Goal: Task Accomplishment & Management: Complete application form

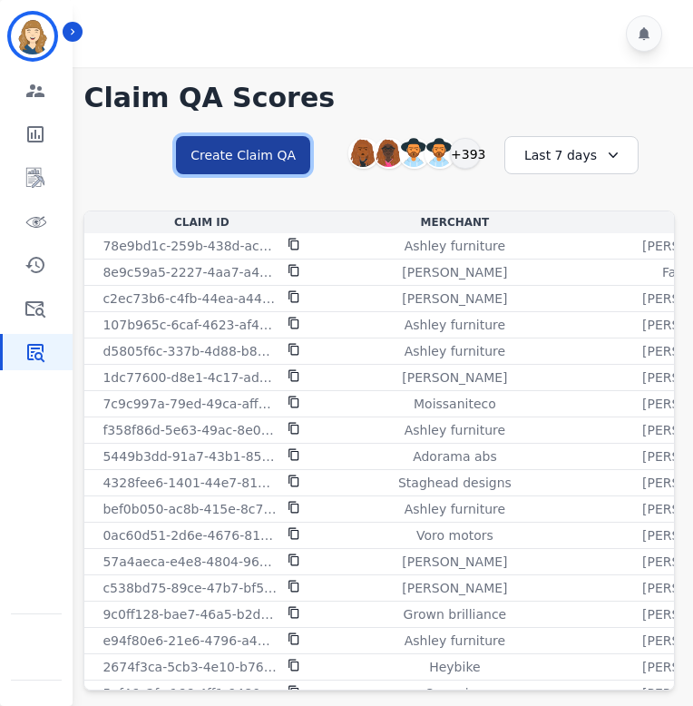
click at [267, 155] on button "Create Claim QA" at bounding box center [243, 155] width 134 height 38
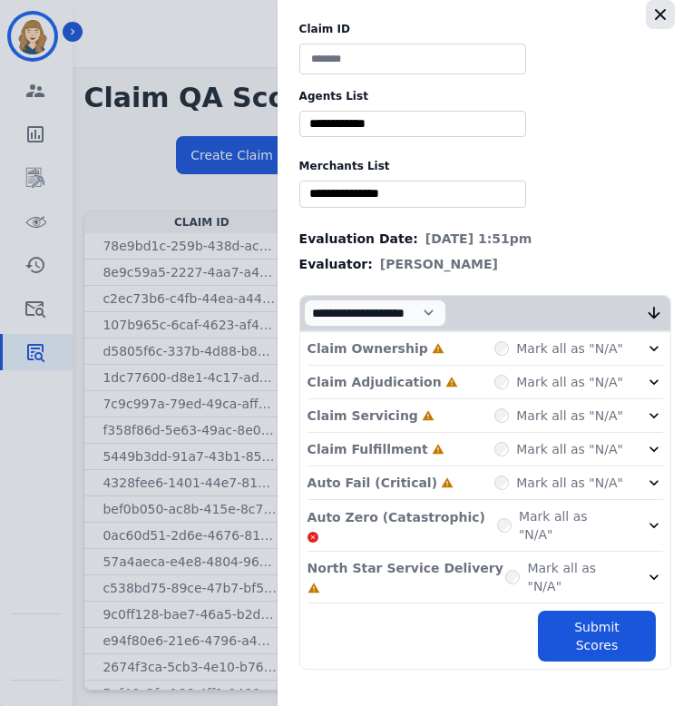
click at [668, 9] on icon "button" at bounding box center [661, 14] width 18 height 18
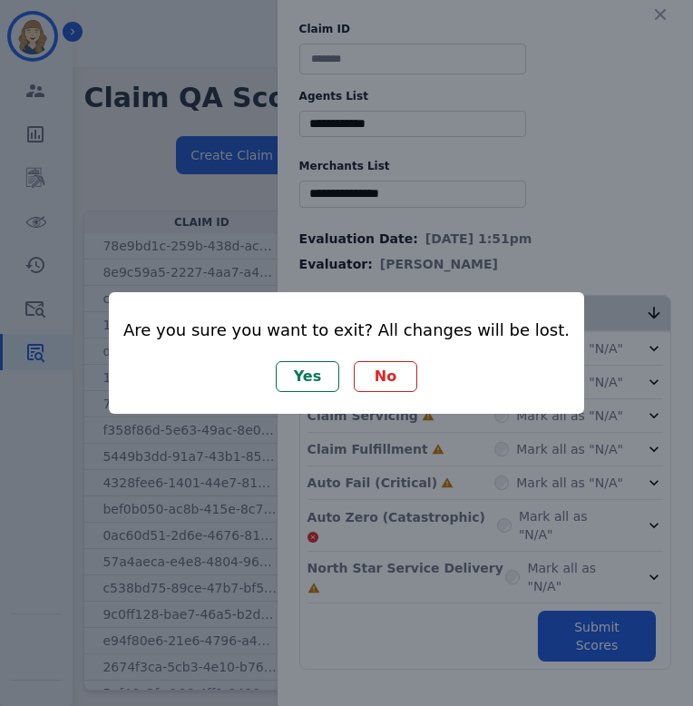
click at [386, 379] on button "No" at bounding box center [386, 376] width 64 height 31
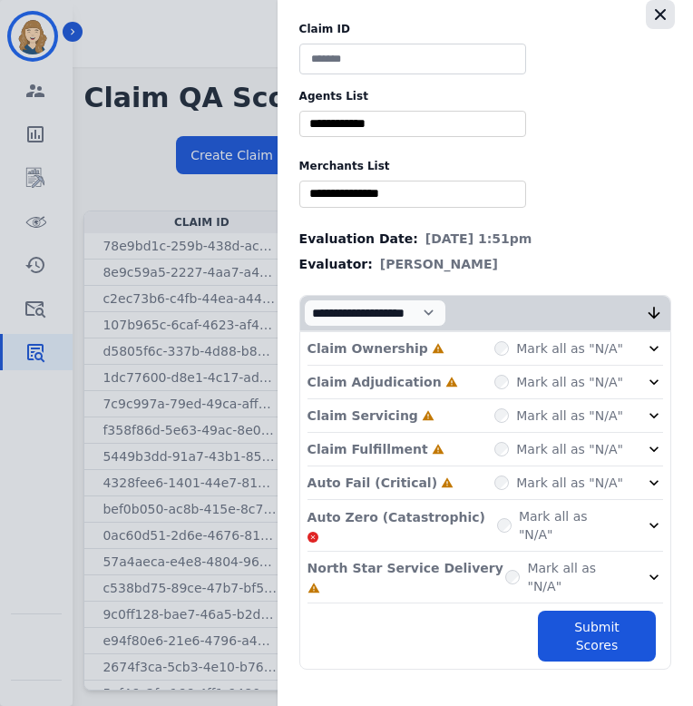
click at [668, 15] on icon "button" at bounding box center [661, 14] width 18 height 18
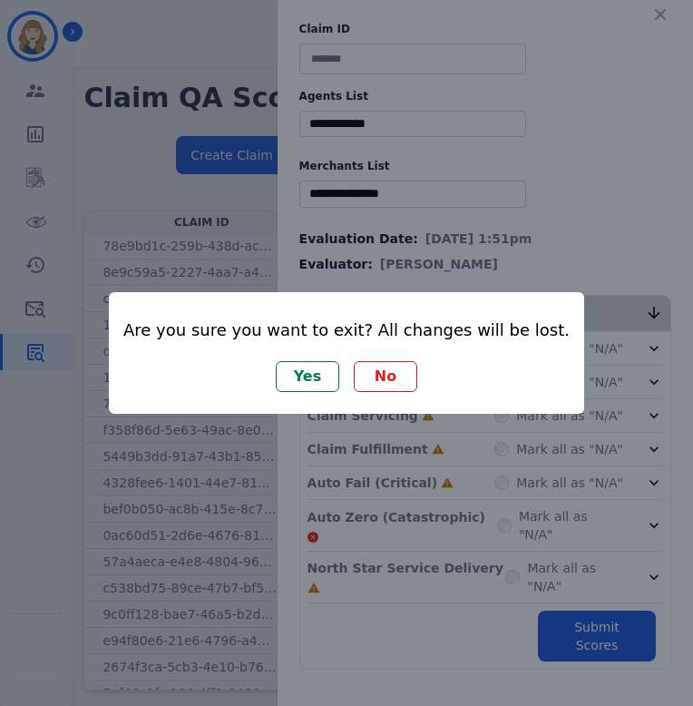
click at [312, 377] on button "Yes" at bounding box center [308, 376] width 64 height 31
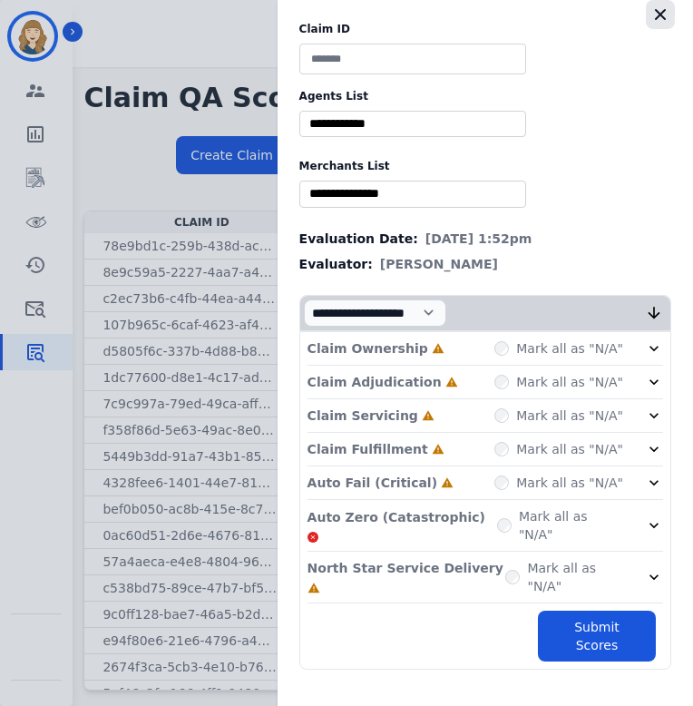
click at [652, 20] on icon "button" at bounding box center [661, 14] width 18 height 18
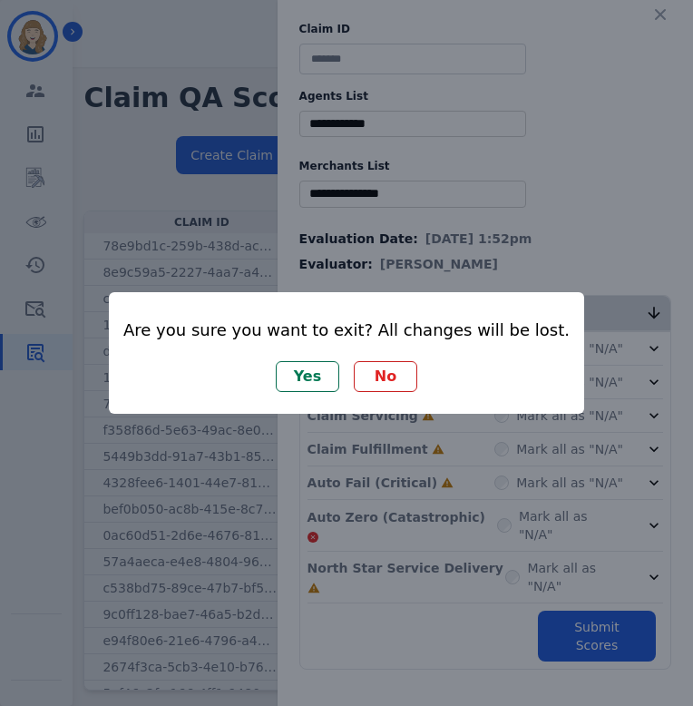
click at [388, 370] on button "No" at bounding box center [386, 376] width 64 height 31
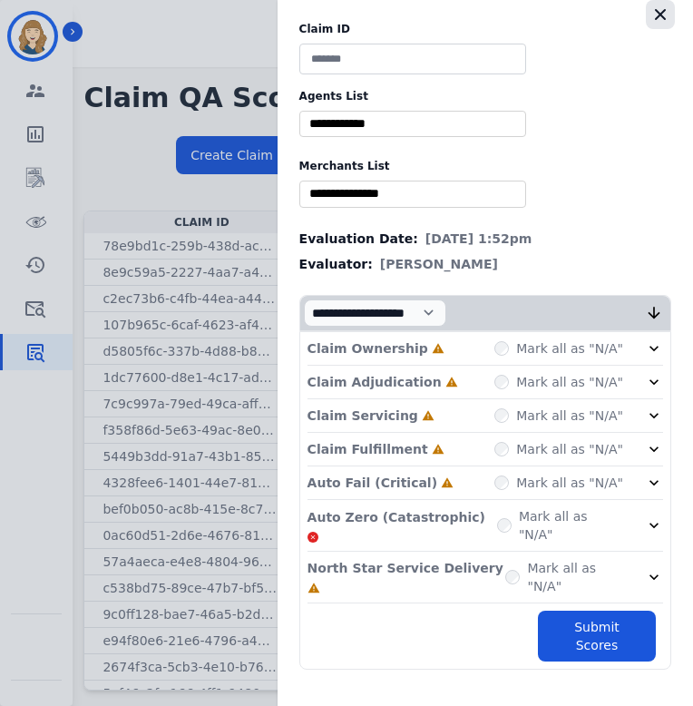
click at [660, 14] on icon "button" at bounding box center [660, 14] width 11 height 11
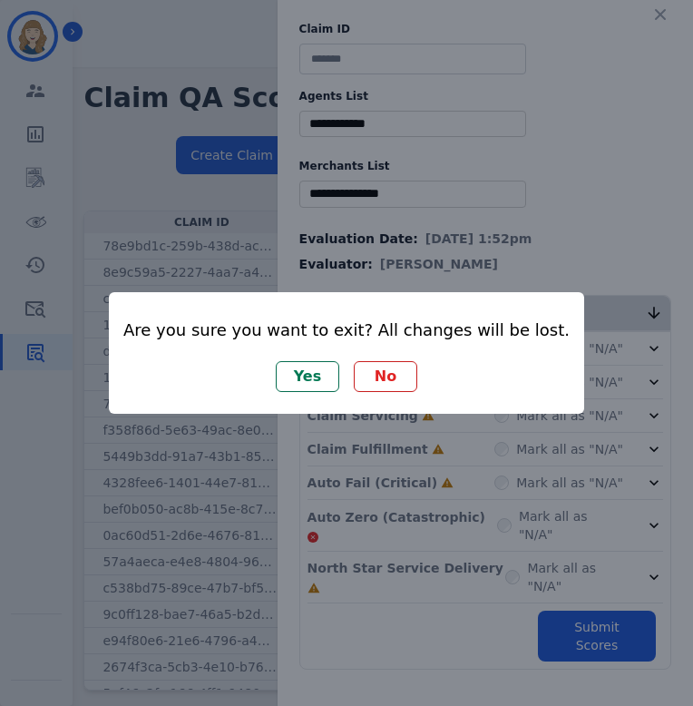
click at [312, 384] on button "Yes" at bounding box center [308, 376] width 64 height 31
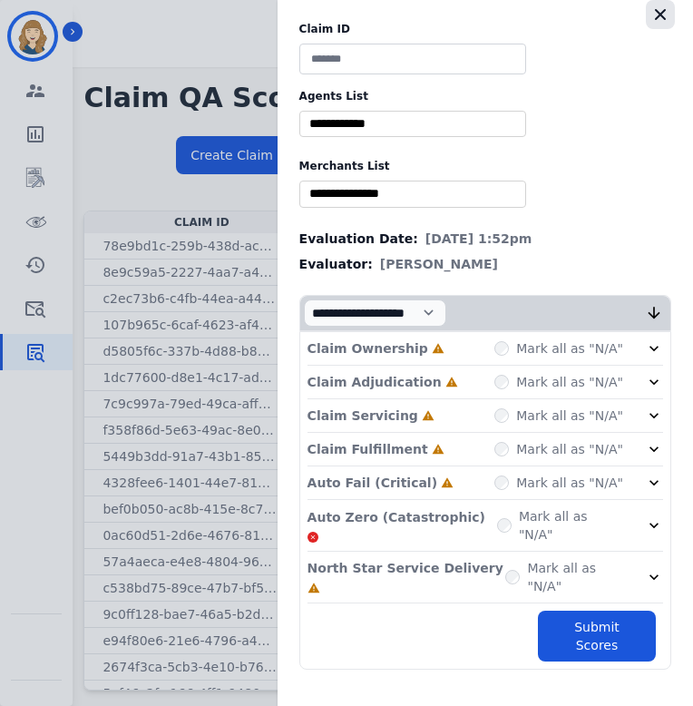
click at [660, 14] on icon "button" at bounding box center [660, 14] width 11 height 11
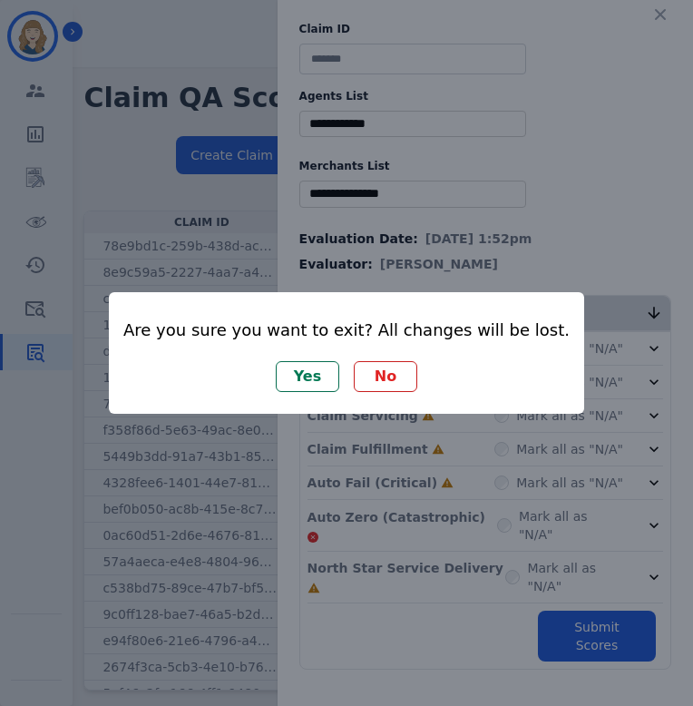
click at [327, 373] on button "Yes" at bounding box center [308, 376] width 64 height 31
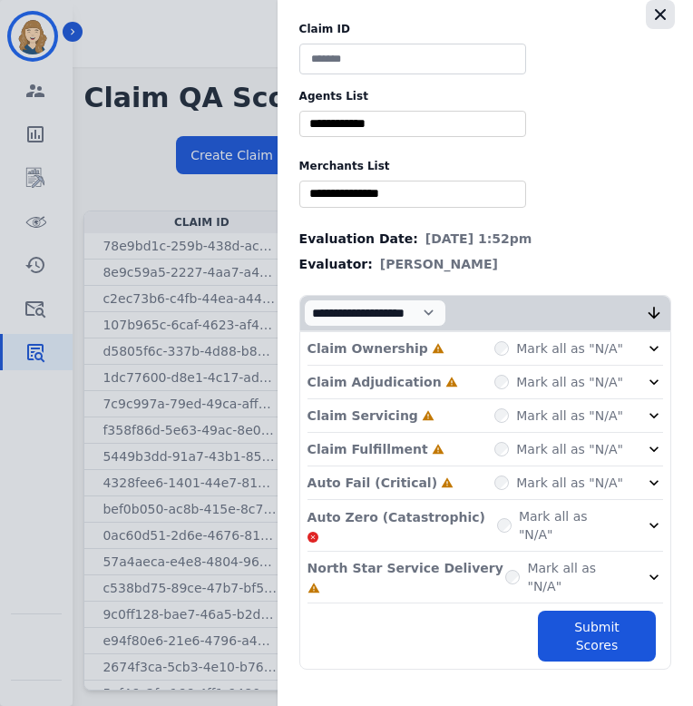
click at [660, 24] on button "button" at bounding box center [660, 14] width 29 height 29
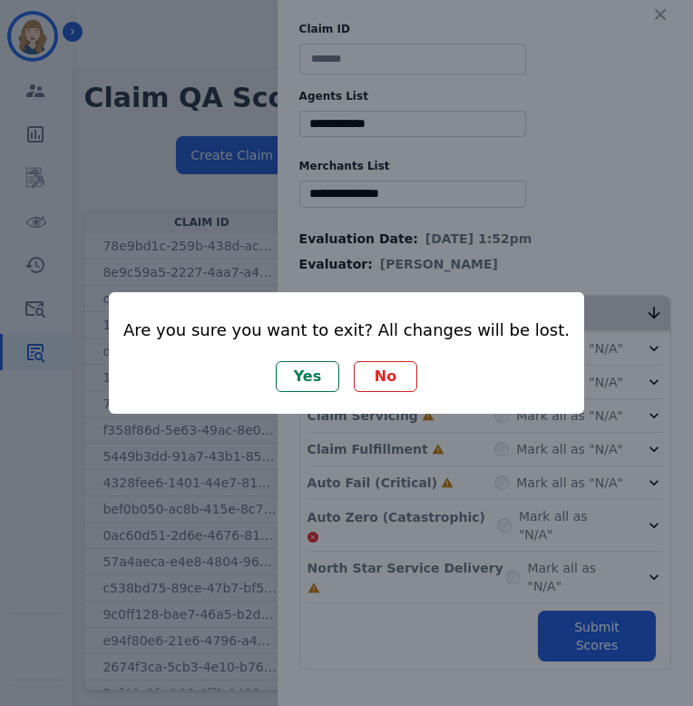
click at [314, 368] on button "Yes" at bounding box center [308, 376] width 64 height 31
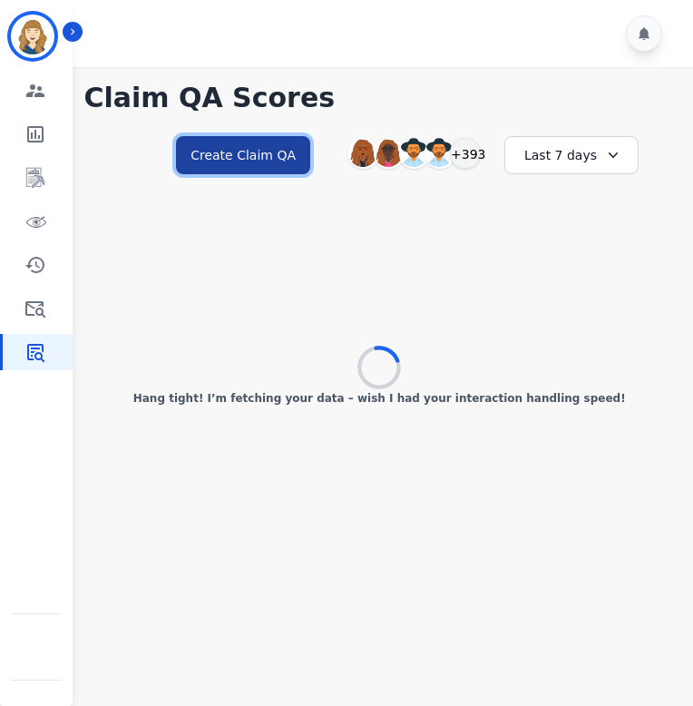
click at [276, 157] on button "Create Claim QA" at bounding box center [243, 155] width 134 height 38
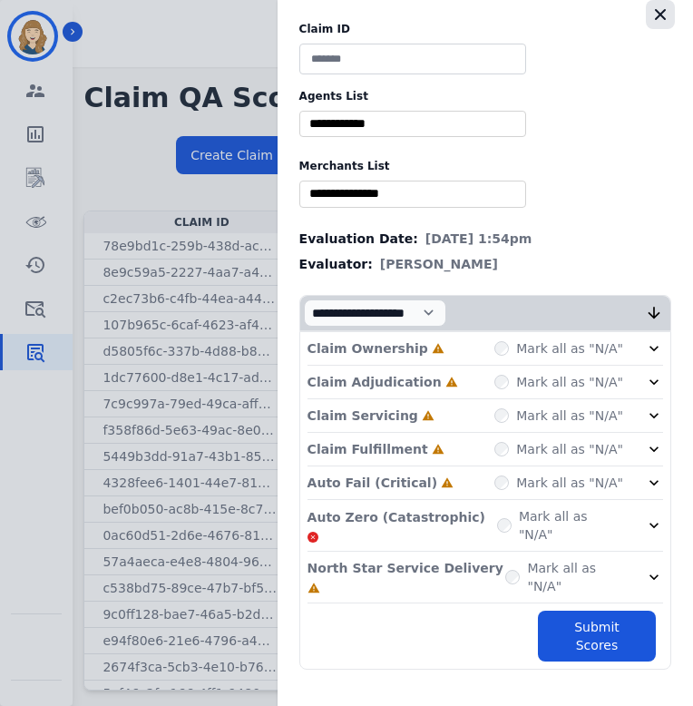
click at [661, 17] on icon "button" at bounding box center [661, 14] width 18 height 18
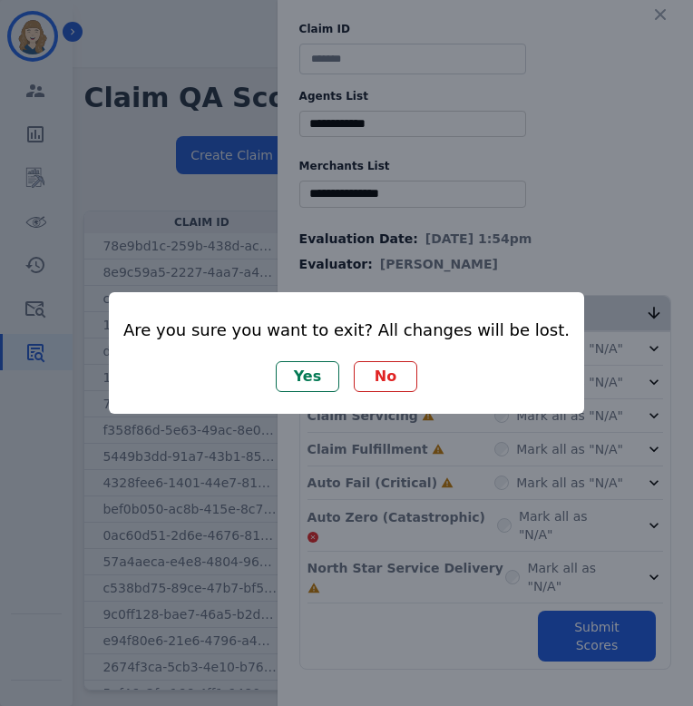
click at [384, 377] on button "No" at bounding box center [386, 376] width 64 height 31
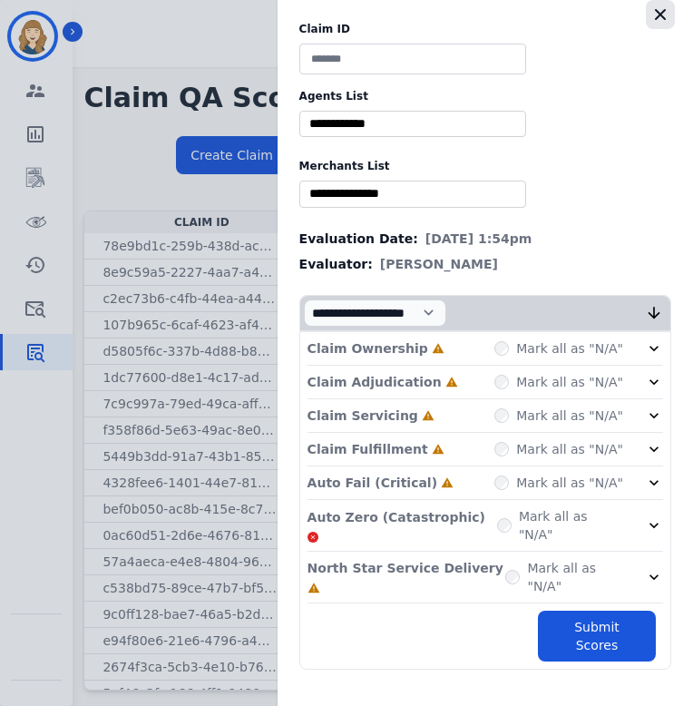
click at [669, 5] on icon "button" at bounding box center [661, 14] width 18 height 18
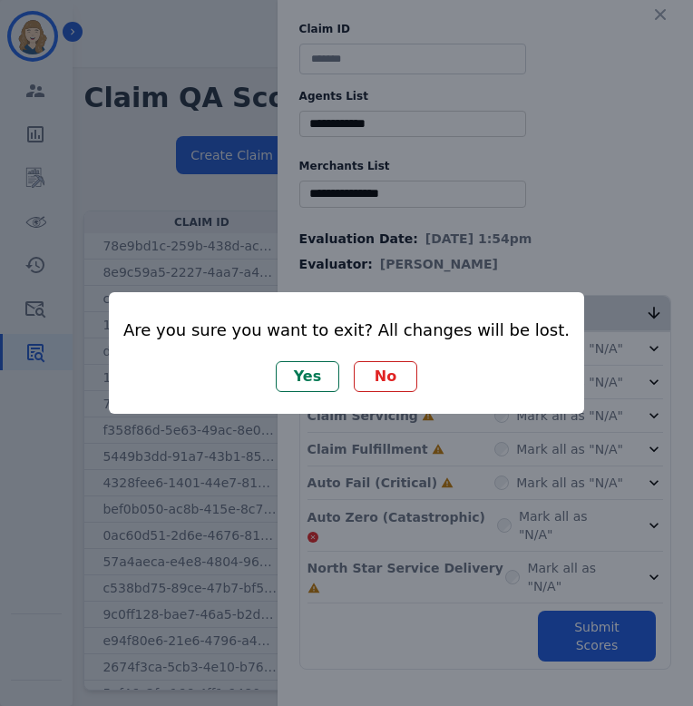
click at [306, 368] on button "Yes" at bounding box center [308, 376] width 64 height 31
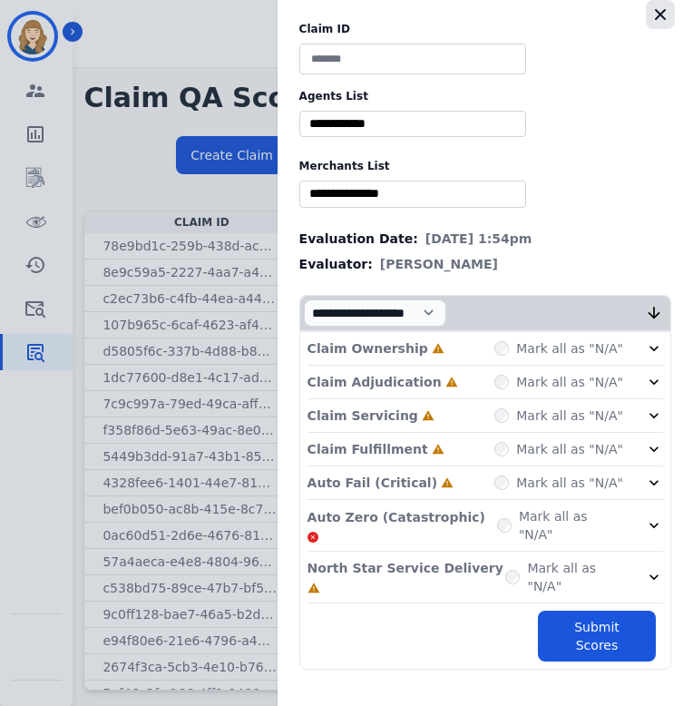
click at [662, 8] on icon "button" at bounding box center [661, 14] width 18 height 18
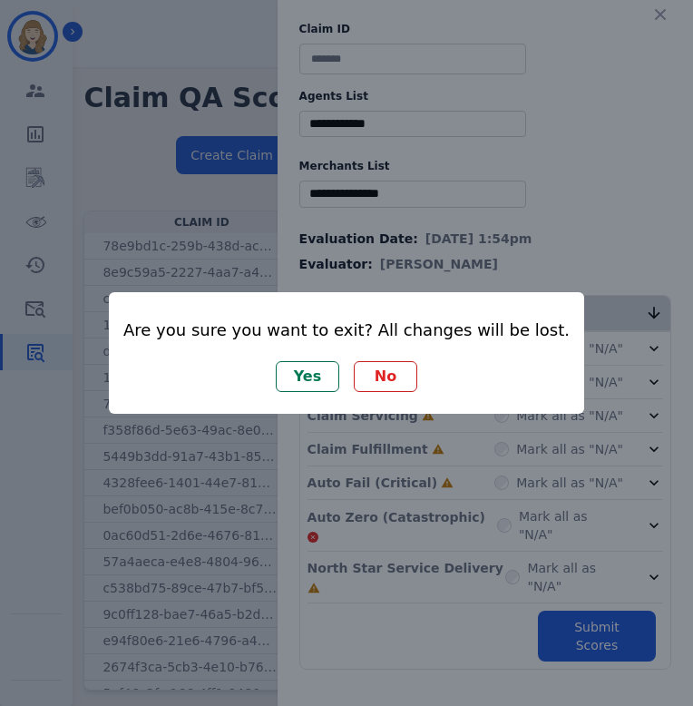
click at [314, 382] on button "Yes" at bounding box center [308, 376] width 64 height 31
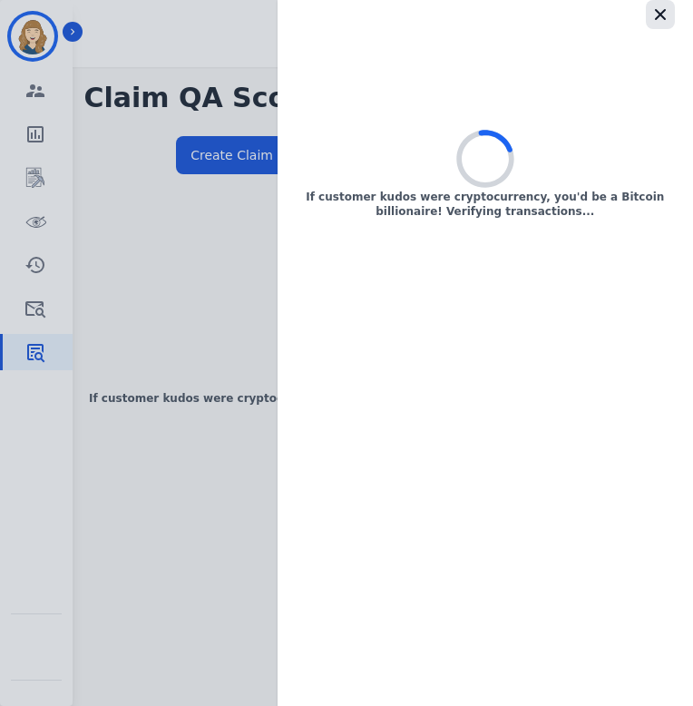
click at [652, 11] on icon "button" at bounding box center [661, 14] width 18 height 18
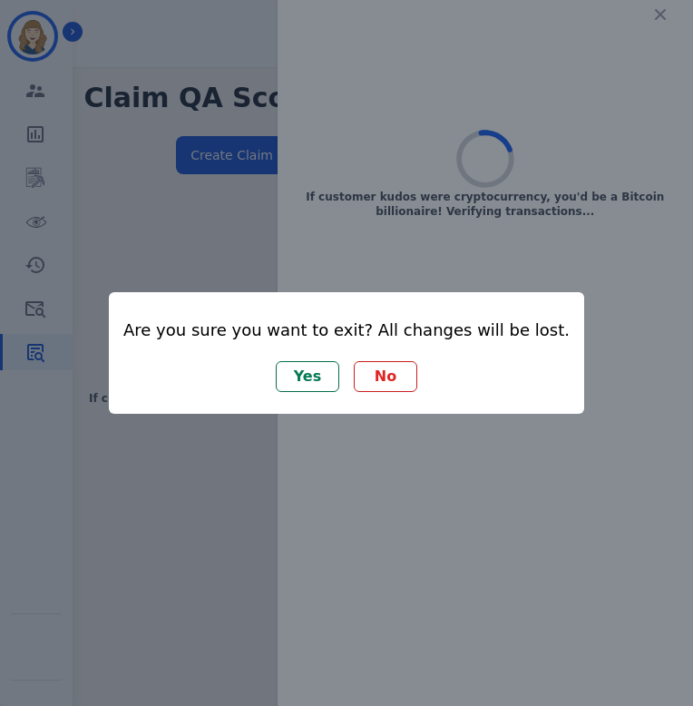
click at [309, 385] on button "Yes" at bounding box center [308, 376] width 64 height 31
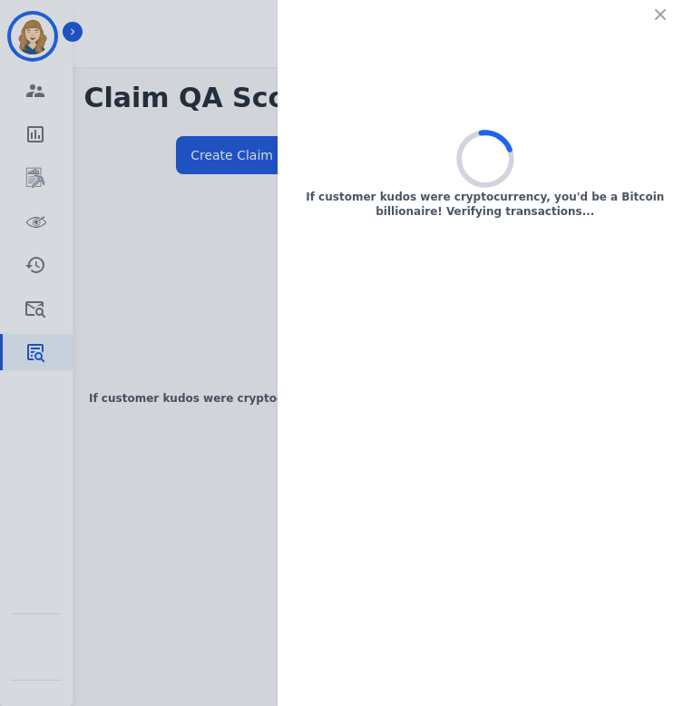
click at [237, 314] on div "If customer kudos were cryptocurrency, you'd be a Bitcoin billionaire! Verifyin…" at bounding box center [346, 353] width 693 height 706
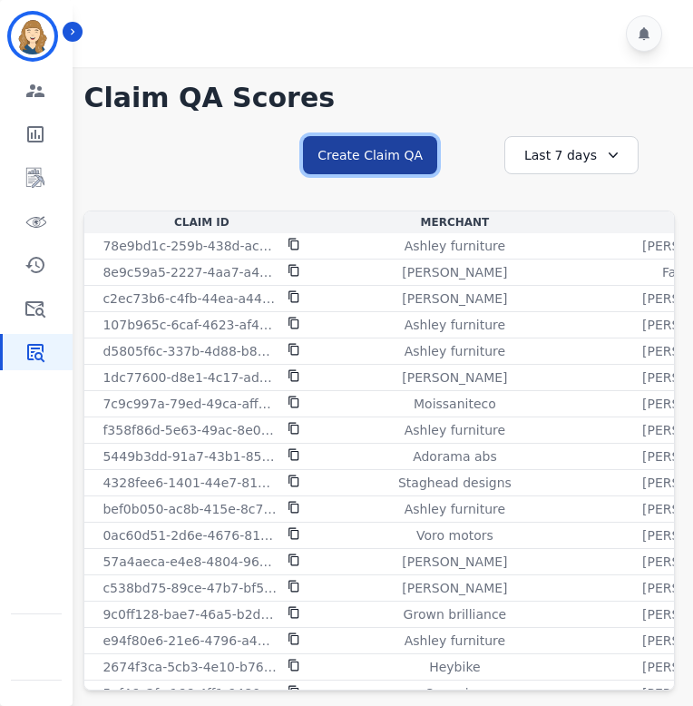
click at [382, 154] on button "Create Claim QA" at bounding box center [370, 155] width 134 height 38
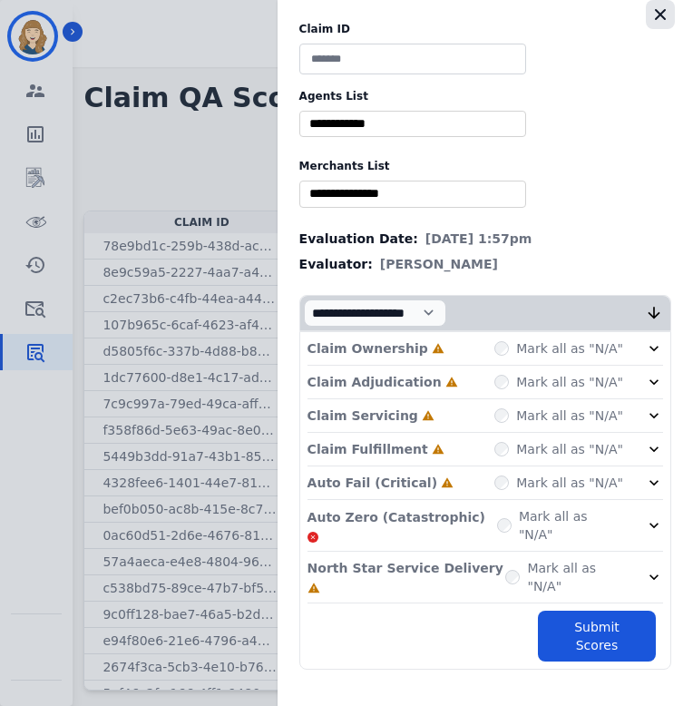
click at [663, 12] on icon "button" at bounding box center [660, 14] width 11 height 11
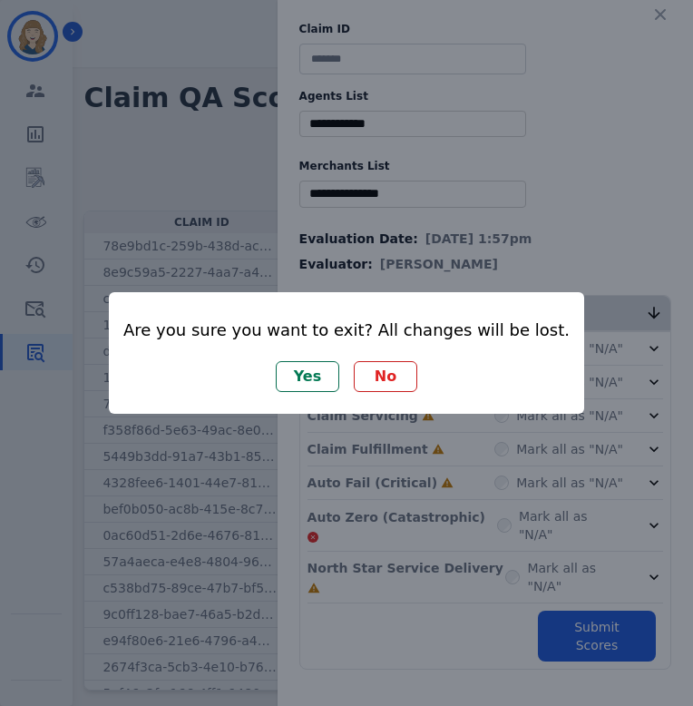
click at [321, 373] on button "Yes" at bounding box center [308, 376] width 64 height 31
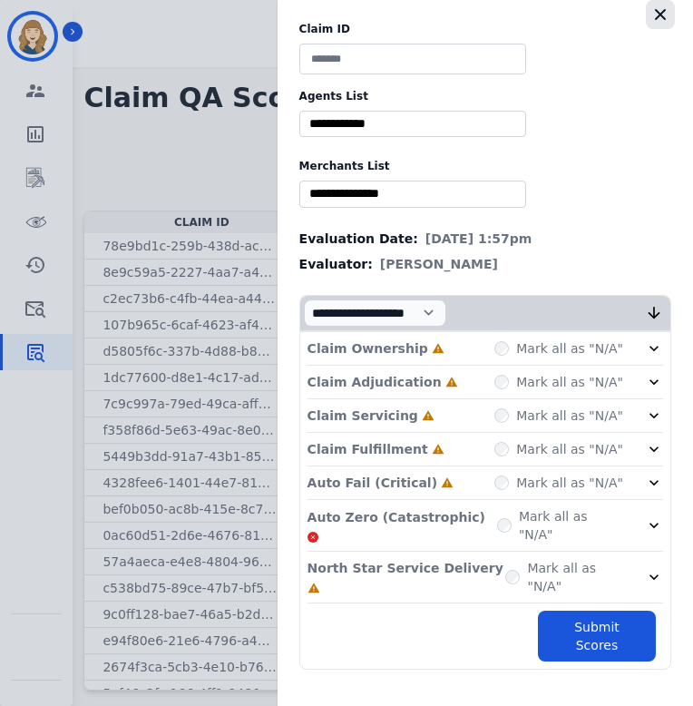
click at [666, 10] on icon "button" at bounding box center [661, 14] width 18 height 18
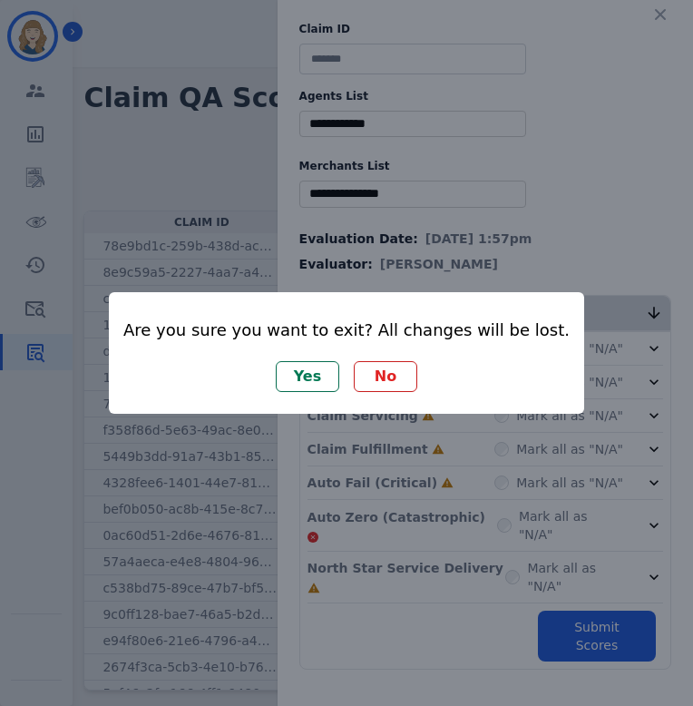
click at [308, 385] on button "Yes" at bounding box center [308, 376] width 64 height 31
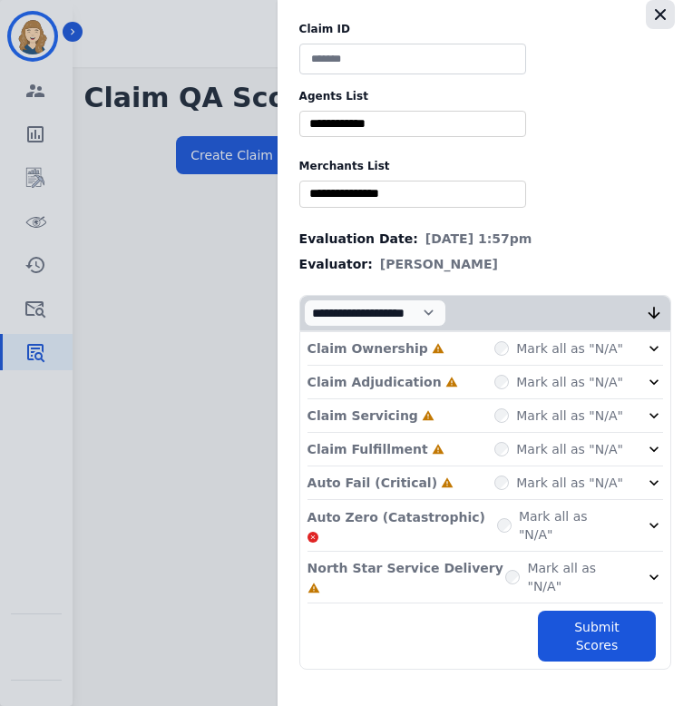
click at [664, 14] on icon "button" at bounding box center [661, 14] width 18 height 18
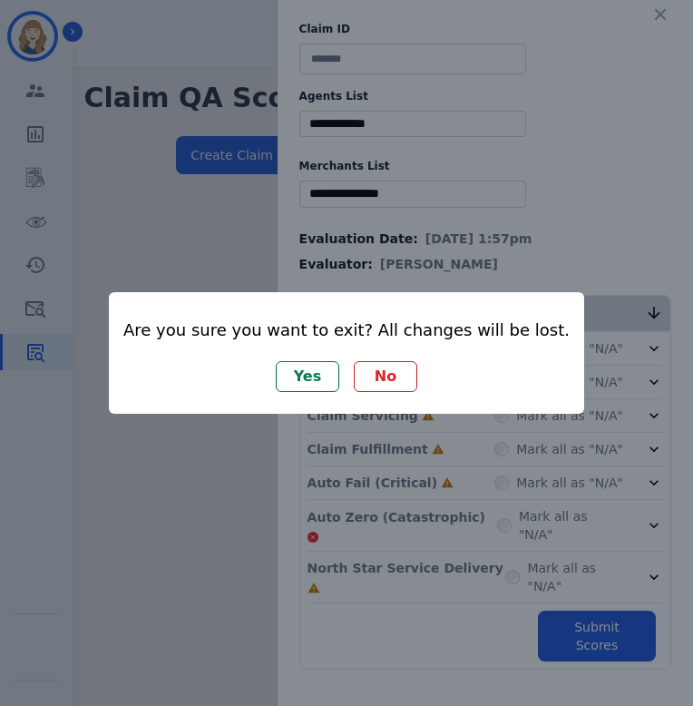
click at [324, 377] on button "Yes" at bounding box center [308, 376] width 64 height 31
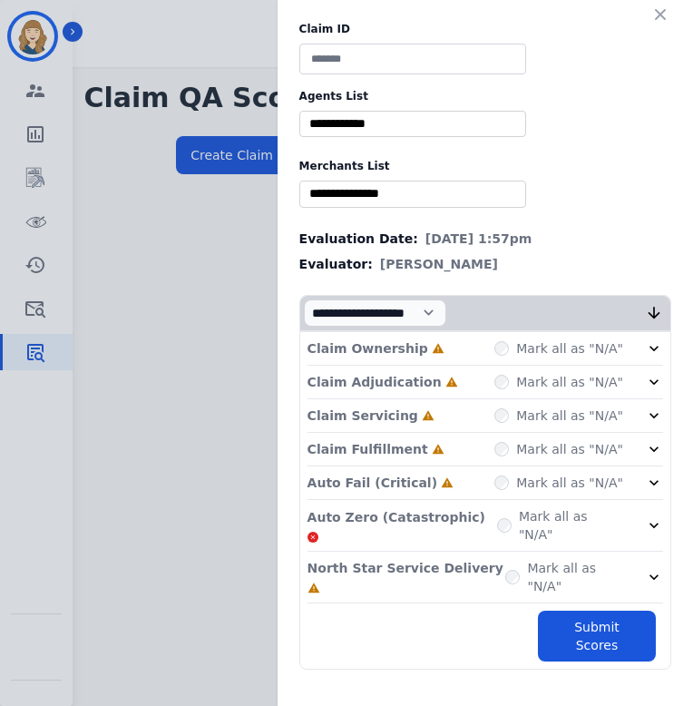
click at [236, 241] on div "Claim ID Agents List ** [PERSON_NAME] [PERSON_NAME] [PERSON_NAME] [PERSON_NAME]…" at bounding box center [346, 353] width 693 height 706
click at [653, 19] on icon "button" at bounding box center [661, 14] width 18 height 18
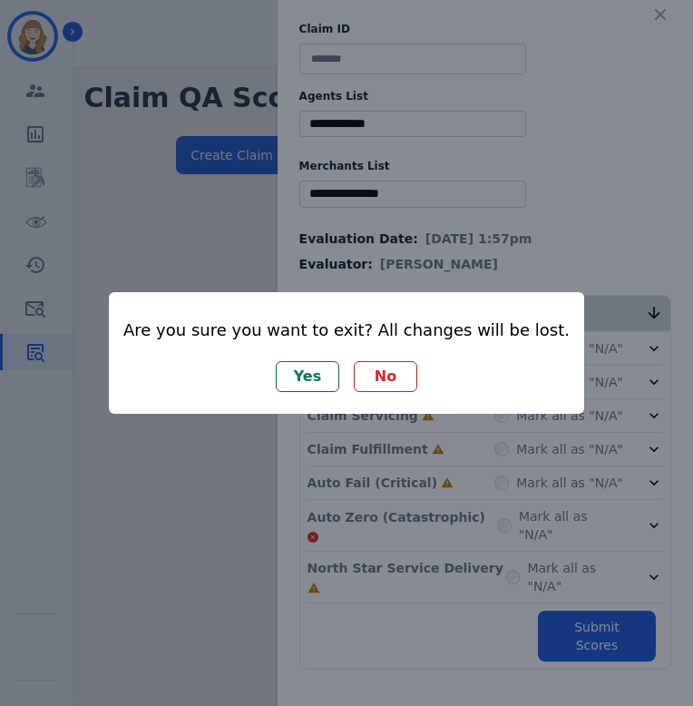
click at [384, 385] on button "No" at bounding box center [386, 376] width 64 height 31
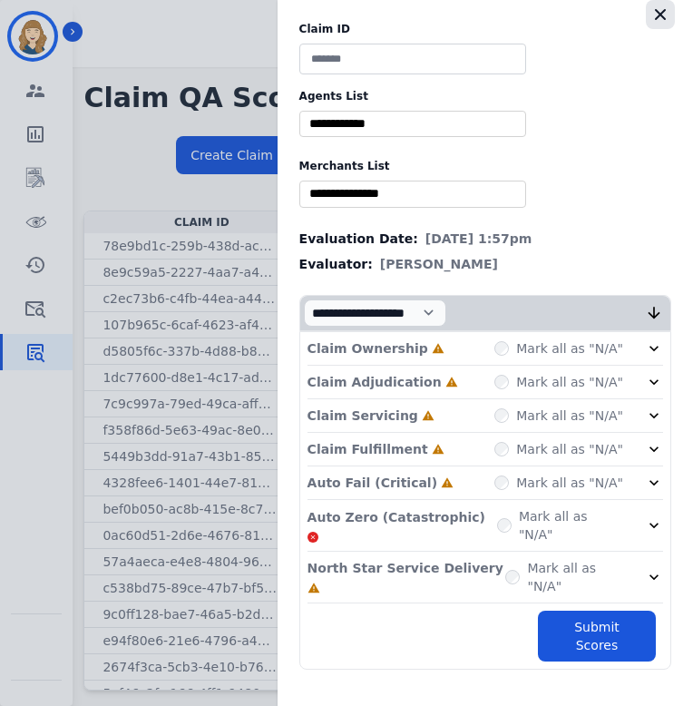
click at [664, 15] on icon "button" at bounding box center [661, 14] width 18 height 18
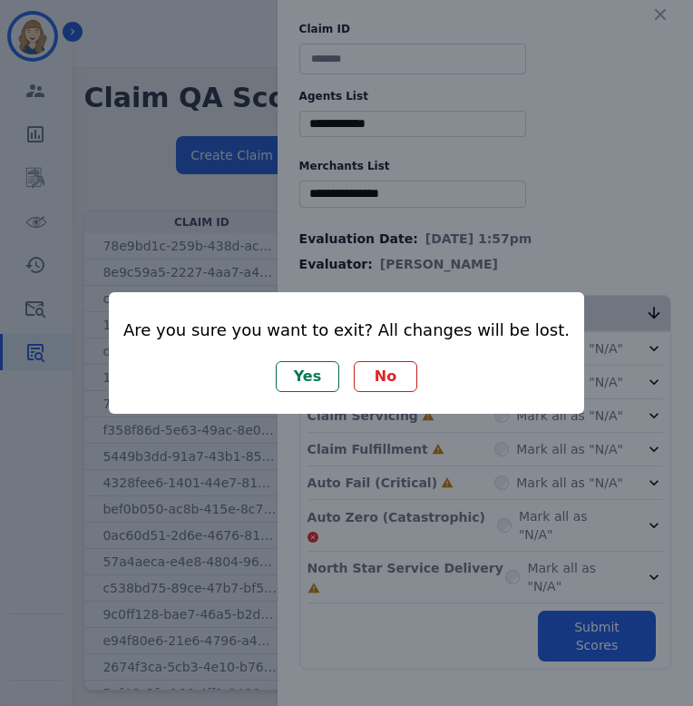
click at [314, 377] on button "Yes" at bounding box center [308, 376] width 64 height 31
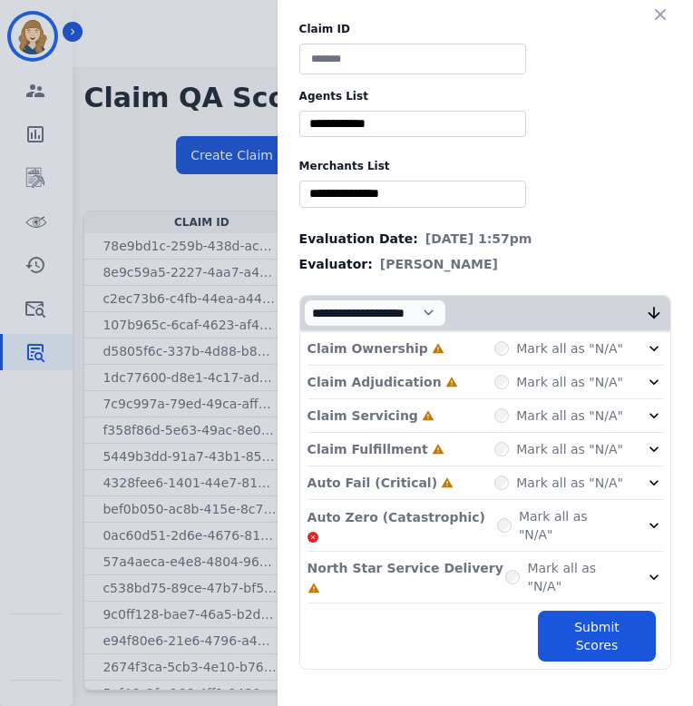
click at [682, 0] on div "Claim ID Agents List ** [PERSON_NAME] [PERSON_NAME] [PERSON_NAME] [PERSON_NAME]…" at bounding box center [486, 345] width 416 height 691
click at [671, 5] on button "button" at bounding box center [660, 14] width 29 height 29
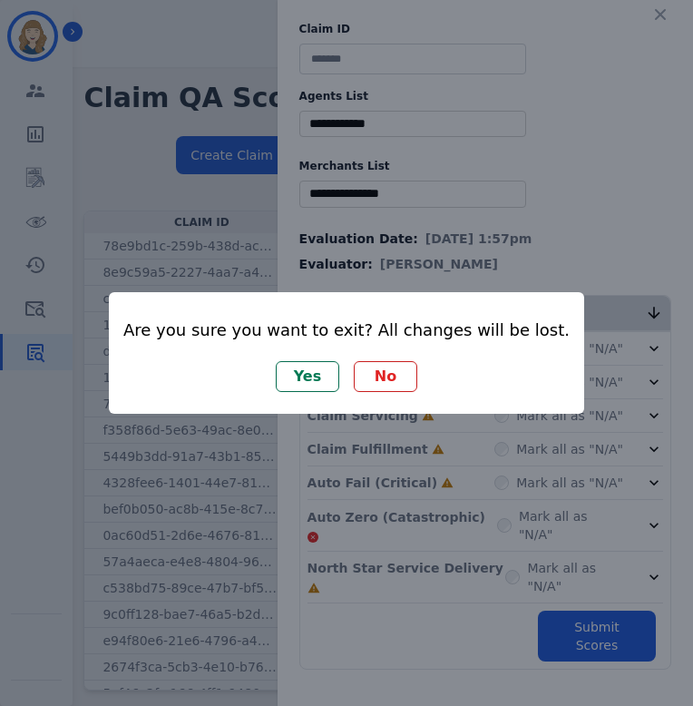
click at [328, 369] on button "Yes" at bounding box center [308, 376] width 64 height 31
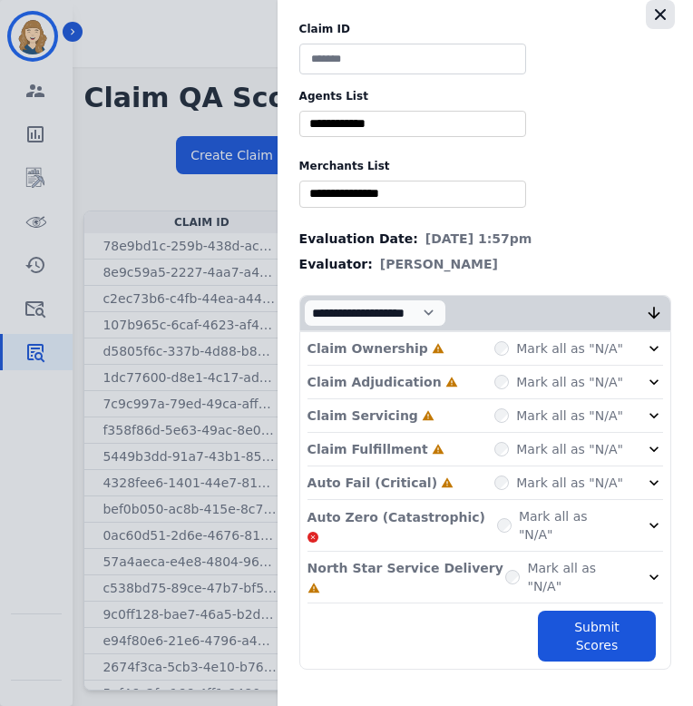
click at [671, 6] on button "button" at bounding box center [660, 14] width 29 height 29
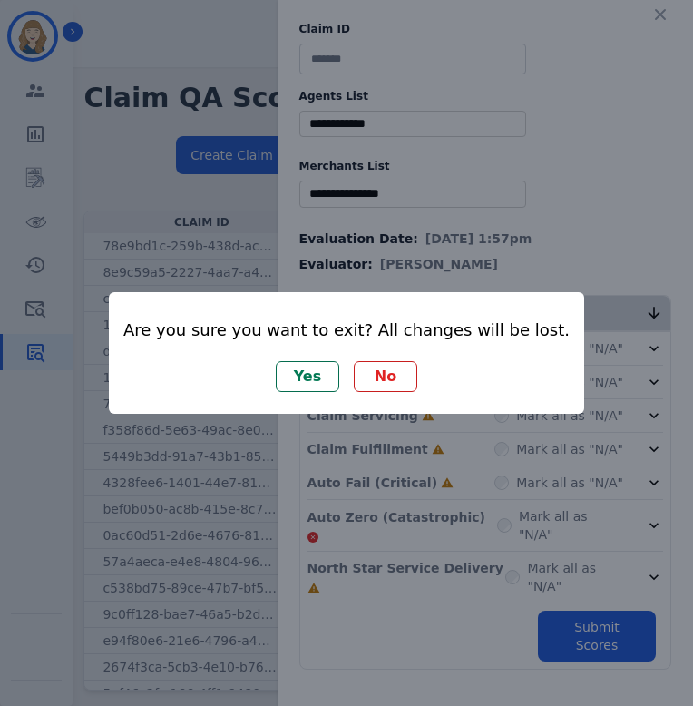
click at [326, 371] on button "Yes" at bounding box center [308, 376] width 64 height 31
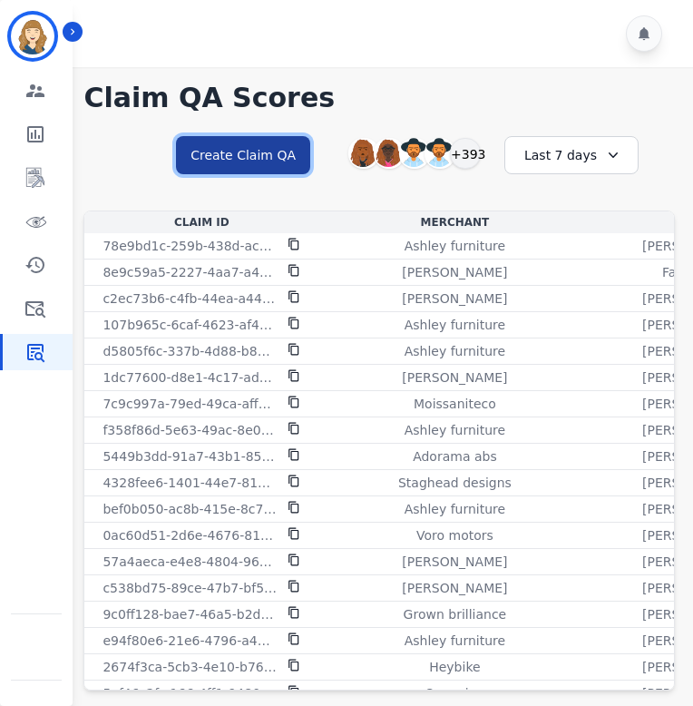
click at [269, 163] on button "Create Claim QA" at bounding box center [243, 155] width 134 height 38
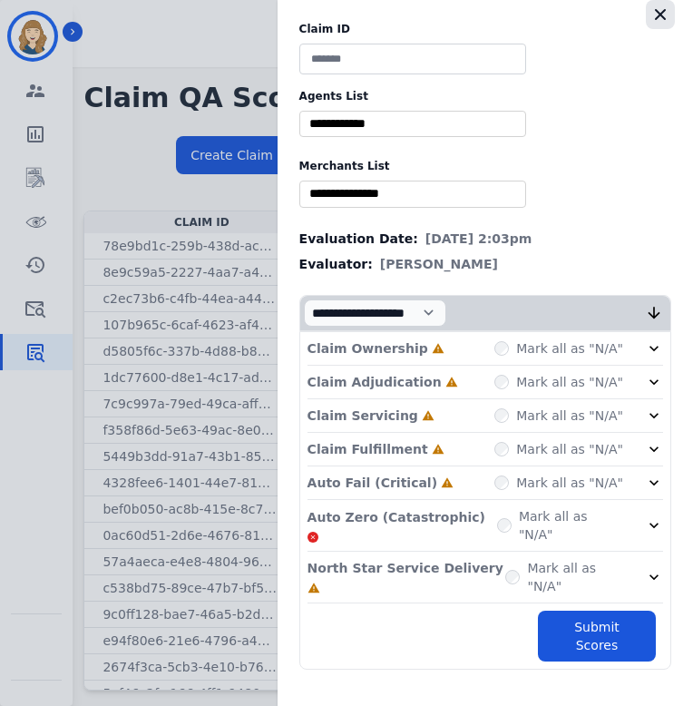
click at [663, 17] on icon "button" at bounding box center [660, 14] width 11 height 11
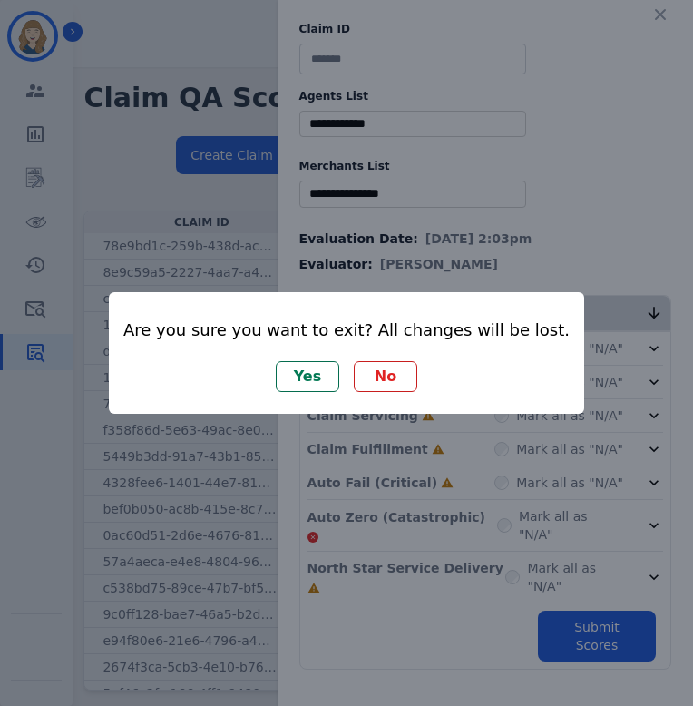
click at [388, 373] on button "No" at bounding box center [386, 376] width 64 height 31
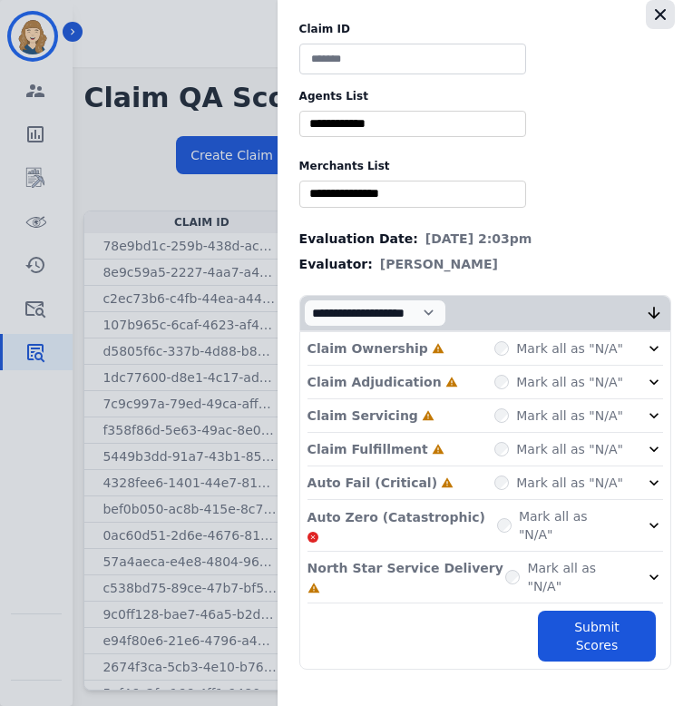
click at [664, 10] on icon "button" at bounding box center [660, 14] width 11 height 11
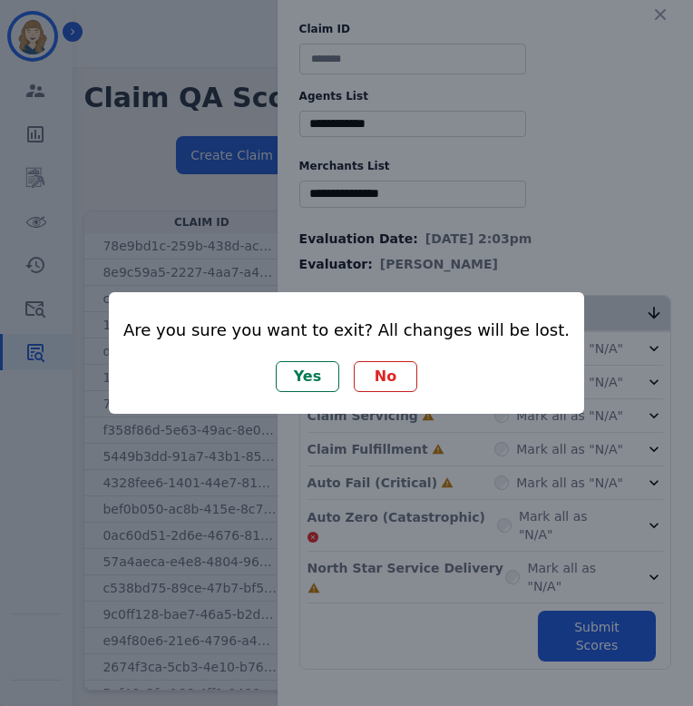
click at [312, 375] on button "Yes" at bounding box center [308, 376] width 64 height 31
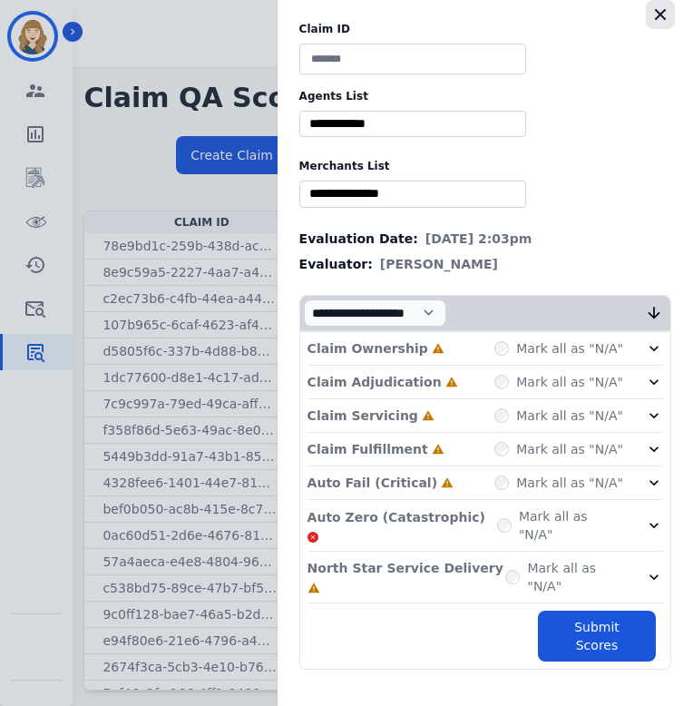
click at [657, 26] on button "button" at bounding box center [660, 14] width 29 height 29
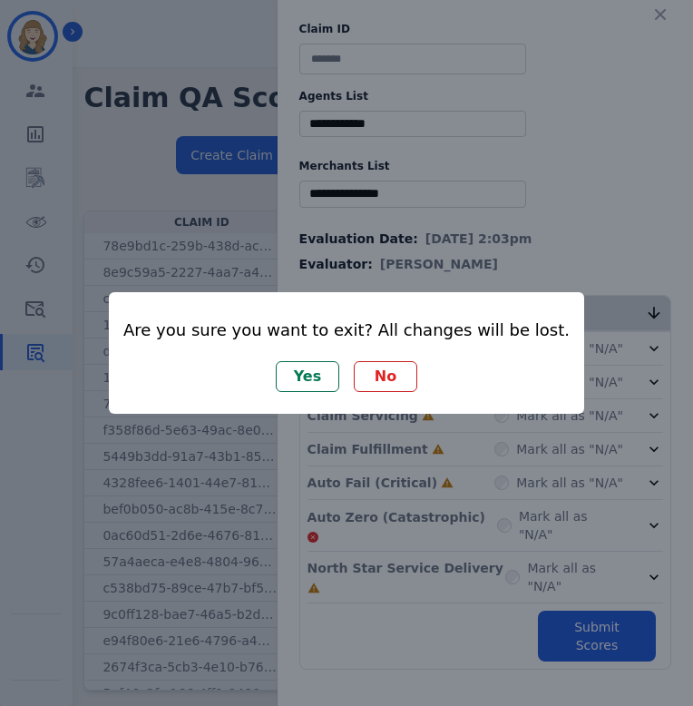
click at [329, 378] on button "Yes" at bounding box center [308, 376] width 64 height 31
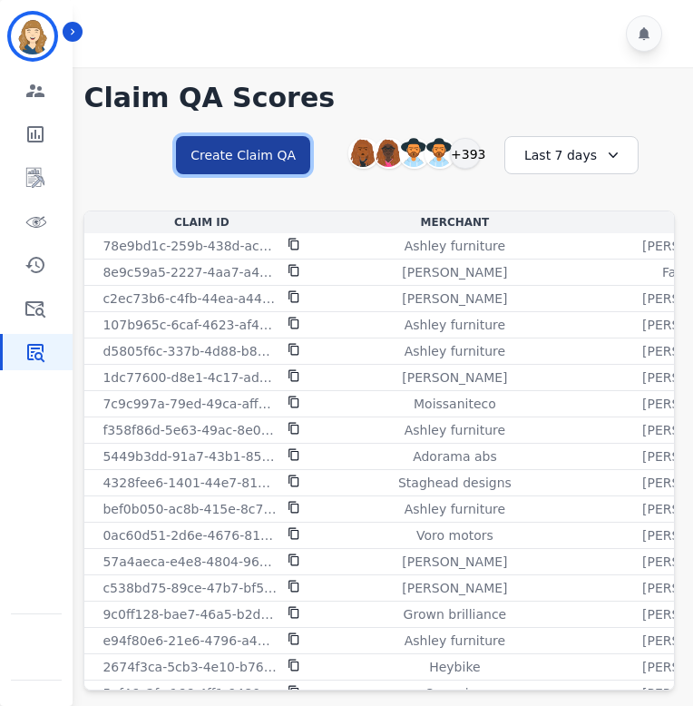
click at [212, 150] on button "Create Claim QA" at bounding box center [243, 155] width 134 height 38
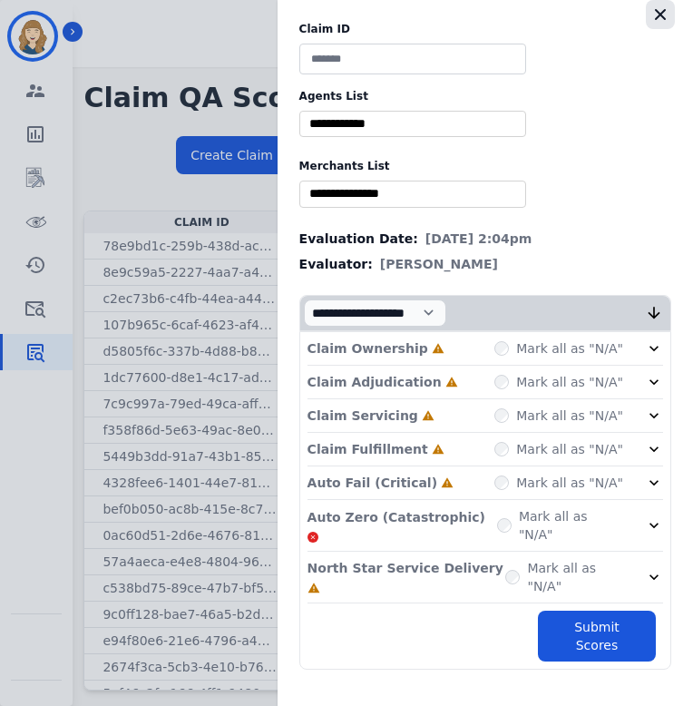
click at [660, 20] on icon "button" at bounding box center [661, 14] width 18 height 18
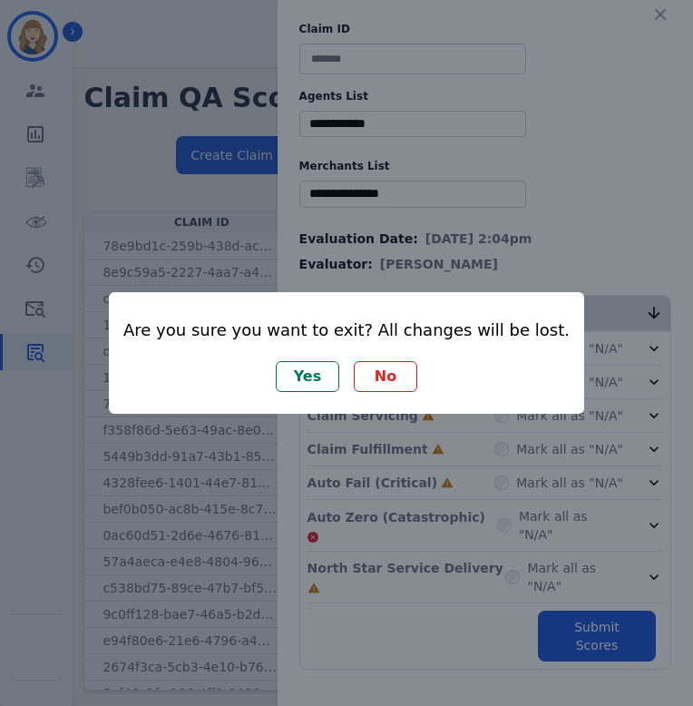
click at [317, 376] on button "Yes" at bounding box center [308, 376] width 64 height 31
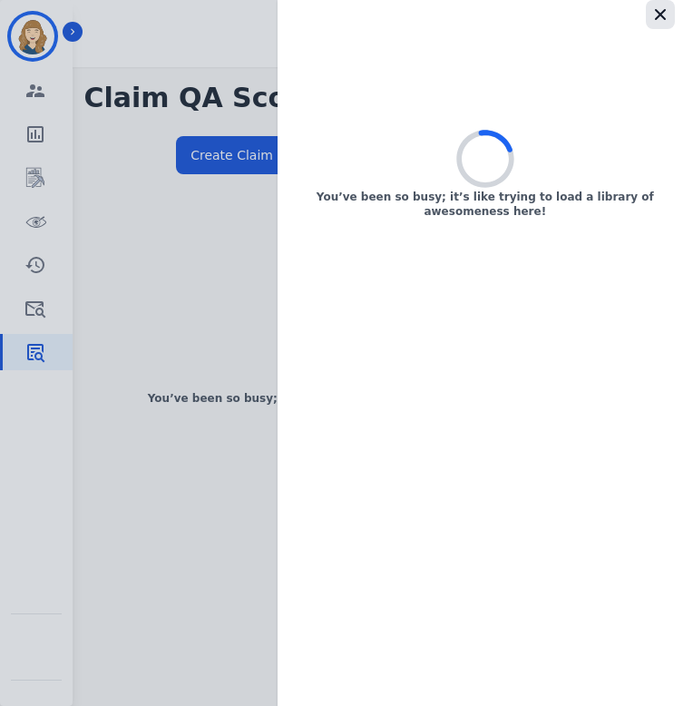
click at [660, 14] on icon "button" at bounding box center [660, 14] width 11 height 11
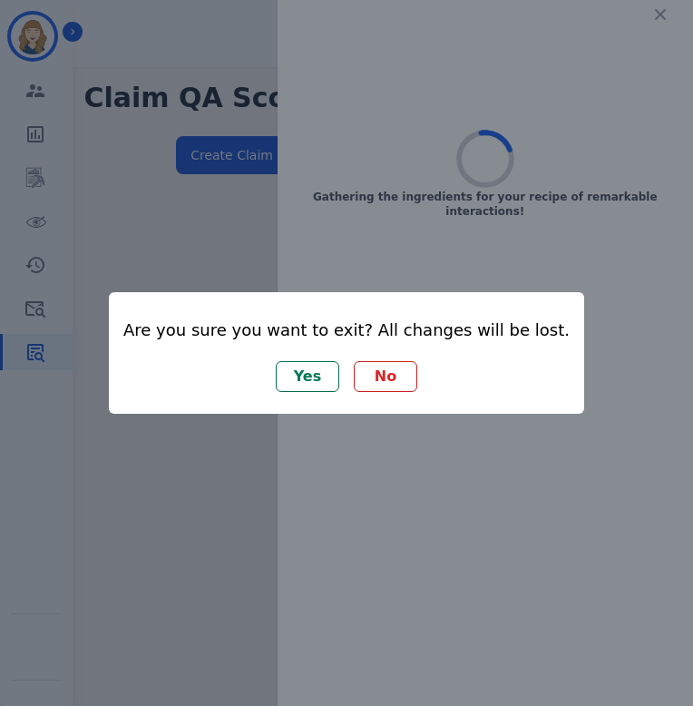
click at [380, 379] on button "No" at bounding box center [386, 376] width 64 height 31
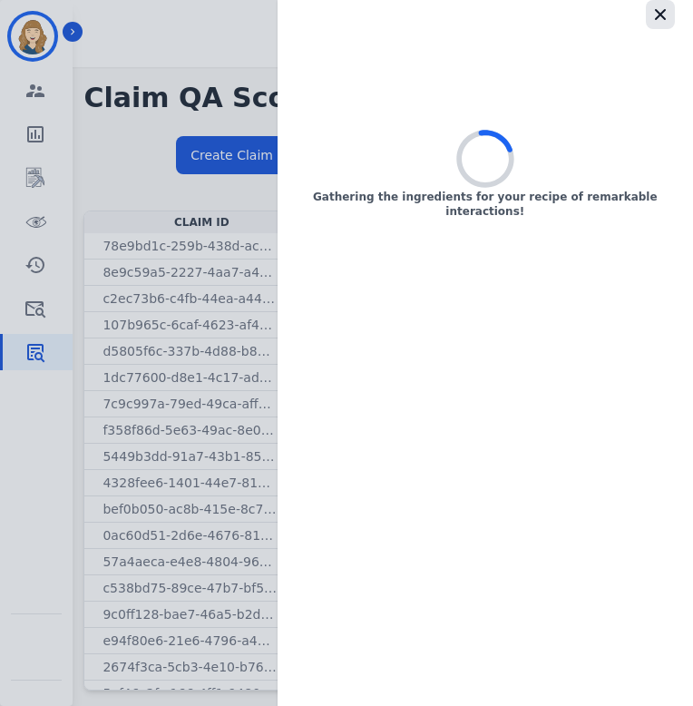
click at [660, 15] on icon "button" at bounding box center [661, 14] width 18 height 18
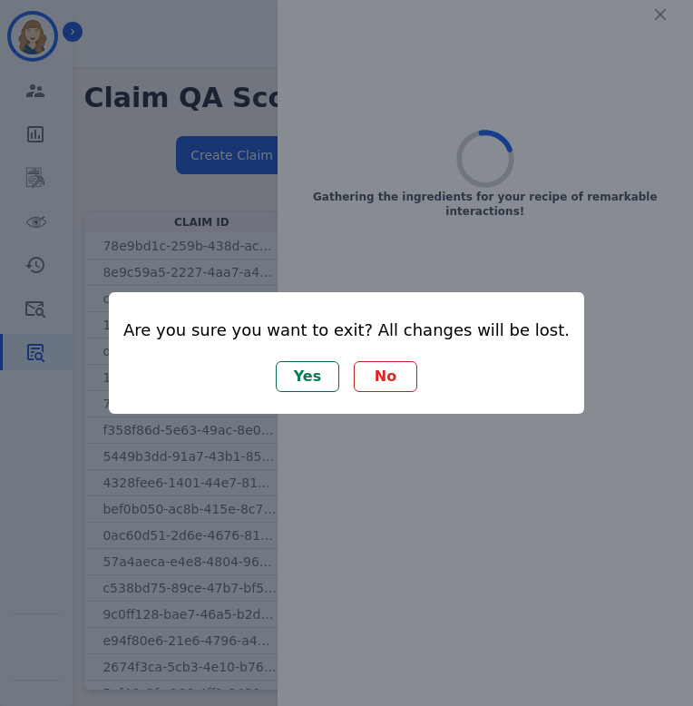
click at [310, 377] on button "Yes" at bounding box center [308, 376] width 64 height 31
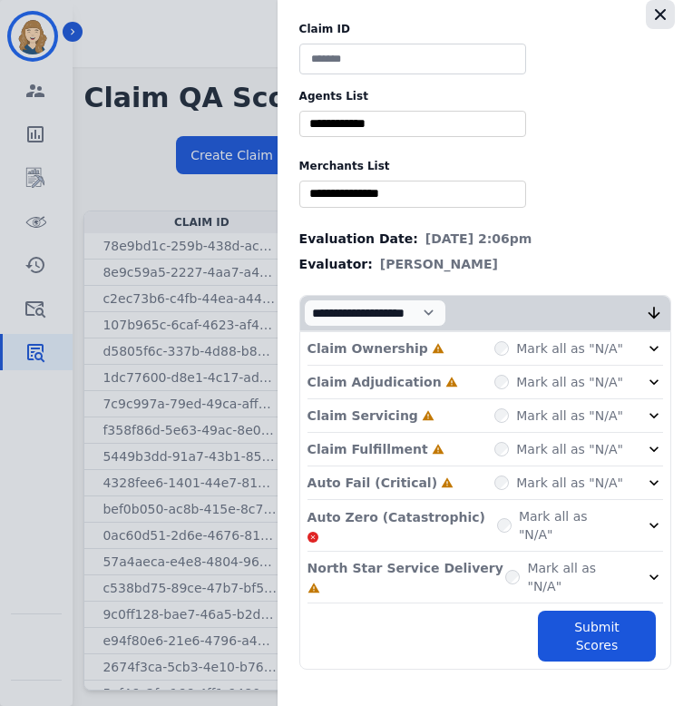
click at [669, 7] on icon "button" at bounding box center [661, 14] width 18 height 18
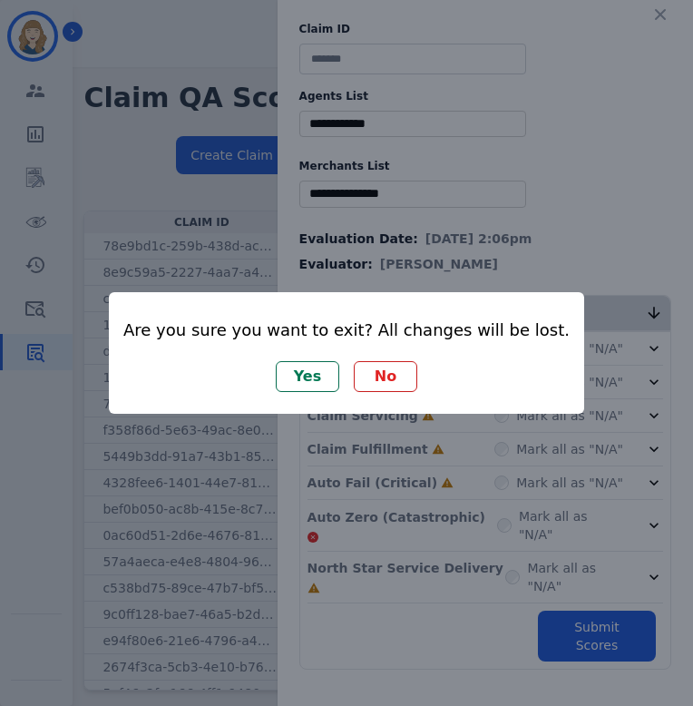
click at [299, 385] on button "Yes" at bounding box center [308, 376] width 64 height 31
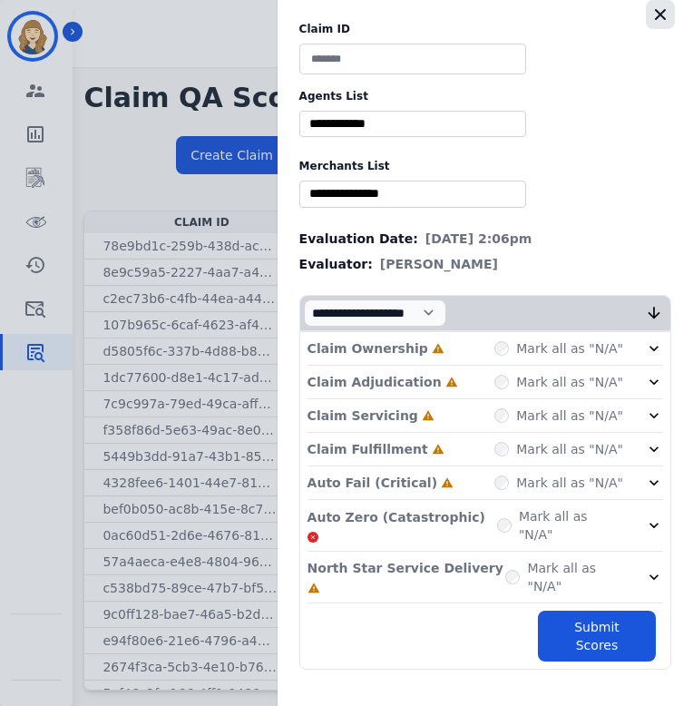
click at [665, 20] on icon "button" at bounding box center [661, 14] width 18 height 18
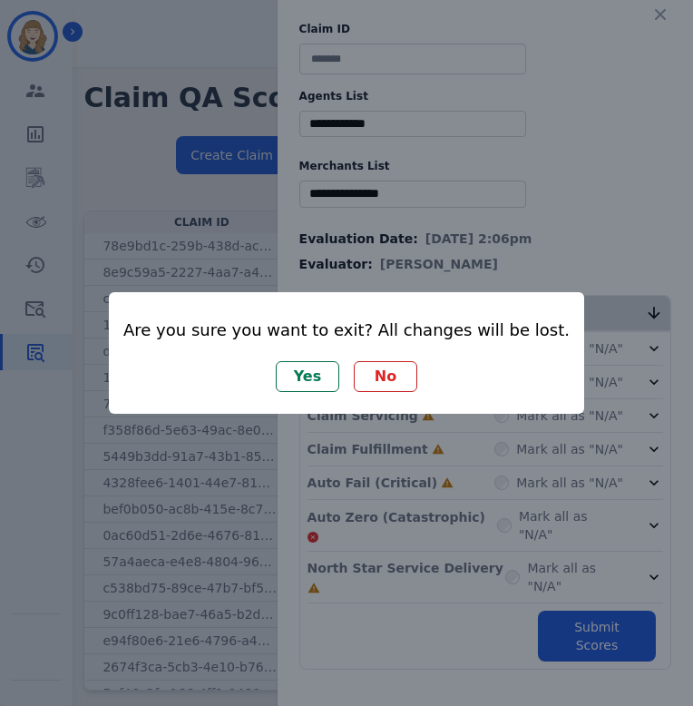
click at [300, 373] on button "Yes" at bounding box center [308, 376] width 64 height 31
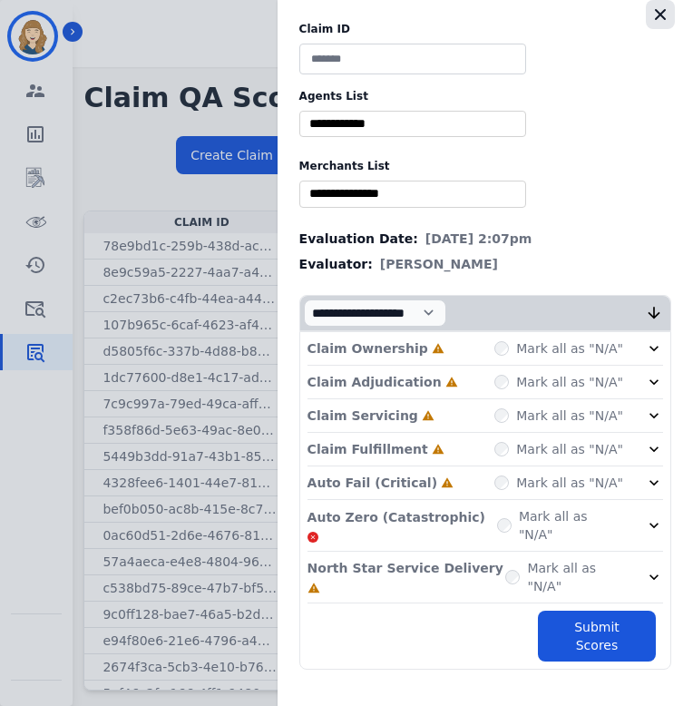
click at [651, 15] on button "button" at bounding box center [660, 14] width 29 height 29
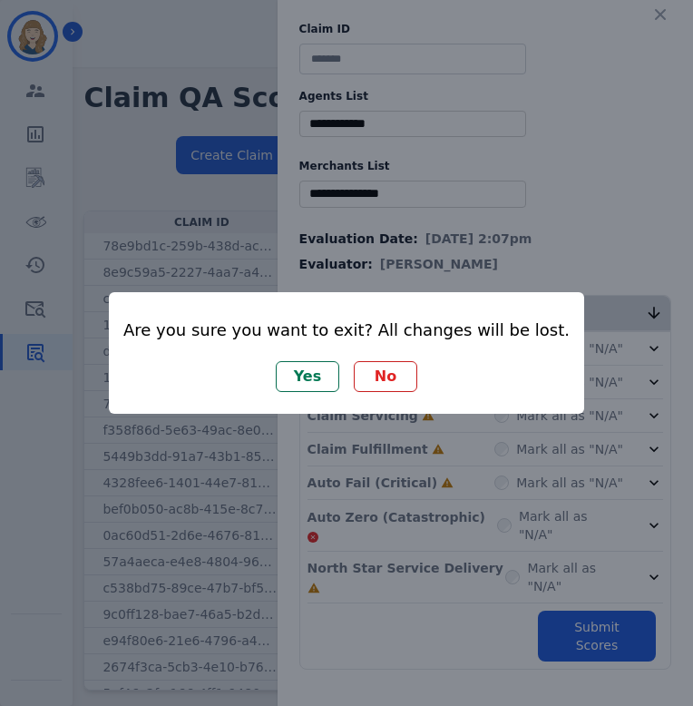
click at [312, 385] on button "Yes" at bounding box center [308, 376] width 64 height 31
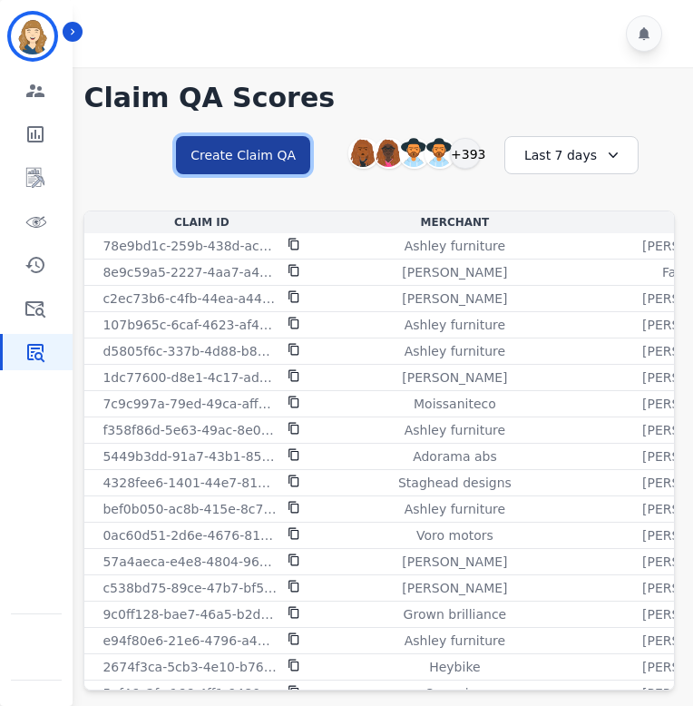
click at [276, 159] on button "Create Claim QA" at bounding box center [243, 155] width 134 height 38
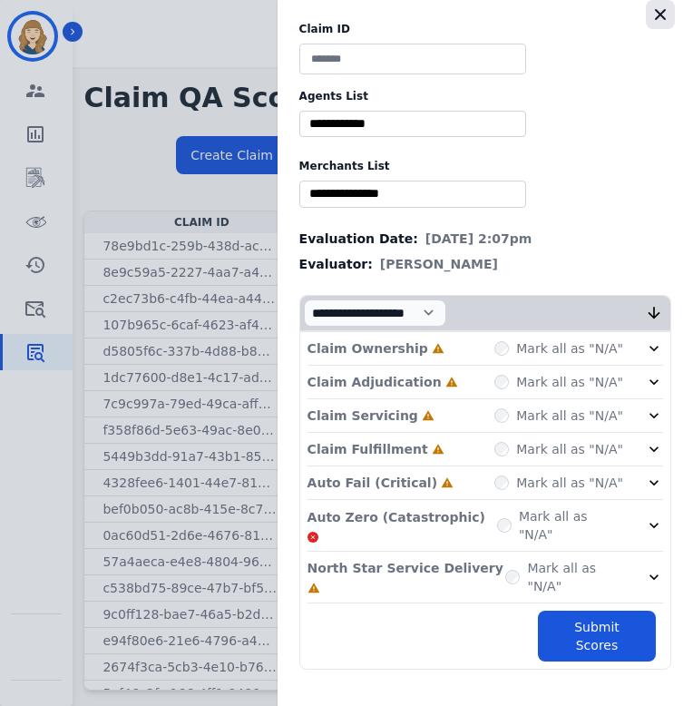
click at [658, 16] on icon "button" at bounding box center [660, 14] width 11 height 11
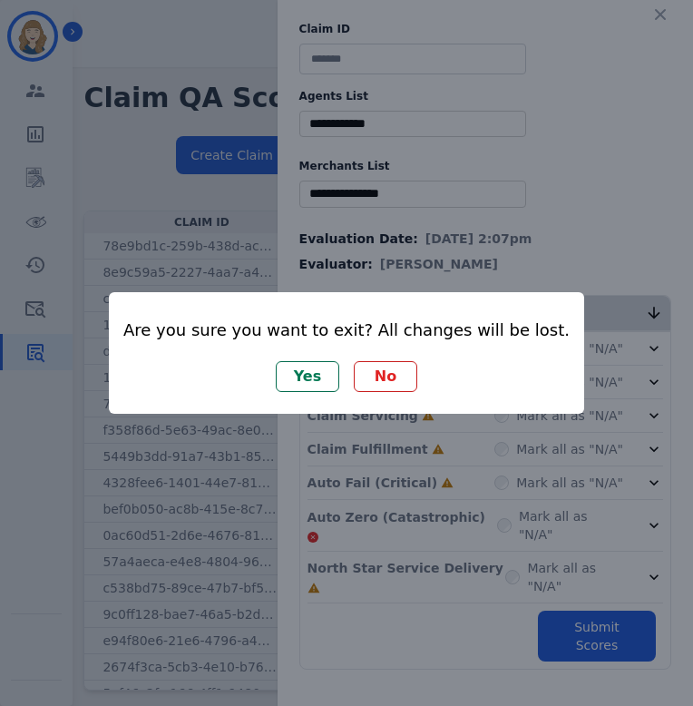
click at [393, 381] on button "No" at bounding box center [386, 376] width 64 height 31
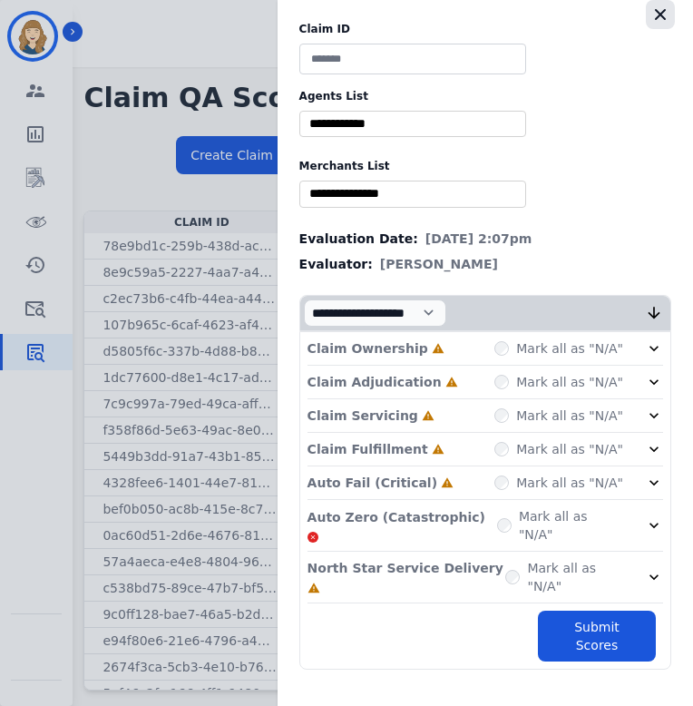
click at [664, 12] on icon "button" at bounding box center [661, 14] width 18 height 18
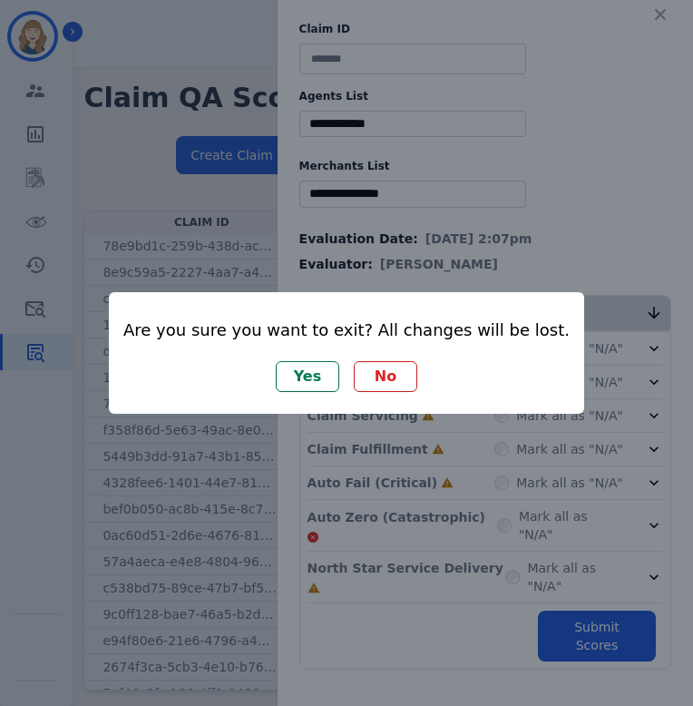
click at [313, 369] on button "Yes" at bounding box center [308, 376] width 64 height 31
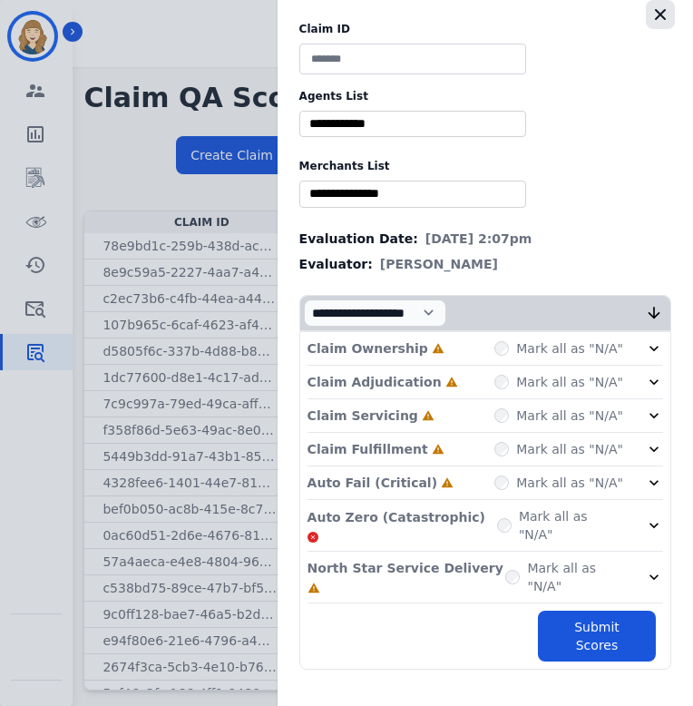
click at [666, 8] on icon "button" at bounding box center [661, 14] width 18 height 18
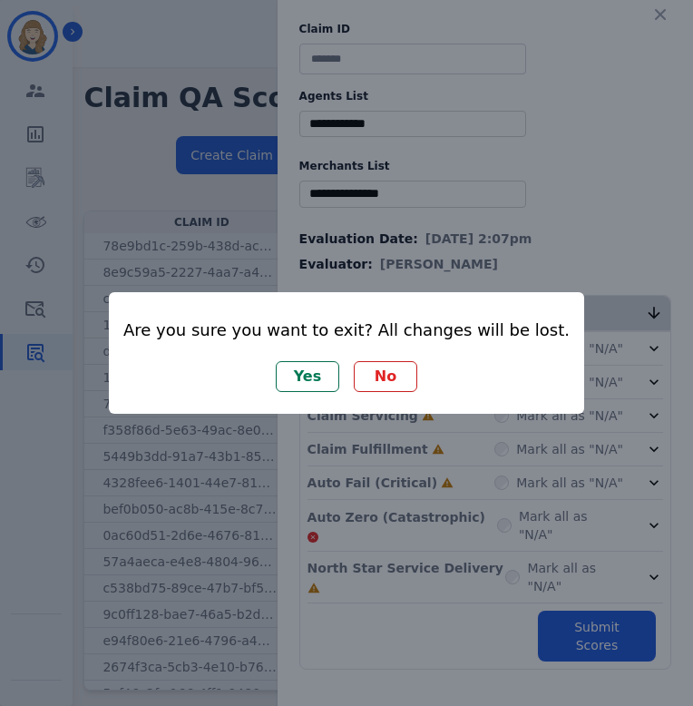
click at [303, 377] on button "Yes" at bounding box center [308, 376] width 64 height 31
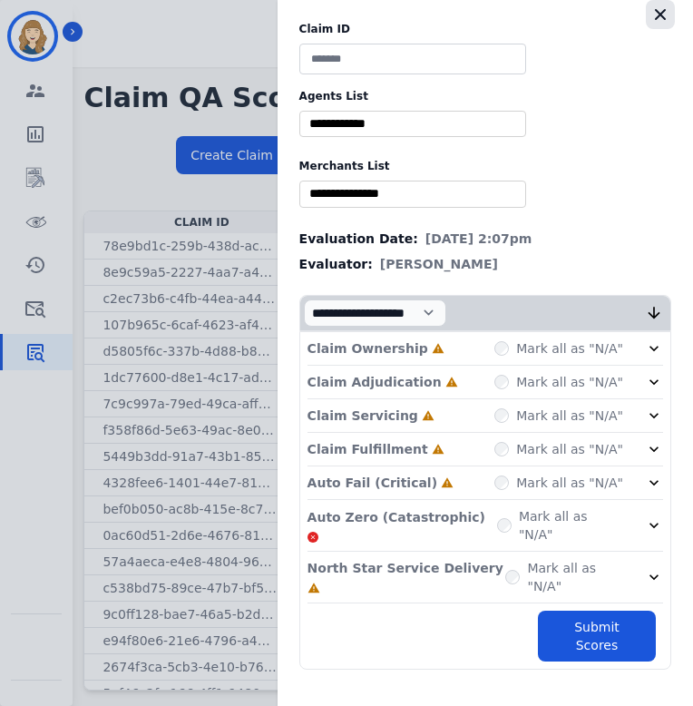
click at [664, 15] on icon "button" at bounding box center [661, 14] width 18 height 18
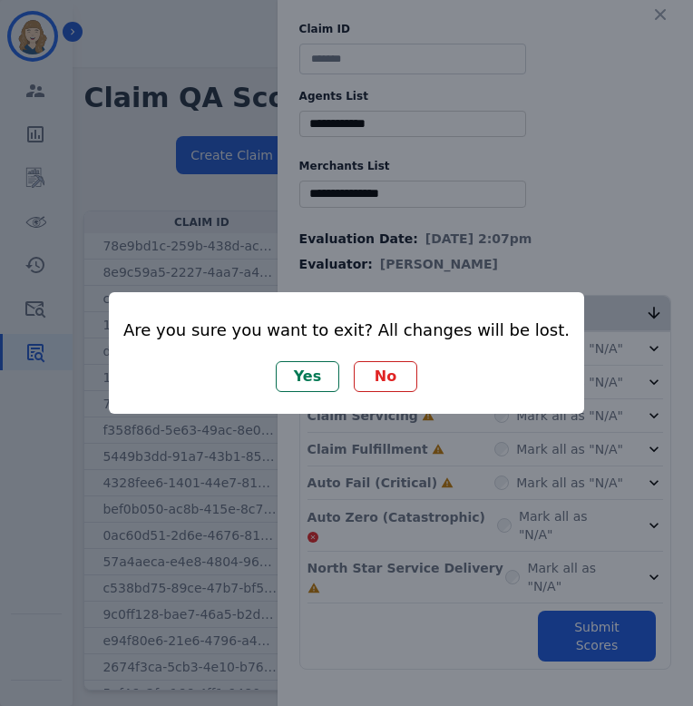
click at [296, 372] on button "Yes" at bounding box center [308, 376] width 64 height 31
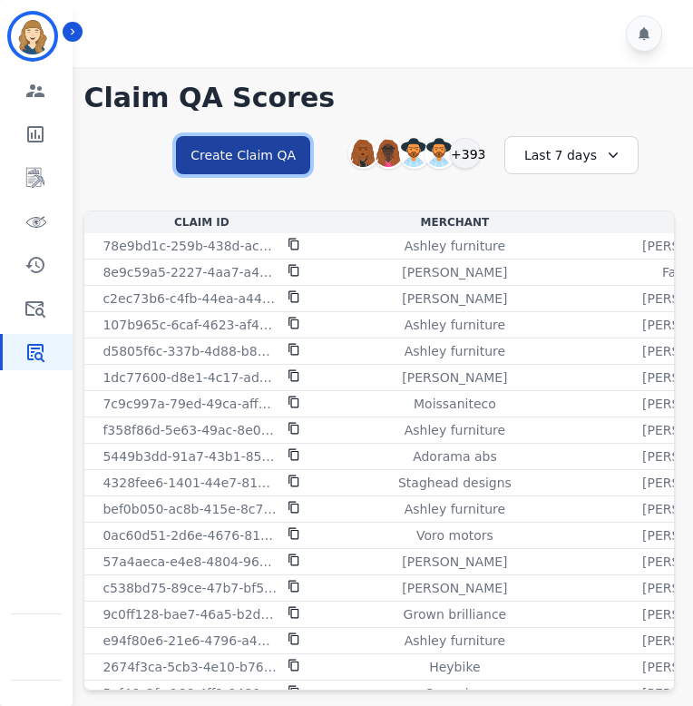
click at [275, 158] on button "Create Claim QA" at bounding box center [243, 155] width 134 height 38
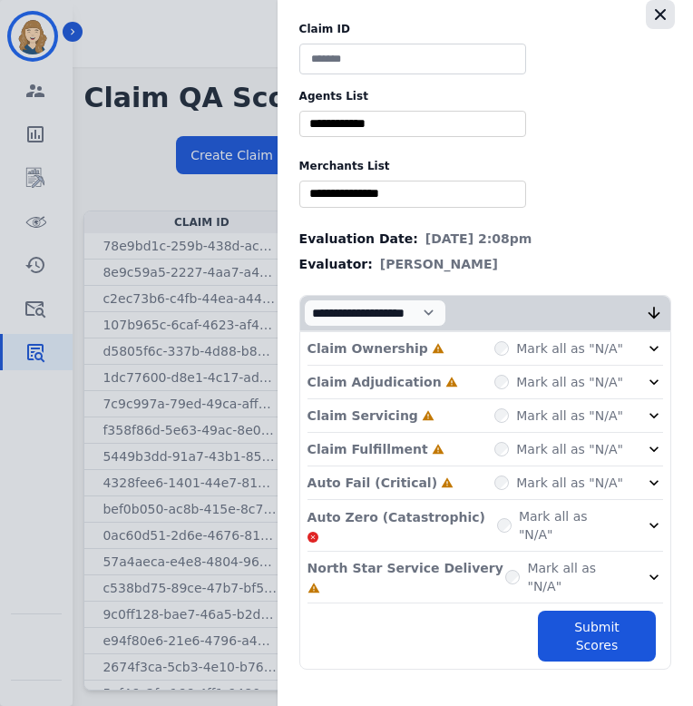
click at [654, 18] on icon "button" at bounding box center [661, 14] width 18 height 18
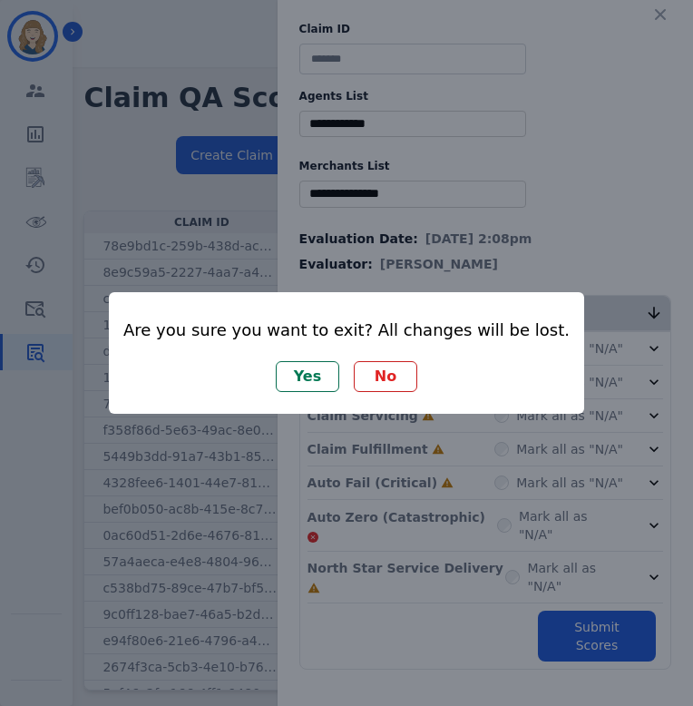
click at [399, 378] on button "No" at bounding box center [386, 376] width 64 height 31
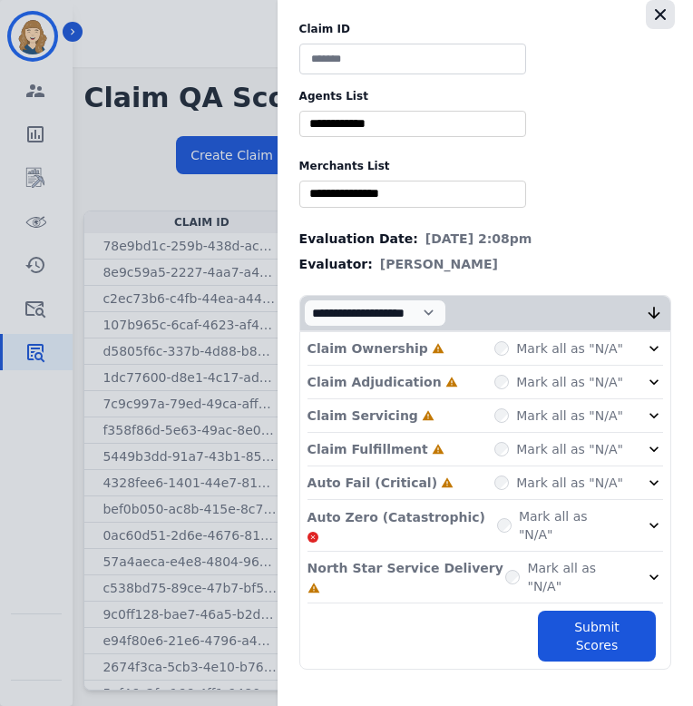
click at [650, 10] on button "button" at bounding box center [660, 14] width 29 height 29
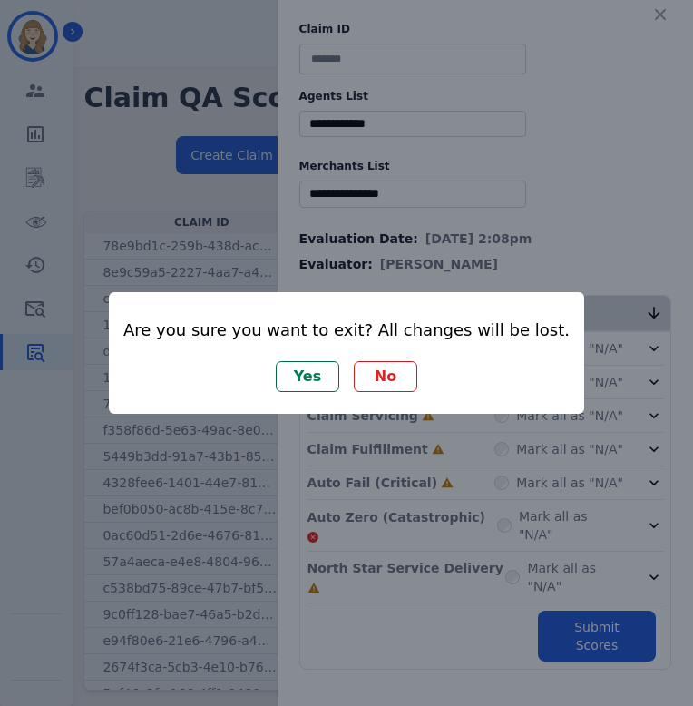
click at [315, 377] on button "Yes" at bounding box center [308, 376] width 64 height 31
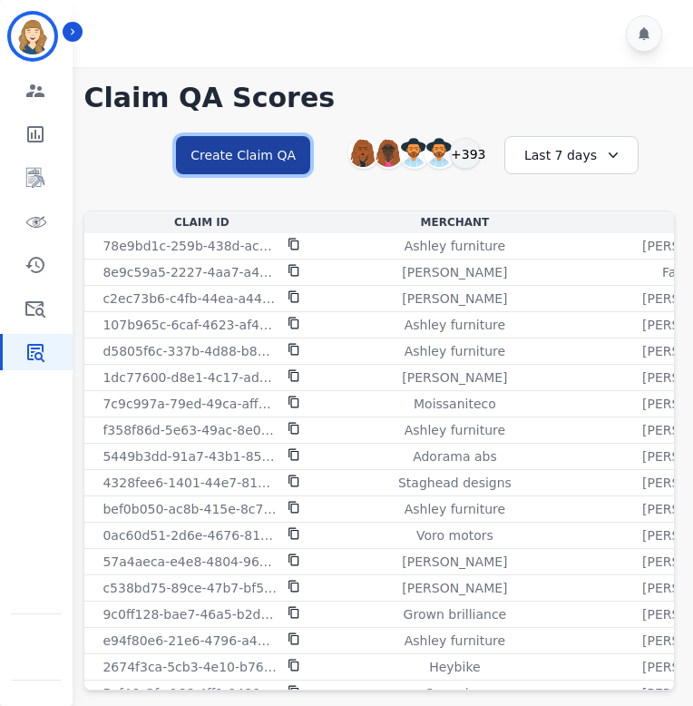
click at [262, 159] on button "Create Claim QA" at bounding box center [243, 155] width 134 height 38
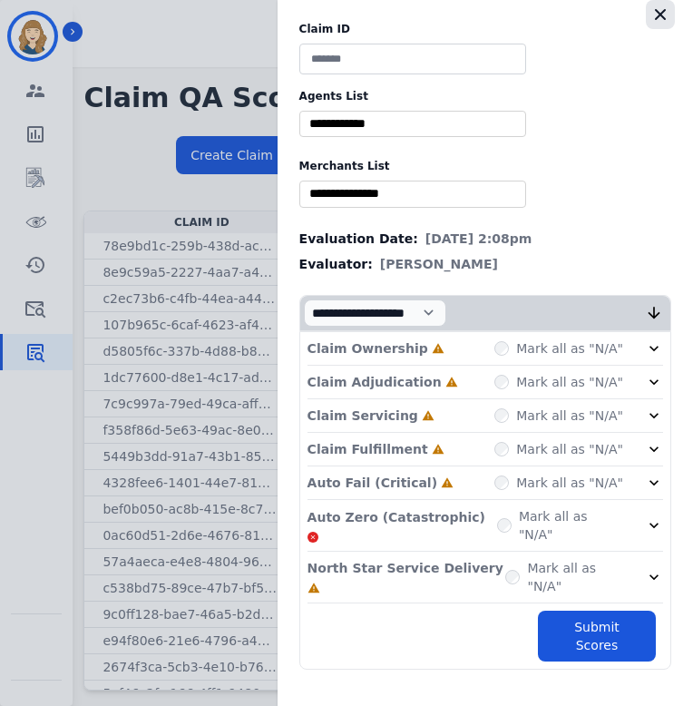
click at [663, 9] on icon "button" at bounding box center [661, 14] width 18 height 18
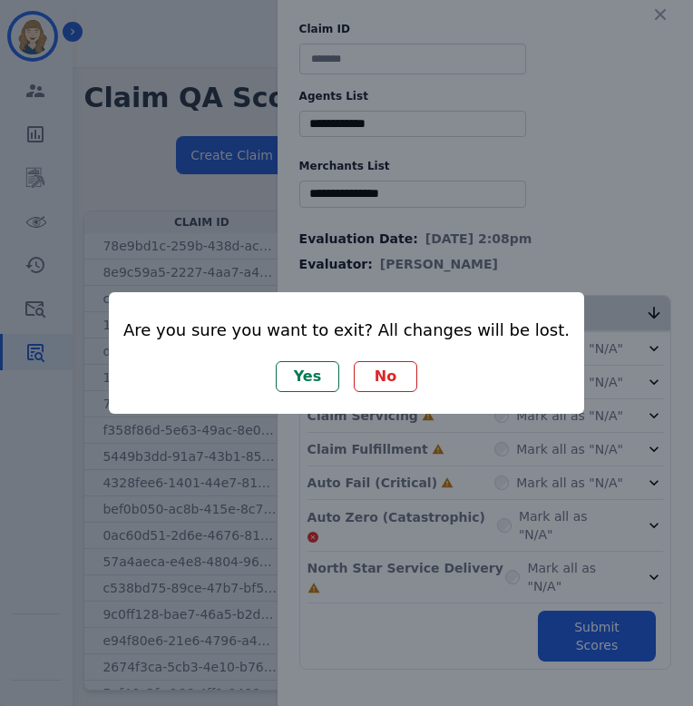
click at [319, 376] on button "Yes" at bounding box center [308, 376] width 64 height 31
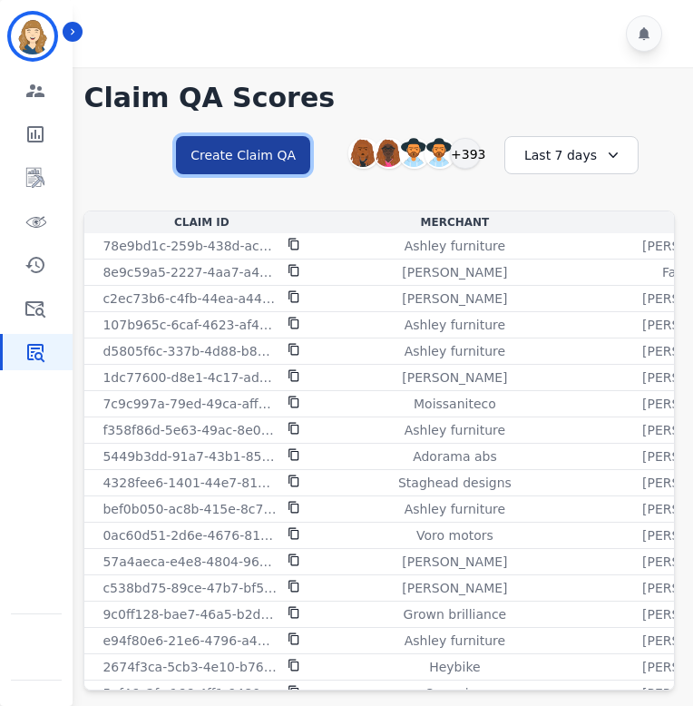
click at [275, 158] on button "Create Claim QA" at bounding box center [243, 155] width 134 height 38
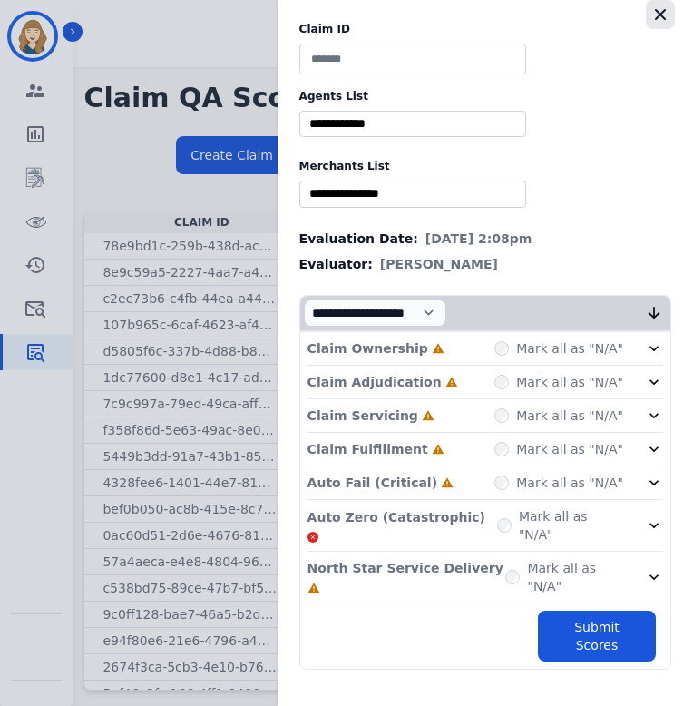
click at [657, 18] on icon "button" at bounding box center [660, 14] width 11 height 11
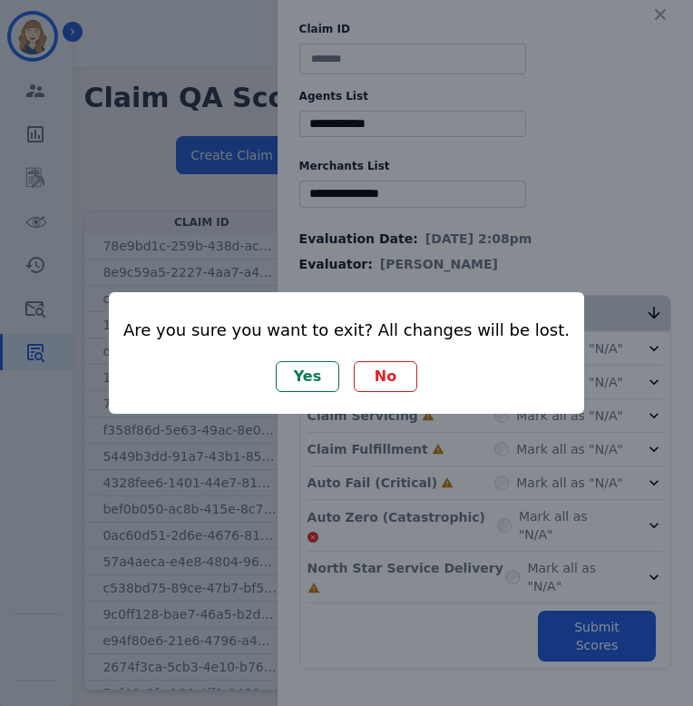
click at [396, 381] on button "No" at bounding box center [386, 376] width 64 height 31
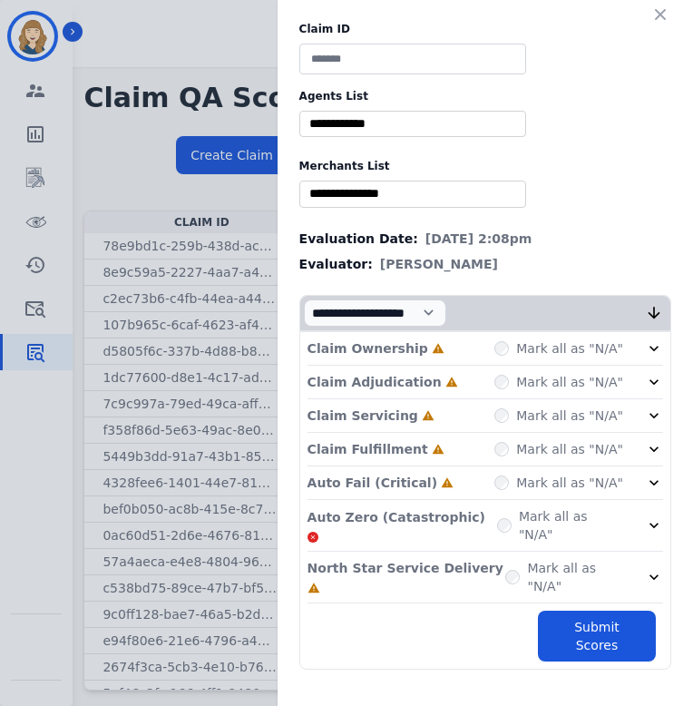
click at [228, 204] on div "Claim ID Agents List ** Abigail Joseph Alayna Sims Aleah Carroll Alejandra Wood…" at bounding box center [346, 353] width 693 height 706
click at [663, 10] on icon "button" at bounding box center [660, 14] width 11 height 11
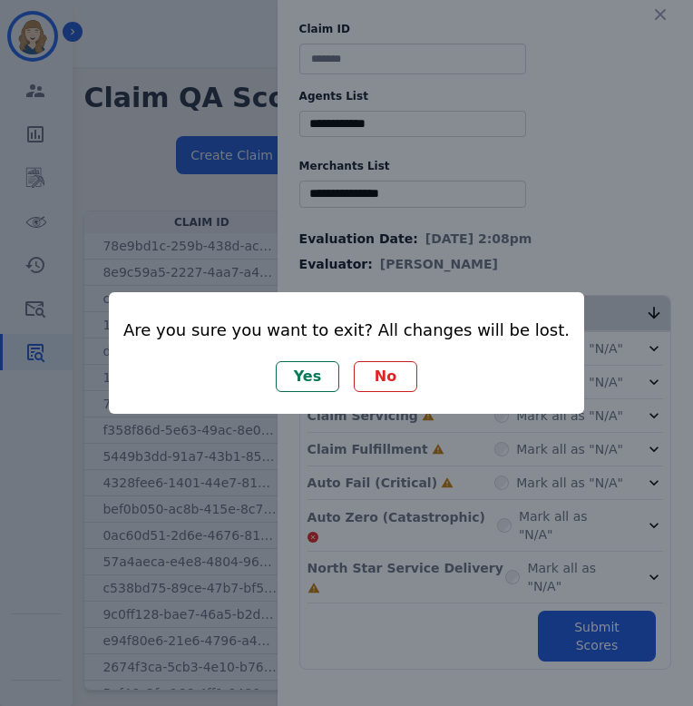
click at [311, 386] on button "Yes" at bounding box center [308, 376] width 64 height 31
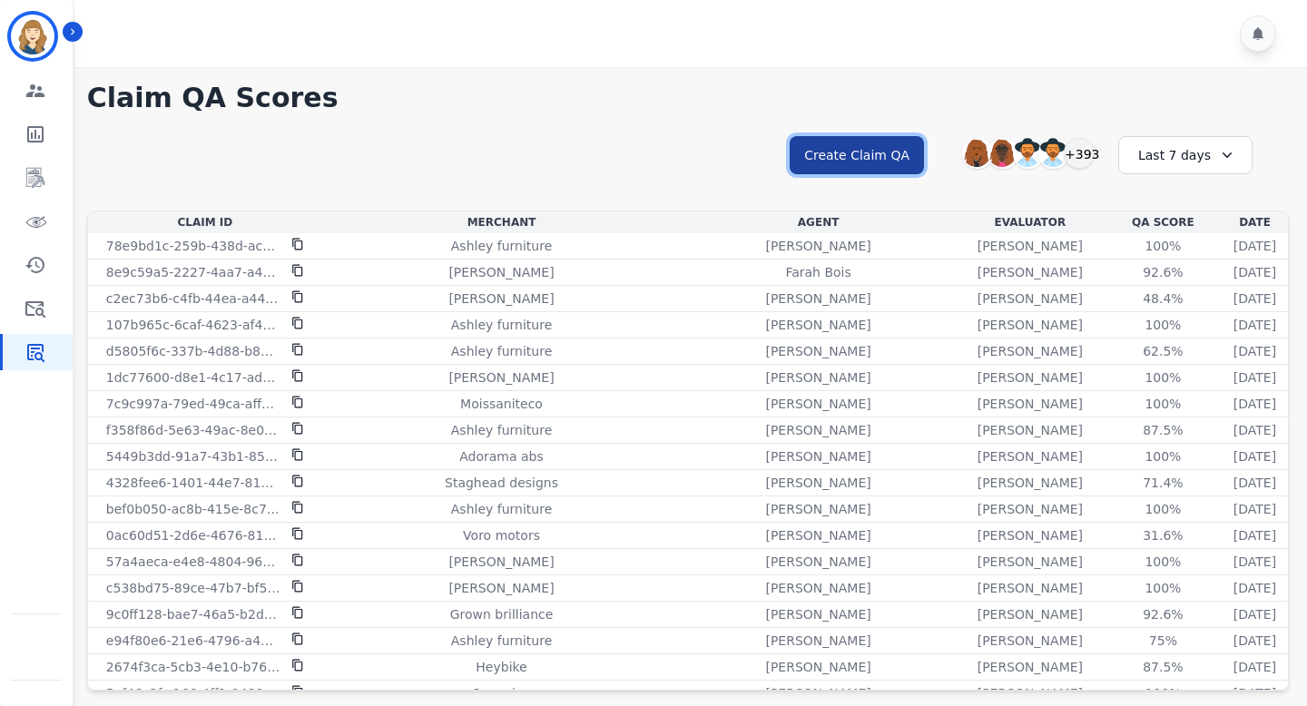
click at [692, 150] on button "Create Claim QA" at bounding box center [856, 155] width 134 height 38
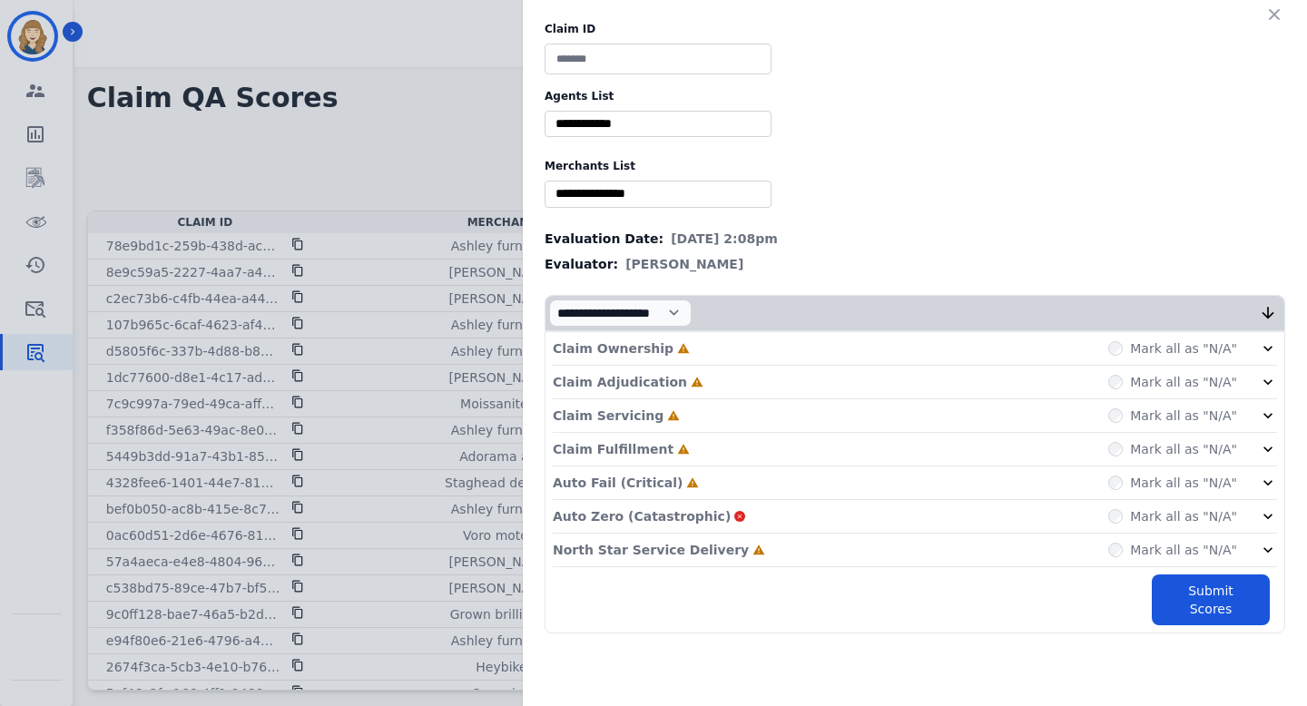
click at [406, 122] on div "Claim ID Agents List ** Abigail Joseph Alayna Sims Aleah Carroll Alejandra Wood…" at bounding box center [653, 353] width 1307 height 706
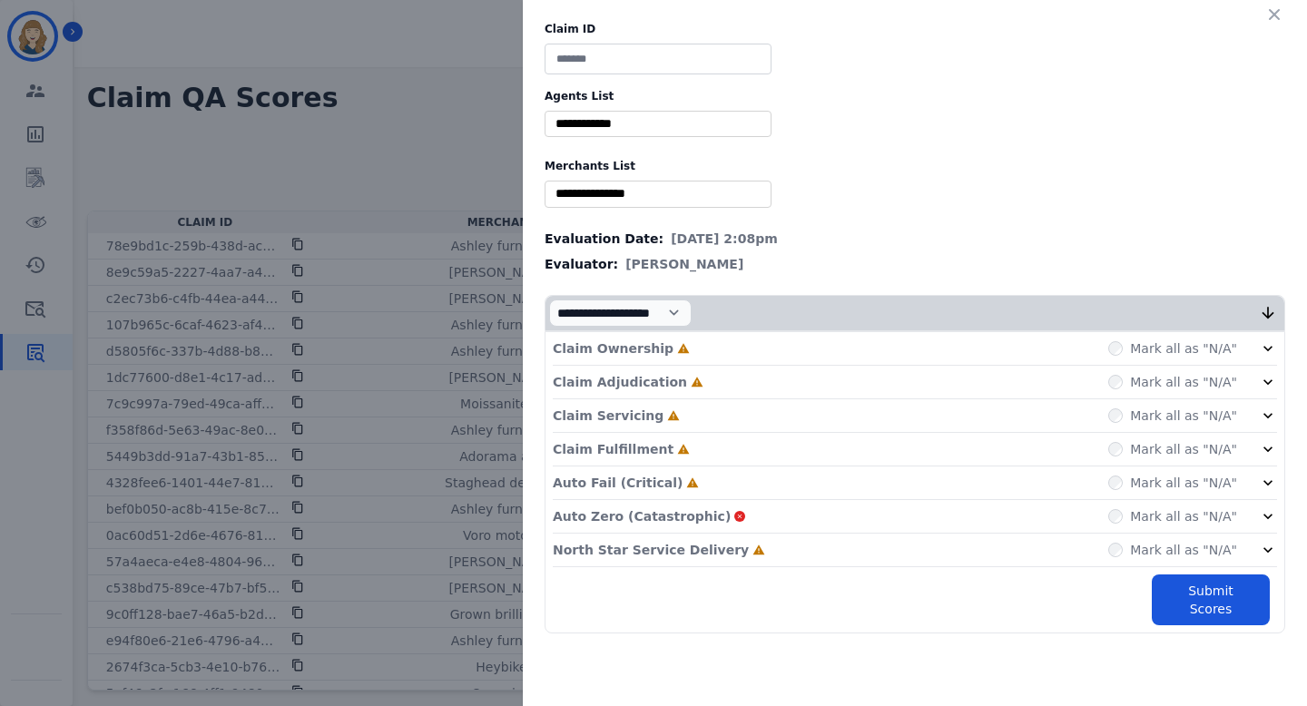
click at [407, 134] on div "Claim ID Agents List ** Abigail Joseph Alayna Sims Aleah Carroll Alejandra Wood…" at bounding box center [653, 353] width 1307 height 706
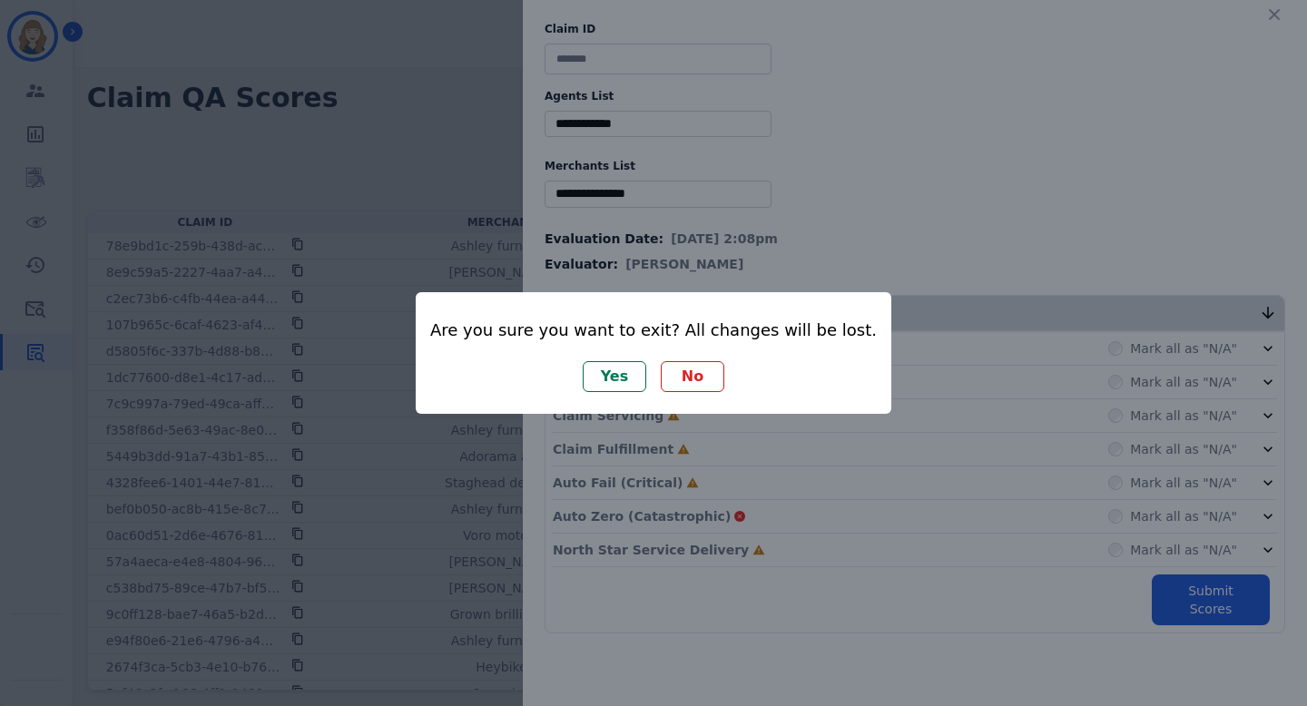
click at [681, 378] on button "No" at bounding box center [693, 376] width 64 height 31
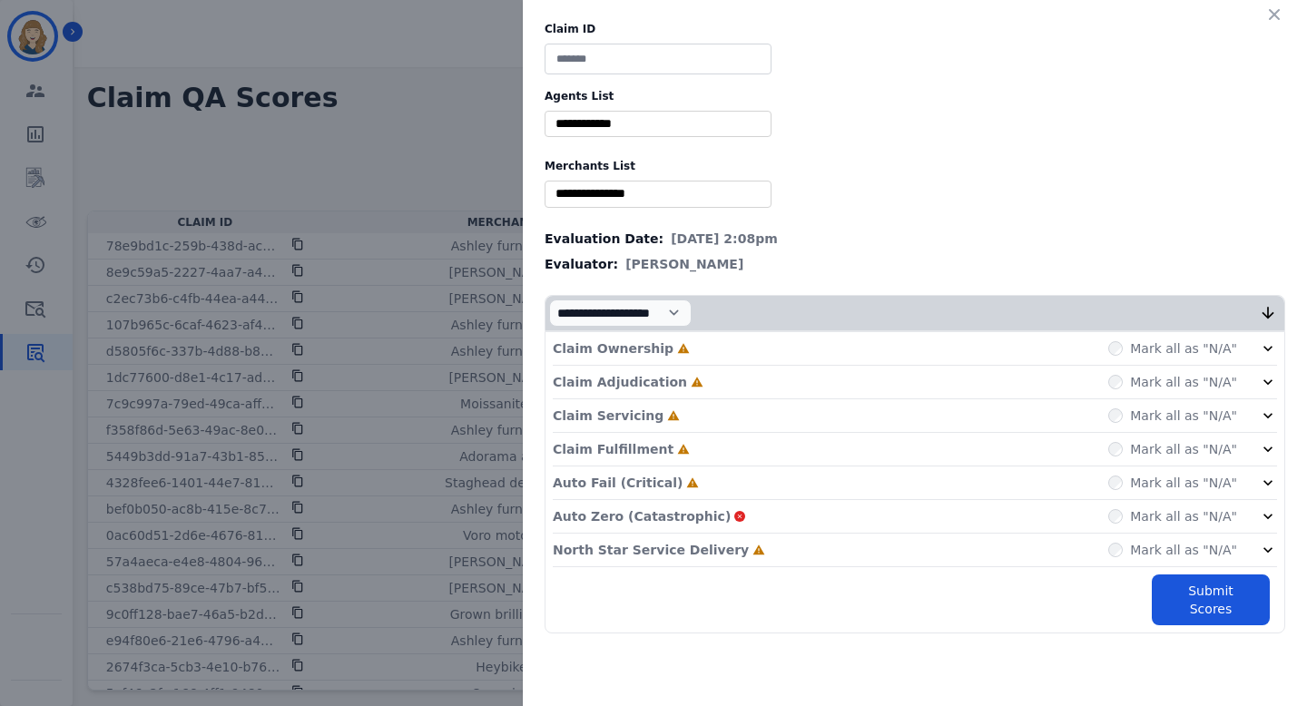
click at [407, 152] on div "Claim ID Agents List ** Abigail Joseph Alayna Sims Aleah Carroll Alejandra Wood…" at bounding box center [653, 353] width 1307 height 706
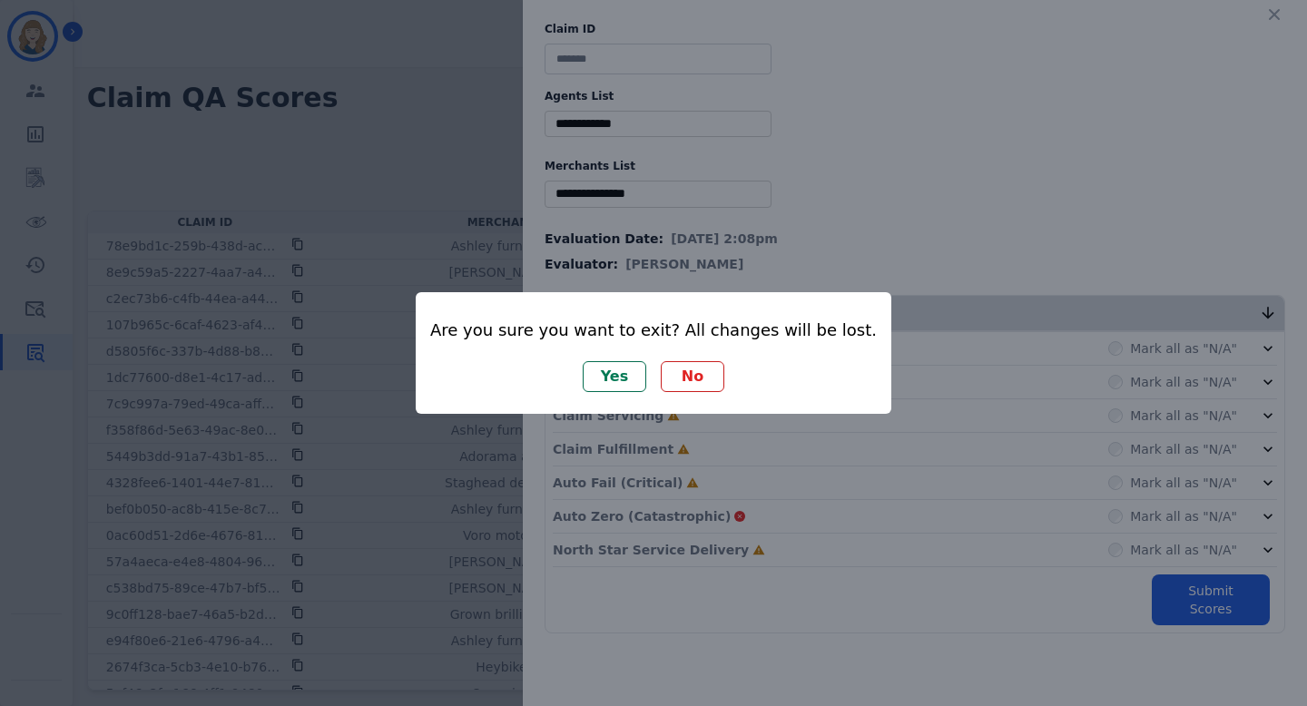
click at [609, 372] on button "Yes" at bounding box center [615, 376] width 64 height 31
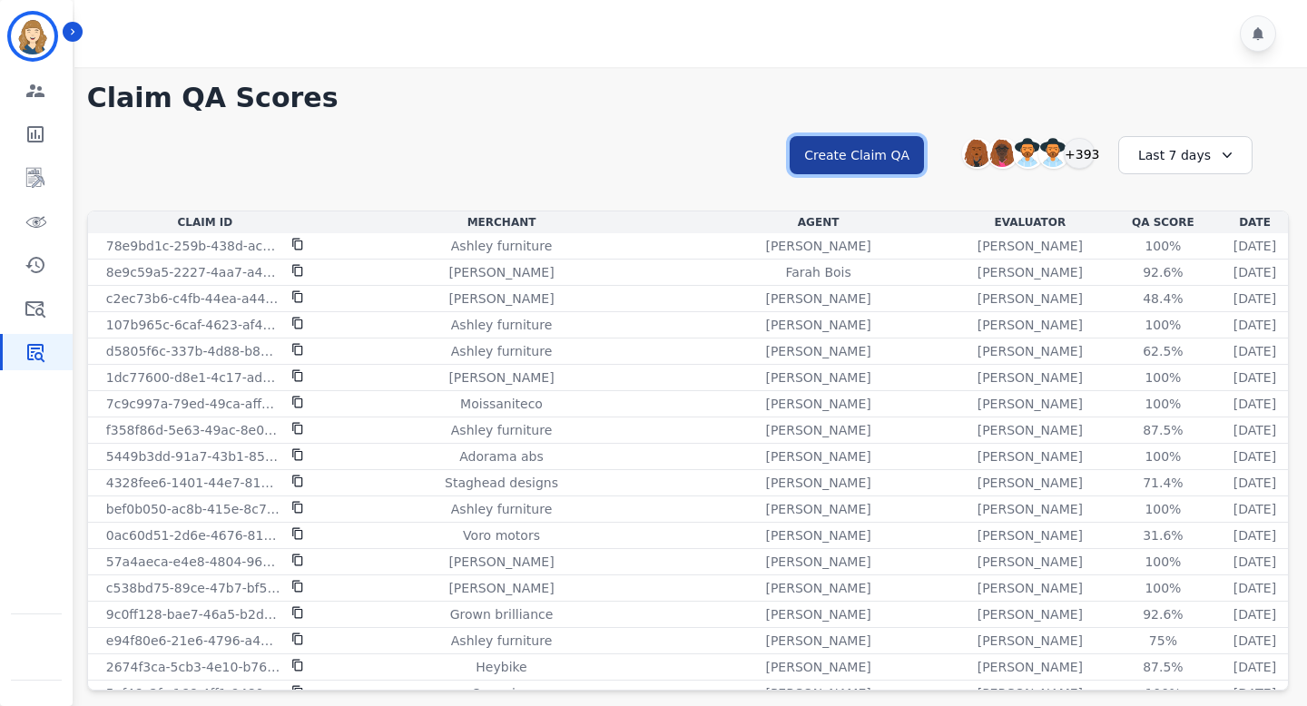
click at [879, 146] on button "Create Claim QA" at bounding box center [856, 155] width 134 height 38
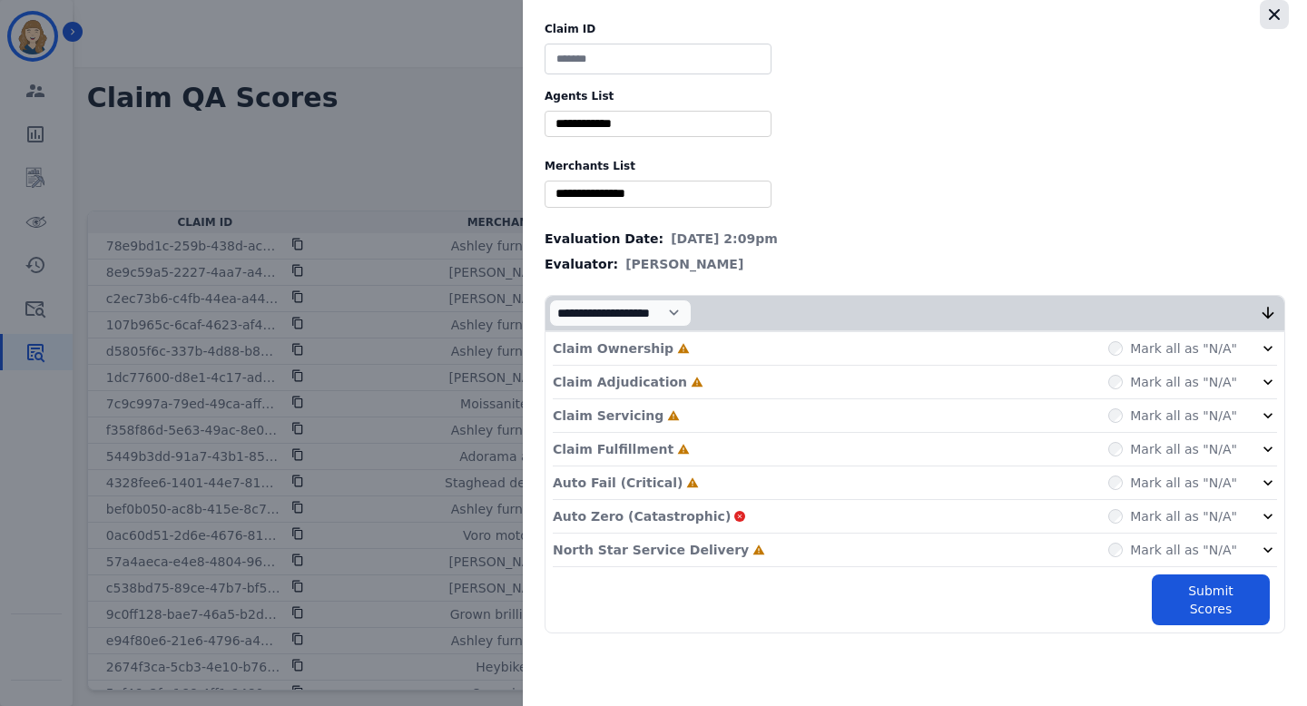
click at [1269, 17] on icon "button" at bounding box center [1274, 14] width 11 height 11
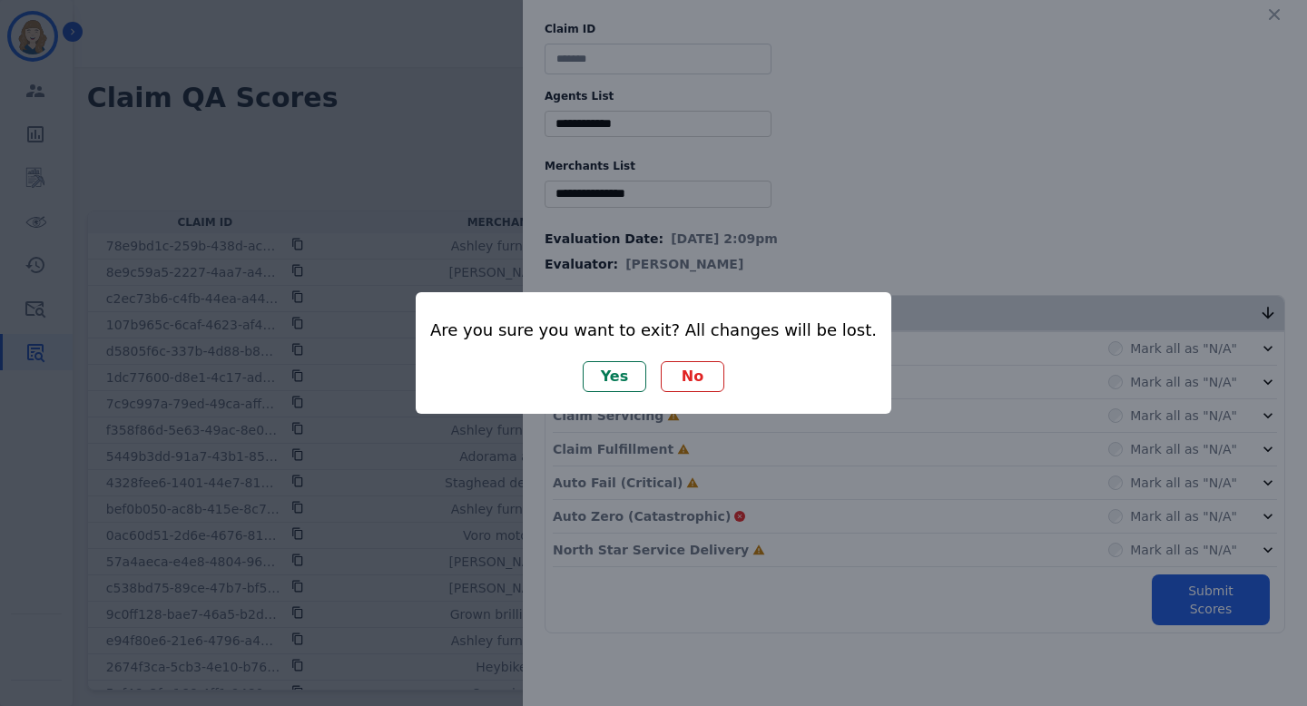
click at [695, 382] on button "No" at bounding box center [693, 376] width 64 height 31
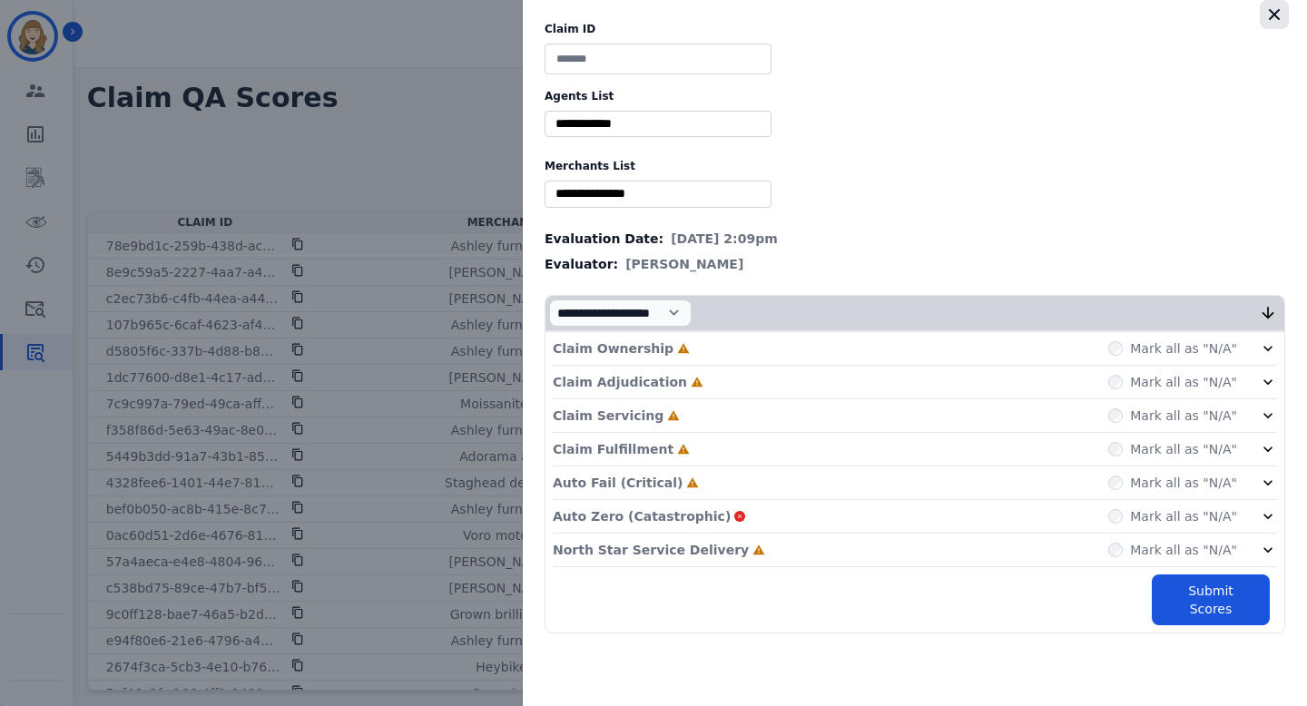
click at [1276, 19] on icon "button" at bounding box center [1274, 14] width 18 height 18
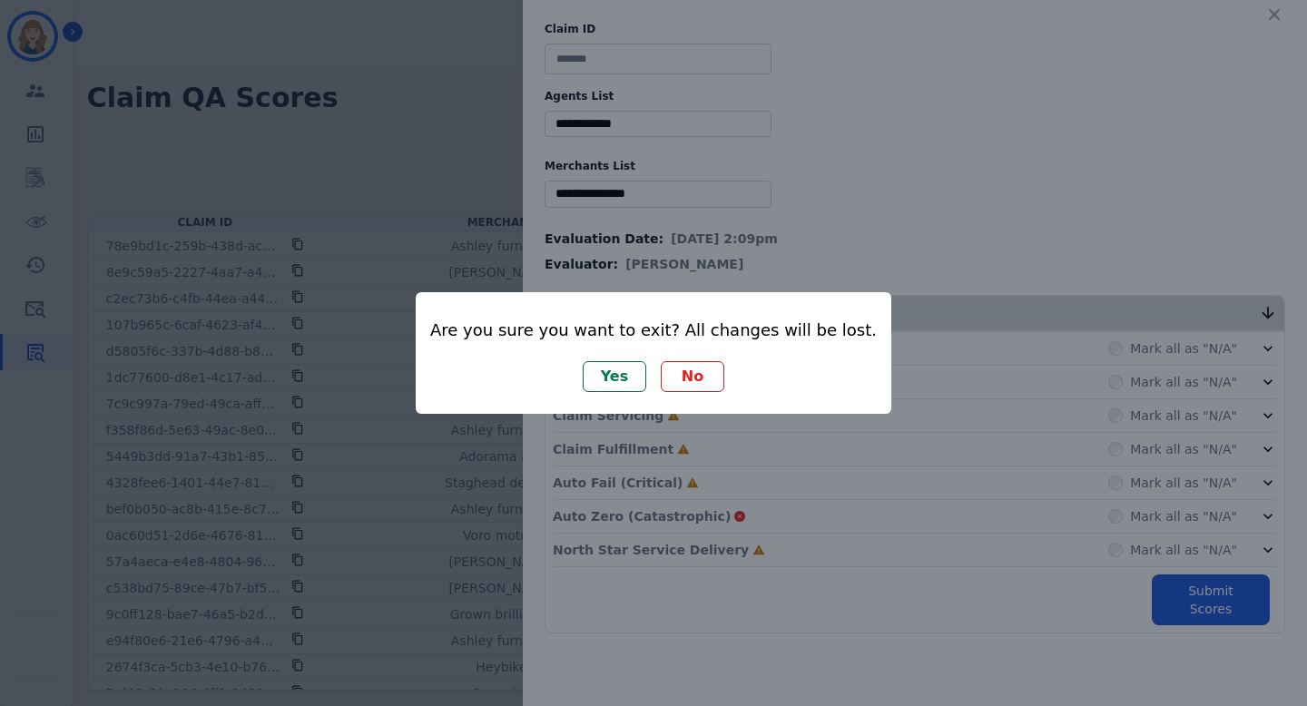
click at [619, 372] on button "Yes" at bounding box center [615, 376] width 64 height 31
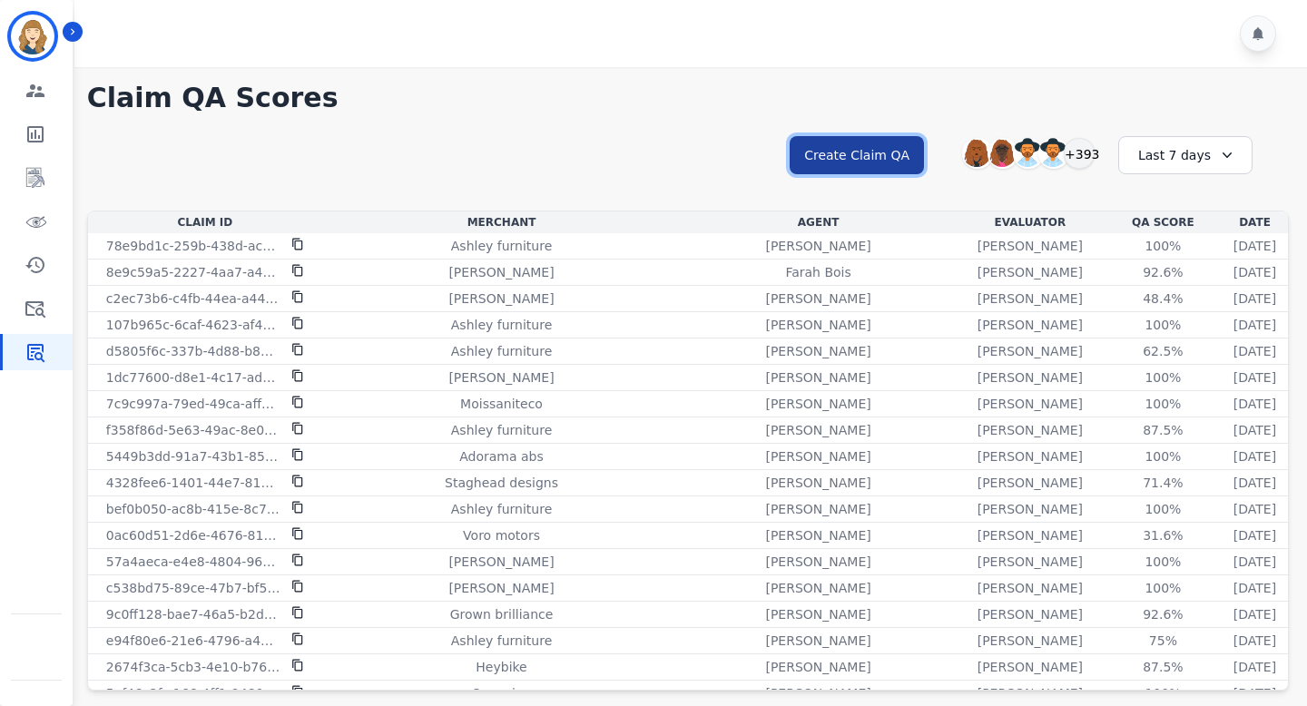
click at [831, 160] on button "Create Claim QA" at bounding box center [856, 155] width 134 height 38
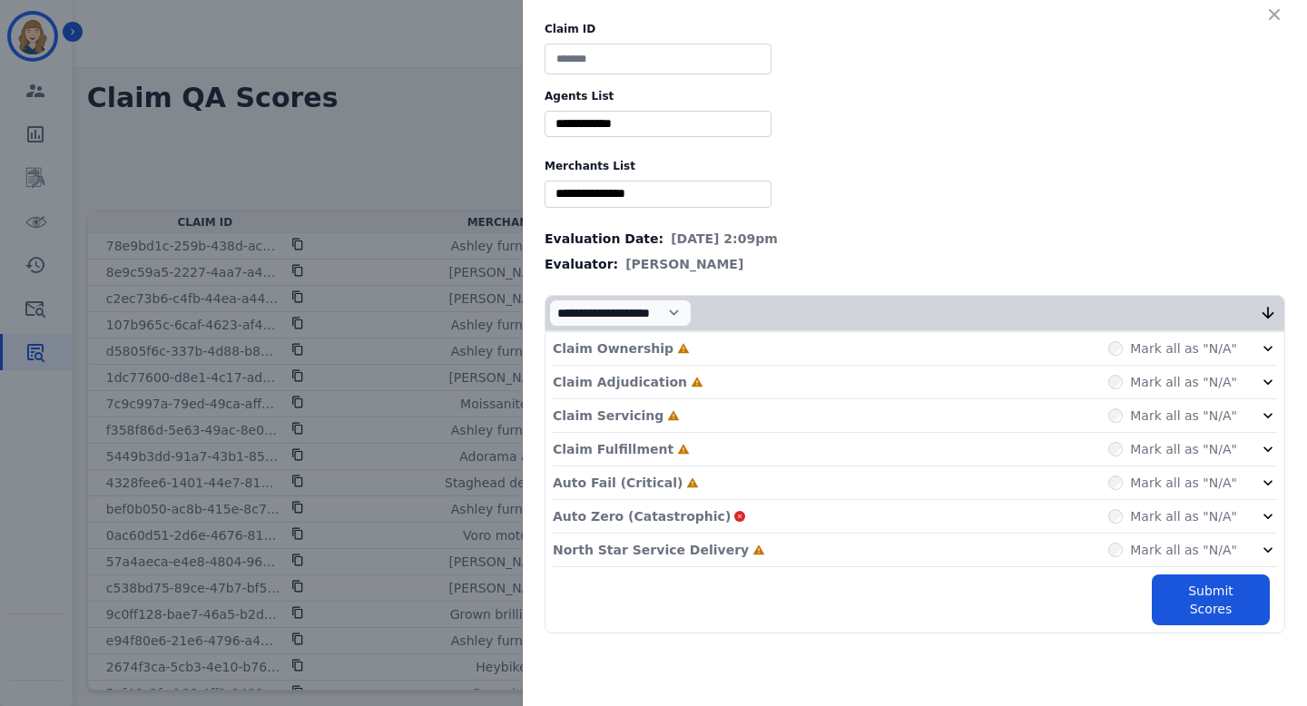
click at [402, 155] on div "Claim ID Agents List ** Abigail Joseph Alayna Sims Aleah Carroll Alejandra Wood…" at bounding box center [653, 353] width 1307 height 706
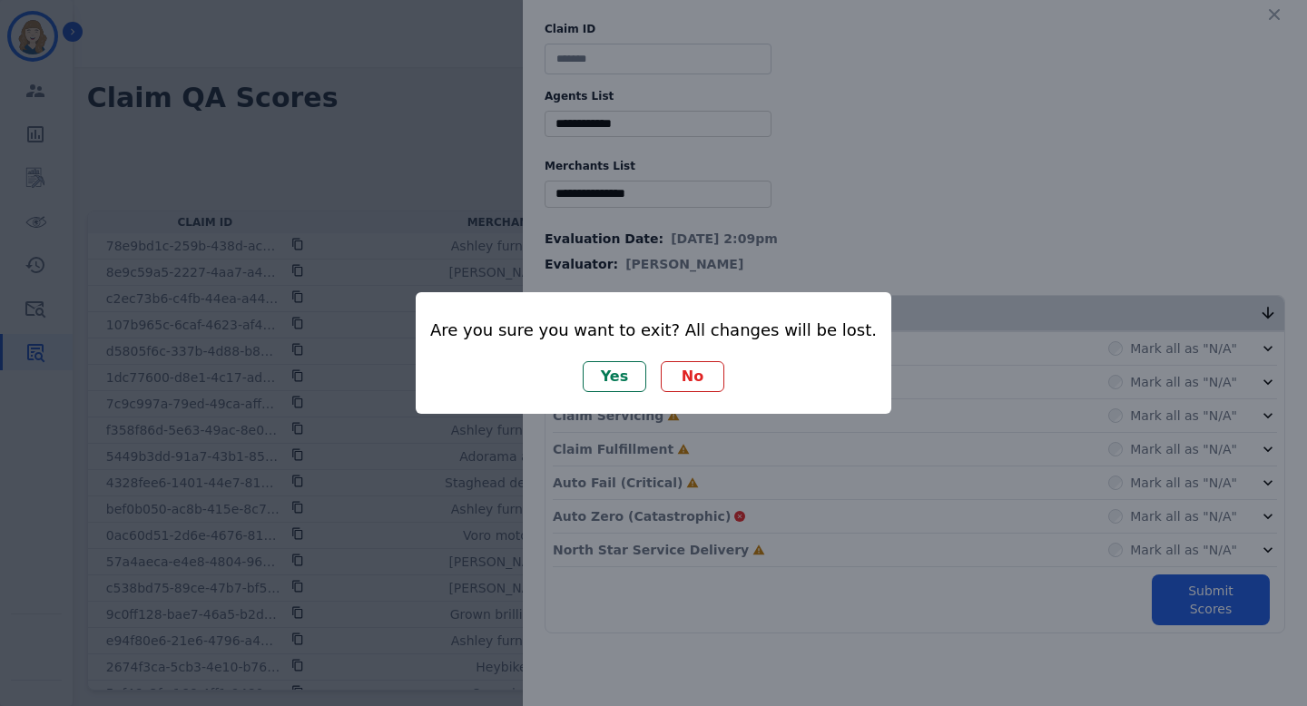
click at [704, 373] on button "No" at bounding box center [693, 376] width 64 height 31
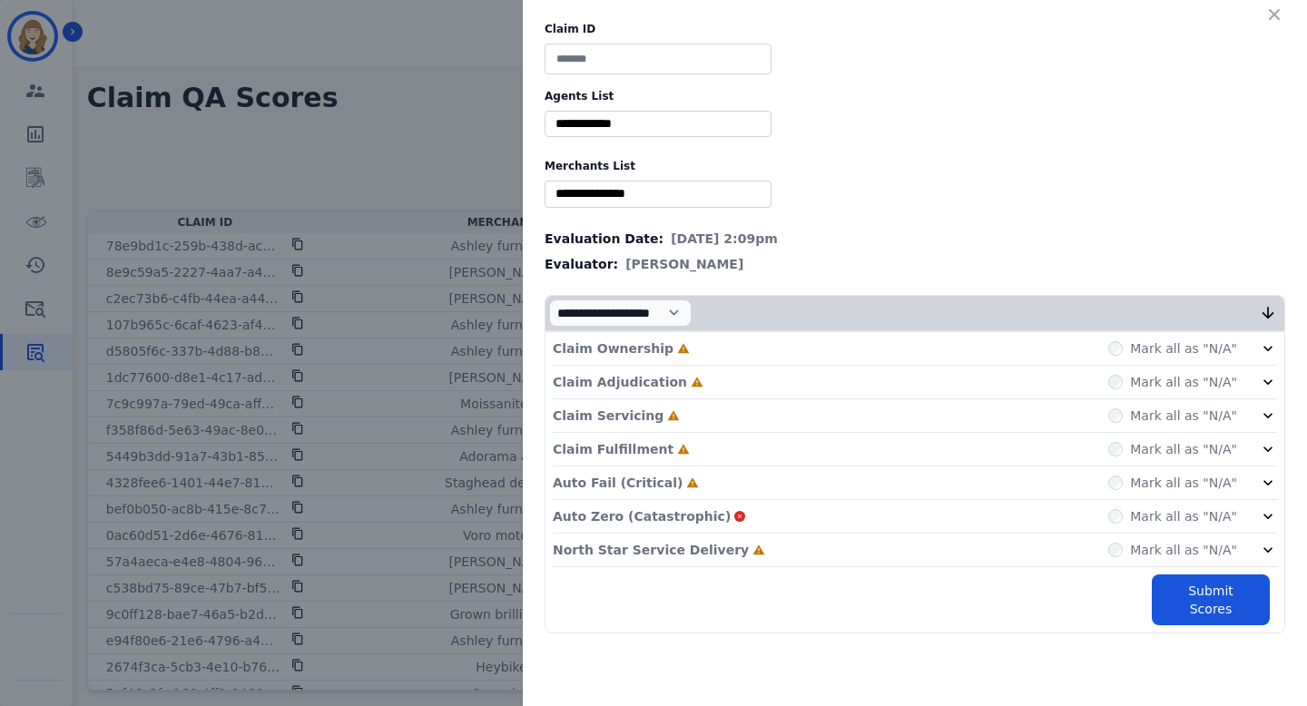
click at [380, 111] on div "Claim ID Agents List ** Abigail Joseph Alayna Sims Aleah Carroll Alejandra Wood…" at bounding box center [653, 353] width 1307 height 706
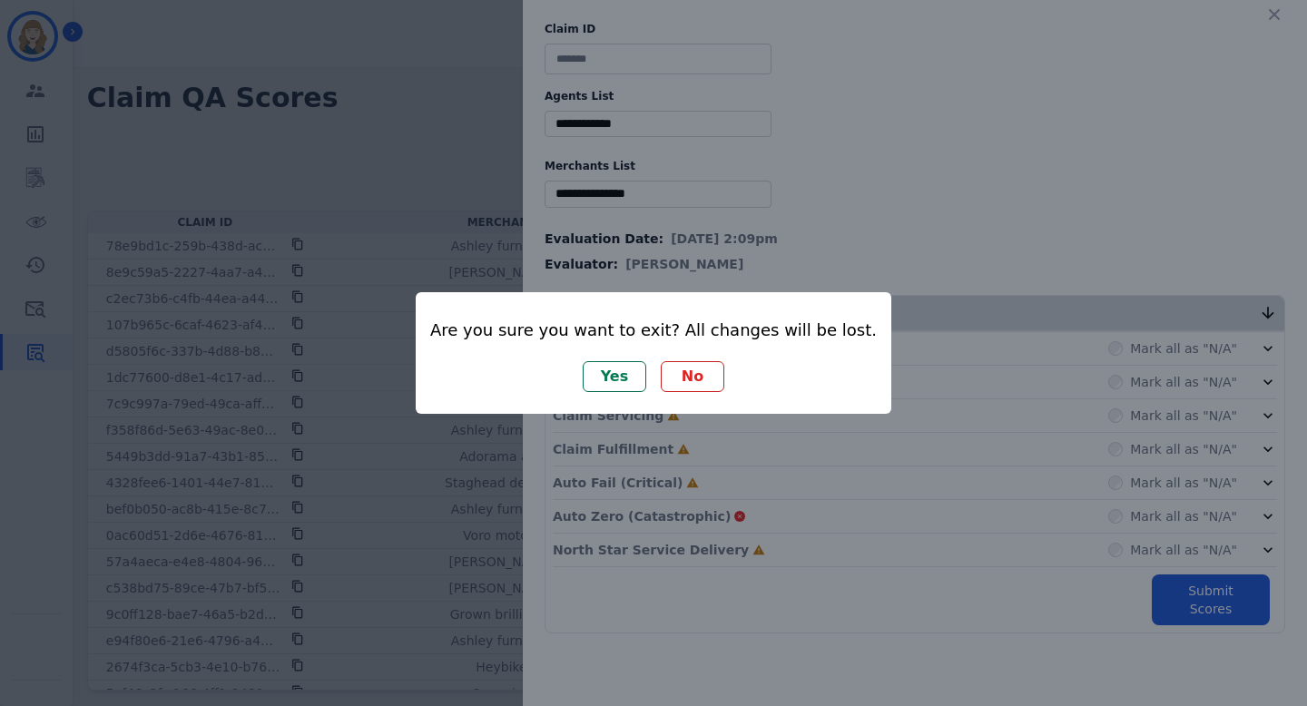
click at [626, 376] on button "Yes" at bounding box center [615, 376] width 64 height 31
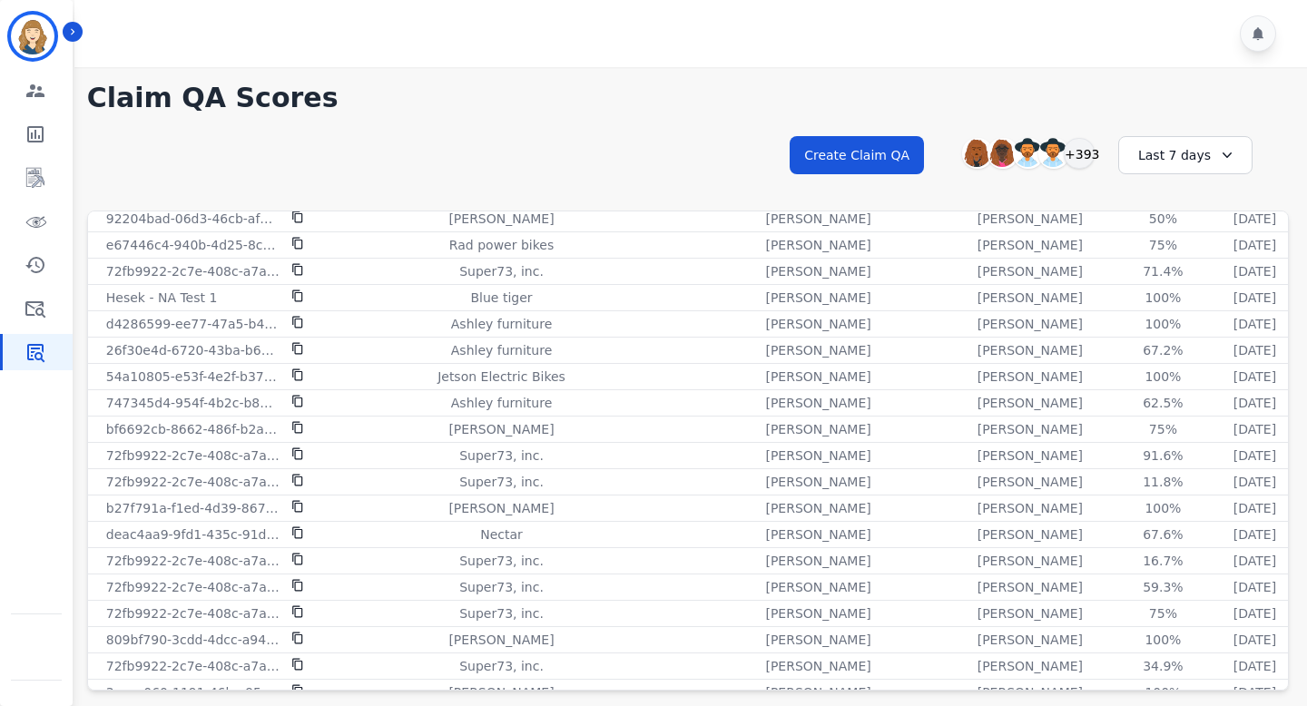
scroll to position [319, 0]
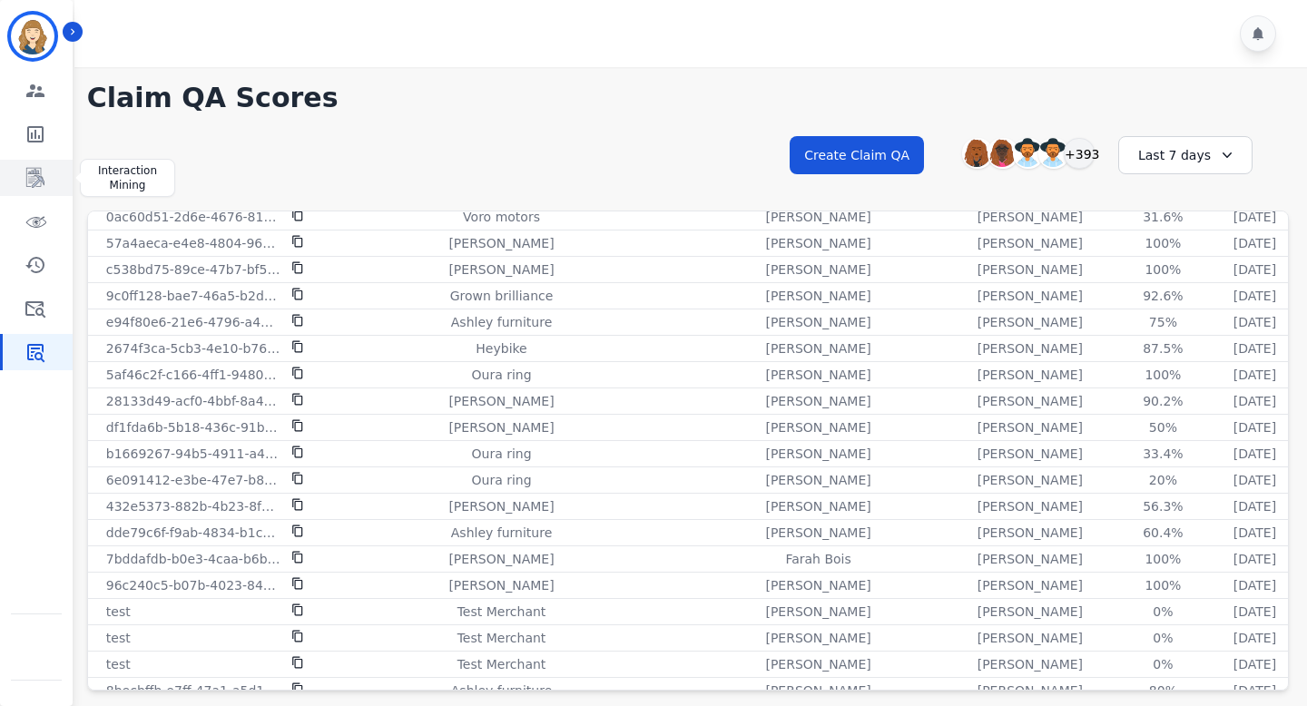
click at [34, 165] on link "Sidebar" at bounding box center [38, 178] width 70 height 36
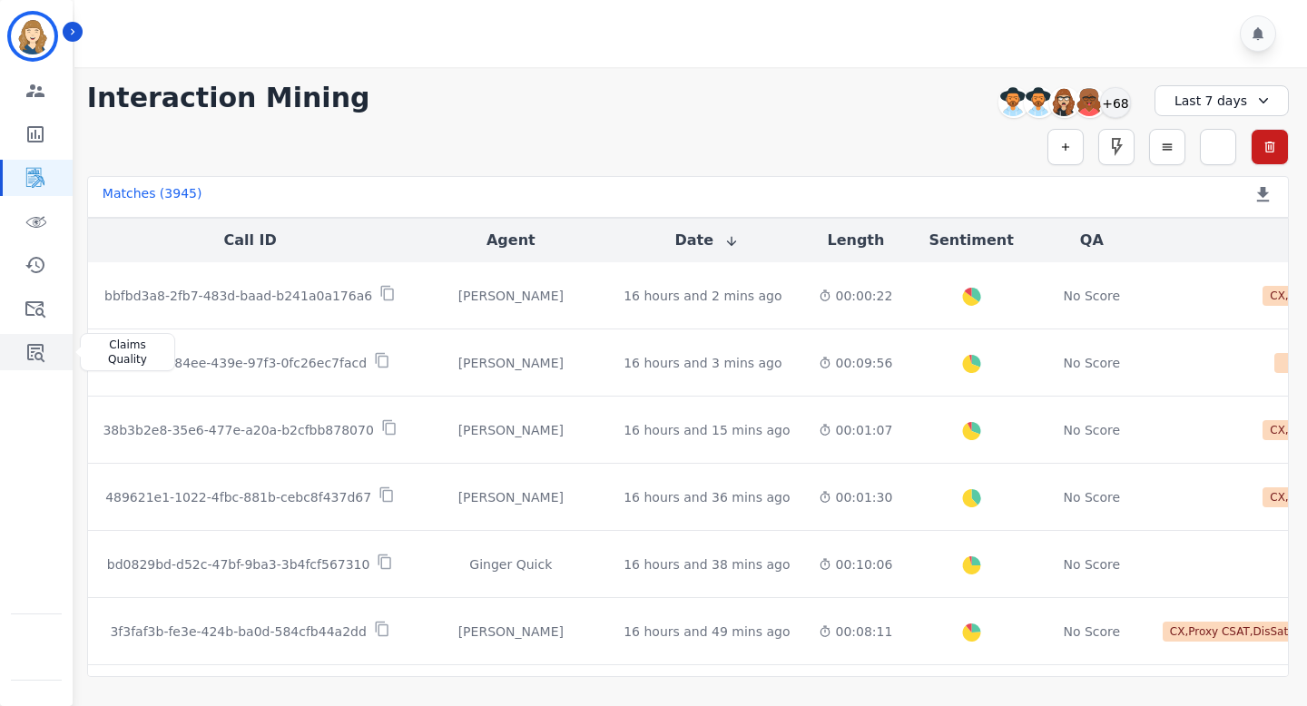
click at [41, 358] on icon "Sidebar" at bounding box center [35, 353] width 17 height 18
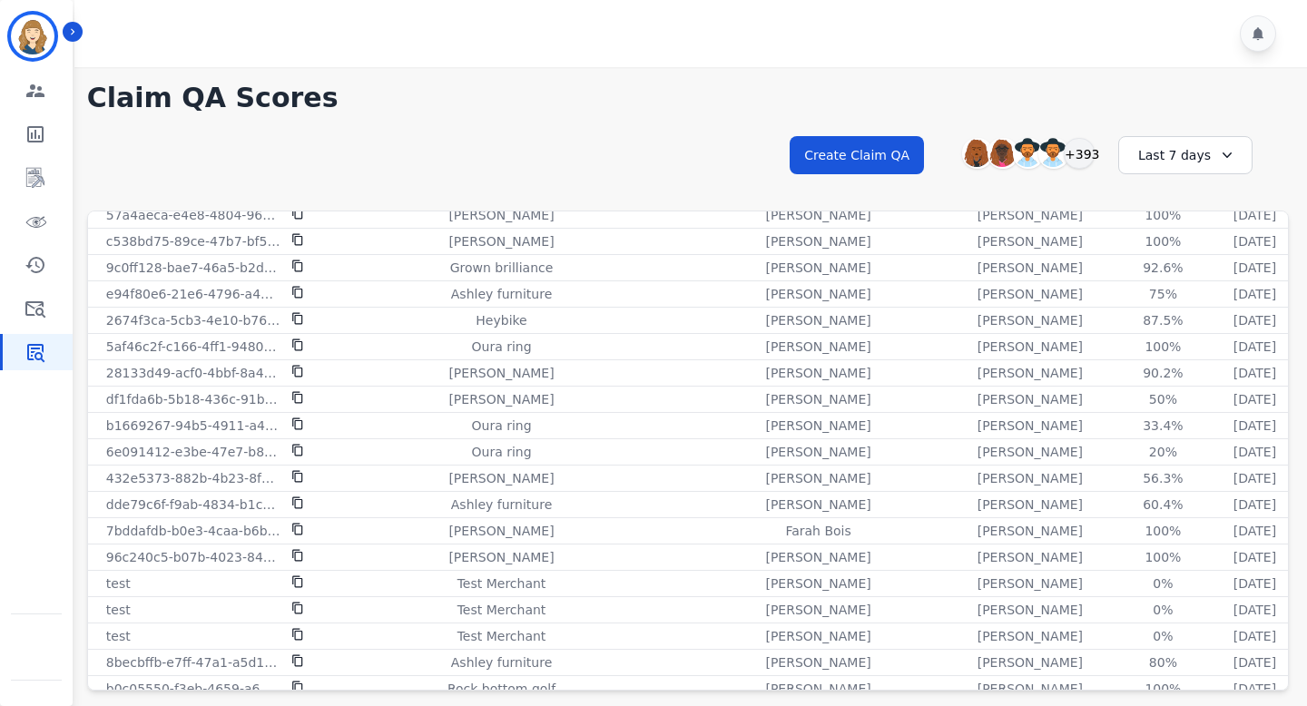
scroll to position [23, 0]
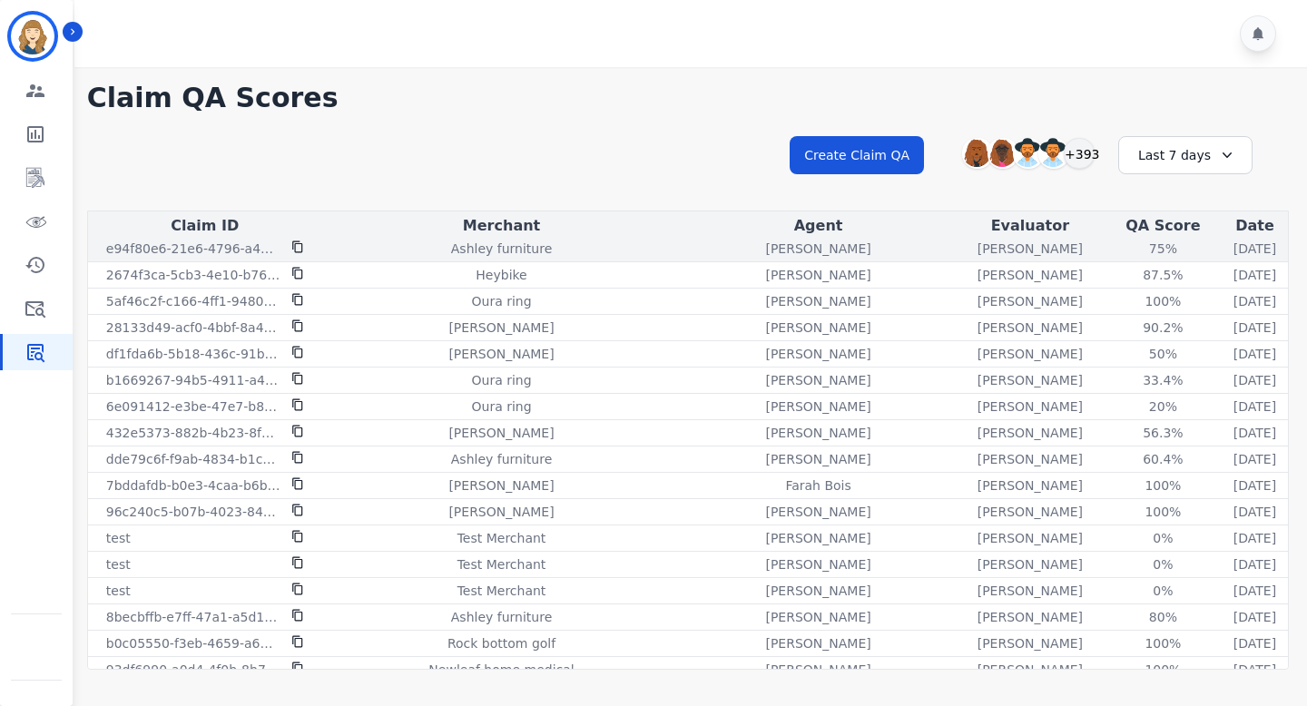
scroll to position [303, 0]
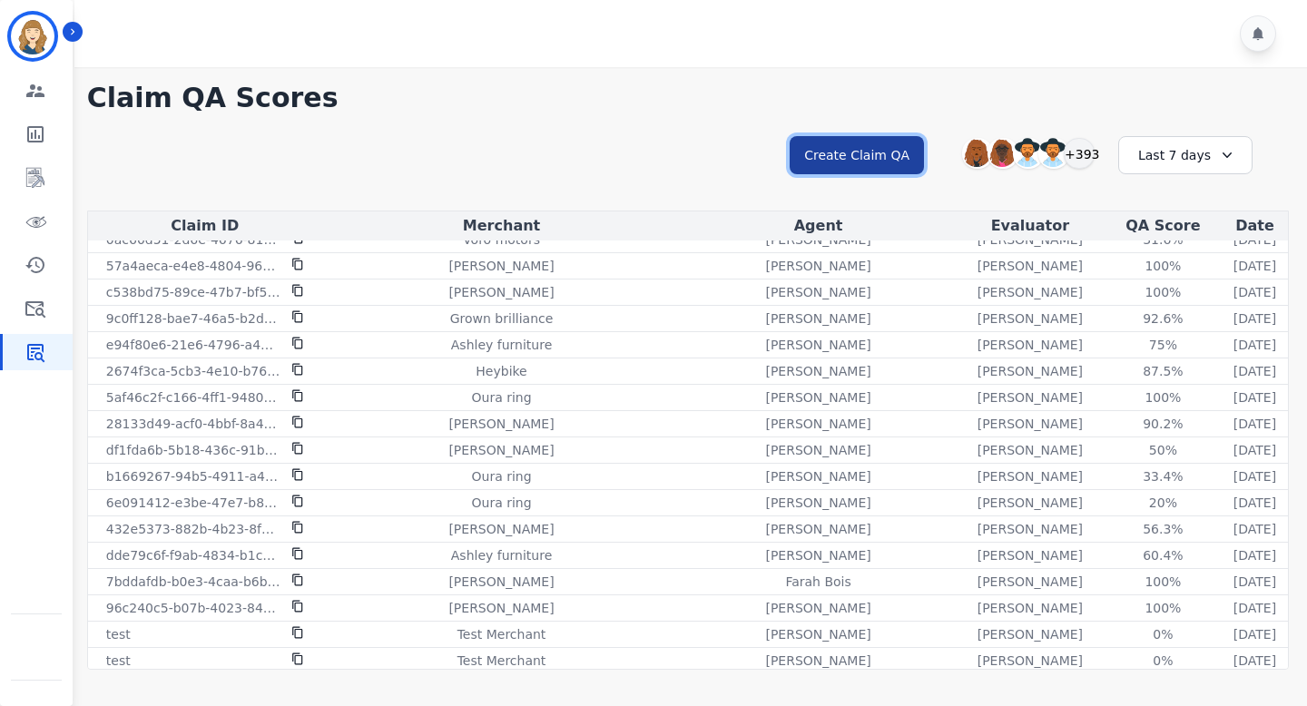
click at [902, 150] on button "Create Claim QA" at bounding box center [856, 155] width 134 height 38
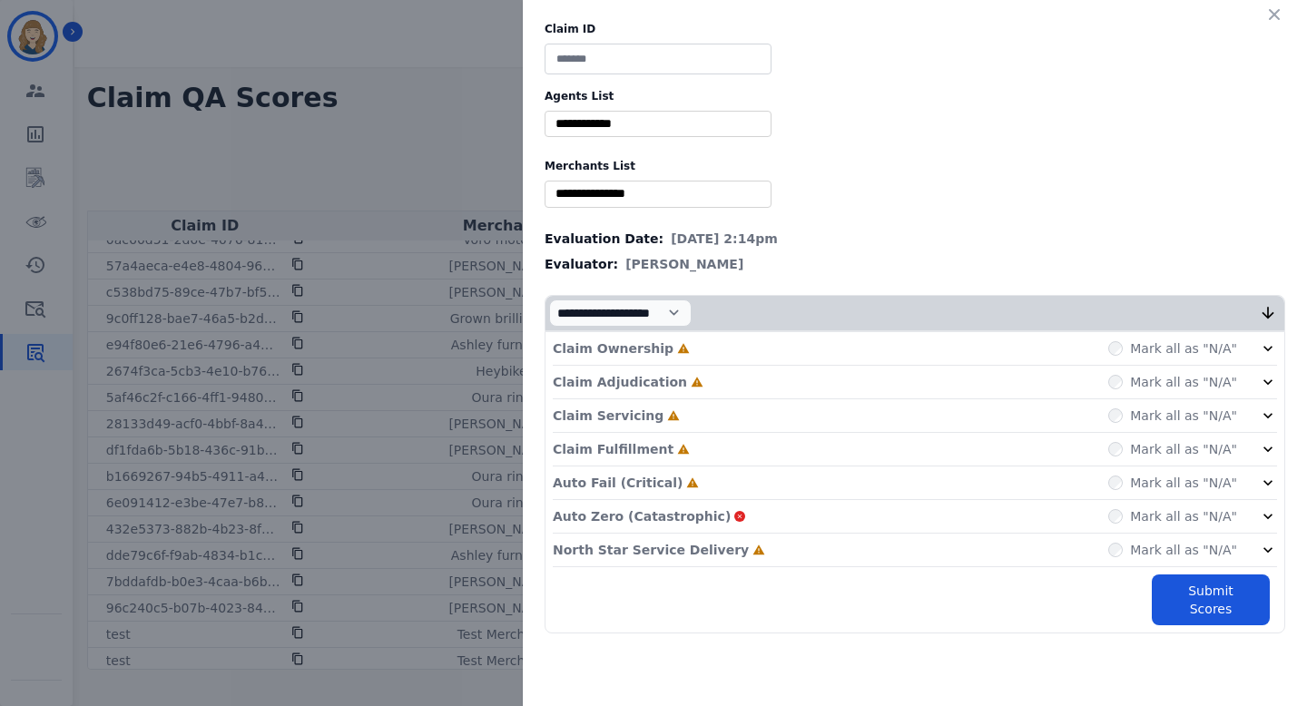
click at [682, 60] on input at bounding box center [657, 59] width 227 height 31
type input "****"
click at [687, 125] on input "selected options" at bounding box center [658, 123] width 218 height 19
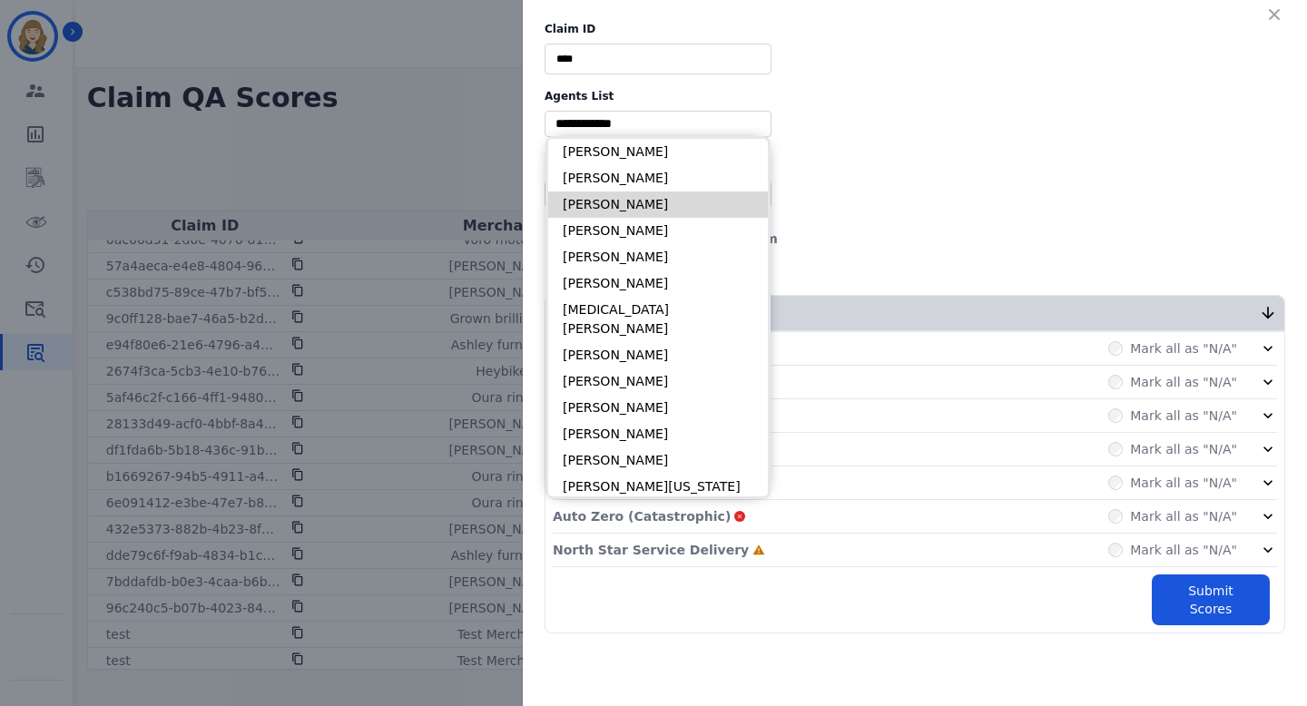
click at [639, 191] on li "[PERSON_NAME]" at bounding box center [658, 204] width 220 height 26
type input "**********"
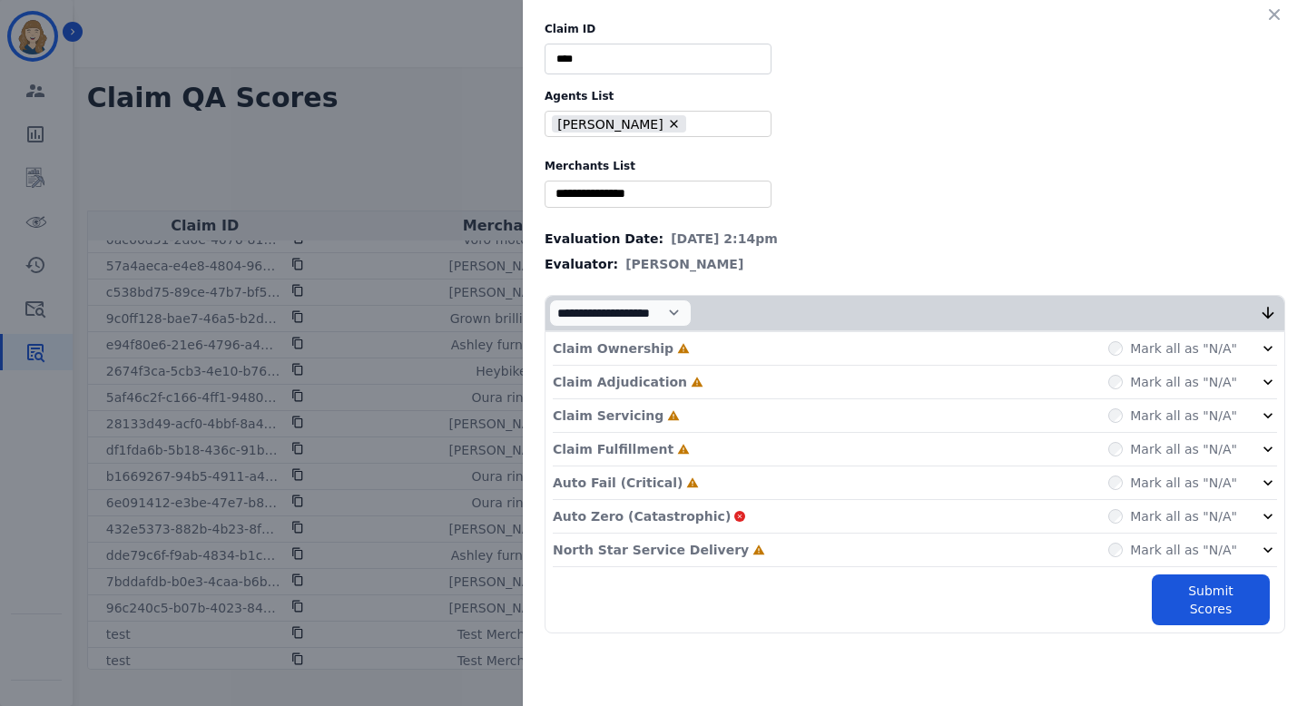
click at [623, 201] on input "selected options" at bounding box center [658, 193] width 218 height 19
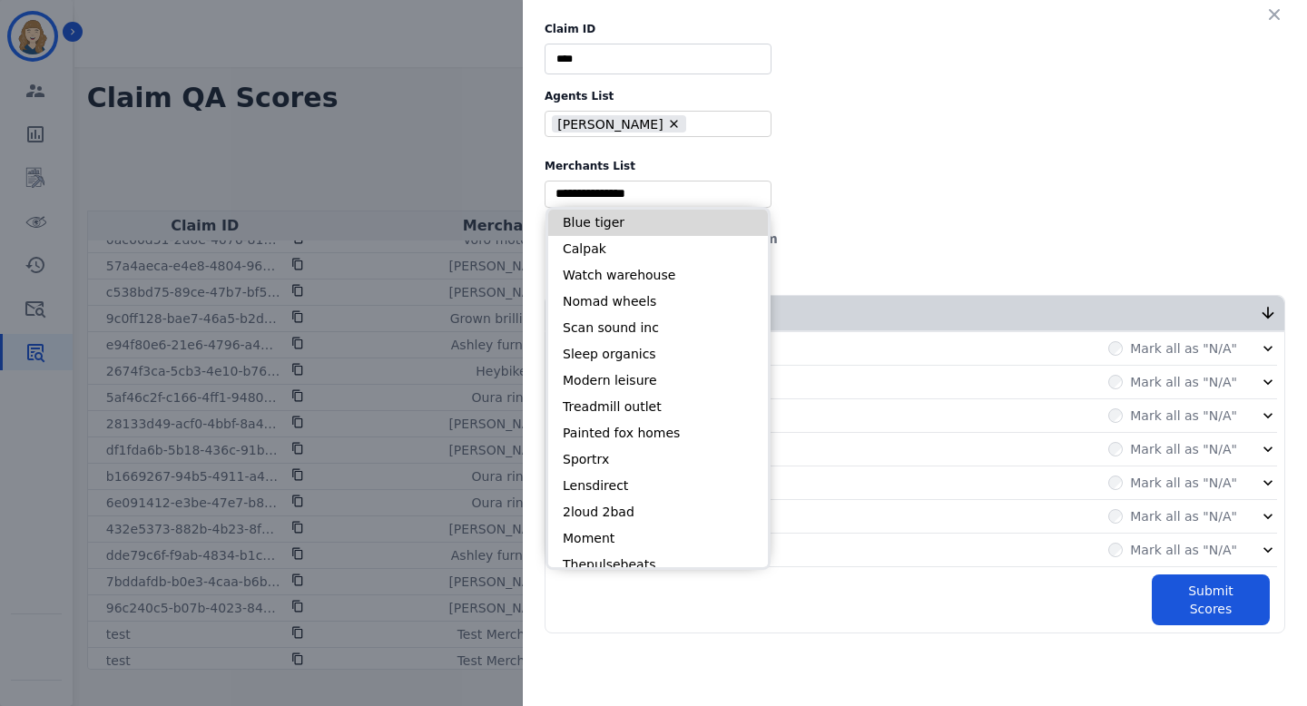
click at [632, 222] on li "Blue tiger" at bounding box center [658, 223] width 220 height 26
type input "**********"
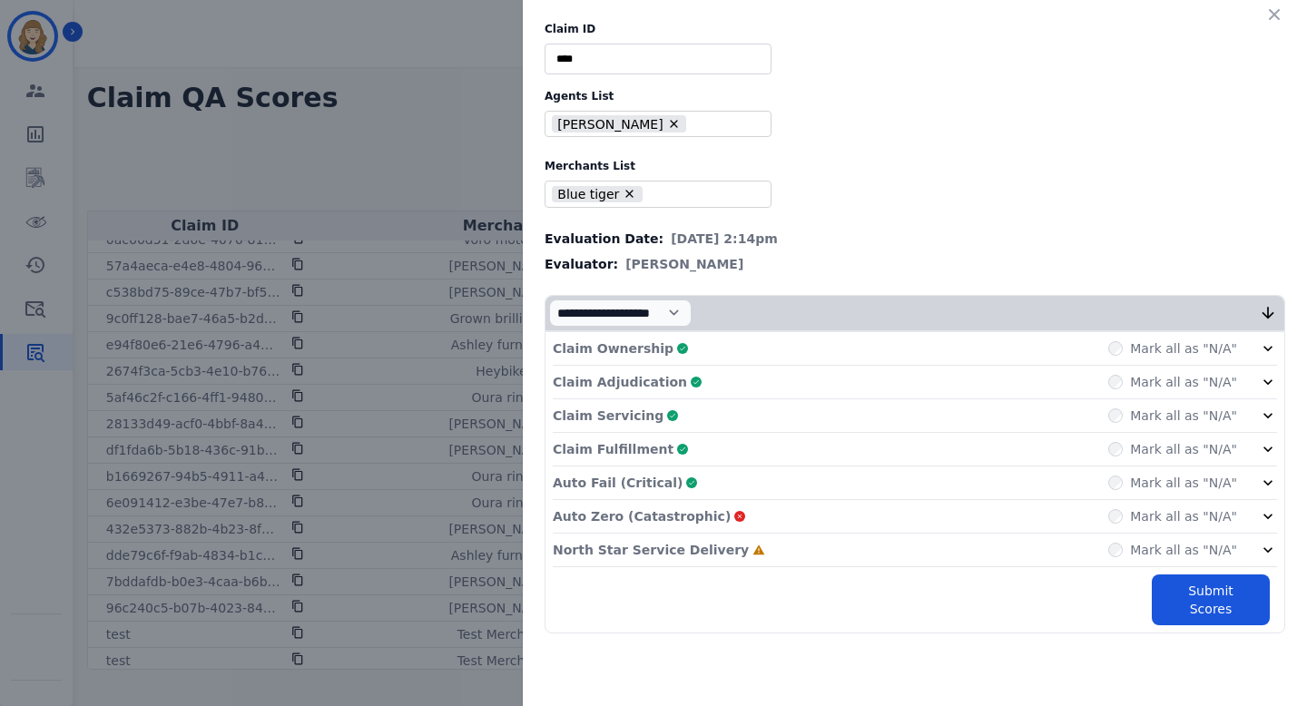
click at [1122, 524] on div "Mark all as "N/A"" at bounding box center [1172, 516] width 129 height 18
click at [1127, 498] on div "Auto Fail (Critical) Complete Mark all as "N/A"" at bounding box center [915, 483] width 724 height 34
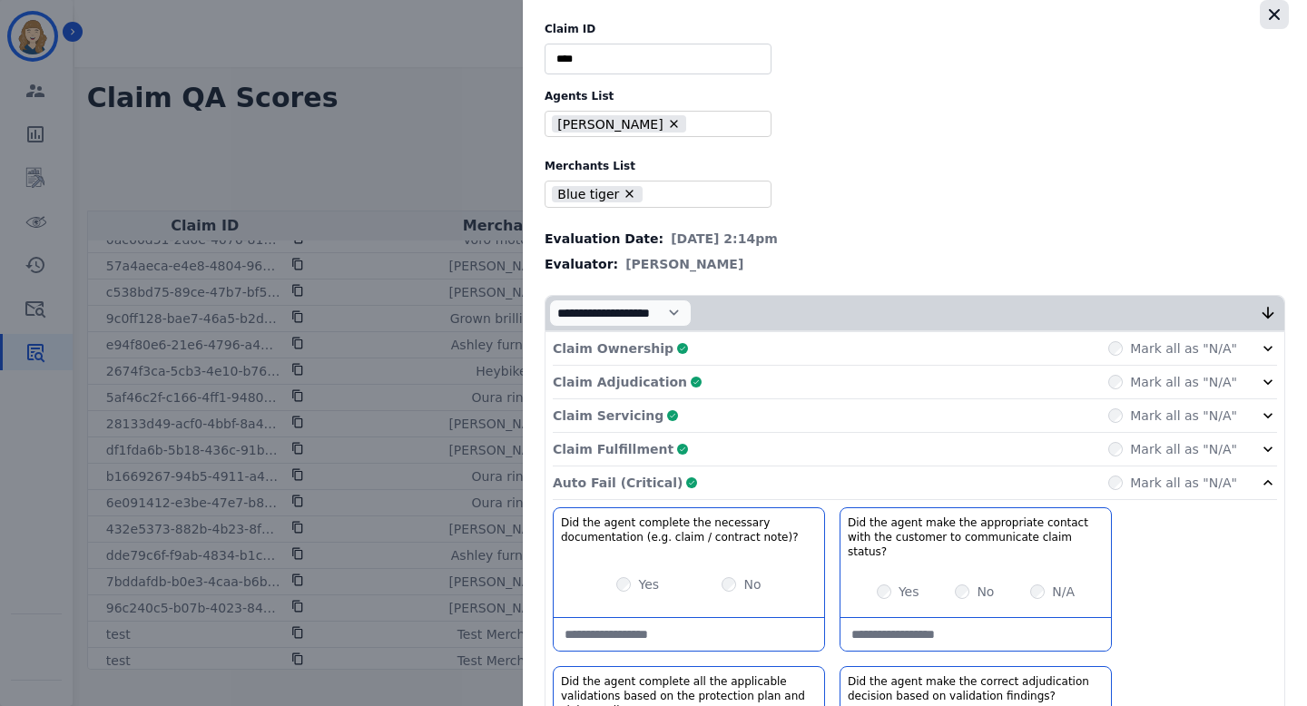
click at [1268, 19] on icon "button" at bounding box center [1274, 14] width 18 height 18
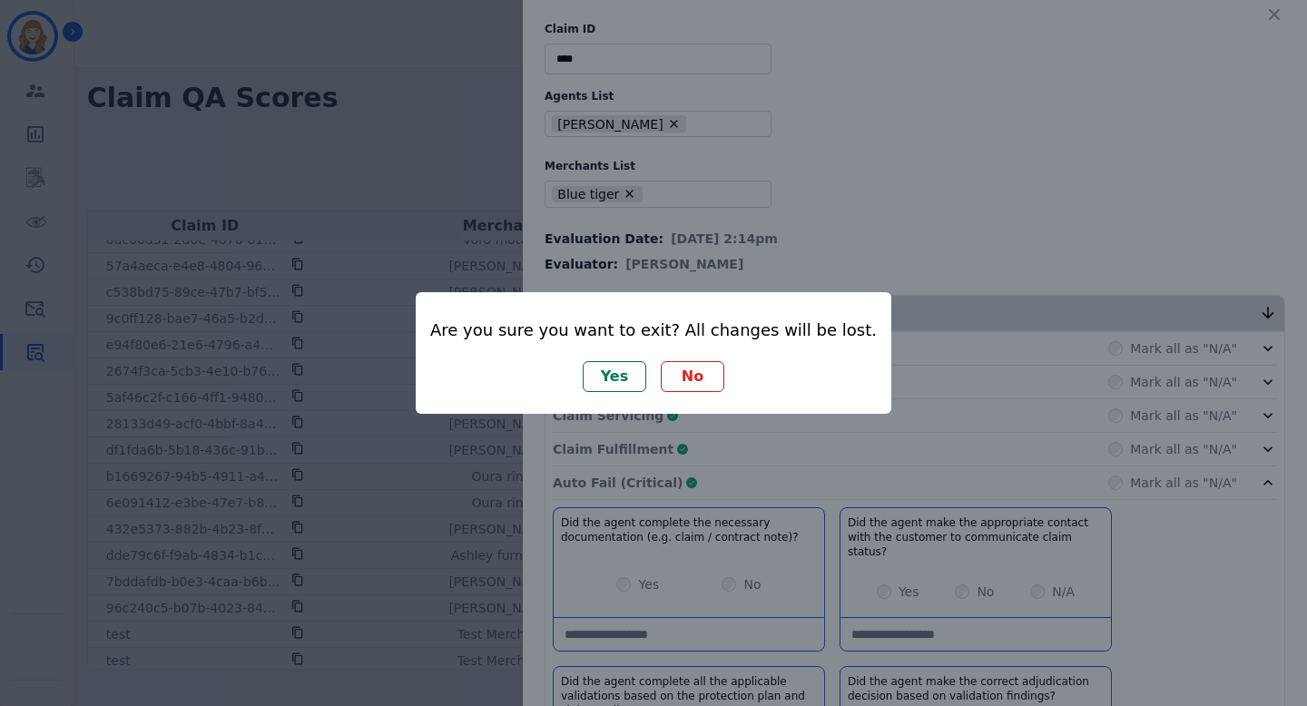
click at [681, 371] on button "No" at bounding box center [693, 376] width 64 height 31
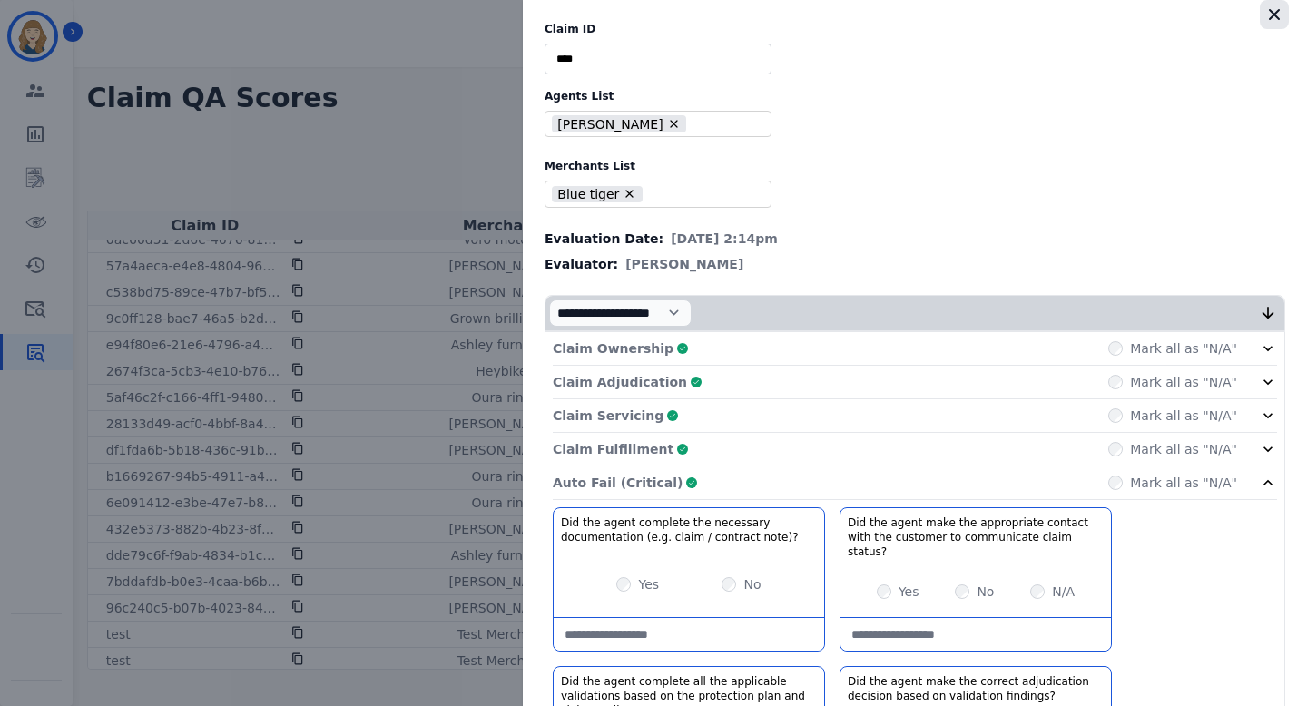
click at [1265, 11] on icon "button" at bounding box center [1274, 14] width 18 height 18
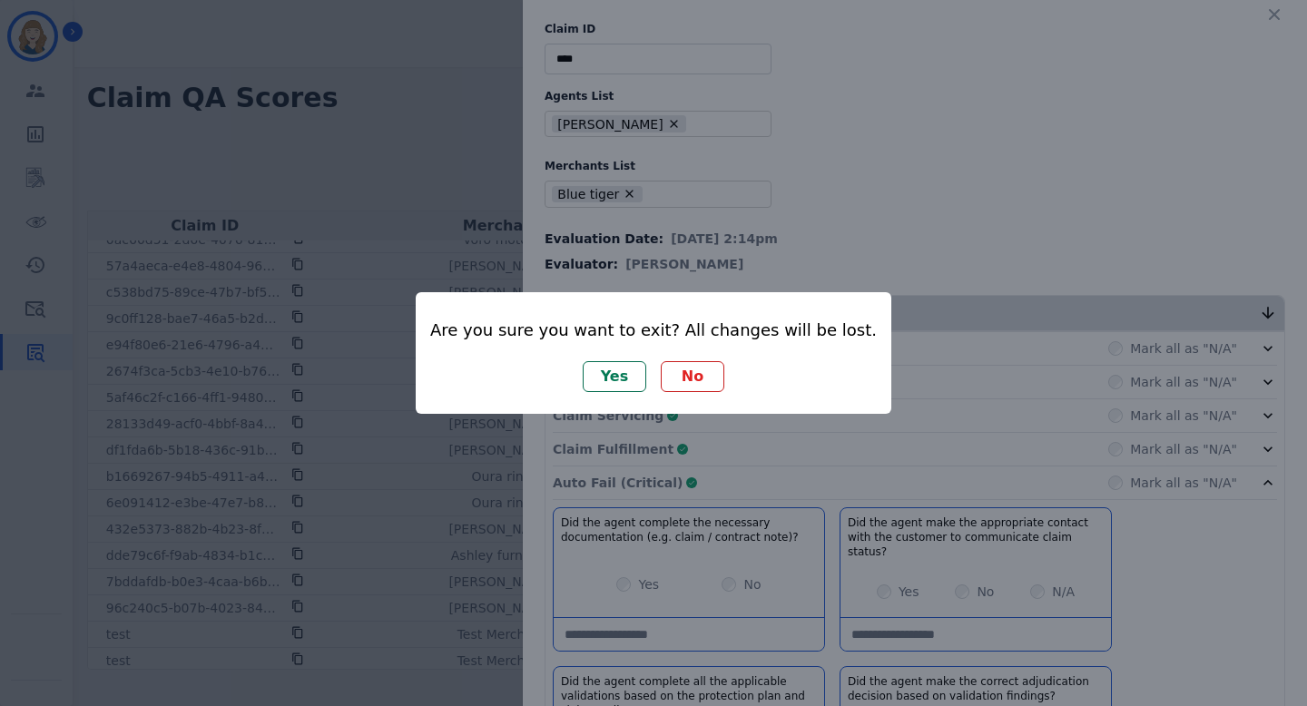
click at [621, 374] on button "Yes" at bounding box center [615, 376] width 64 height 31
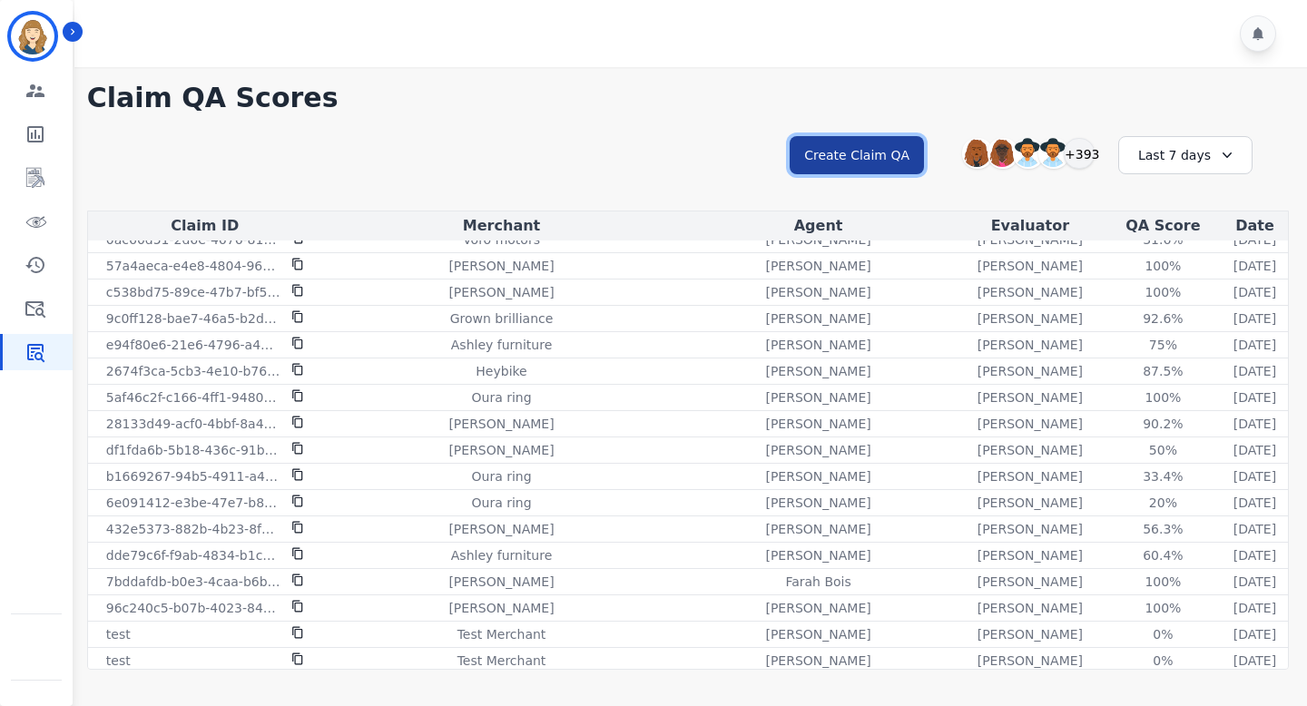
click at [843, 169] on button "Create Claim QA" at bounding box center [856, 155] width 134 height 38
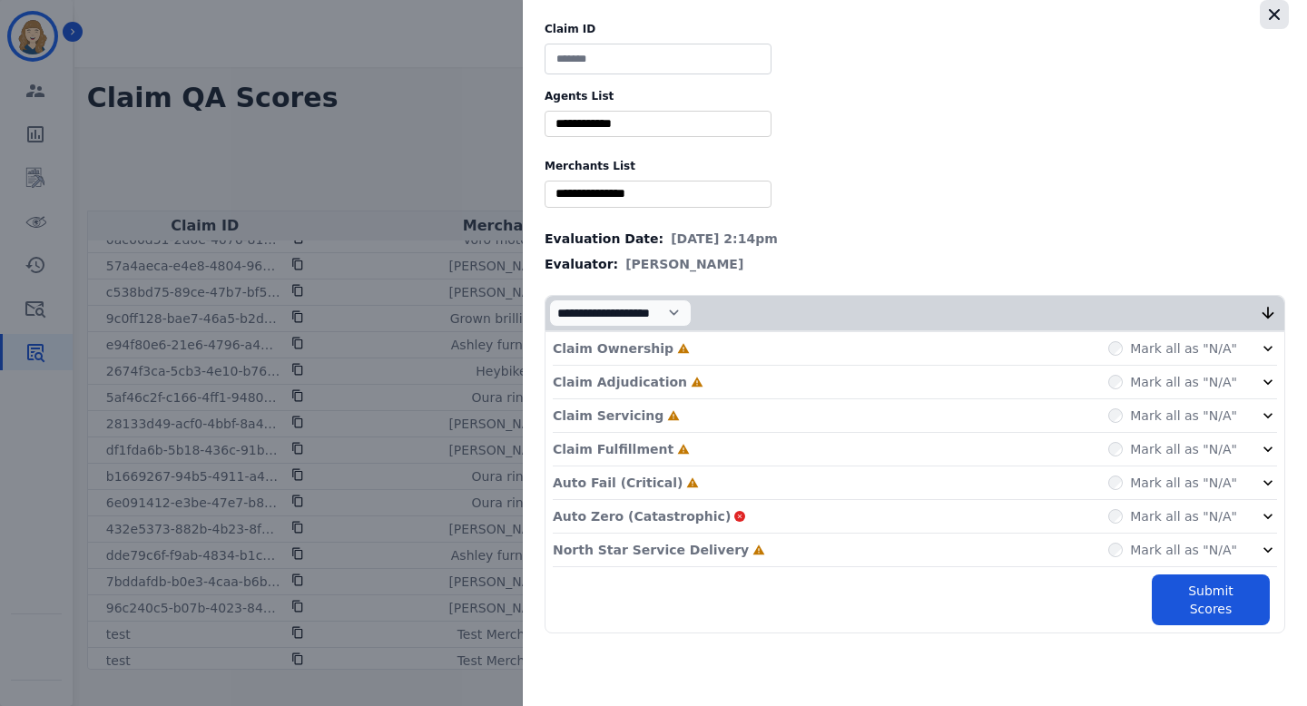
click at [1276, 14] on icon "button" at bounding box center [1274, 14] width 18 height 18
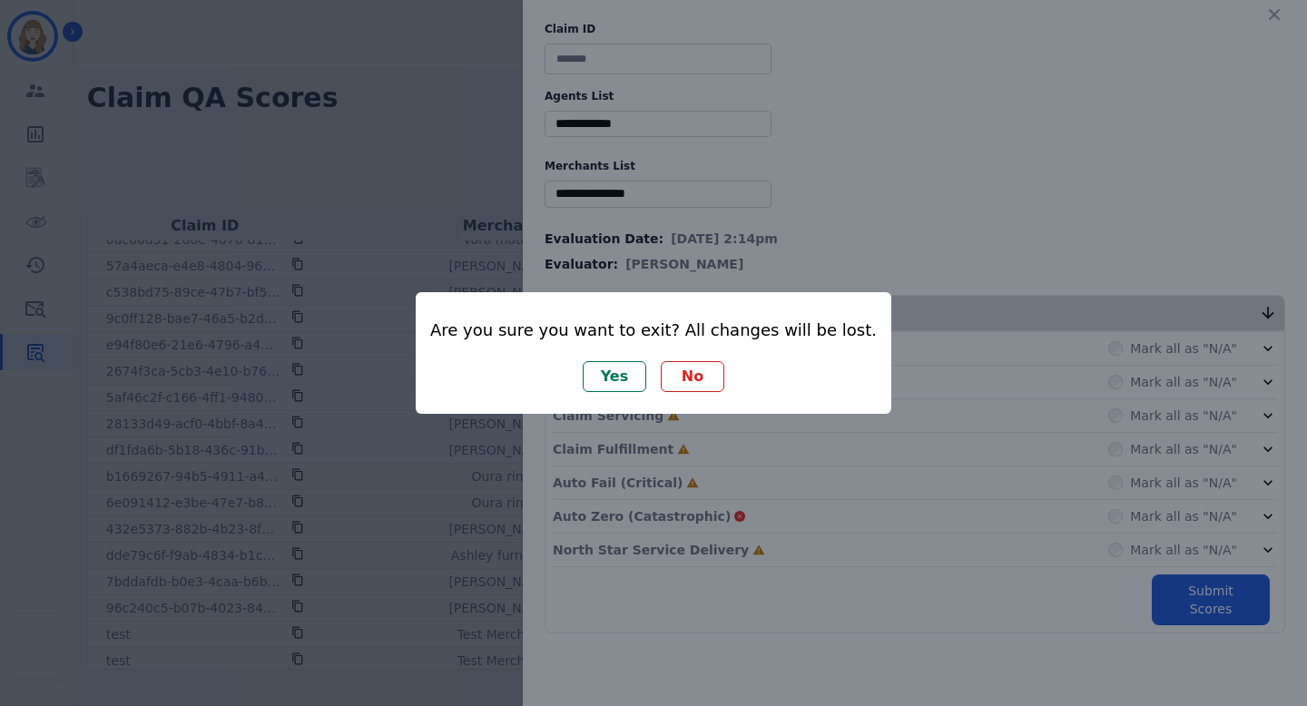
click at [701, 377] on button "No" at bounding box center [693, 376] width 64 height 31
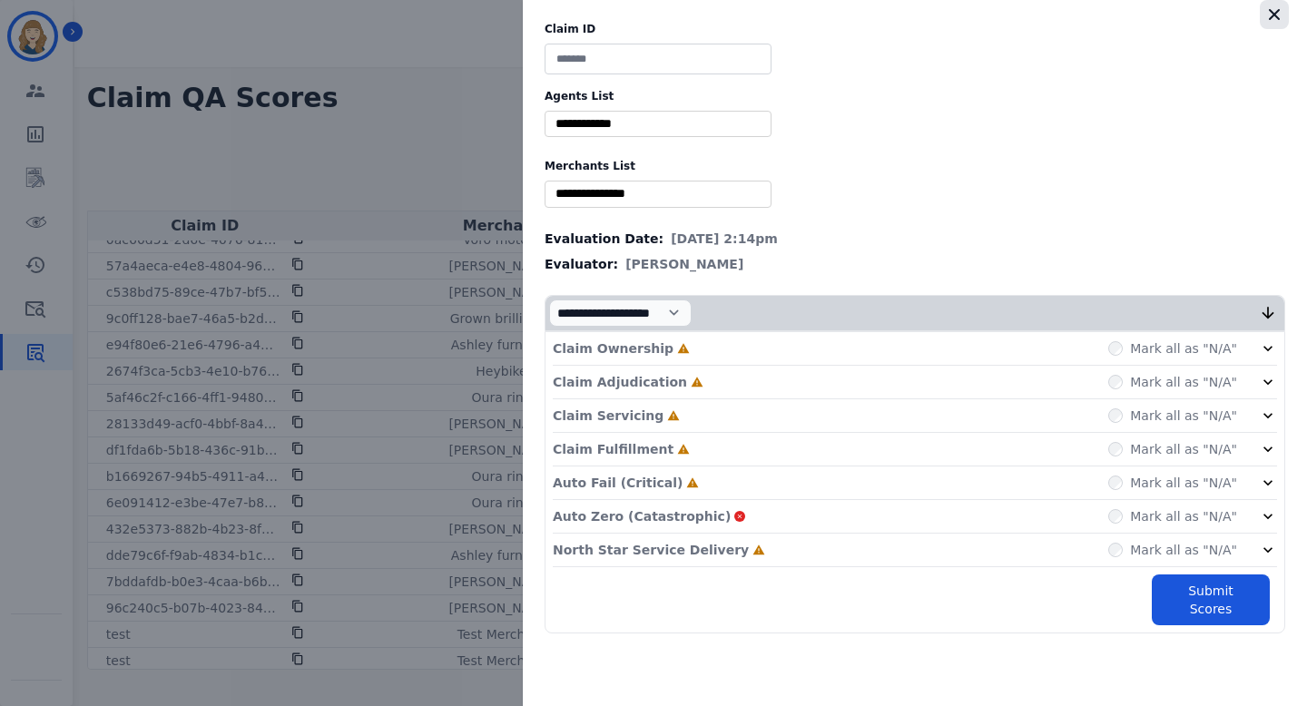
click at [1278, 15] on icon "button" at bounding box center [1274, 14] width 18 height 18
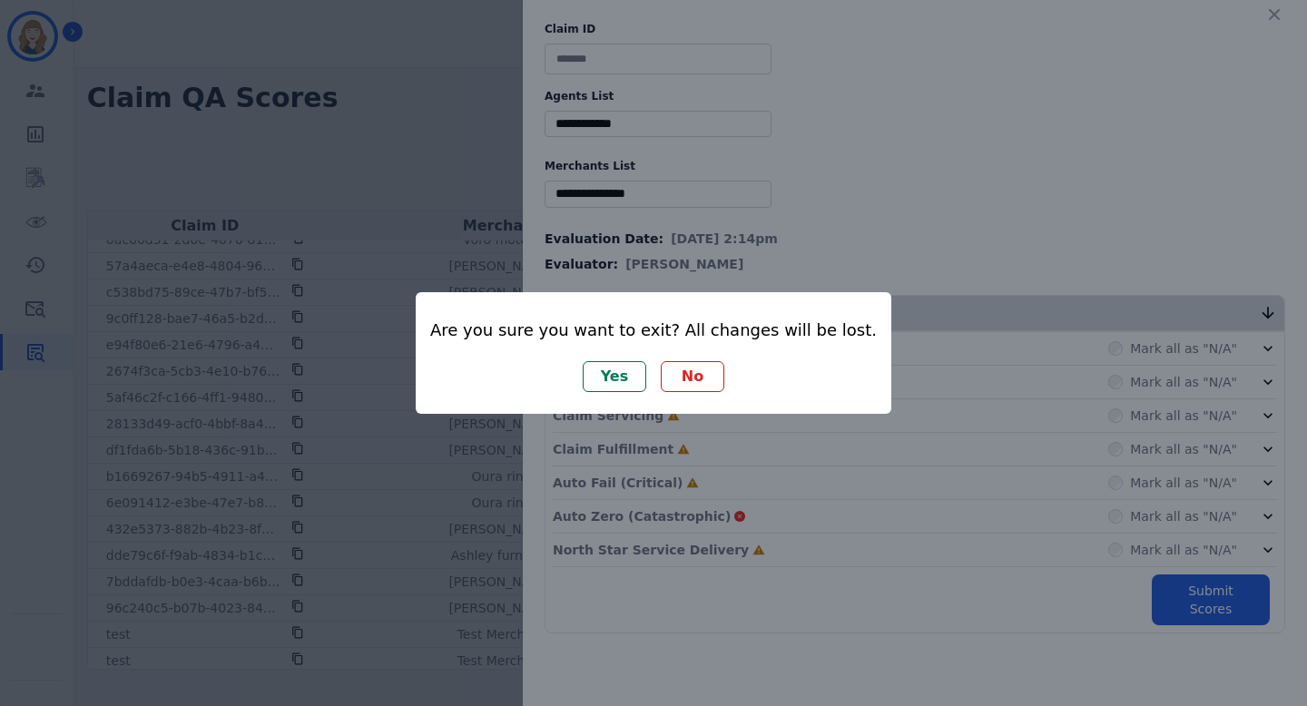
click at [622, 374] on button "Yes" at bounding box center [615, 376] width 64 height 31
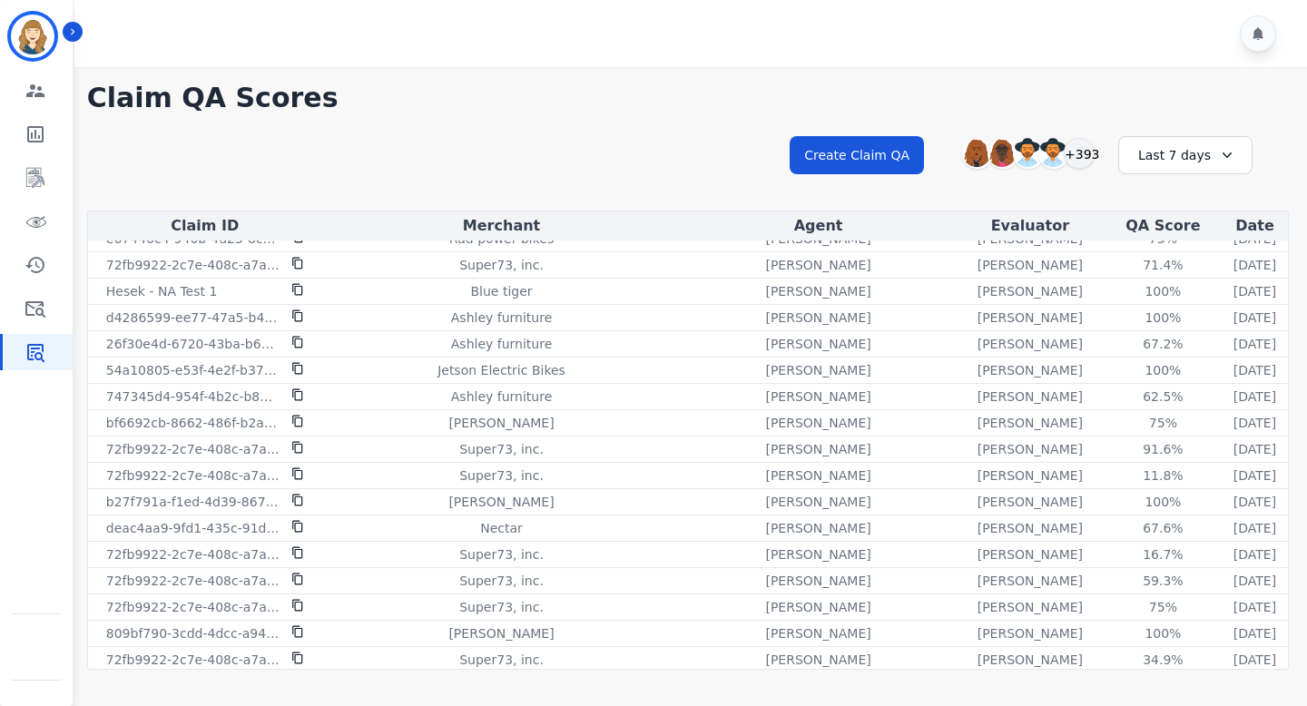
scroll to position [1729, 0]
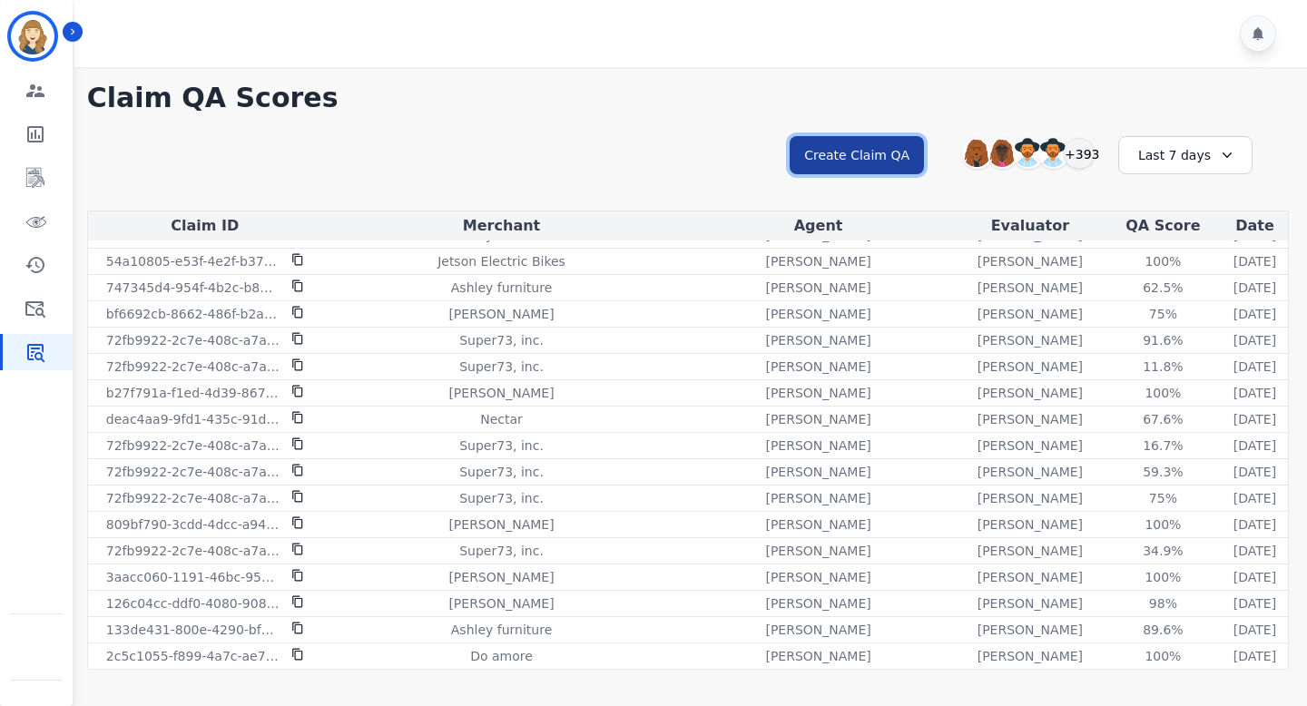
click at [905, 150] on button "Create Claim QA" at bounding box center [856, 155] width 134 height 38
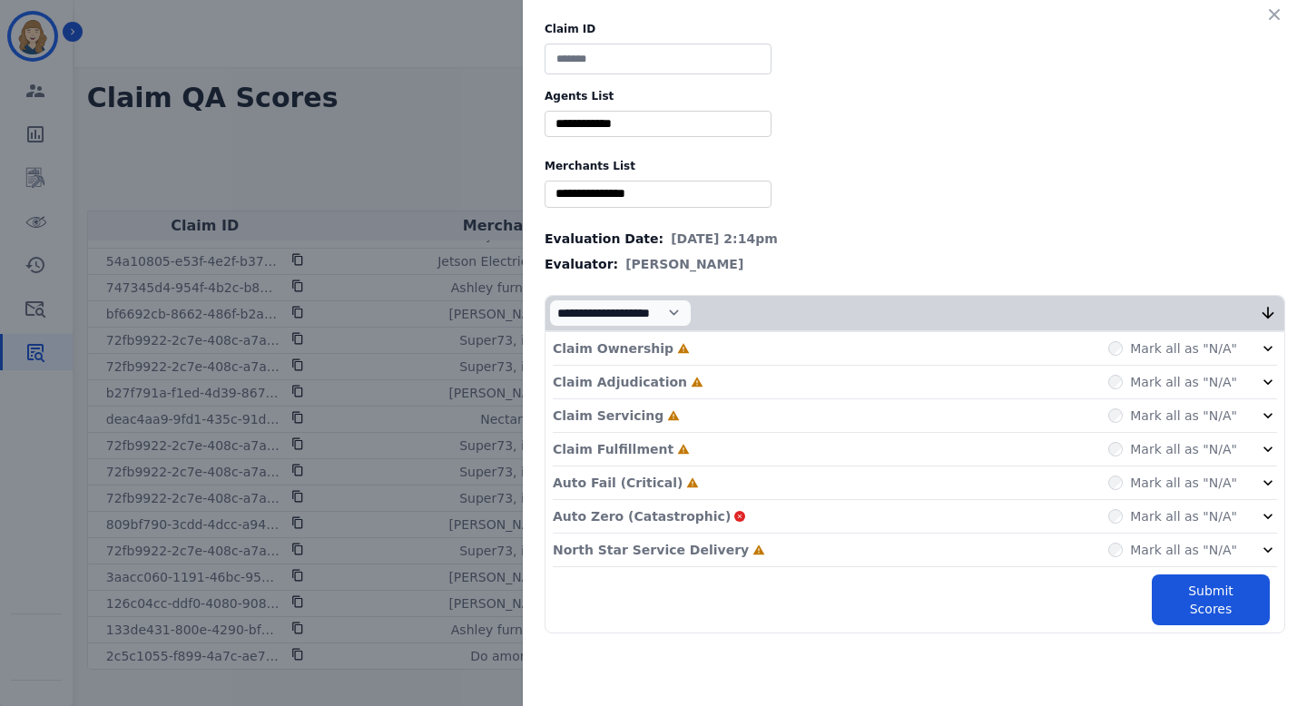
click at [654, 56] on input at bounding box center [657, 59] width 227 height 31
type input "****"
click at [657, 117] on input "selected options" at bounding box center [658, 123] width 218 height 19
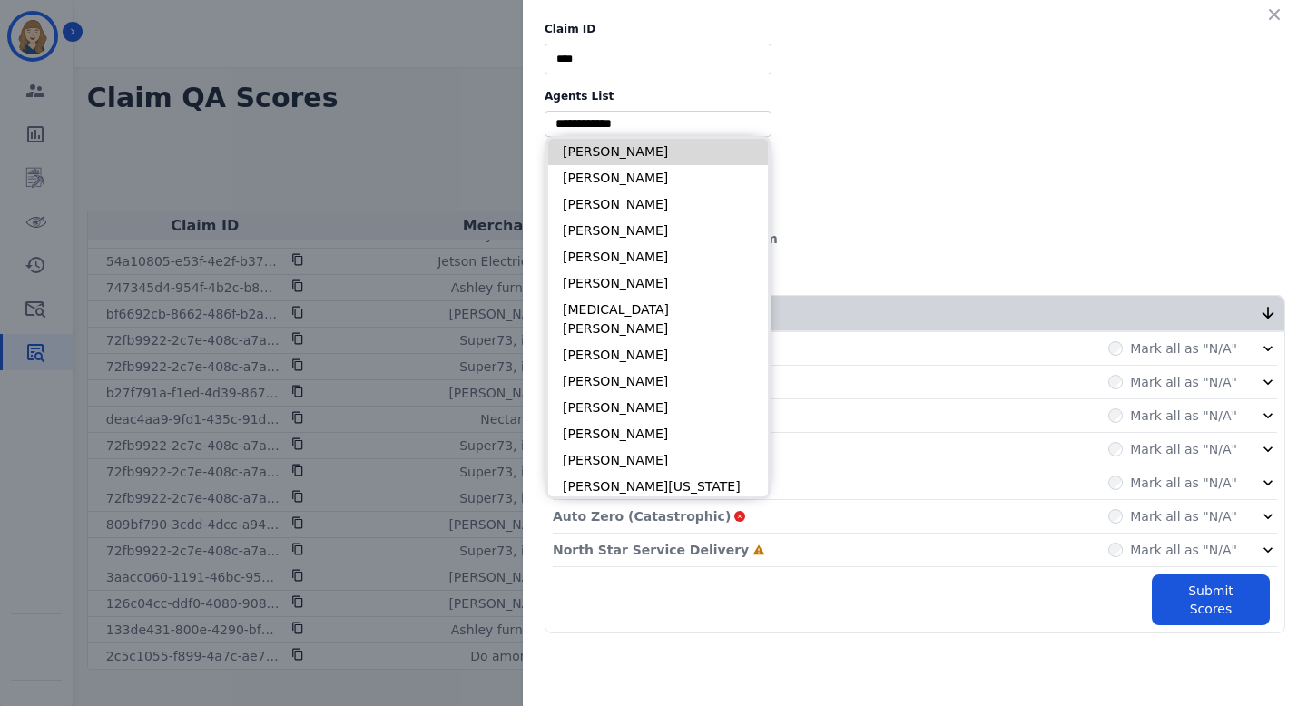
click at [639, 154] on li "[PERSON_NAME]" at bounding box center [658, 152] width 220 height 26
type input "**********"
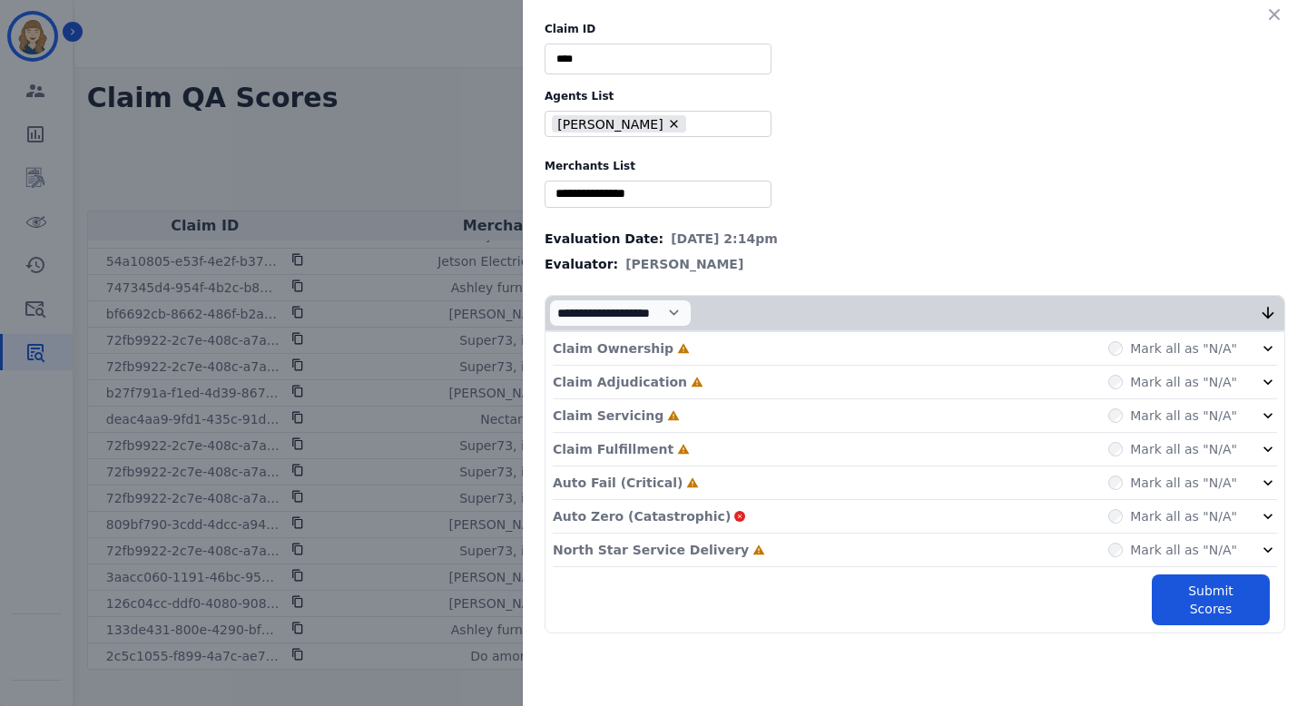
click at [620, 190] on input "selected options" at bounding box center [658, 193] width 218 height 19
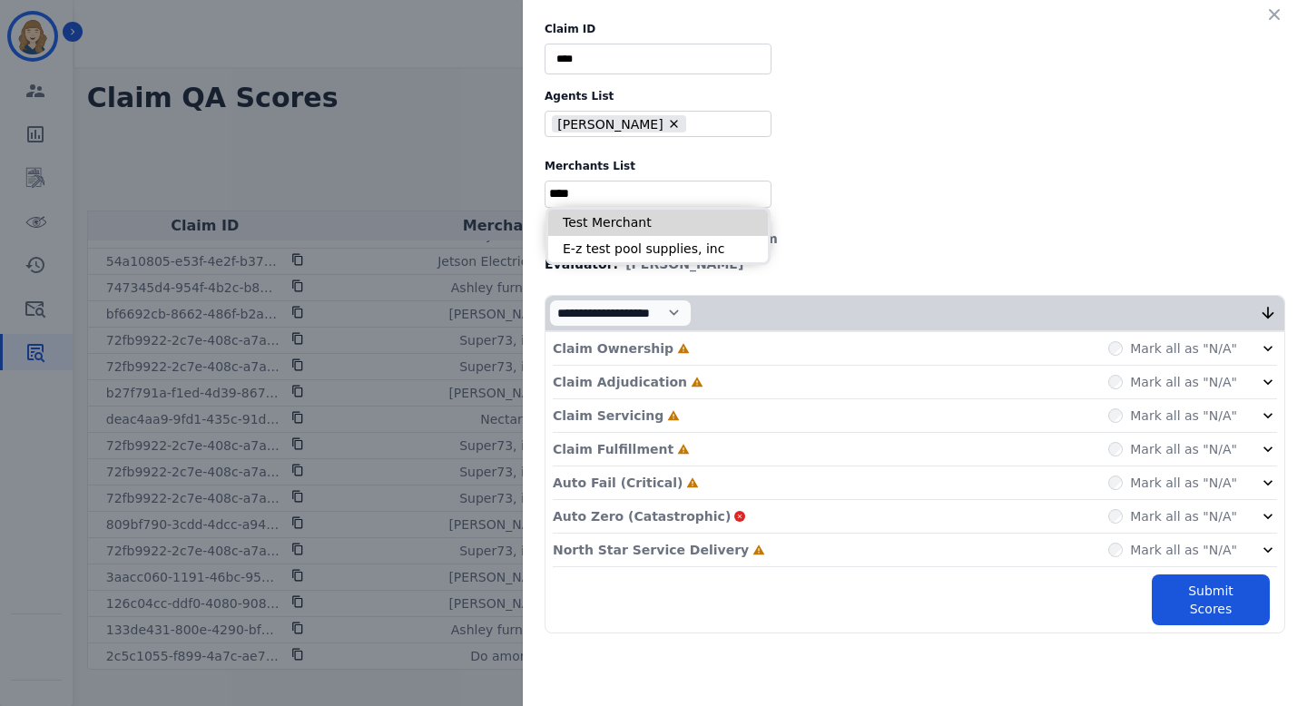
type input "****"
click at [629, 221] on li "Test Merchant" at bounding box center [658, 223] width 220 height 26
type input "**********"
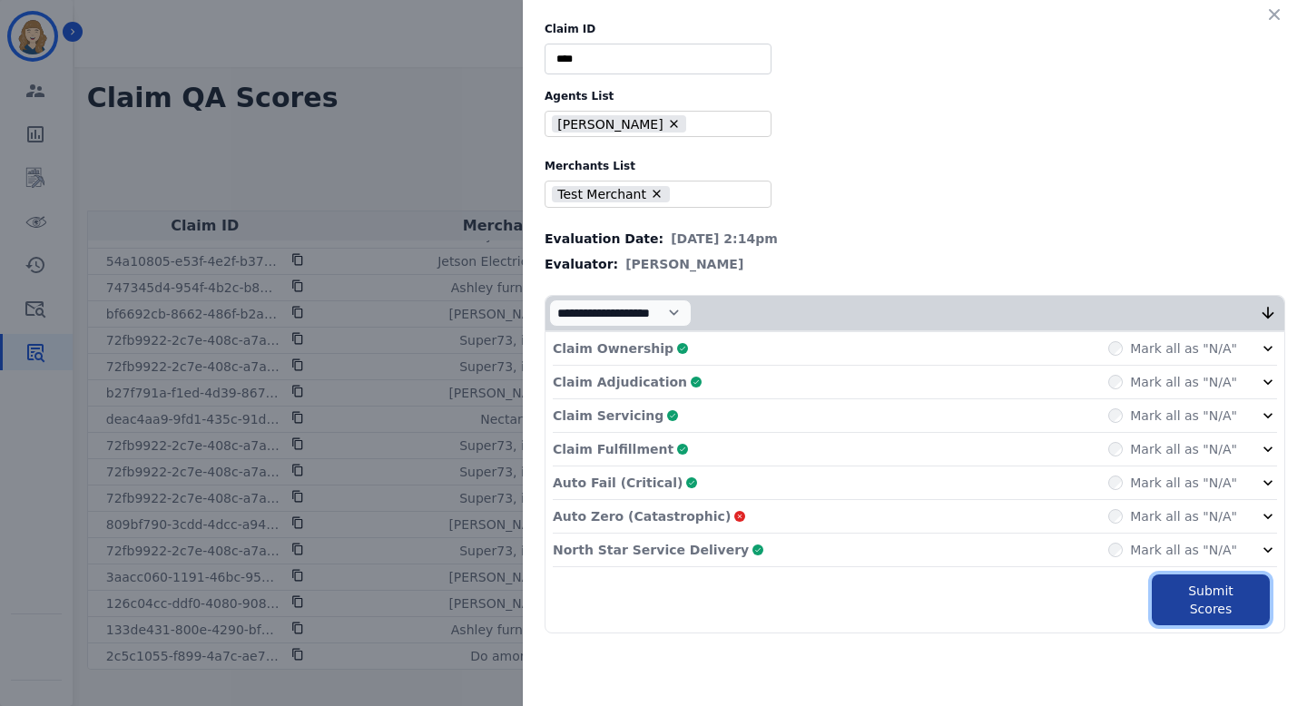
click at [1202, 582] on button "Submit Scores" at bounding box center [1211, 599] width 118 height 51
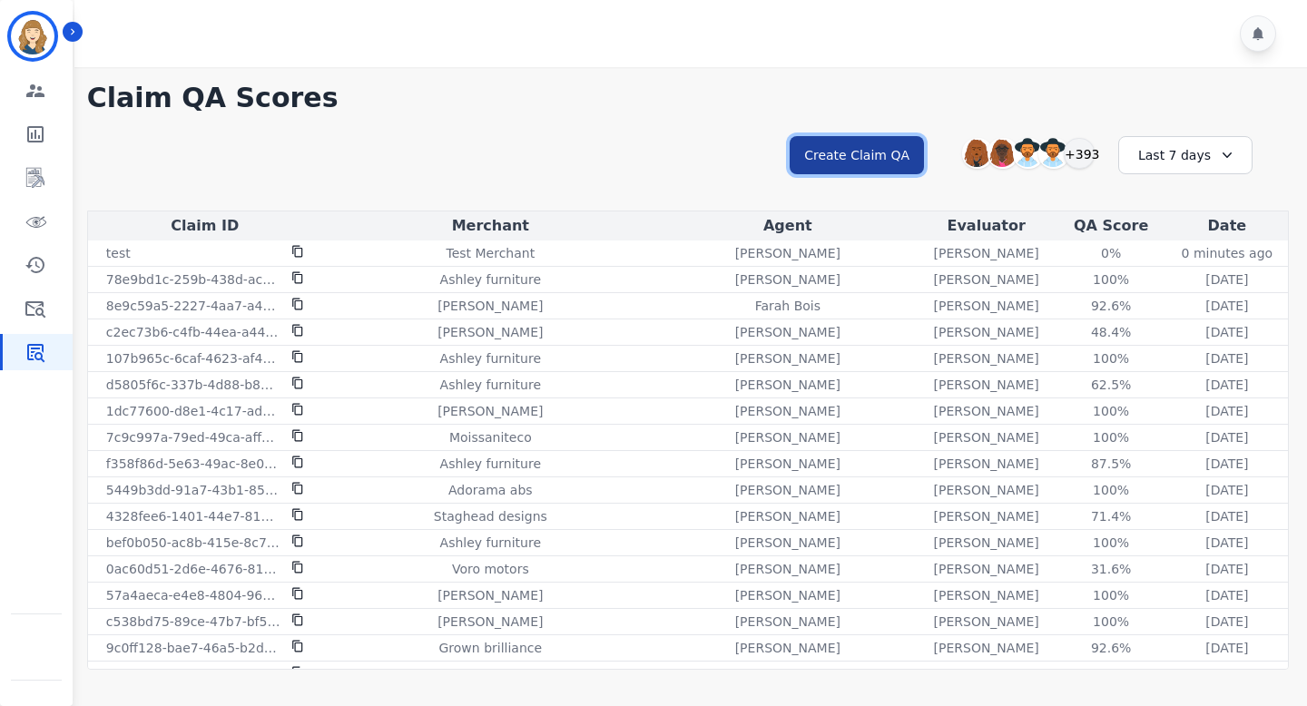
click at [834, 156] on button "Create Claim QA" at bounding box center [856, 155] width 134 height 38
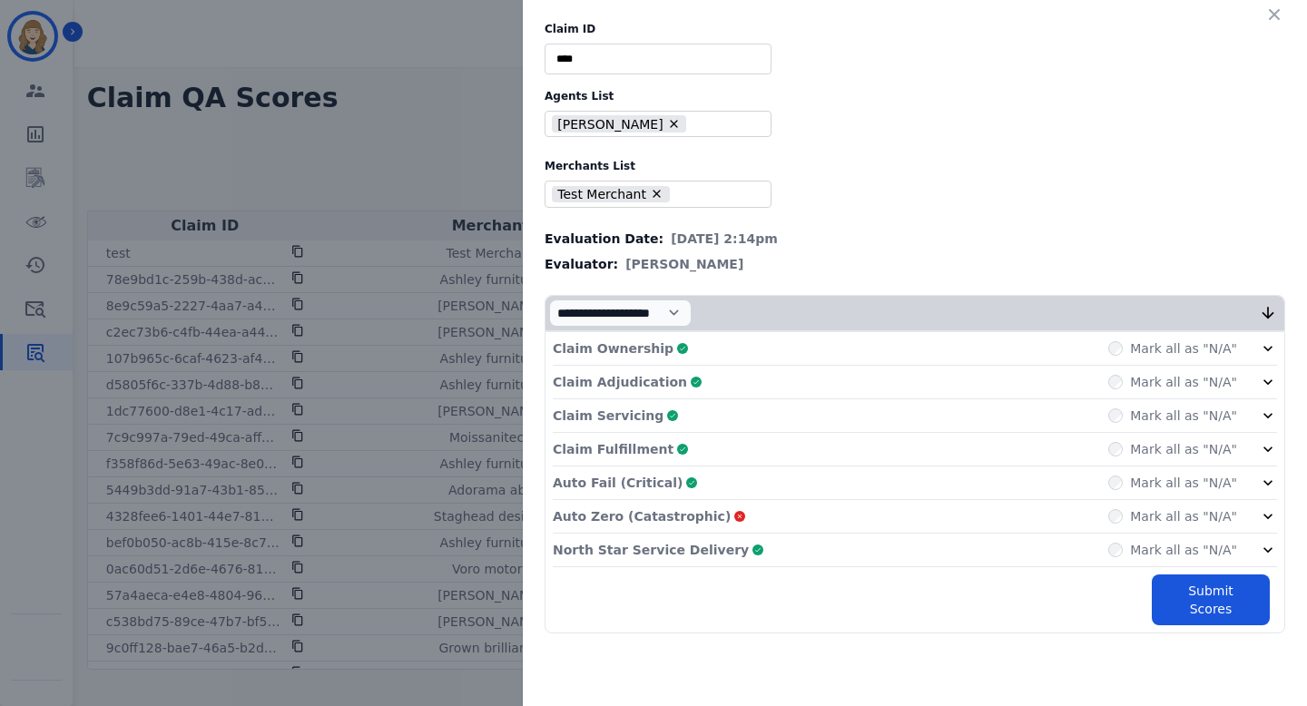
click at [436, 143] on div "**********" at bounding box center [653, 353] width 1307 height 706
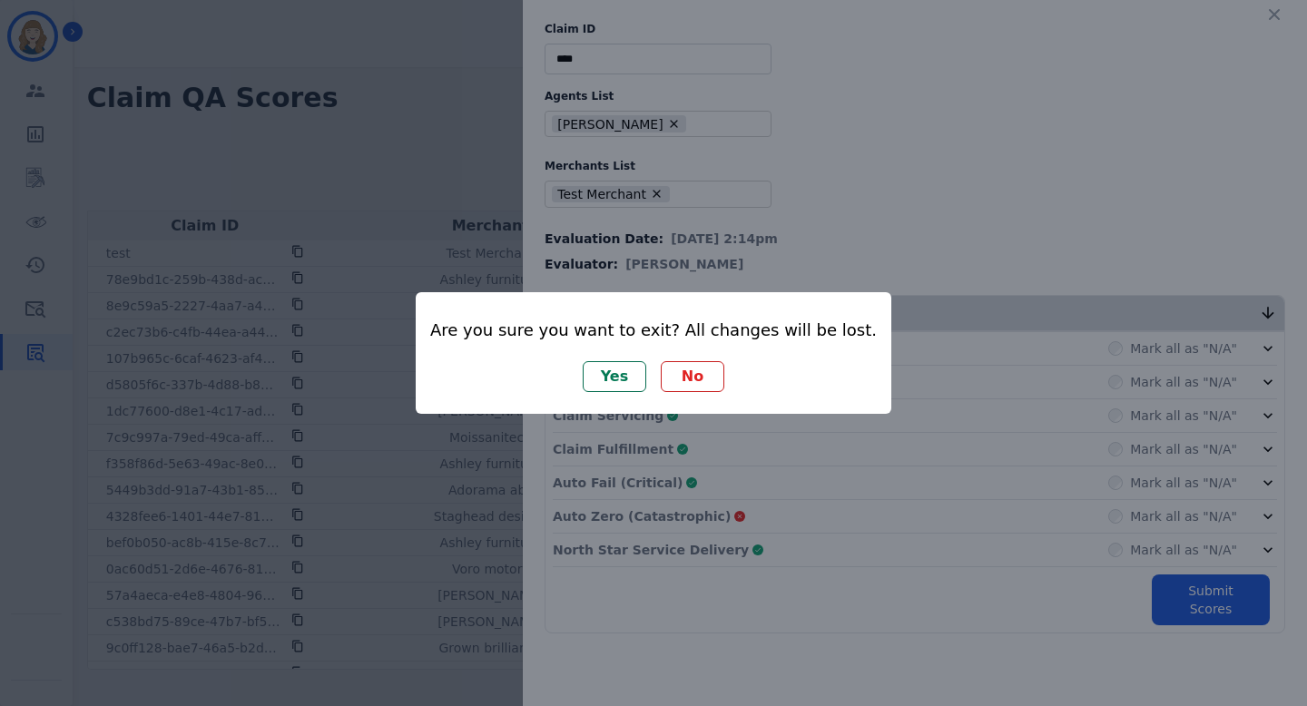
click at [617, 371] on button "Yes" at bounding box center [615, 376] width 64 height 31
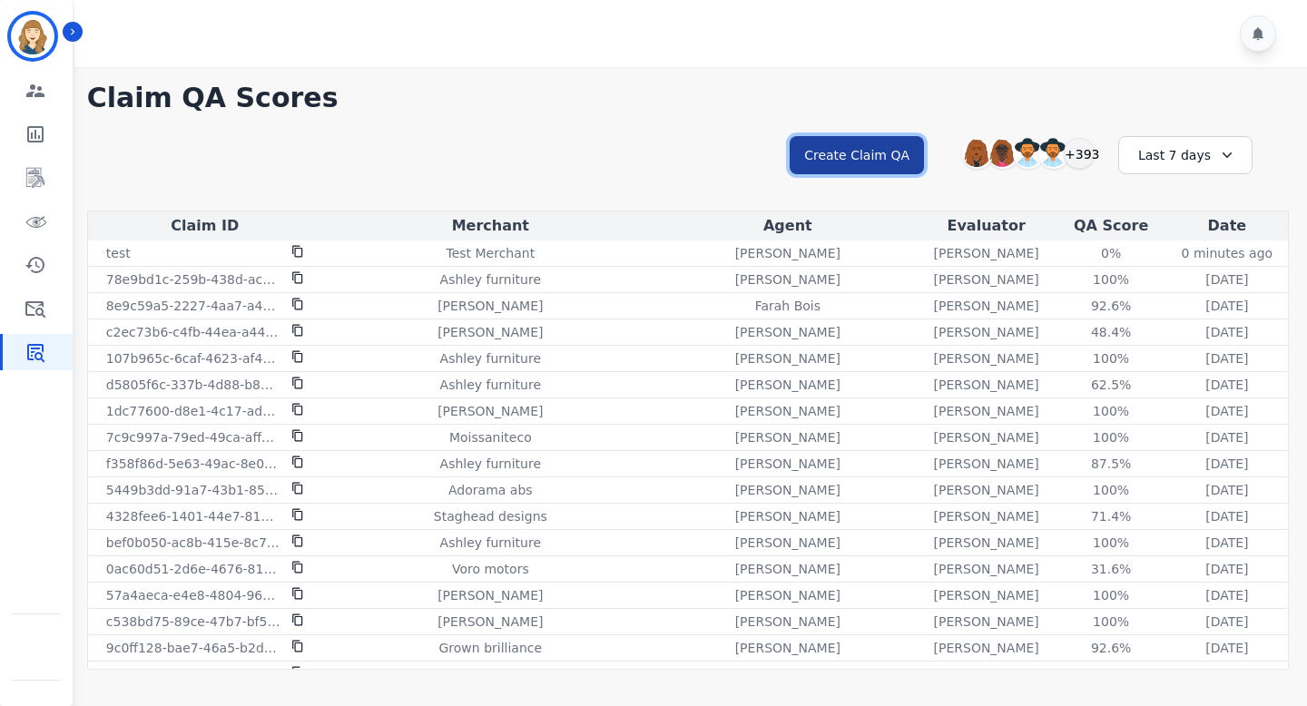
click at [826, 145] on button "Create Claim QA" at bounding box center [856, 155] width 134 height 38
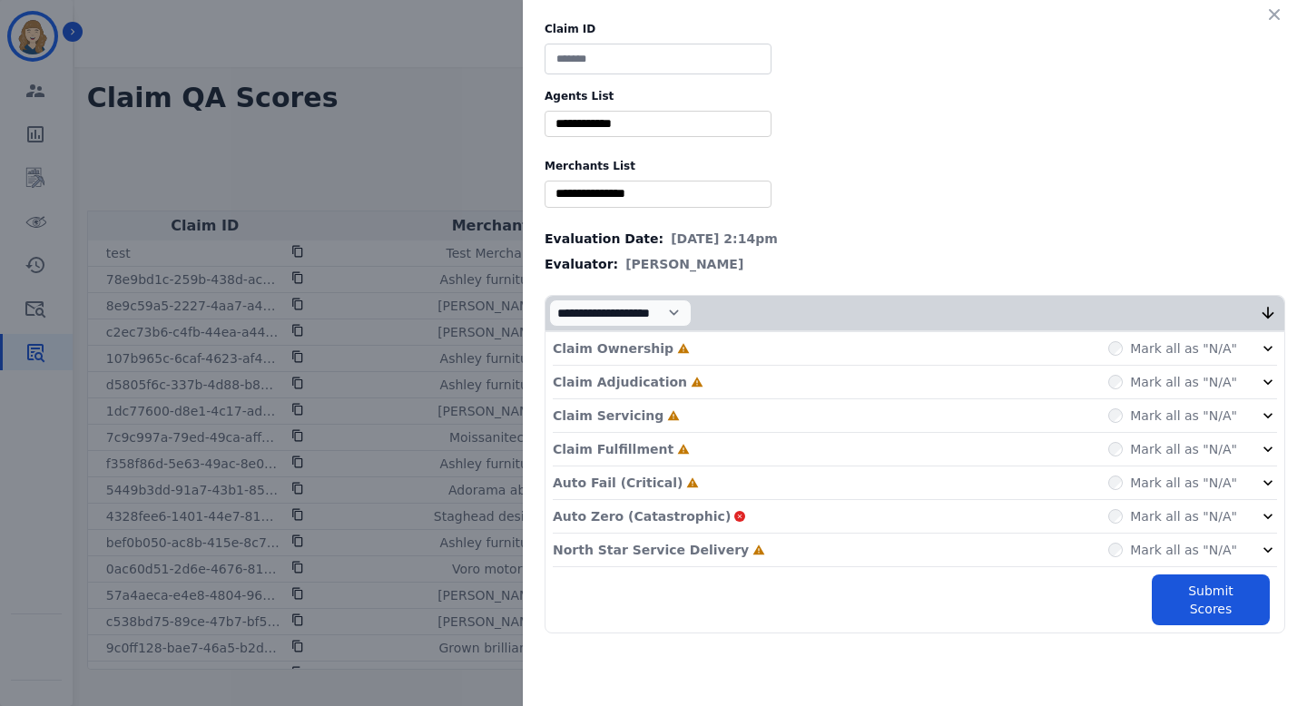
click at [482, 119] on div "Claim ID Agents List ** Abigail Joseph Alayna Sims Aleah Carroll Alejandra Wood…" at bounding box center [653, 353] width 1307 height 706
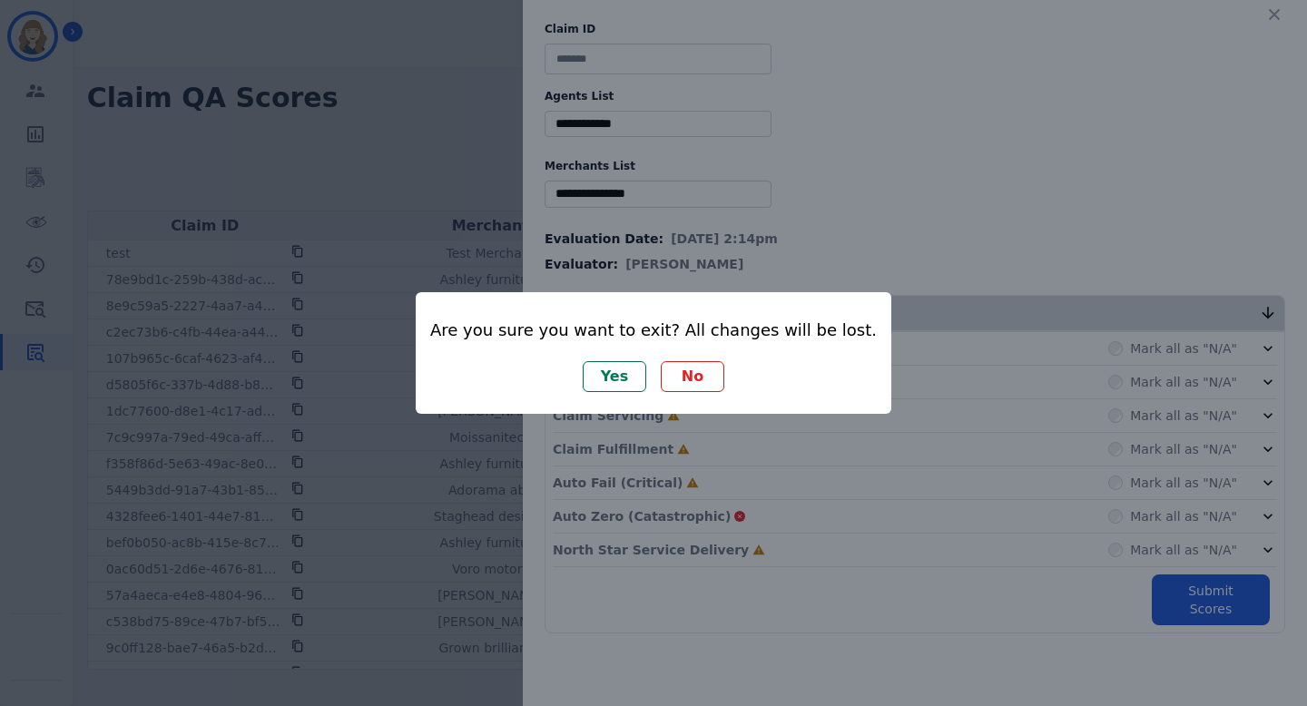
click at [618, 364] on button "Yes" at bounding box center [615, 376] width 64 height 31
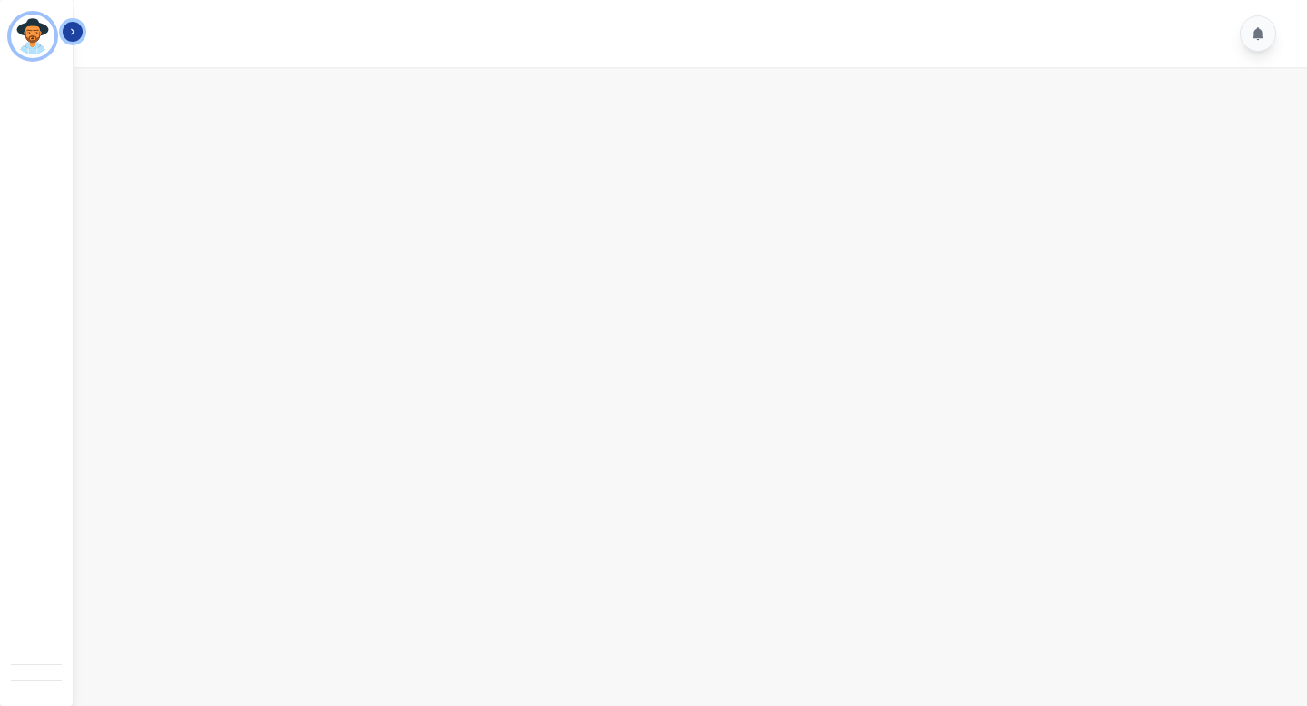
click at [78, 25] on icon "Sidebar" at bounding box center [72, 31] width 13 height 13
click at [43, 41] on img "Sidebar" at bounding box center [33, 37] width 44 height 44
click at [35, 27] on img "Sidebar" at bounding box center [33, 37] width 44 height 44
click at [81, 31] on button "Icon description" at bounding box center [73, 32] width 20 height 20
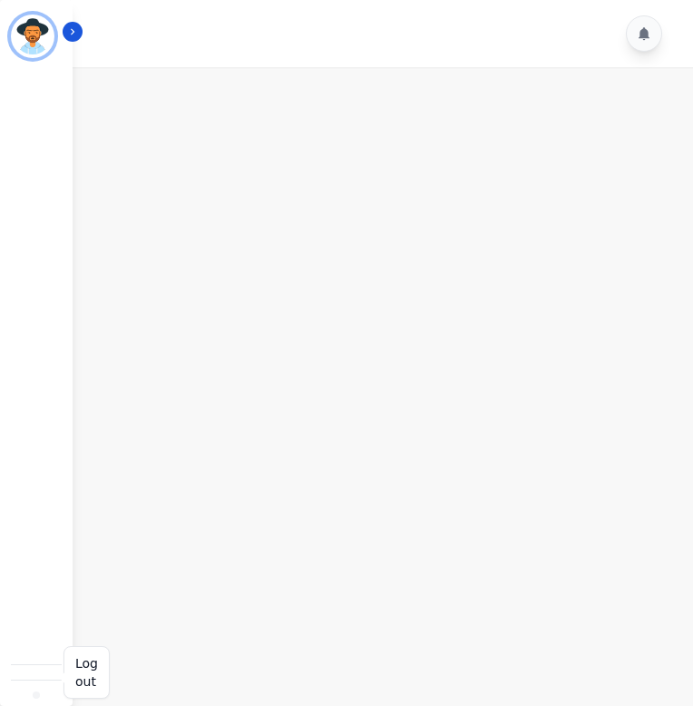
click at [36, 695] on img "Sidebar" at bounding box center [36, 695] width 0 height 0
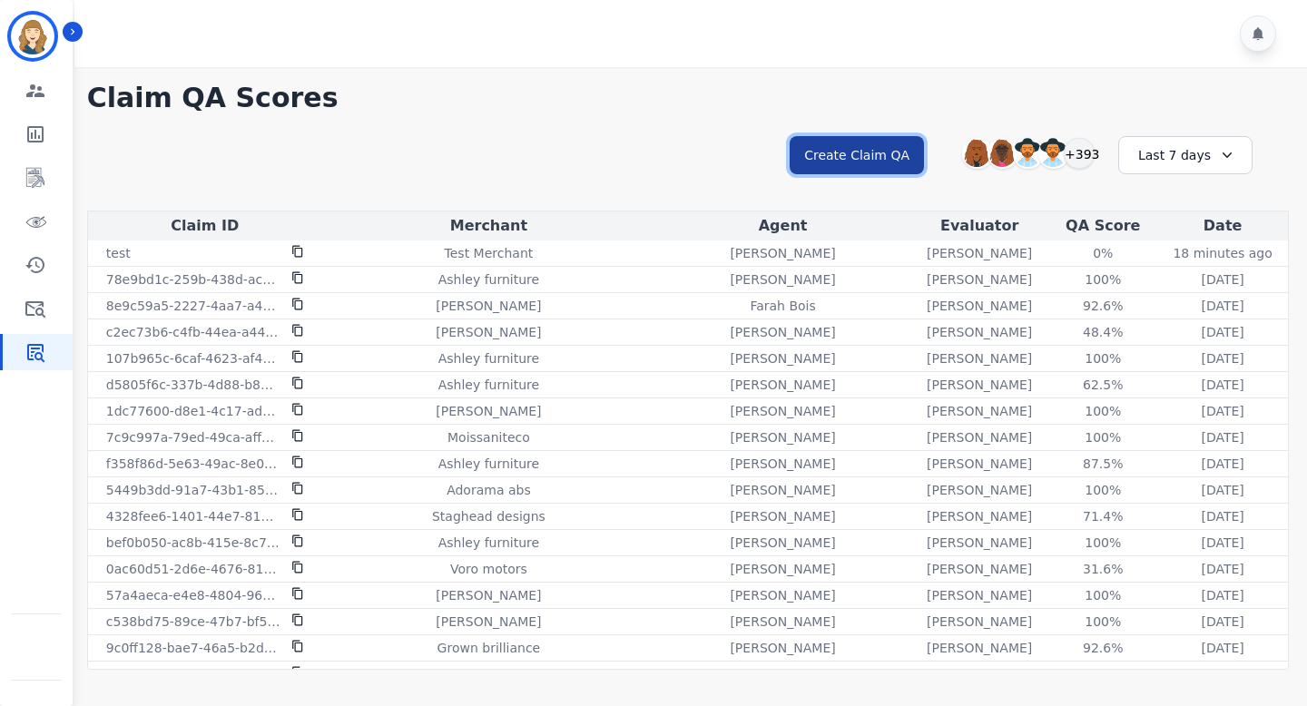
click at [692, 164] on button "Create Claim QA" at bounding box center [856, 155] width 134 height 38
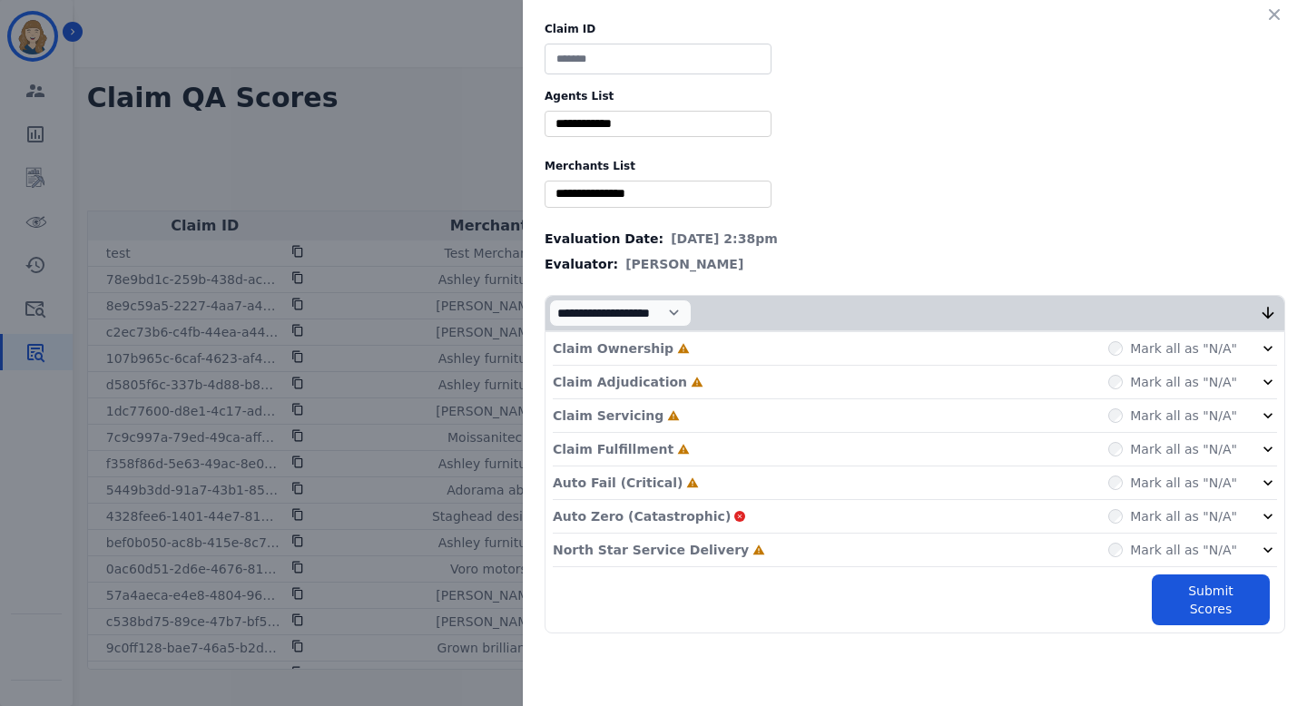
click at [410, 104] on div "Claim ID Agents List ** [PERSON_NAME] [PERSON_NAME] [PERSON_NAME] [PERSON_NAME]…" at bounding box center [653, 353] width 1307 height 706
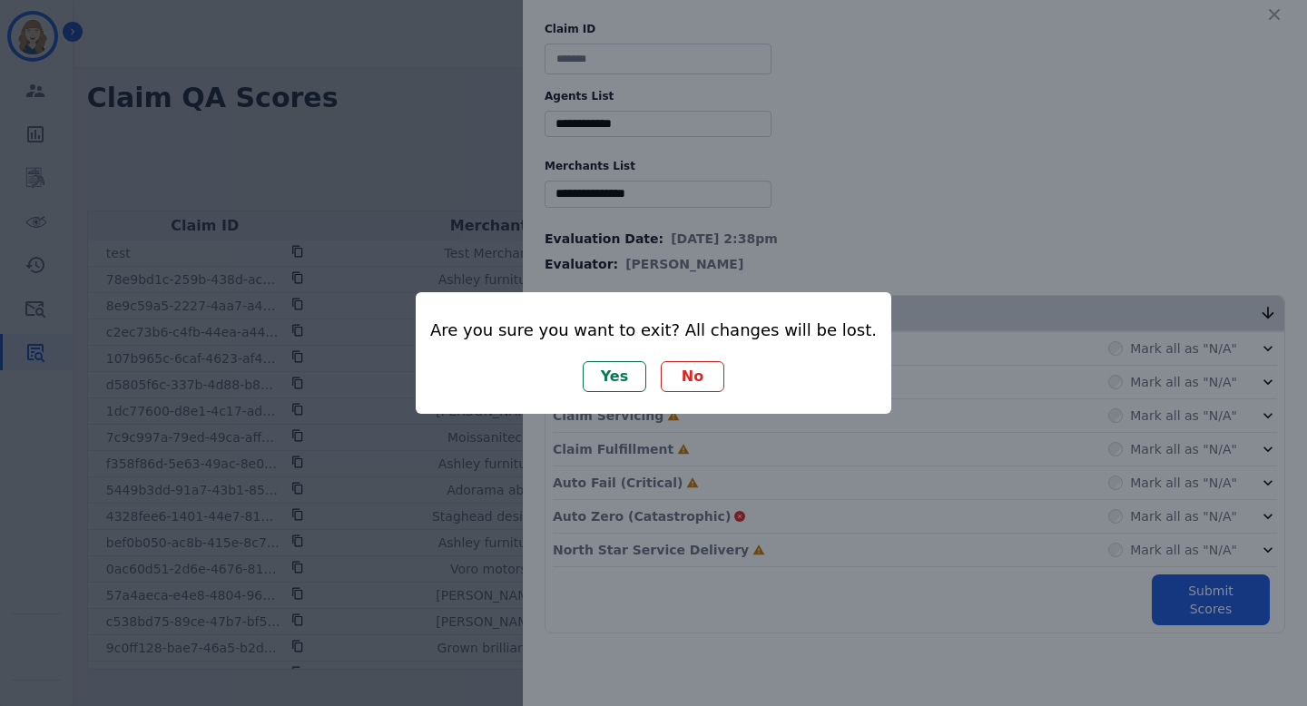
click at [692, 375] on button "No" at bounding box center [693, 376] width 64 height 31
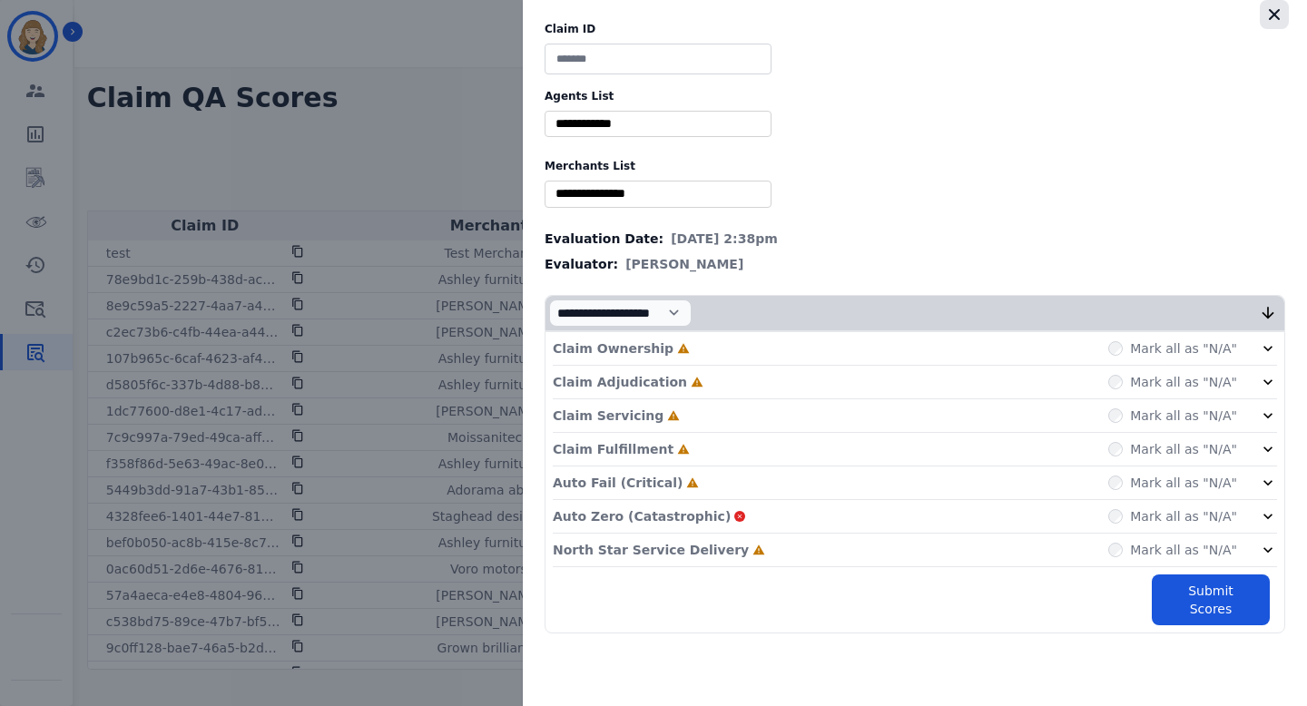
click at [692, 14] on icon "button" at bounding box center [1274, 14] width 18 height 18
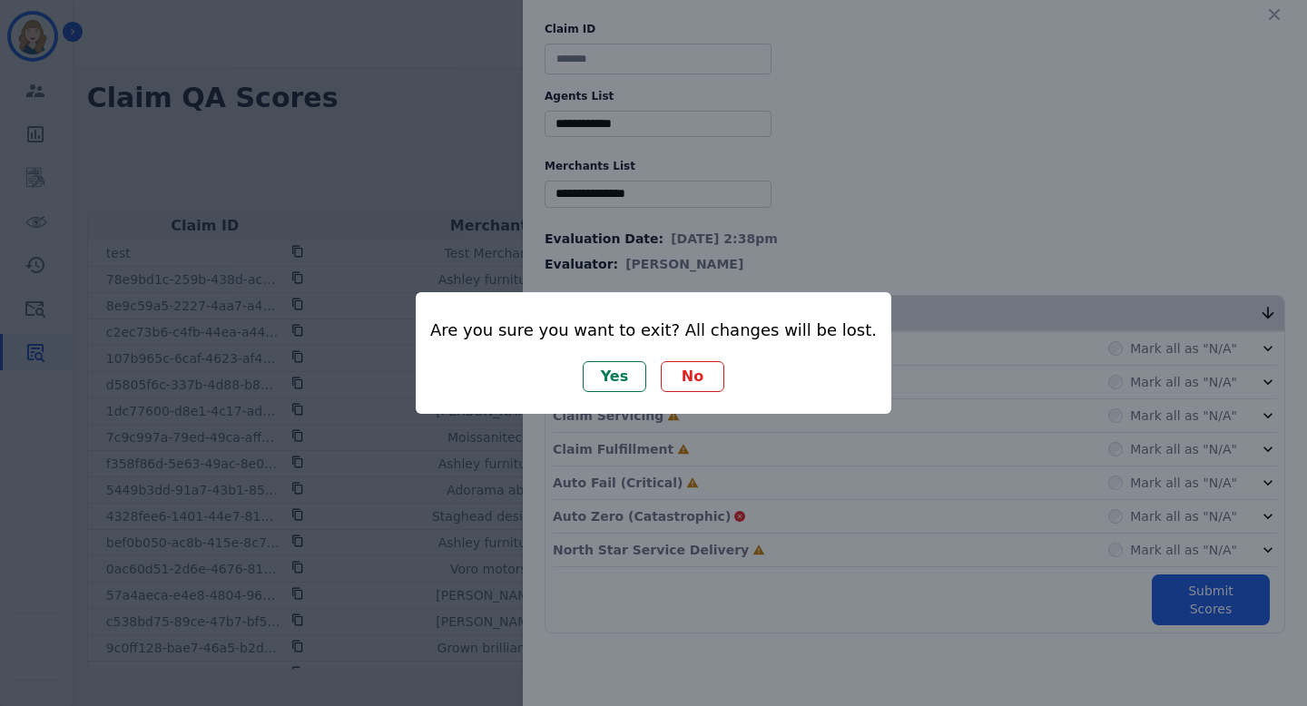
click at [625, 368] on button "Yes" at bounding box center [615, 376] width 64 height 31
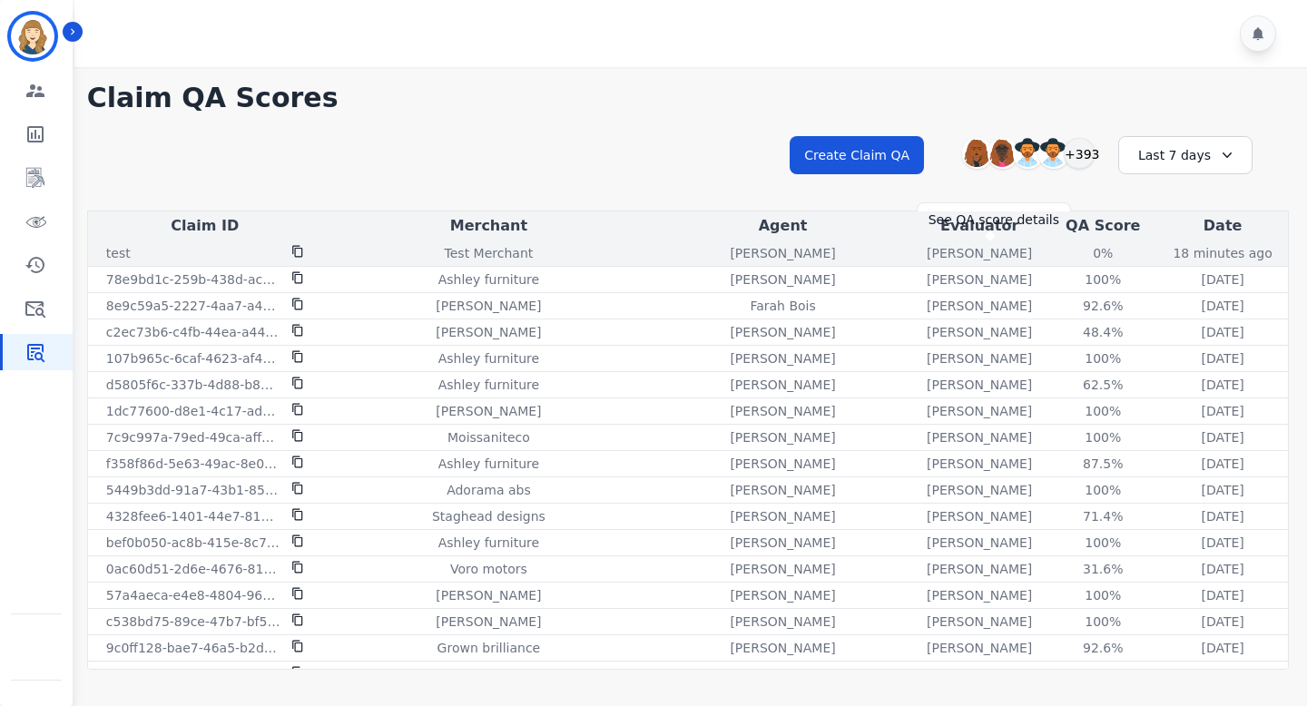
click at [692, 257] on div "0%" at bounding box center [1103, 253] width 82 height 18
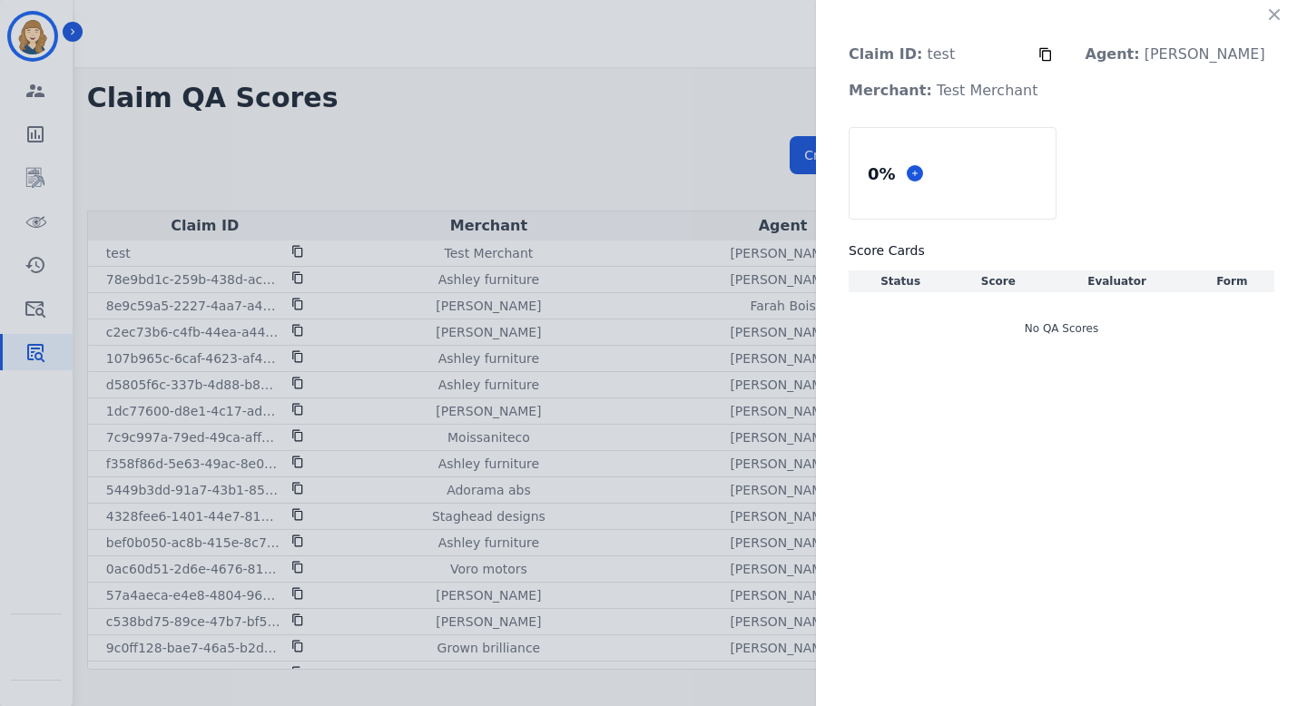
click at [692, 181] on div "Claim ID: test Agent: Abigail Joseph Merchant: Test Merchant 0 % Score Cards St…" at bounding box center [653, 353] width 1307 height 706
click at [692, 151] on div "Claim ID: test Agent: Abigail Joseph Merchant: Test Merchant 0 % Score Cards St…" at bounding box center [653, 353] width 1307 height 706
click at [692, 20] on icon "button" at bounding box center [1274, 14] width 18 height 18
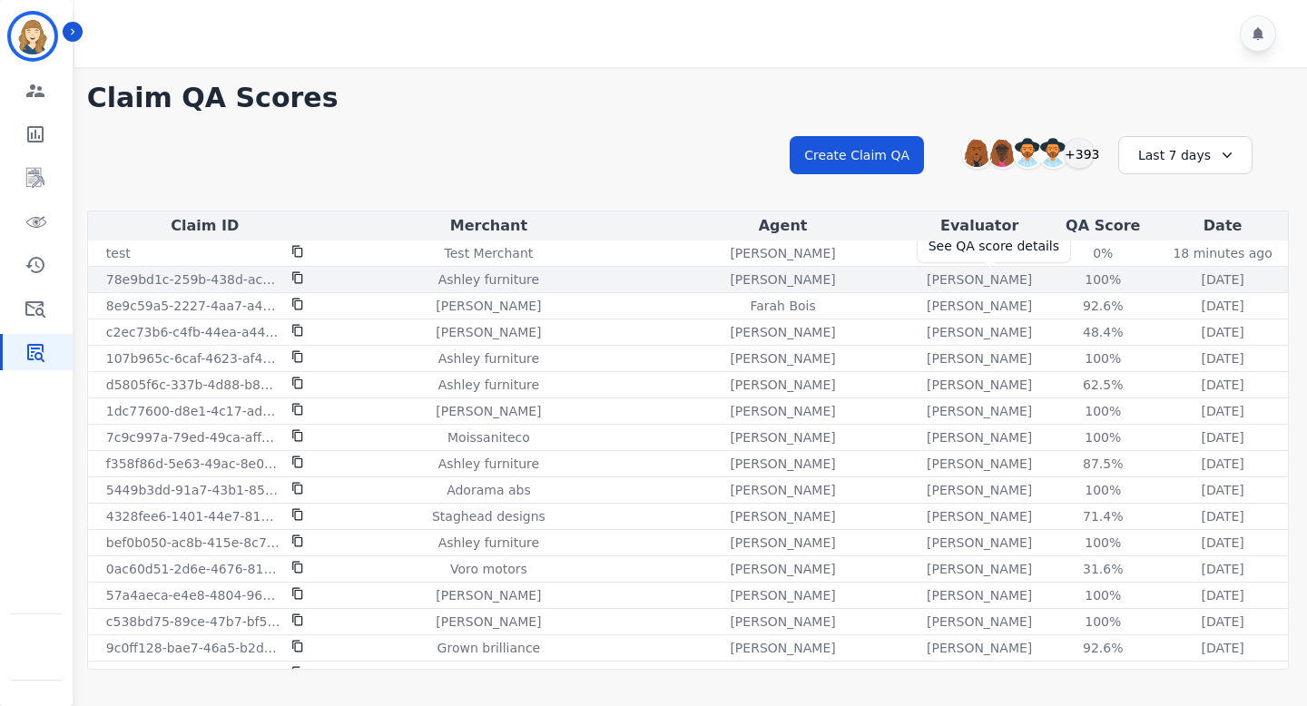
click at [692, 279] on div "100%" at bounding box center [1103, 279] width 82 height 18
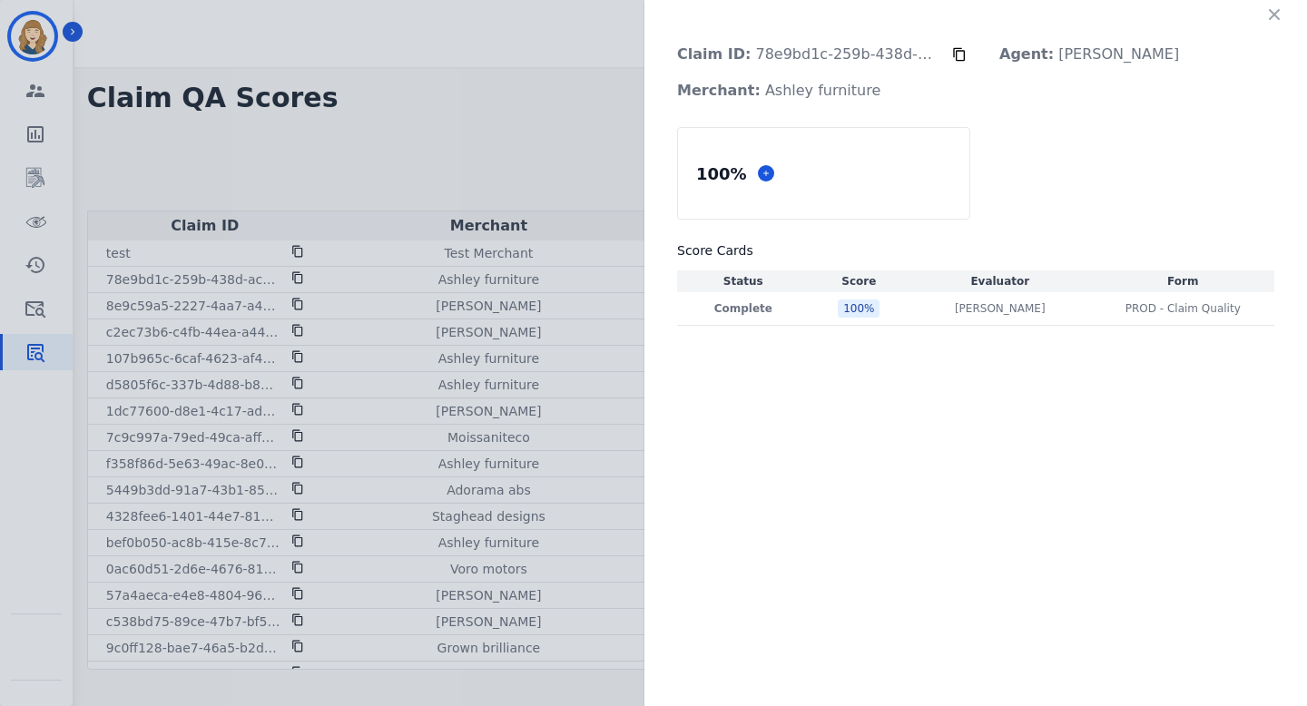
click at [636, 130] on div "Claim ID: 78e9bd1c-259b-438d-ac8d-e998966eceac Agent: Deambrana Smith Merchant:…" at bounding box center [653, 353] width 1307 height 706
click at [692, 10] on icon "button" at bounding box center [1274, 14] width 18 height 18
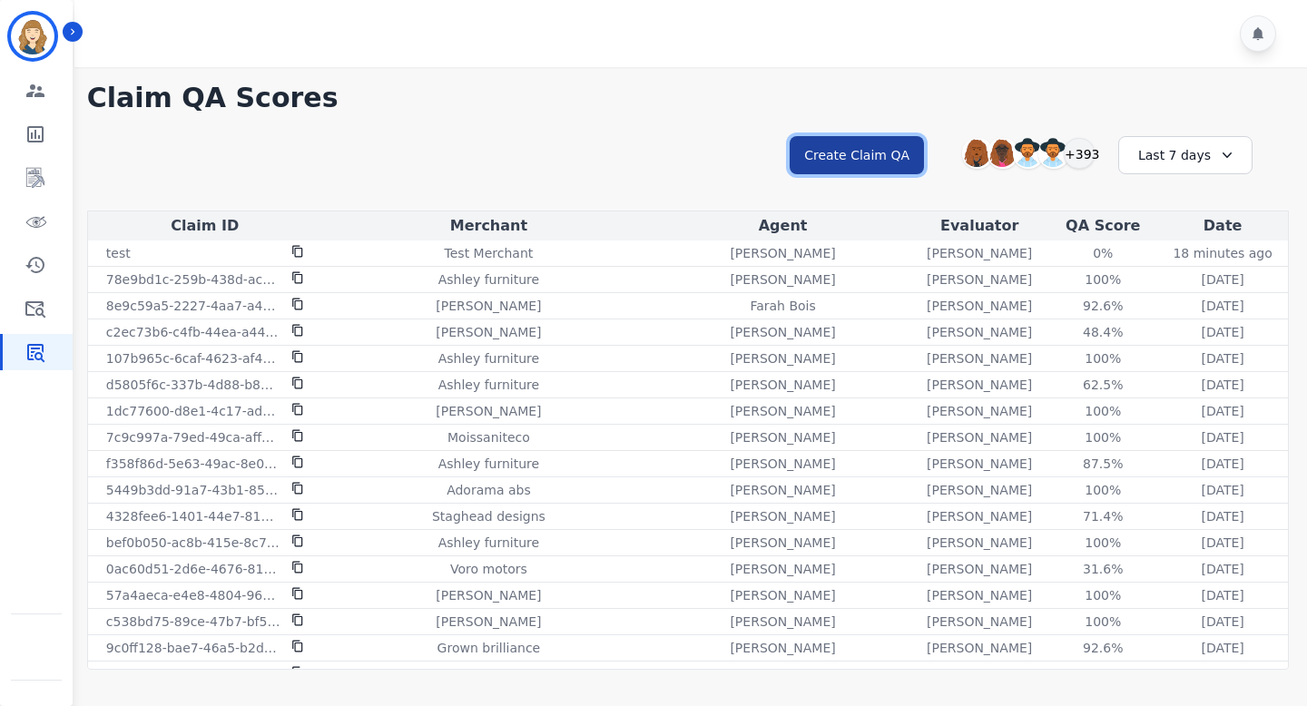
click at [692, 154] on button "Create Claim QA" at bounding box center [856, 155] width 134 height 38
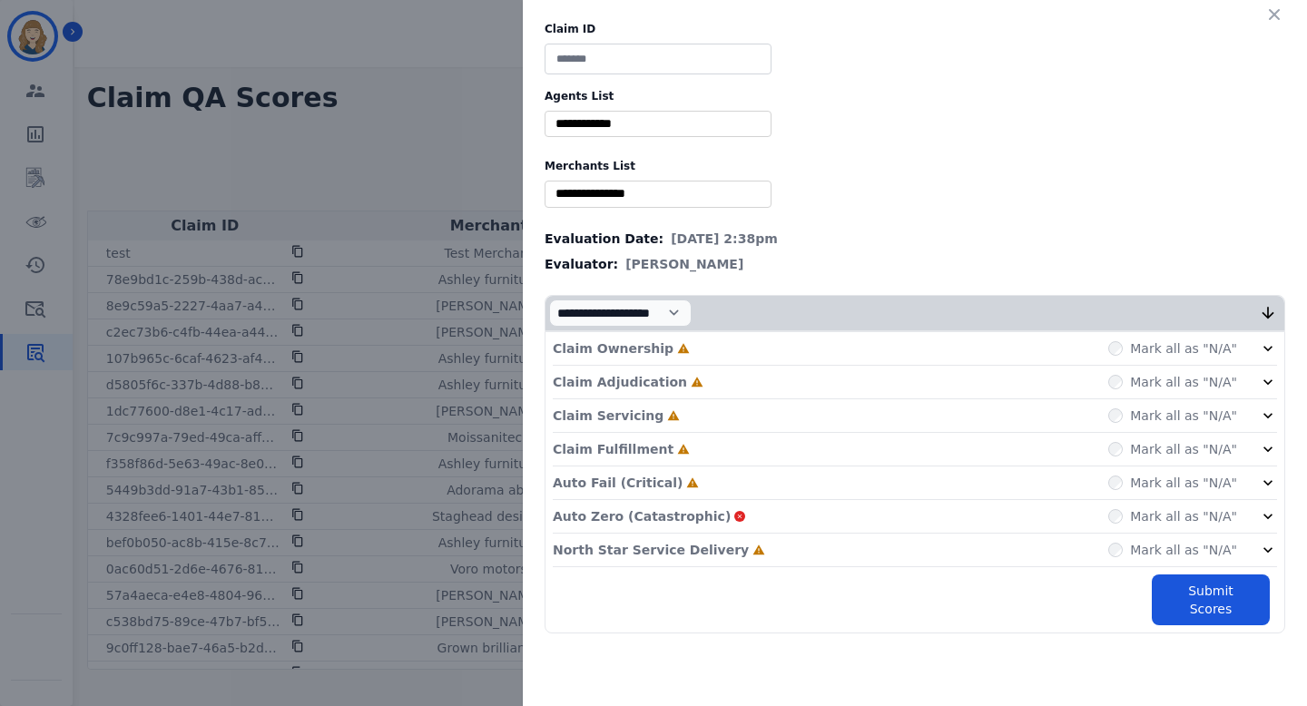
click at [451, 129] on div "Claim ID Agents List ** Abigail Joseph Alayna Sims Aleah Carroll Alejandra Wood…" at bounding box center [653, 353] width 1307 height 706
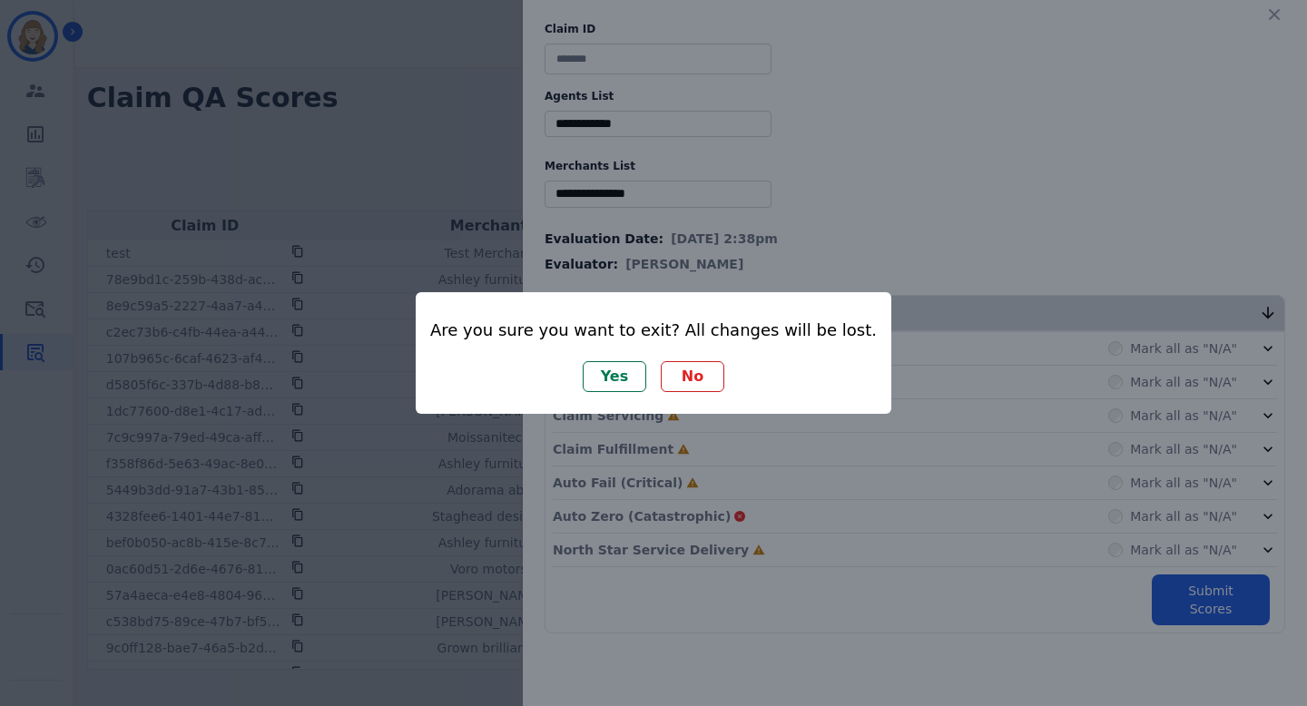
click at [622, 379] on button "Yes" at bounding box center [615, 376] width 64 height 31
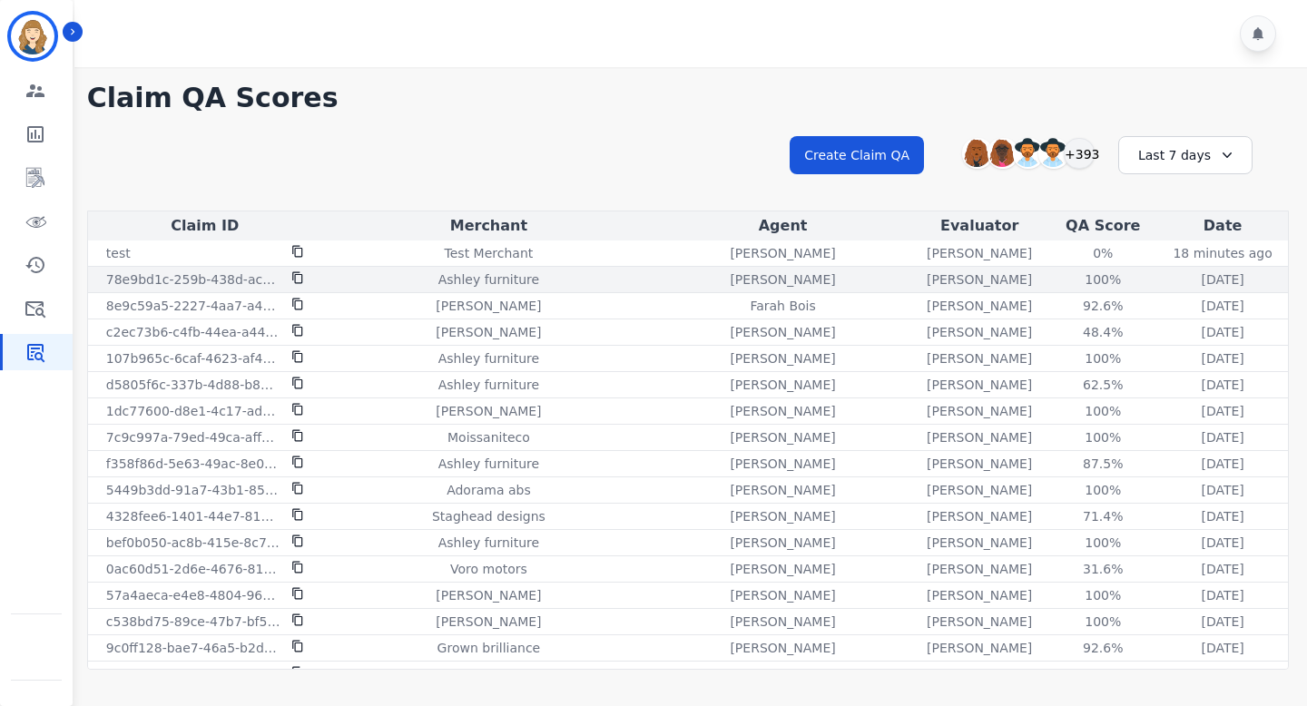
click at [692, 270] on td "100% See QA score details" at bounding box center [1102, 280] width 109 height 26
click at [692, 273] on div "100%" at bounding box center [1103, 279] width 82 height 18
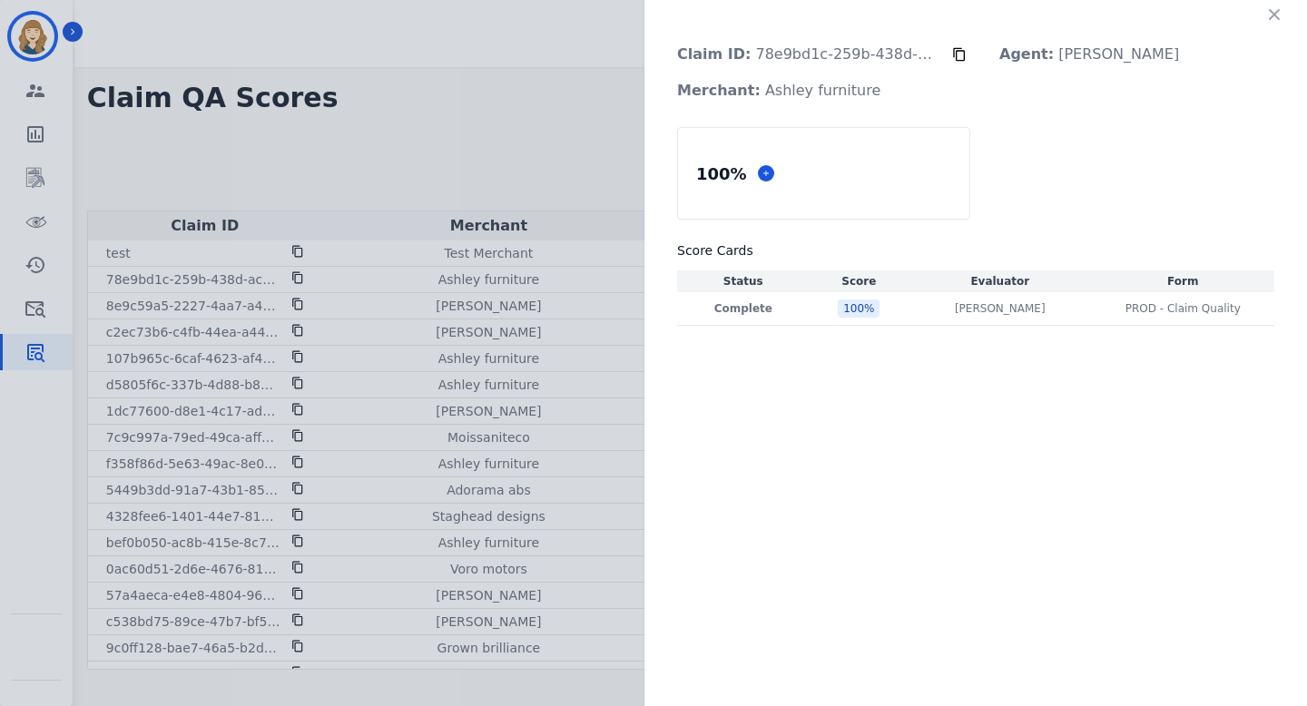
click at [515, 87] on div "Claim ID: 78e9bd1c-259b-438d-ac8d-e998966eceac Agent: Deambrana Smith Merchant:…" at bounding box center [653, 353] width 1307 height 706
click at [437, 89] on div "Claim ID: 78e9bd1c-259b-438d-ac8d-e998966eceac Agent: Deambrana Smith Merchant:…" at bounding box center [653, 353] width 1307 height 706
click at [692, 15] on icon "button" at bounding box center [1274, 14] width 18 height 18
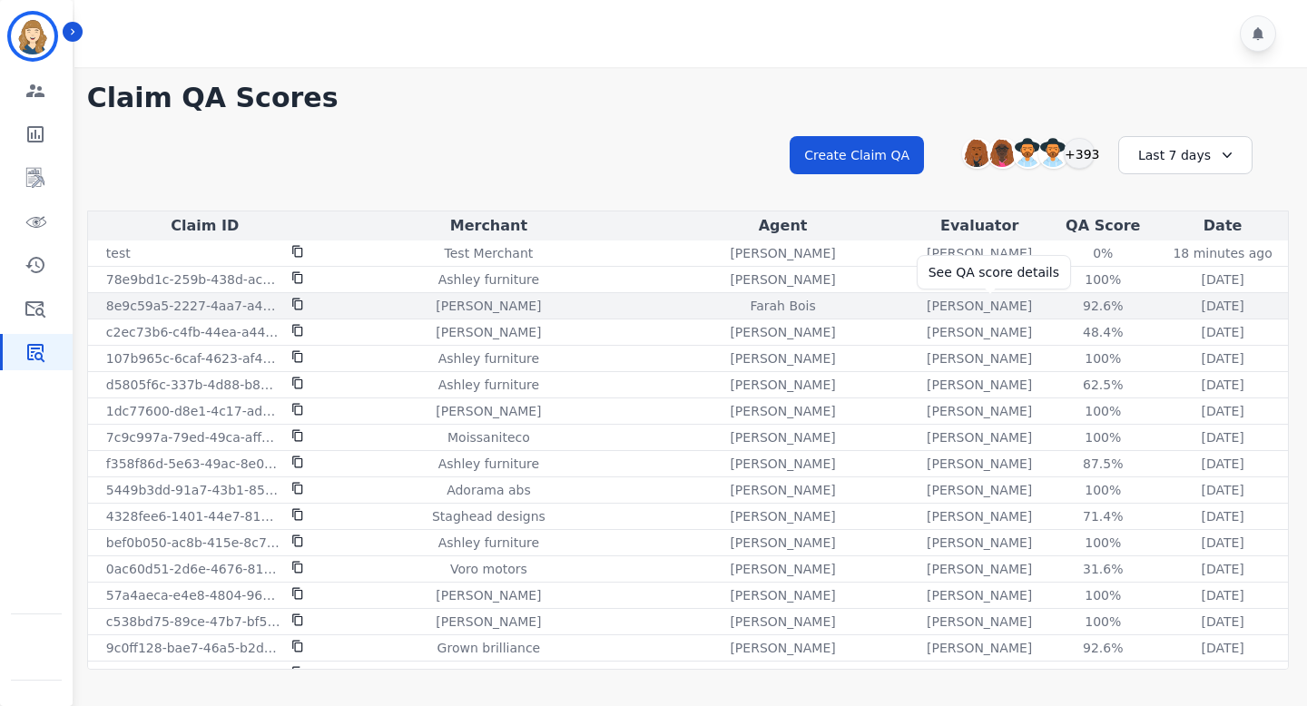
click at [692, 303] on div "92.6%" at bounding box center [1103, 306] width 82 height 18
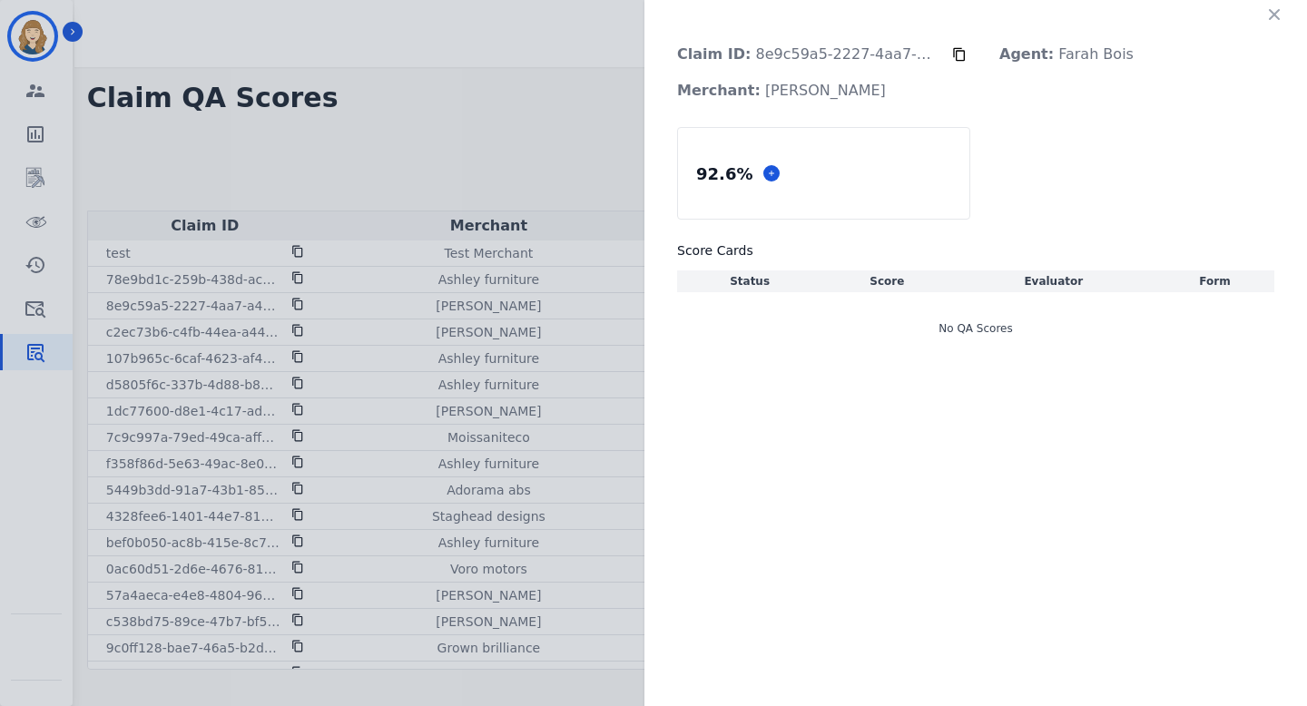
click at [692, 16] on icon "button" at bounding box center [1274, 14] width 11 height 11
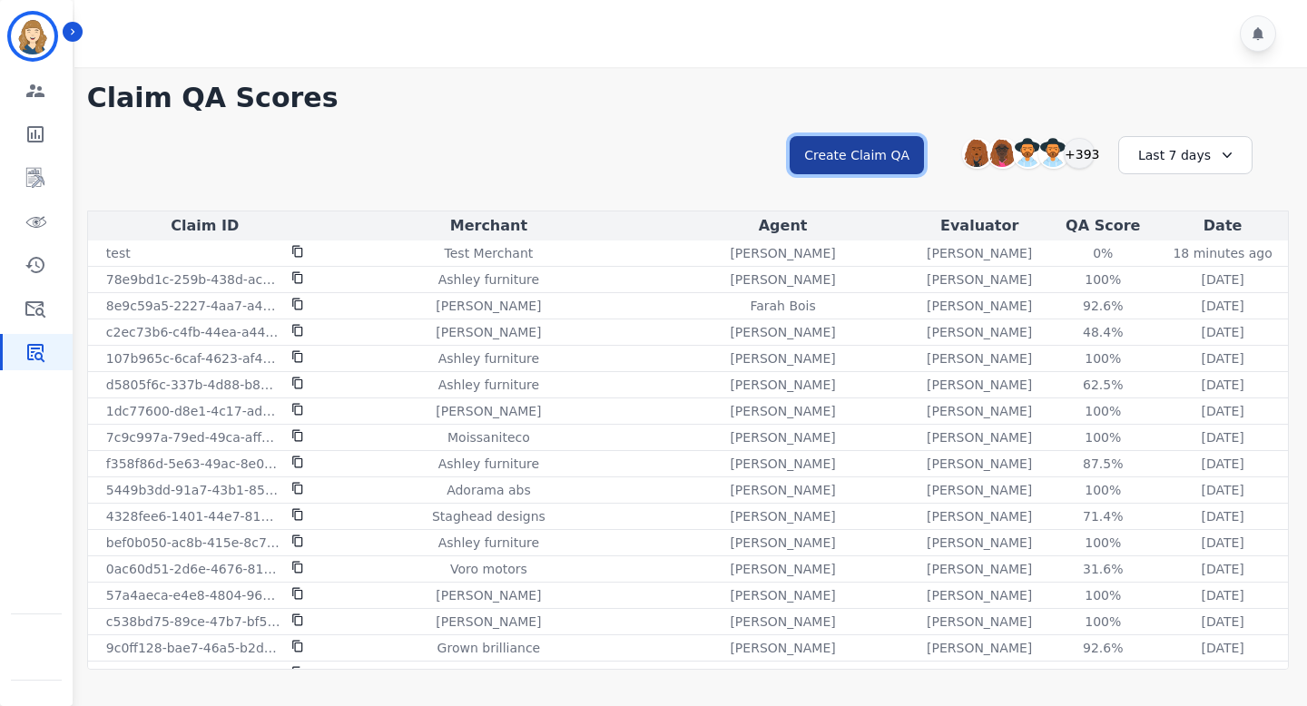
click at [692, 163] on button "Create Claim QA" at bounding box center [856, 155] width 134 height 38
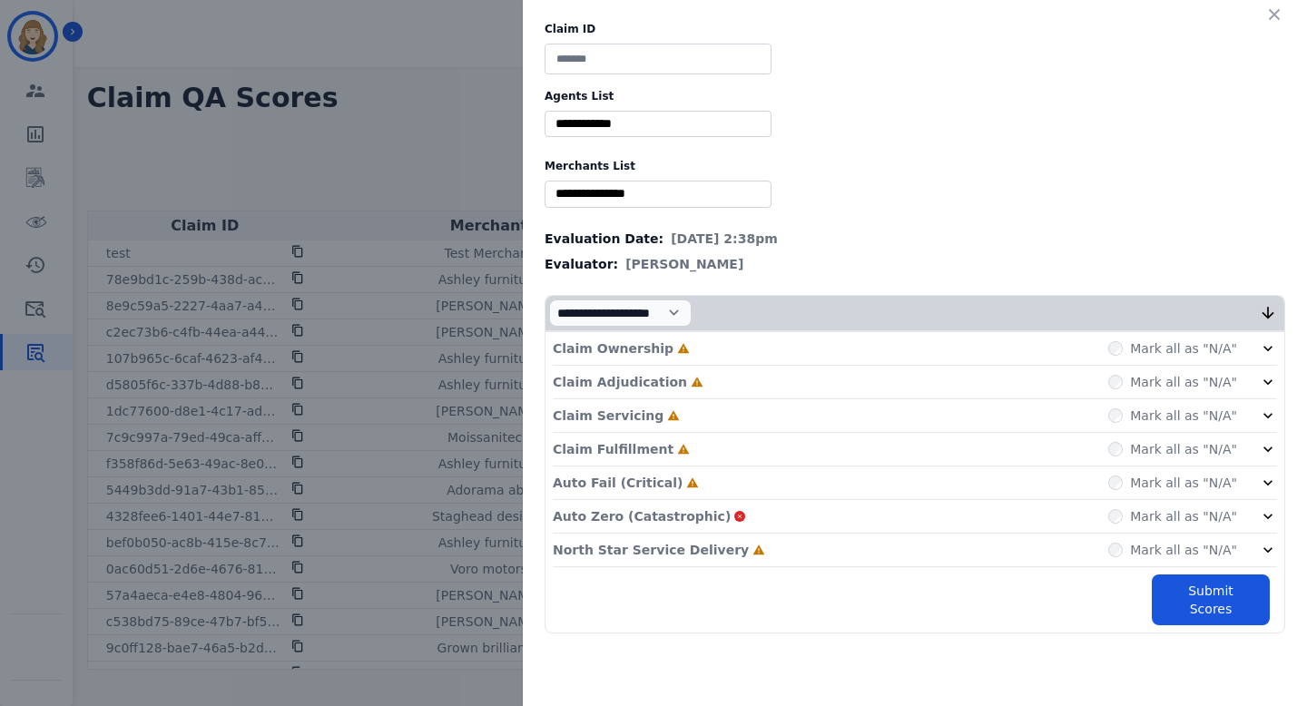
click at [484, 138] on div "Claim ID Agents List ** Abigail Joseph Alayna Sims Aleah Carroll Alejandra Wood…" at bounding box center [653, 353] width 1307 height 706
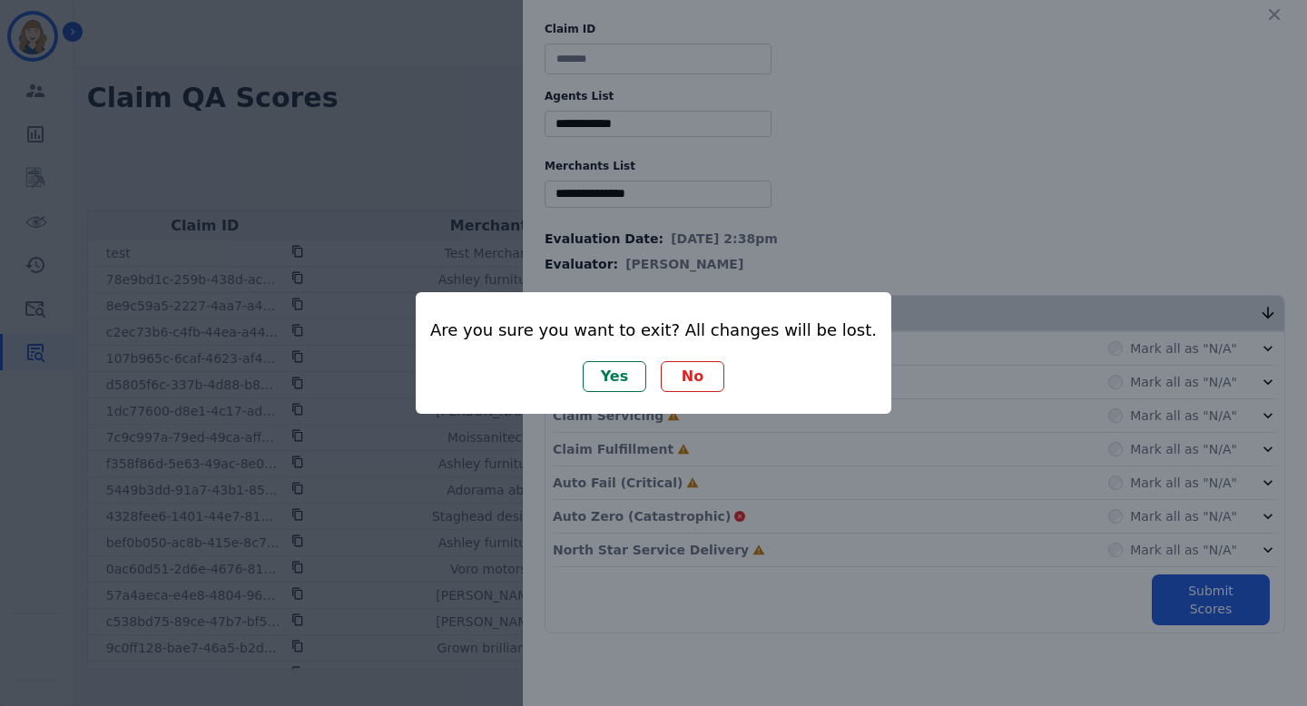
click at [619, 378] on button "Yes" at bounding box center [615, 376] width 64 height 31
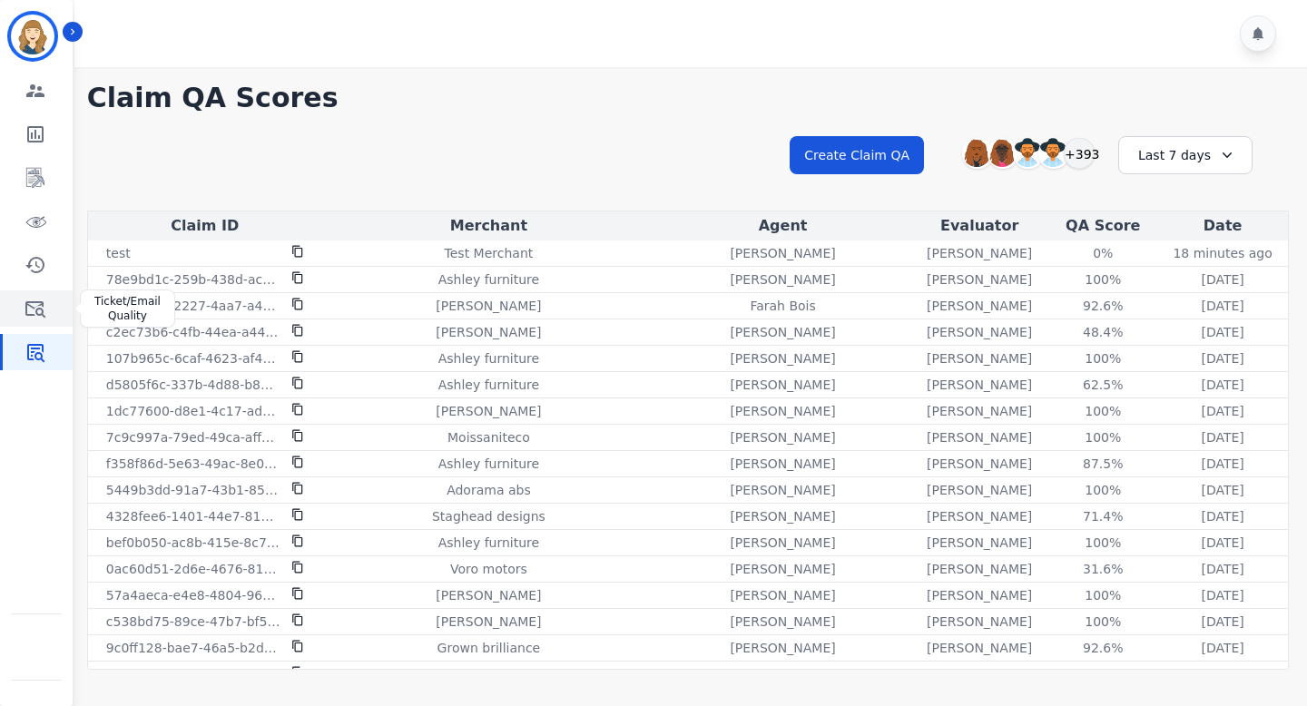
click at [42, 301] on icon "Sidebar" at bounding box center [35, 309] width 20 height 16
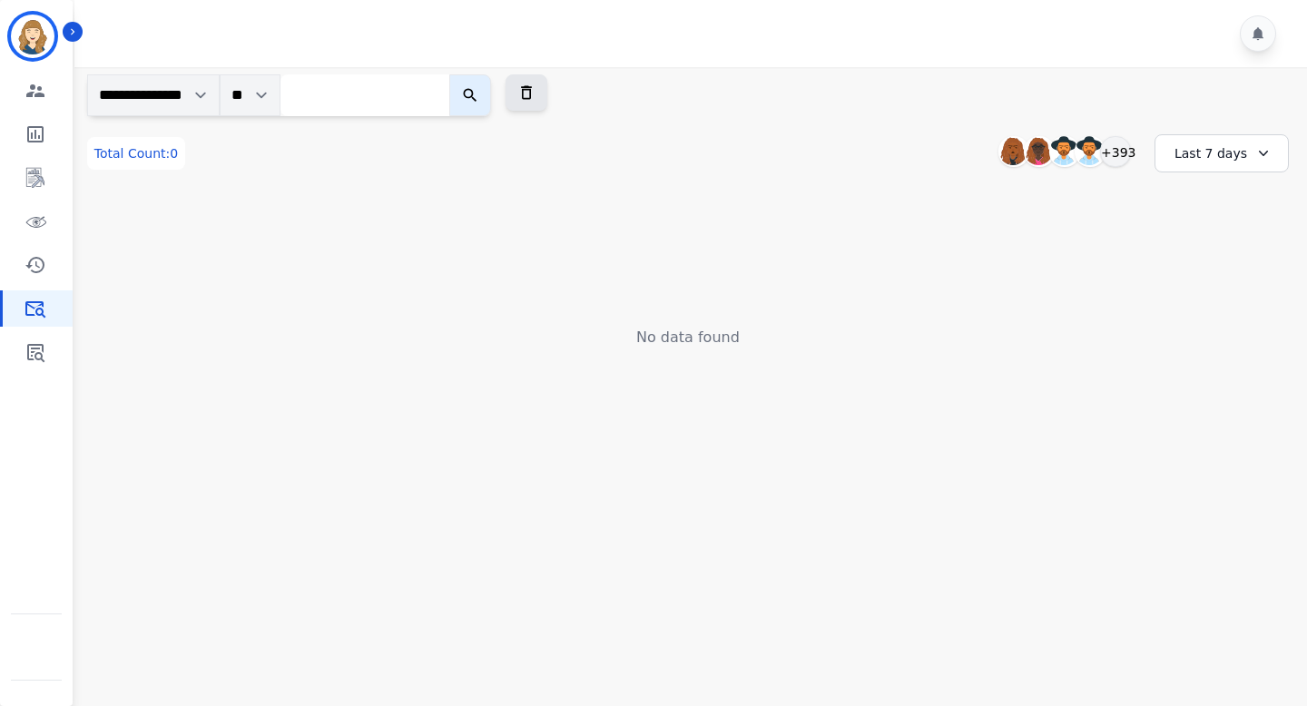
click at [386, 112] on input "search" at bounding box center [364, 95] width 169 height 42
type input "*"
paste input "**********"
type input "**********"
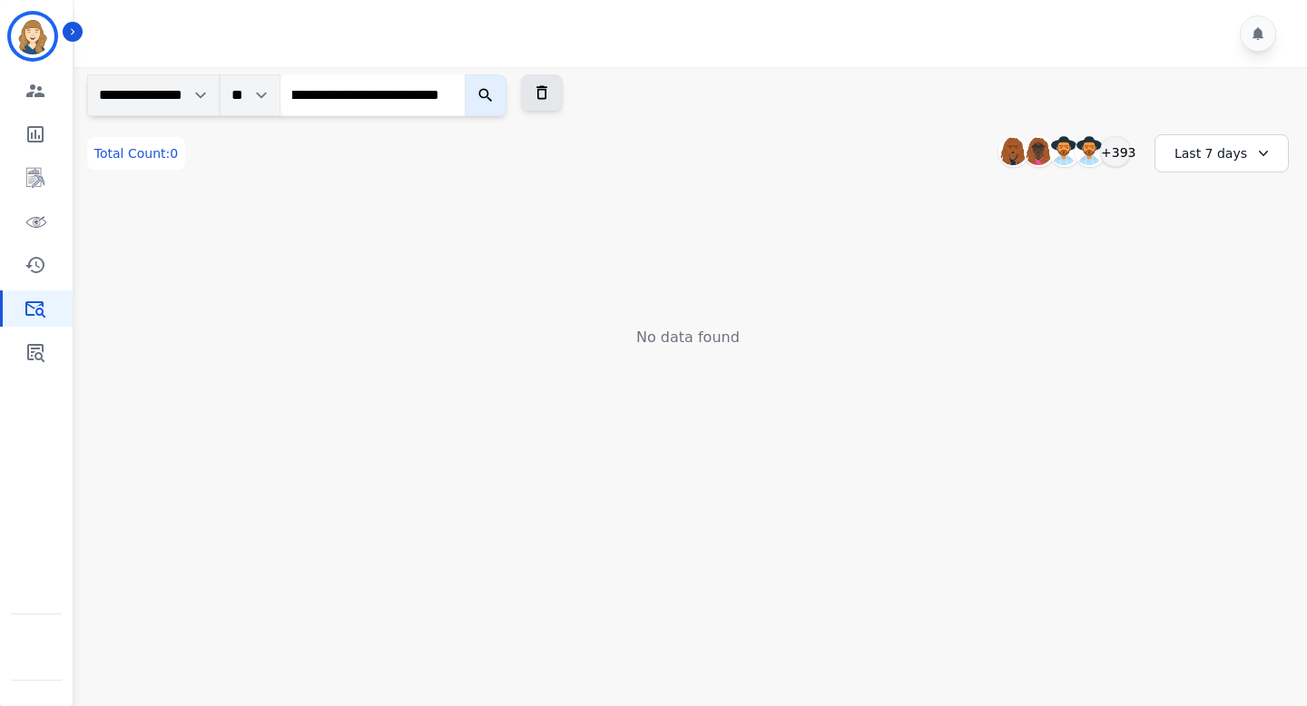
scroll to position [0, 0]
click at [495, 86] on icon "submit" at bounding box center [485, 95] width 18 height 18
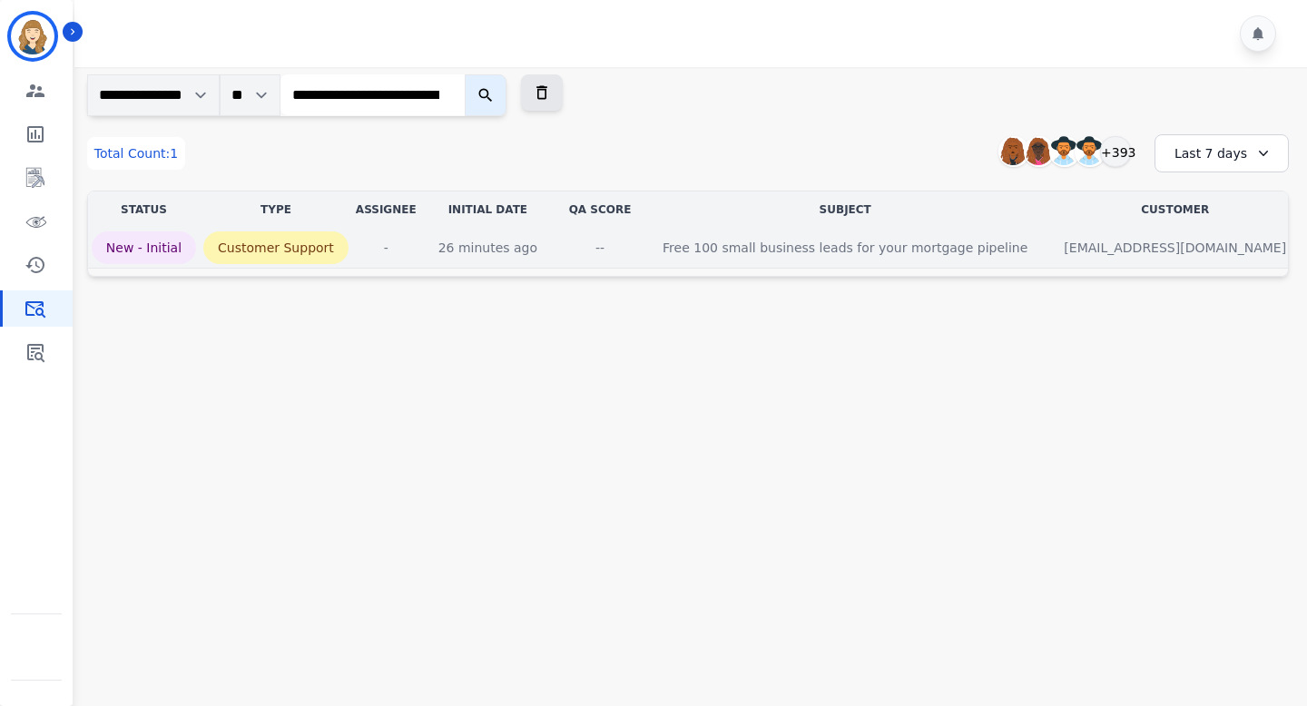
click at [692, 248] on p "raphael@spherescout.io" at bounding box center [1174, 247] width 251 height 33
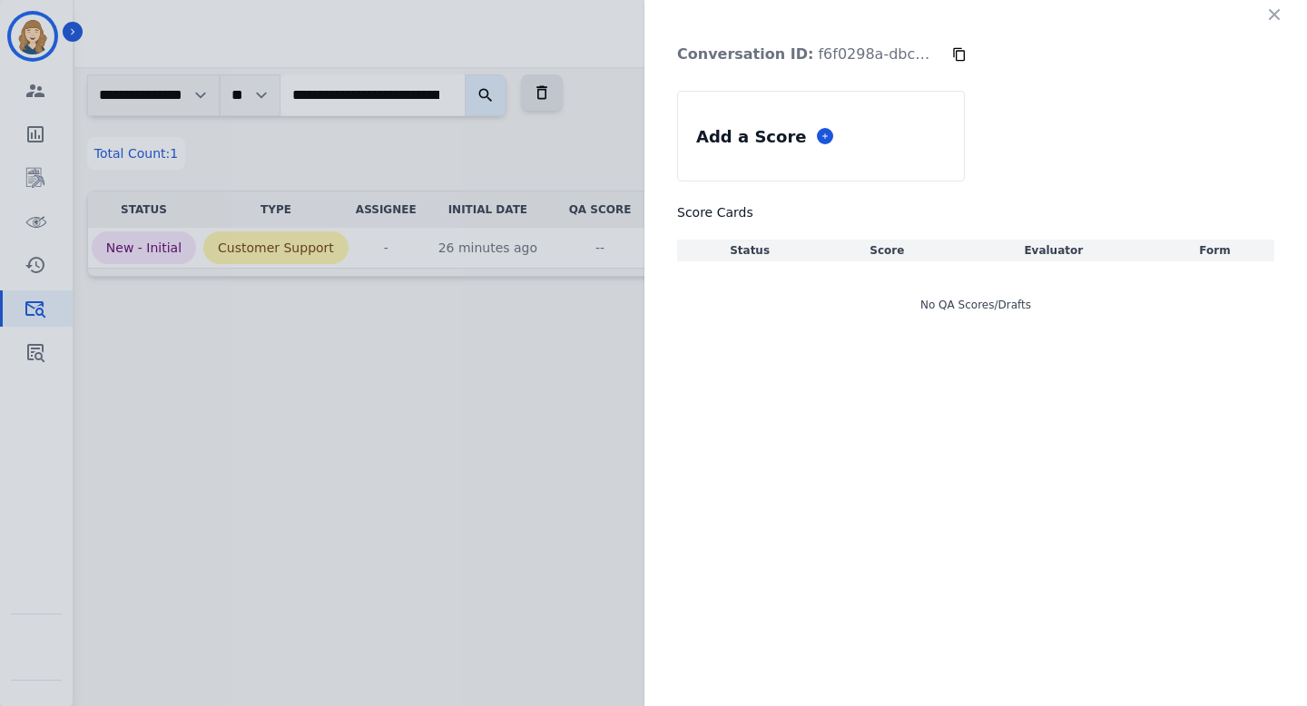
click at [498, 387] on div "Conversation ID: f6f0298a-dbcc-4972-a448-ae8107af0d0d Add a Score Score Cards S…" at bounding box center [653, 353] width 1307 height 706
click at [692, 19] on icon "button" at bounding box center [1274, 14] width 18 height 18
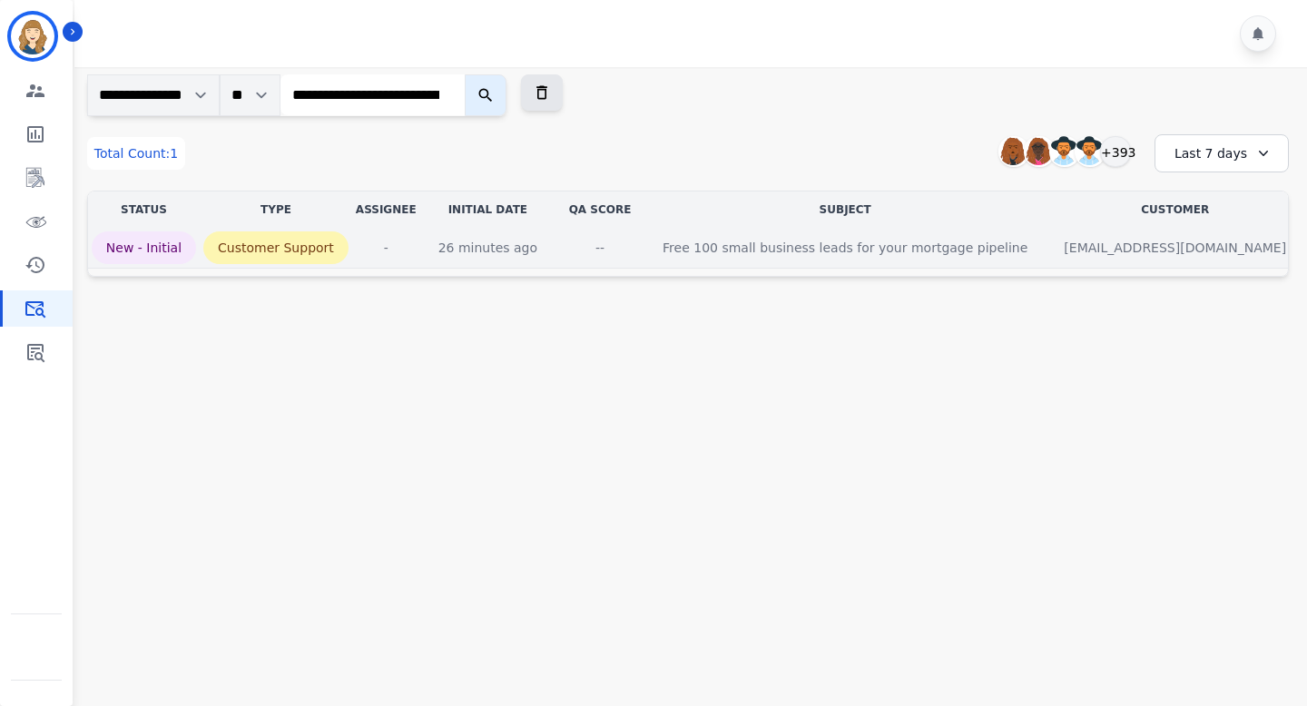
click at [692, 243] on p "raphael@spherescout.io" at bounding box center [1174, 247] width 251 height 33
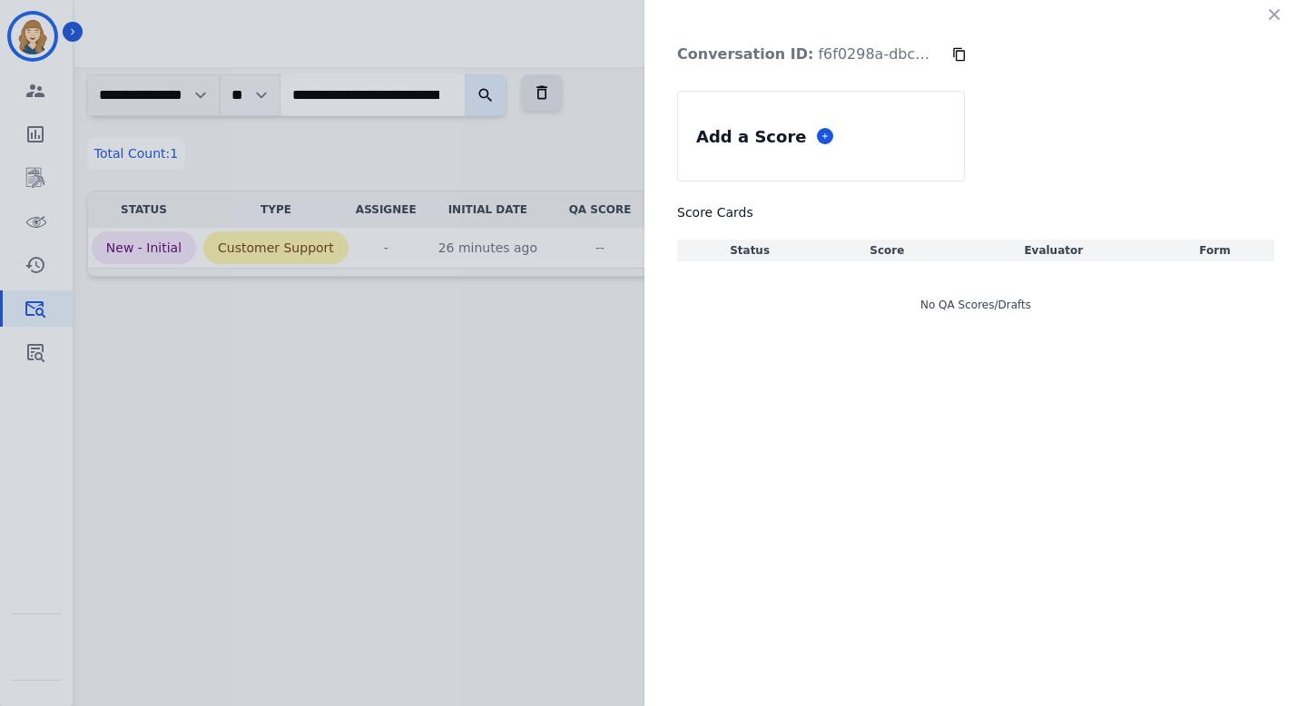
click at [482, 270] on div "Conversation ID: f6f0298a-dbcc-4972-a448-ae8107af0d0d Add a Score Score Cards S…" at bounding box center [653, 353] width 1307 height 706
click at [692, 8] on button "button" at bounding box center [1273, 14] width 29 height 29
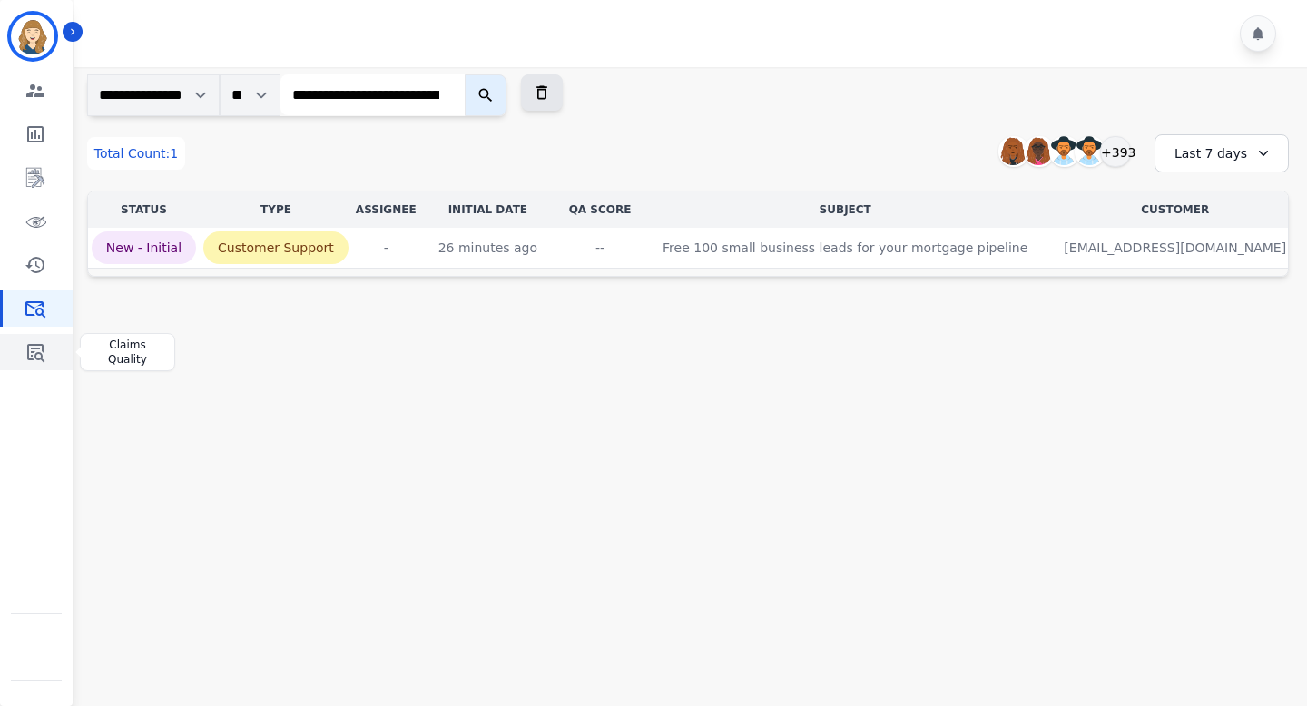
click at [39, 364] on link "Sidebar" at bounding box center [38, 352] width 70 height 36
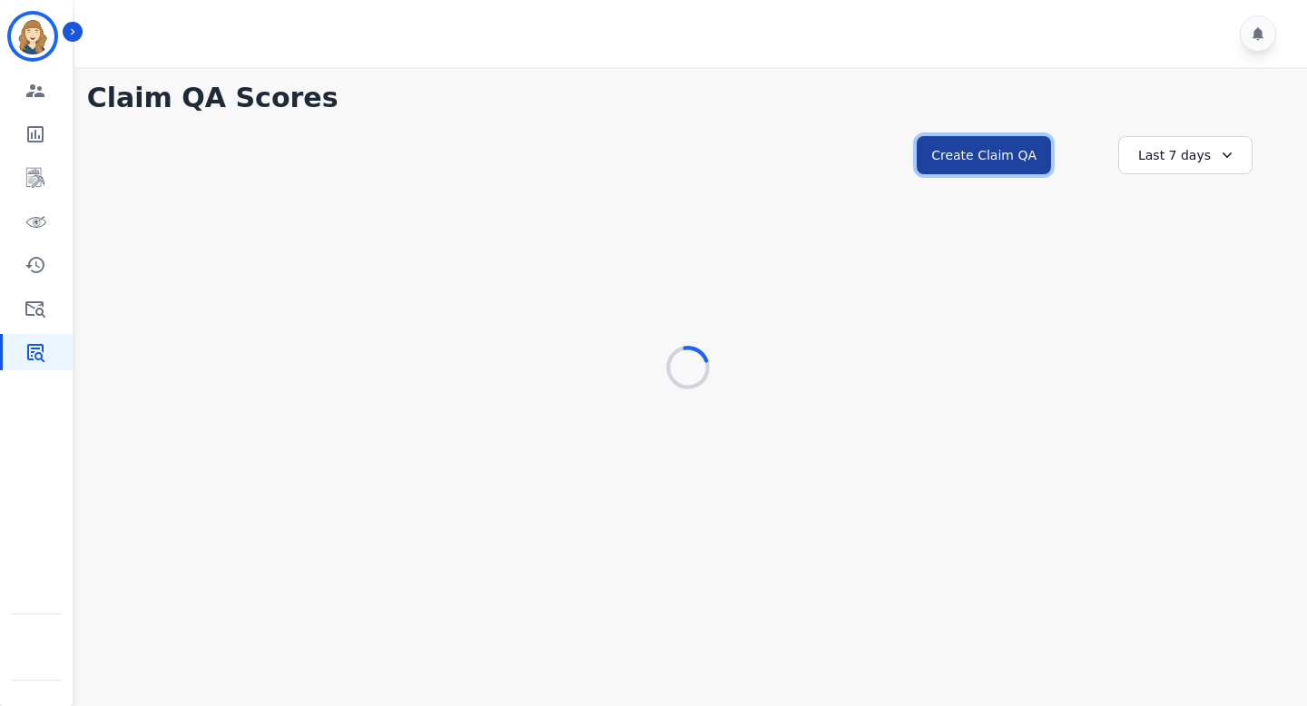
click at [692, 151] on button "Create Claim QA" at bounding box center [983, 155] width 134 height 38
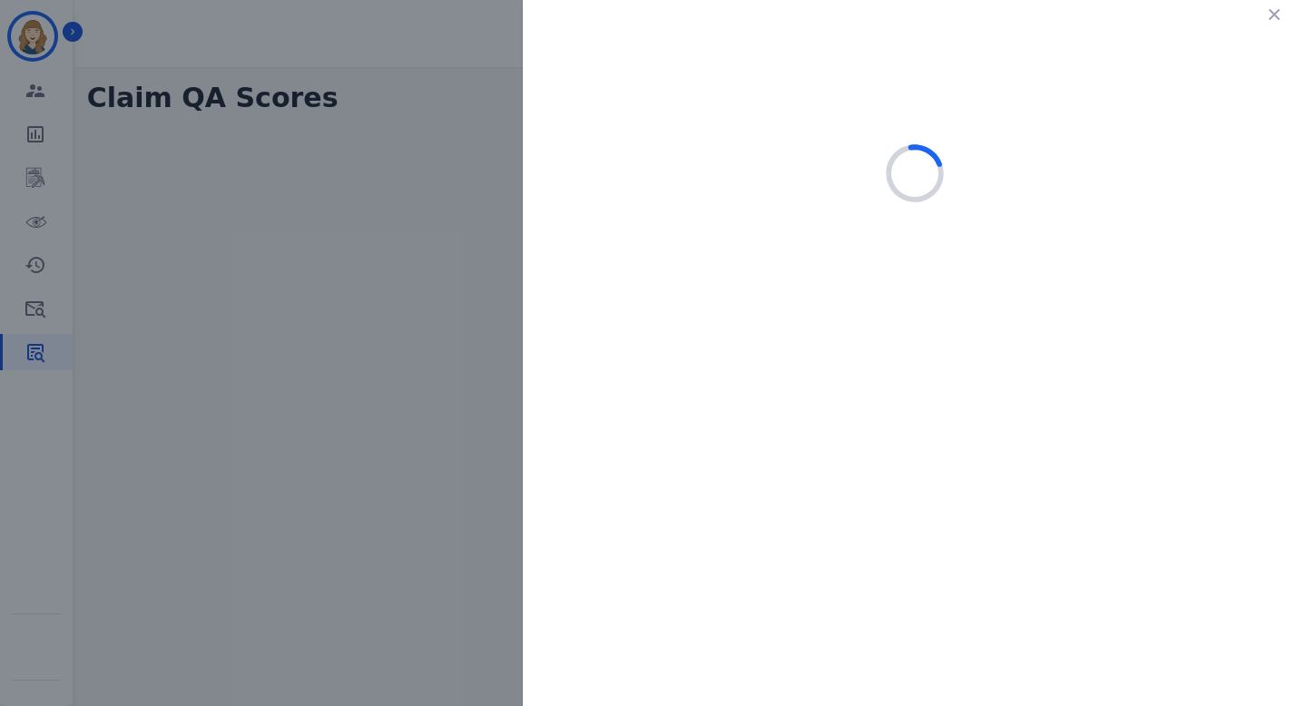
click at [397, 144] on div at bounding box center [653, 353] width 1307 height 706
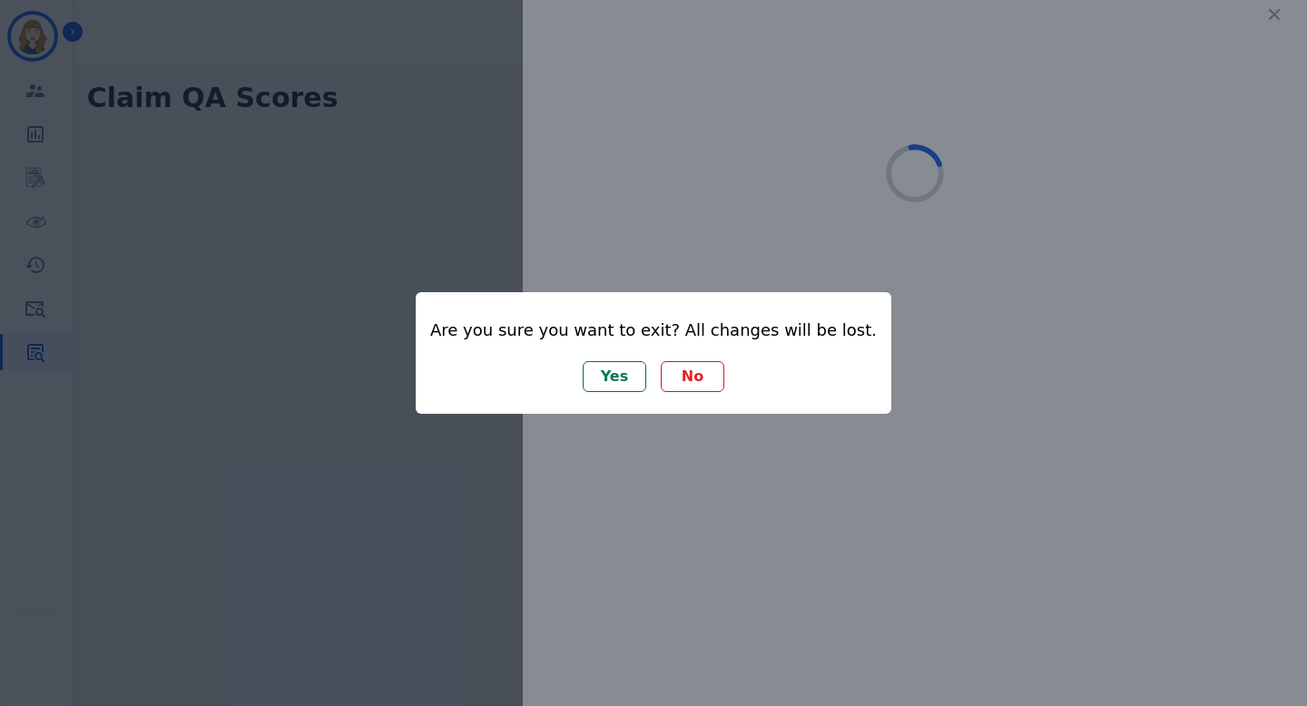
click at [616, 370] on button "Yes" at bounding box center [615, 376] width 64 height 31
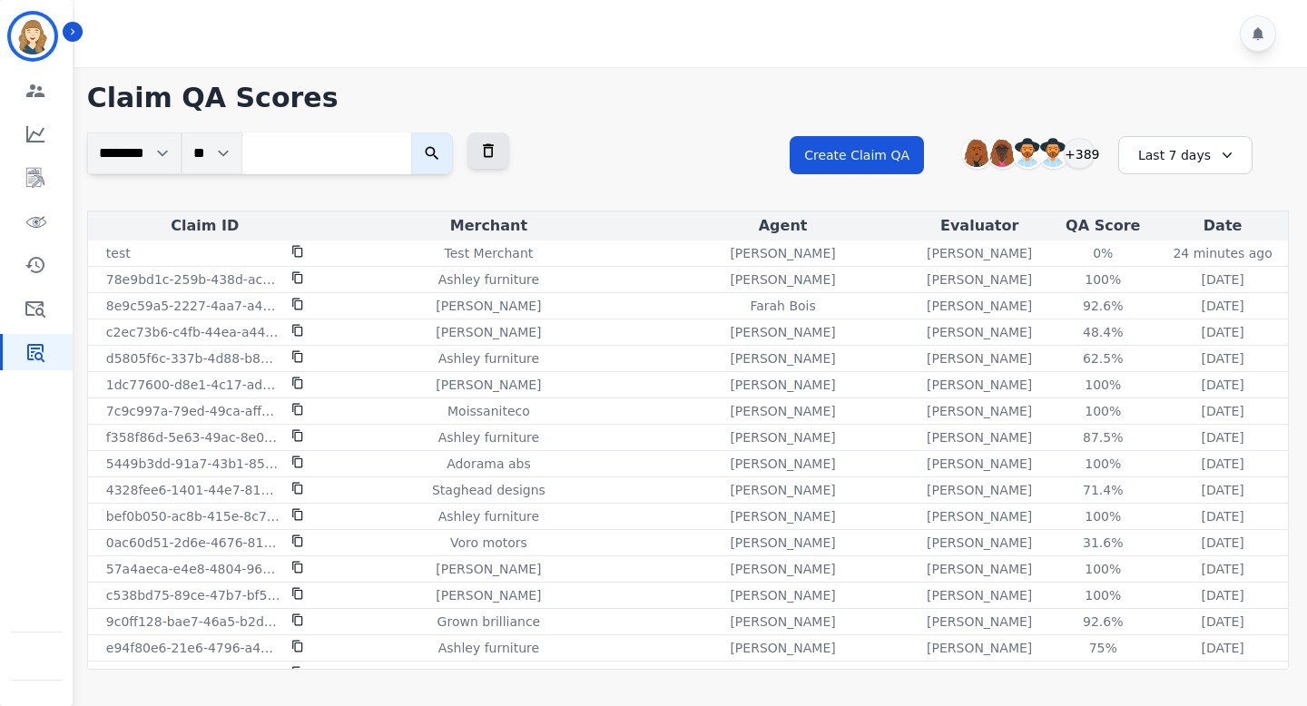
click at [326, 158] on input "search" at bounding box center [326, 153] width 169 height 42
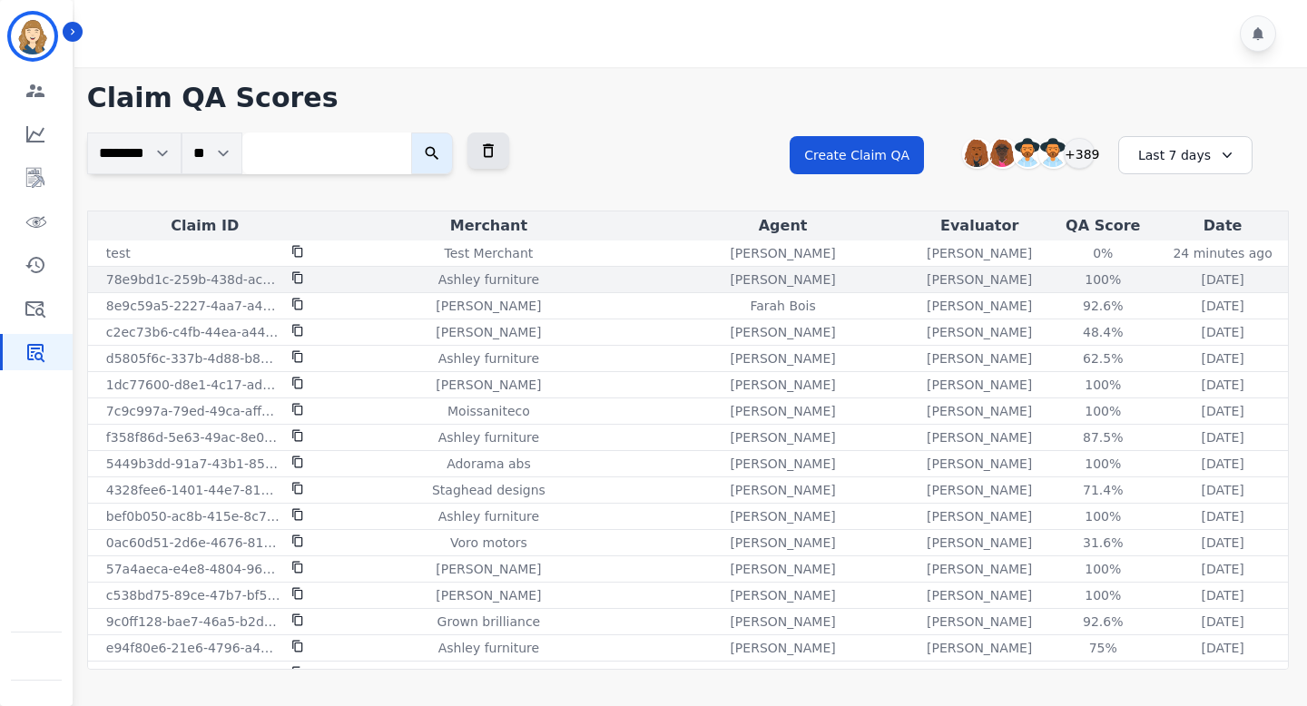
click at [294, 280] on icon at bounding box center [297, 278] width 10 height 12
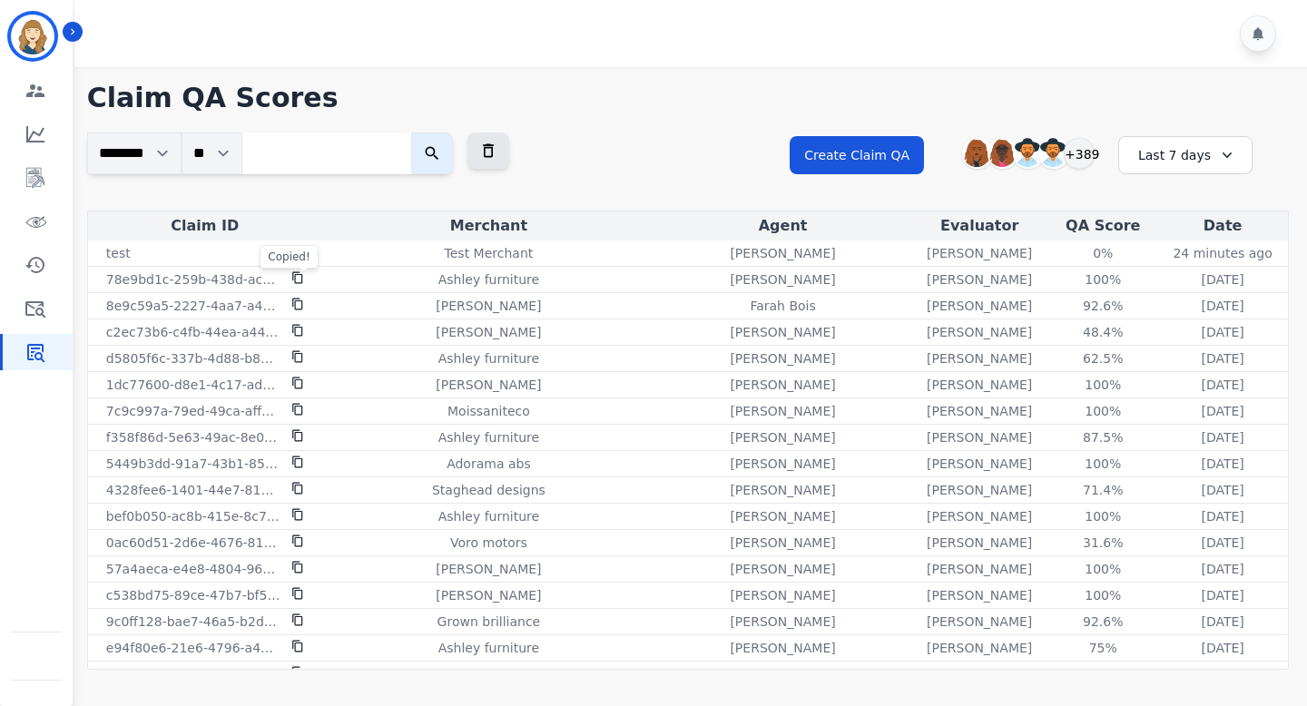
click at [299, 154] on input "search" at bounding box center [326, 153] width 169 height 42
paste input "**********"
type input "**********"
click at [454, 156] on icon "submit" at bounding box center [447, 154] width 14 height 14
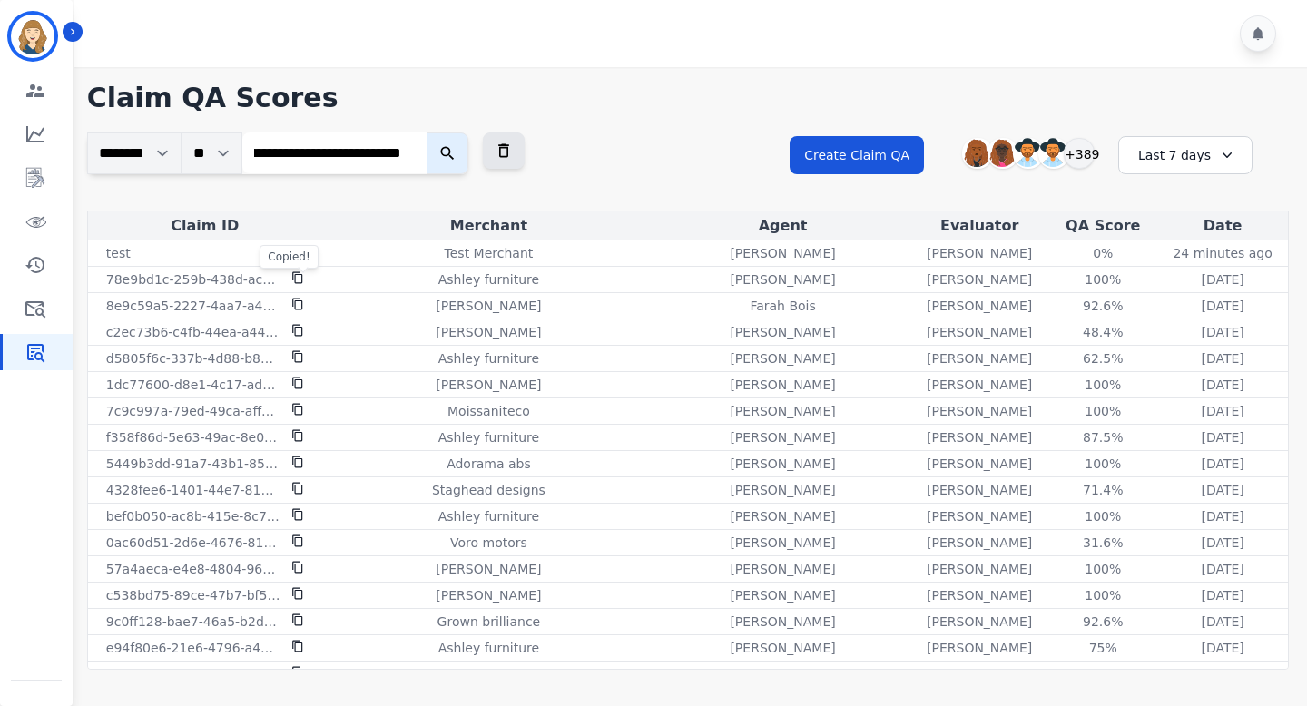
scroll to position [0, 0]
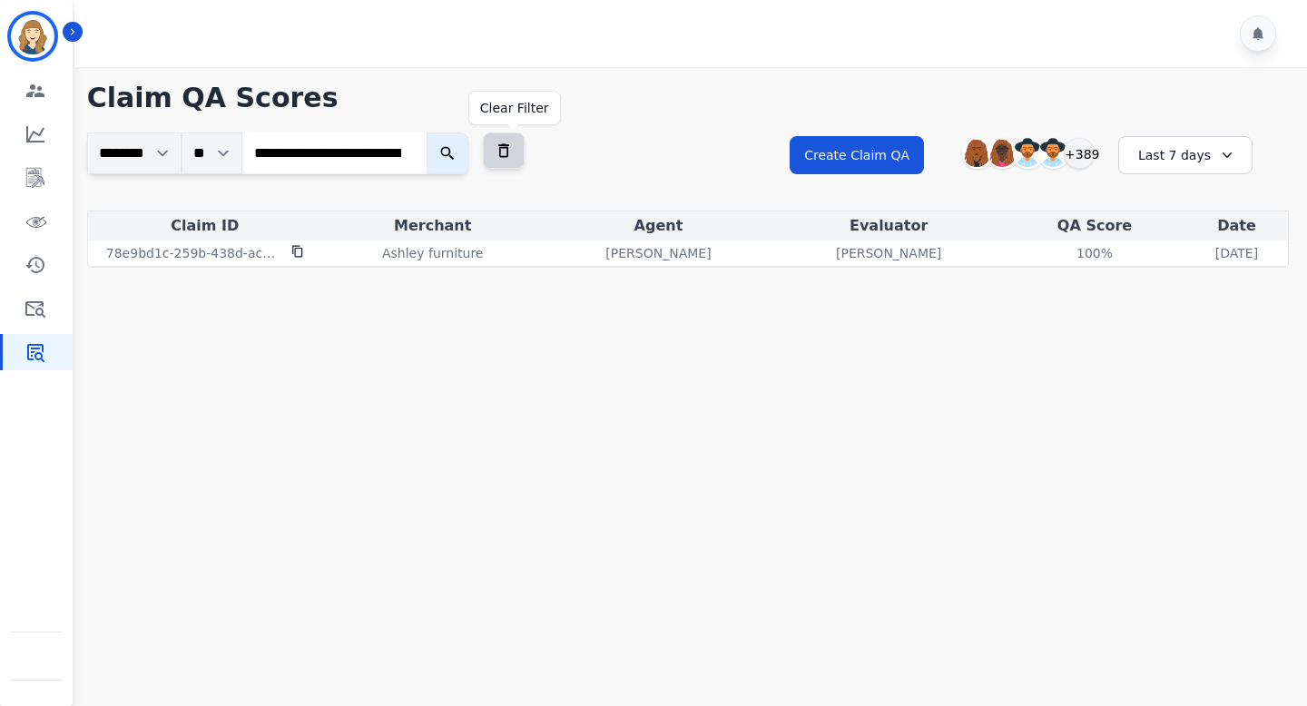
click at [511, 148] on icon at bounding box center [504, 151] width 18 height 18
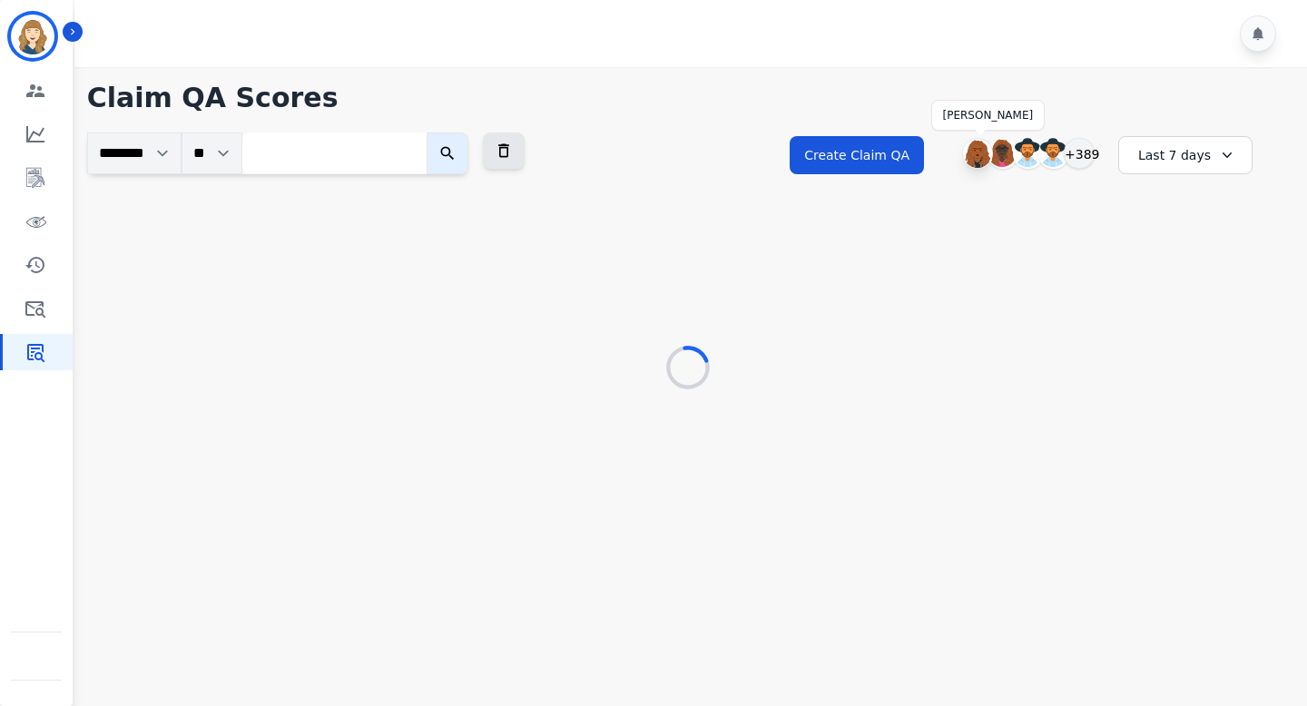
click at [977, 157] on img at bounding box center [977, 153] width 29 height 29
click at [1132, 157] on div "Last 7 days" at bounding box center [1185, 155] width 134 height 38
click at [1172, 290] on li "Last 14 days" at bounding box center [1197, 288] width 91 height 18
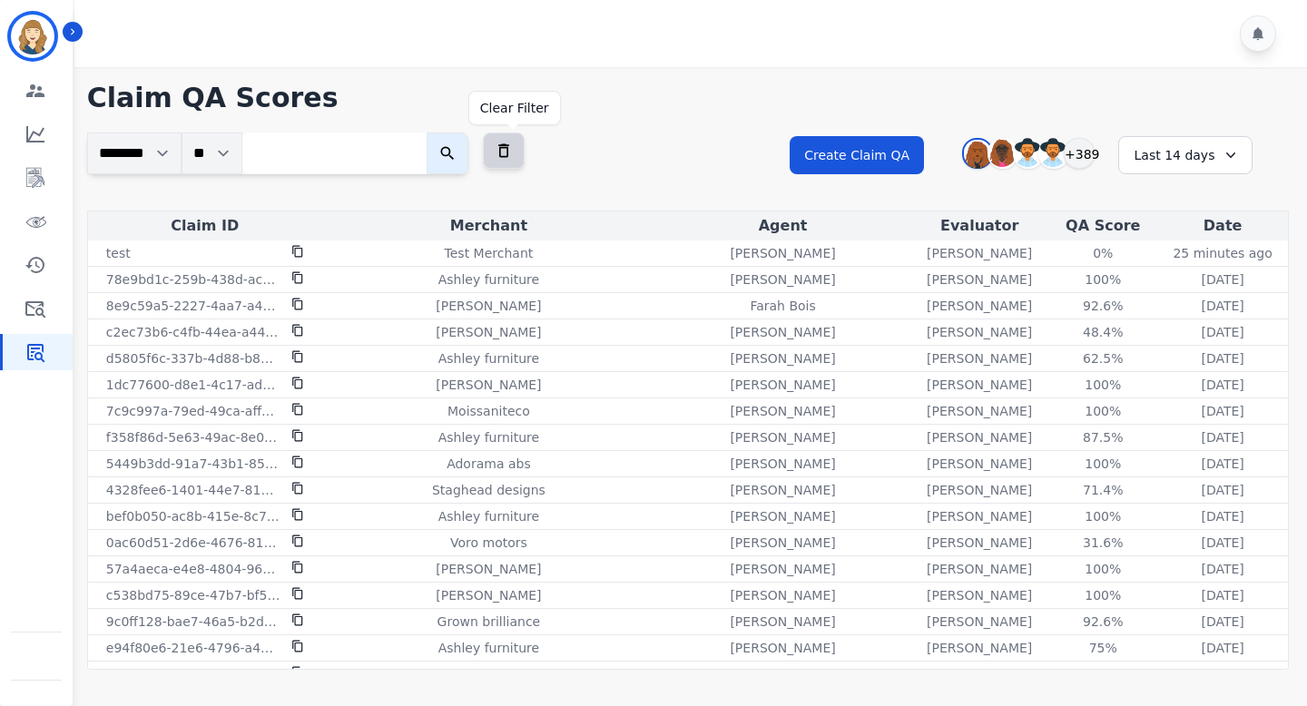
click at [513, 153] on icon at bounding box center [504, 151] width 18 height 18
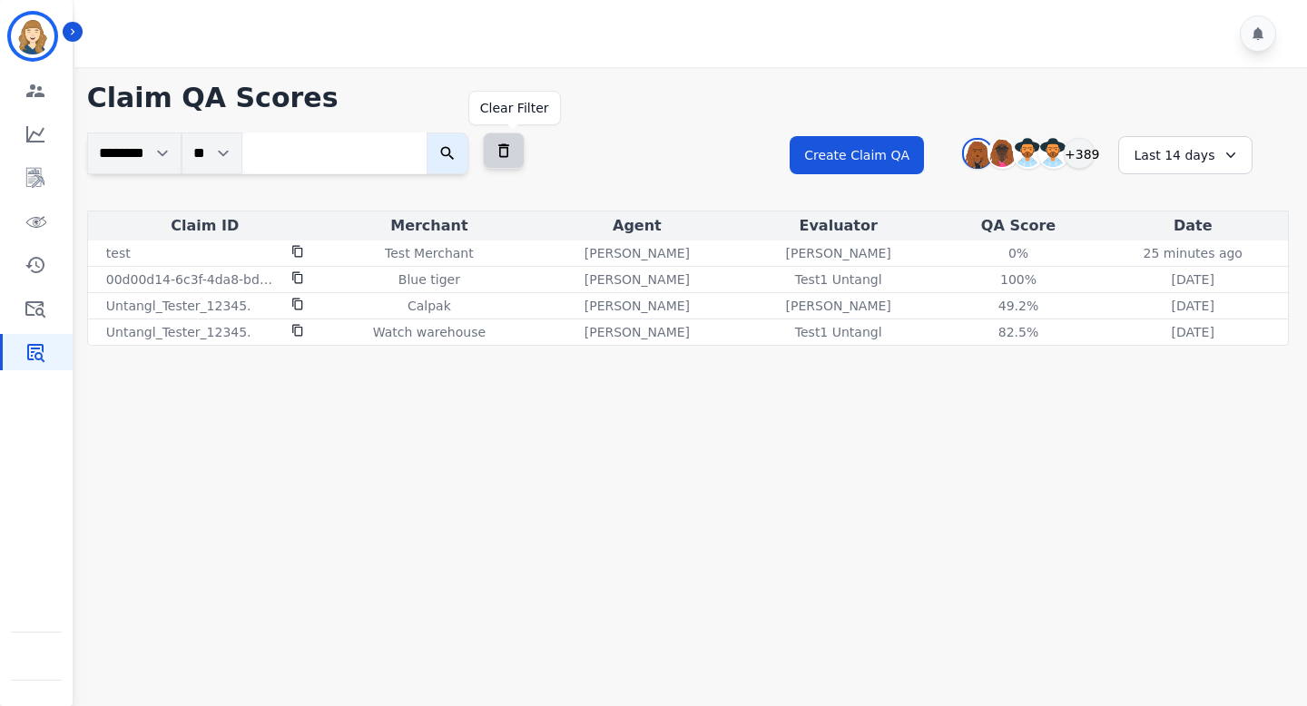
click at [513, 152] on icon at bounding box center [504, 151] width 18 height 18
click at [511, 151] on icon at bounding box center [504, 151] width 18 height 18
click at [524, 155] on button at bounding box center [504, 150] width 42 height 36
click at [522, 155] on button at bounding box center [504, 150] width 42 height 36
click at [513, 154] on icon at bounding box center [504, 151] width 18 height 18
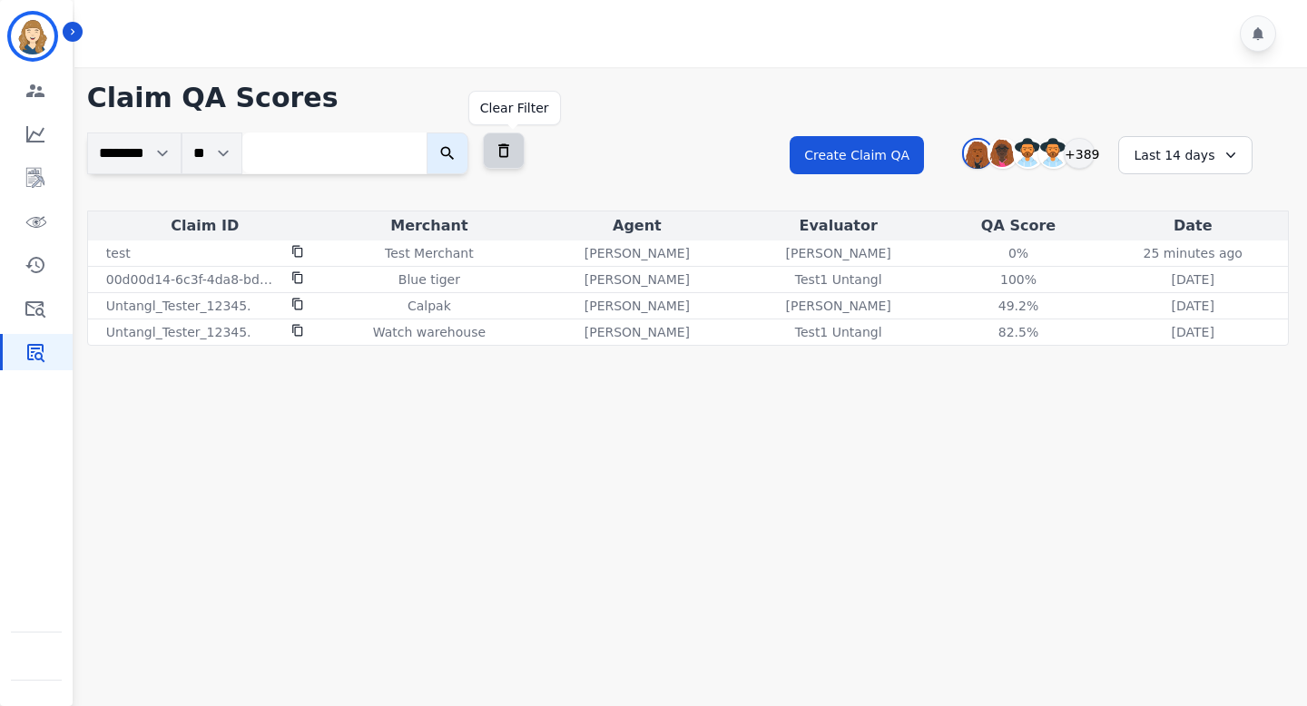
click at [503, 148] on icon at bounding box center [504, 151] width 18 height 18
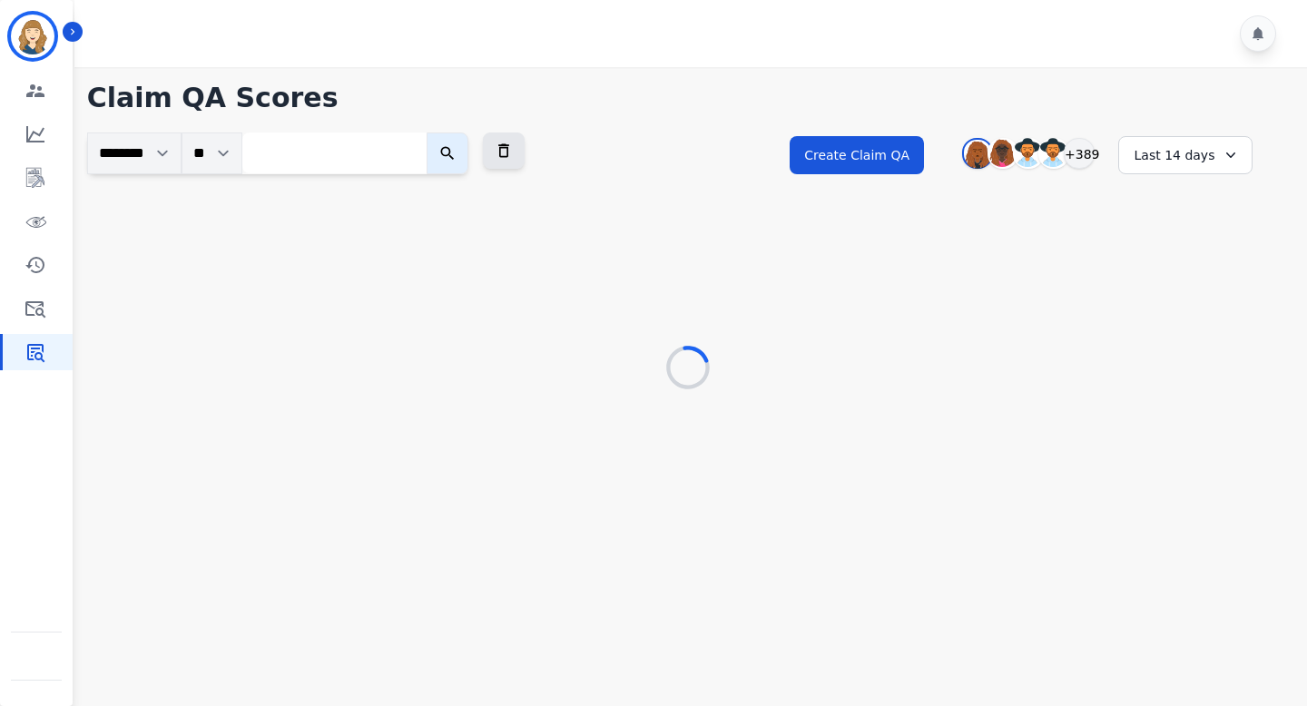
click at [367, 156] on input "search" at bounding box center [334, 152] width 184 height 41
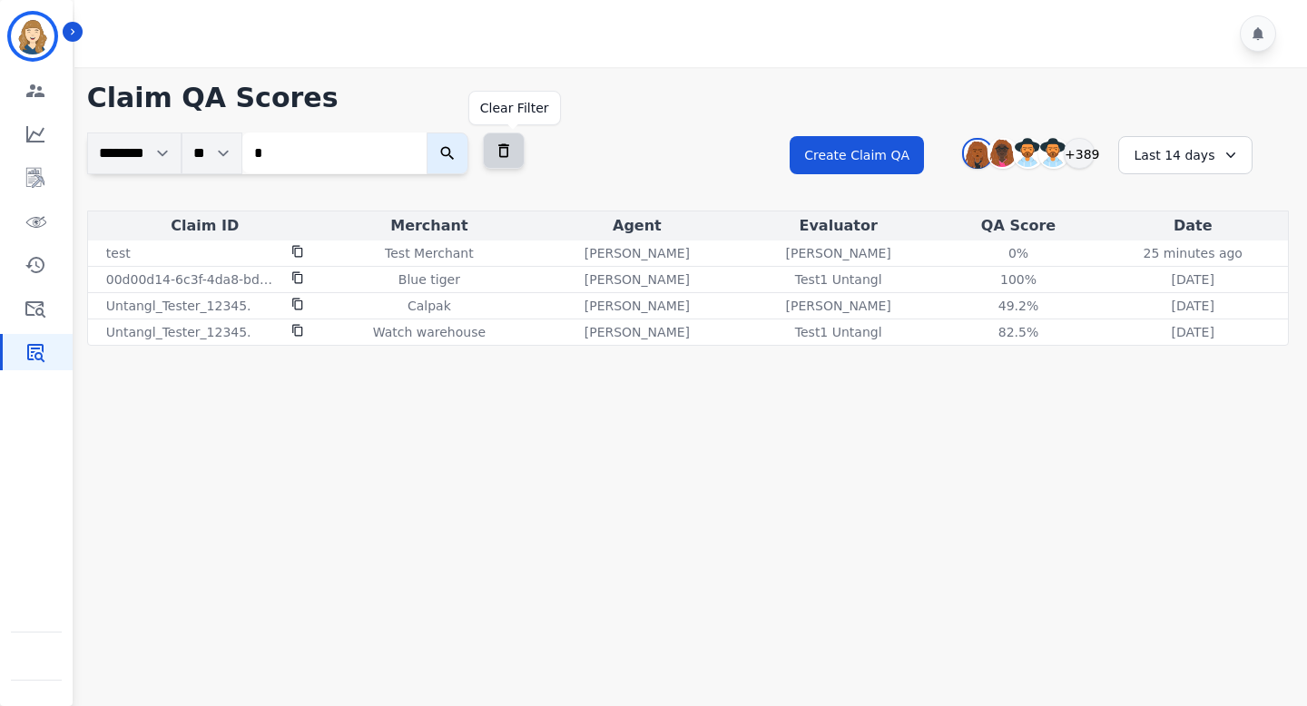
type input "*"
click at [506, 152] on icon at bounding box center [504, 151] width 18 height 18
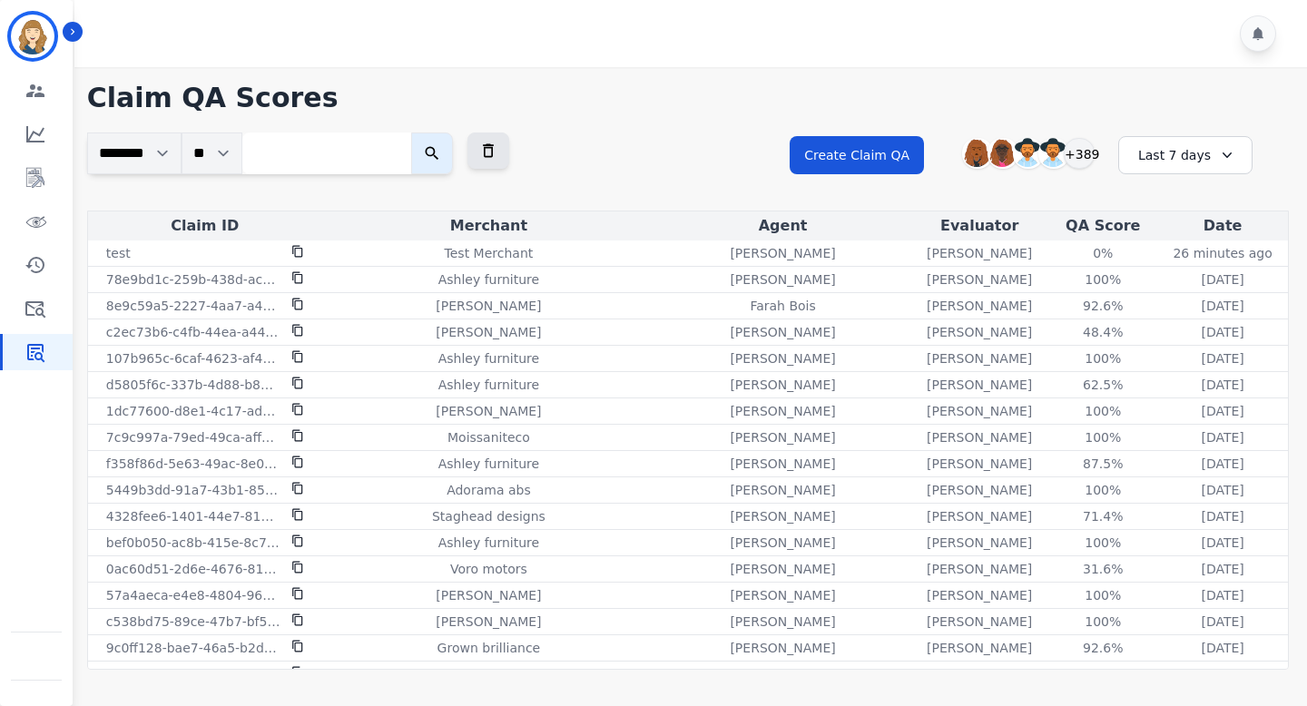
click at [1222, 142] on div "Last 7 days" at bounding box center [1185, 155] width 134 height 38
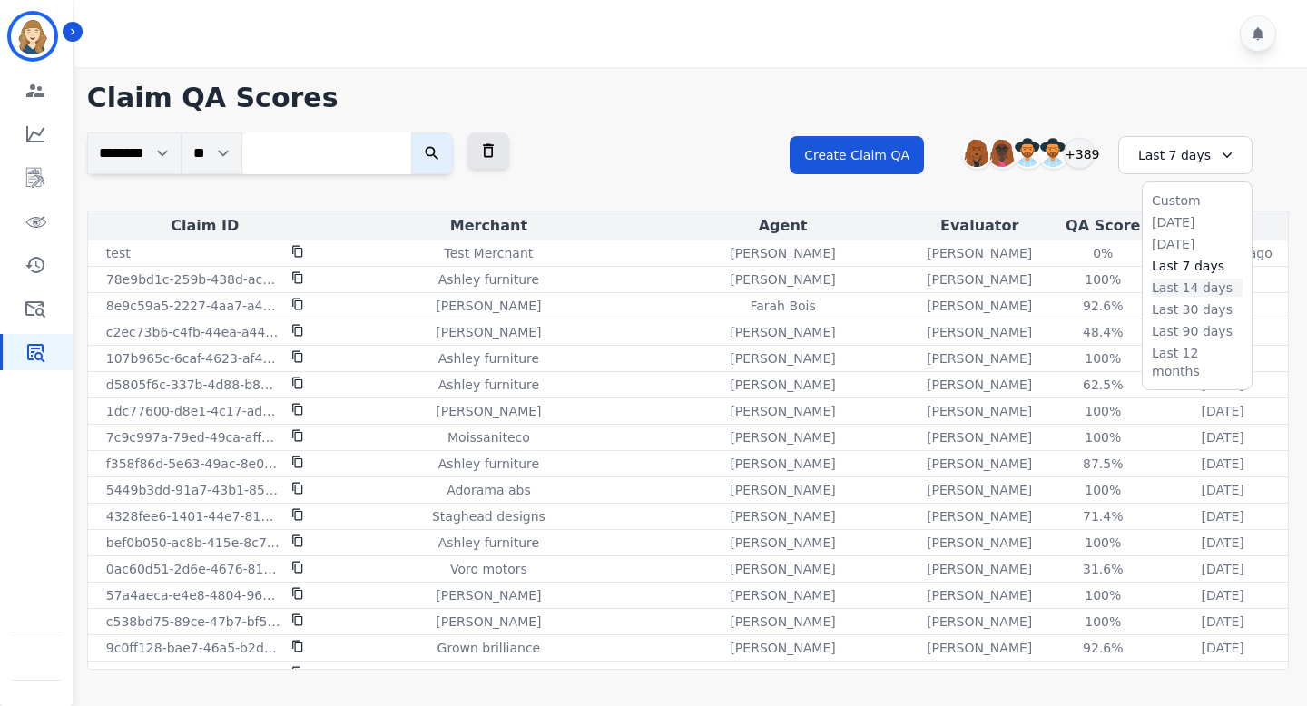
click at [1181, 289] on li "Last 14 days" at bounding box center [1197, 288] width 91 height 18
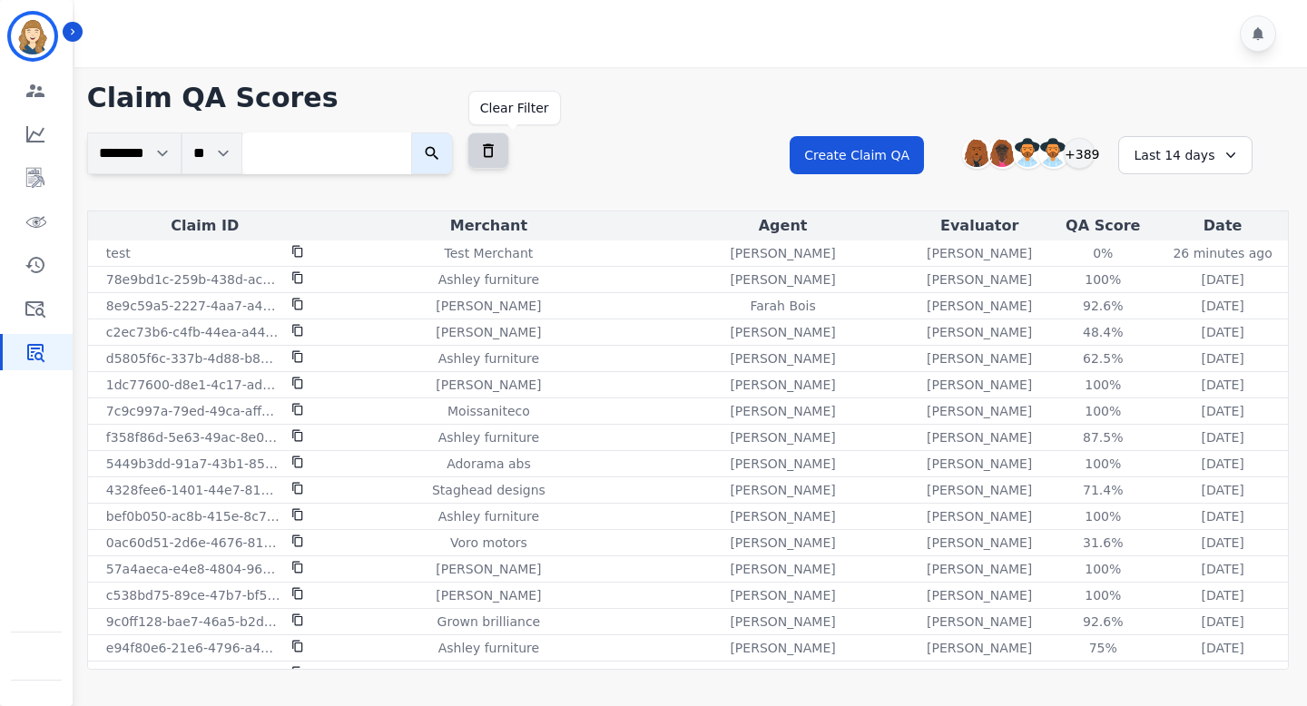
click at [497, 153] on icon at bounding box center [488, 151] width 18 height 18
click at [1153, 146] on div "Last 7 days" at bounding box center [1185, 155] width 134 height 38
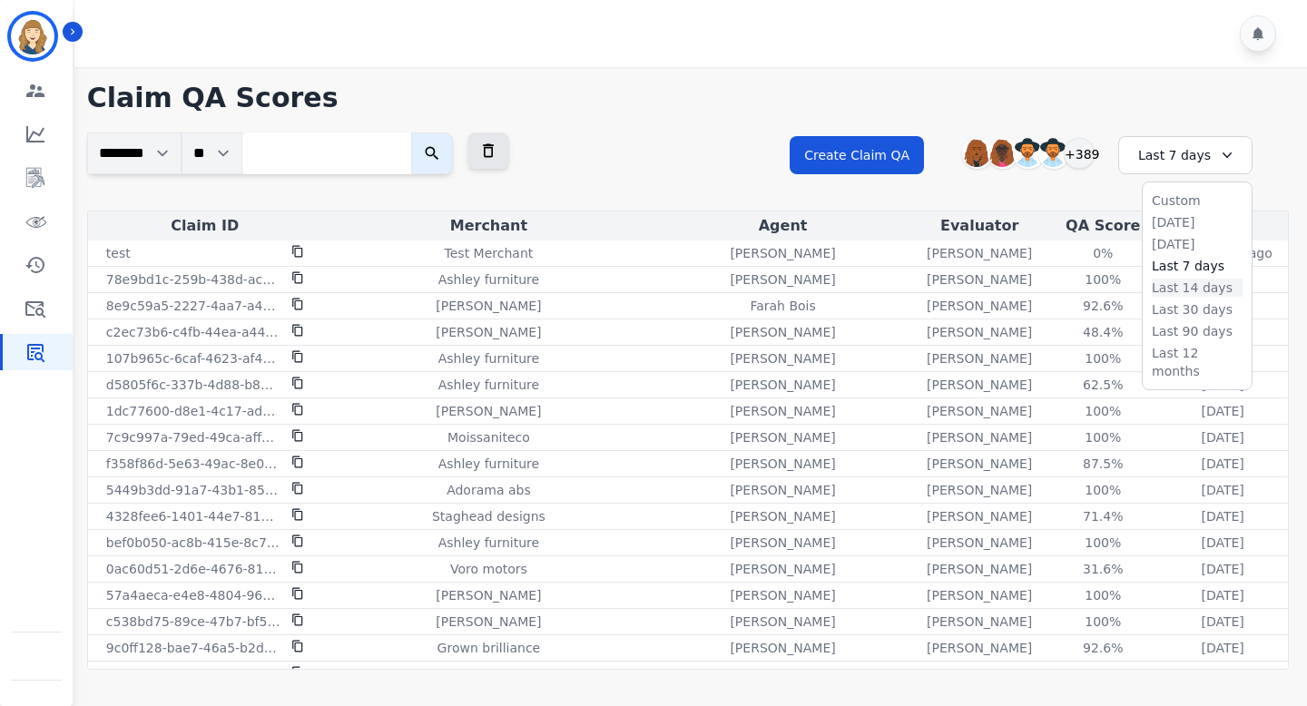
click at [1170, 281] on li "Last 14 days" at bounding box center [1197, 288] width 91 height 18
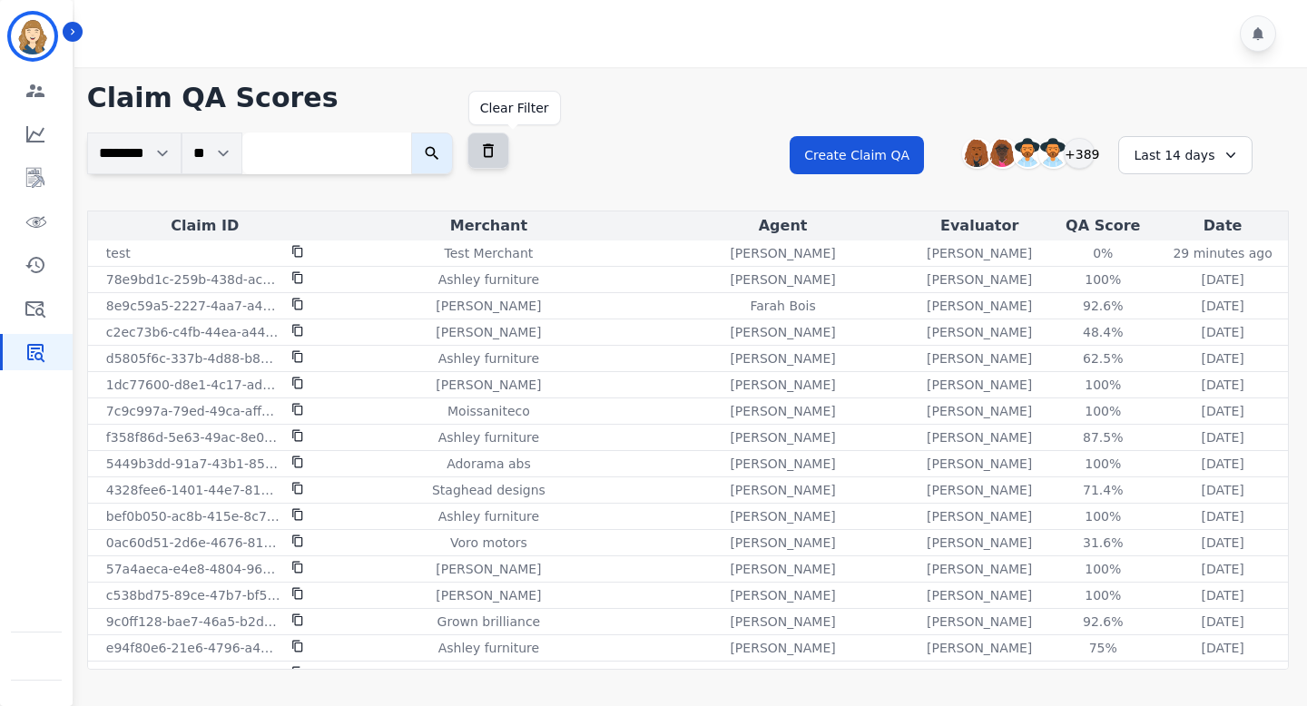
click at [497, 155] on icon at bounding box center [488, 151] width 18 height 18
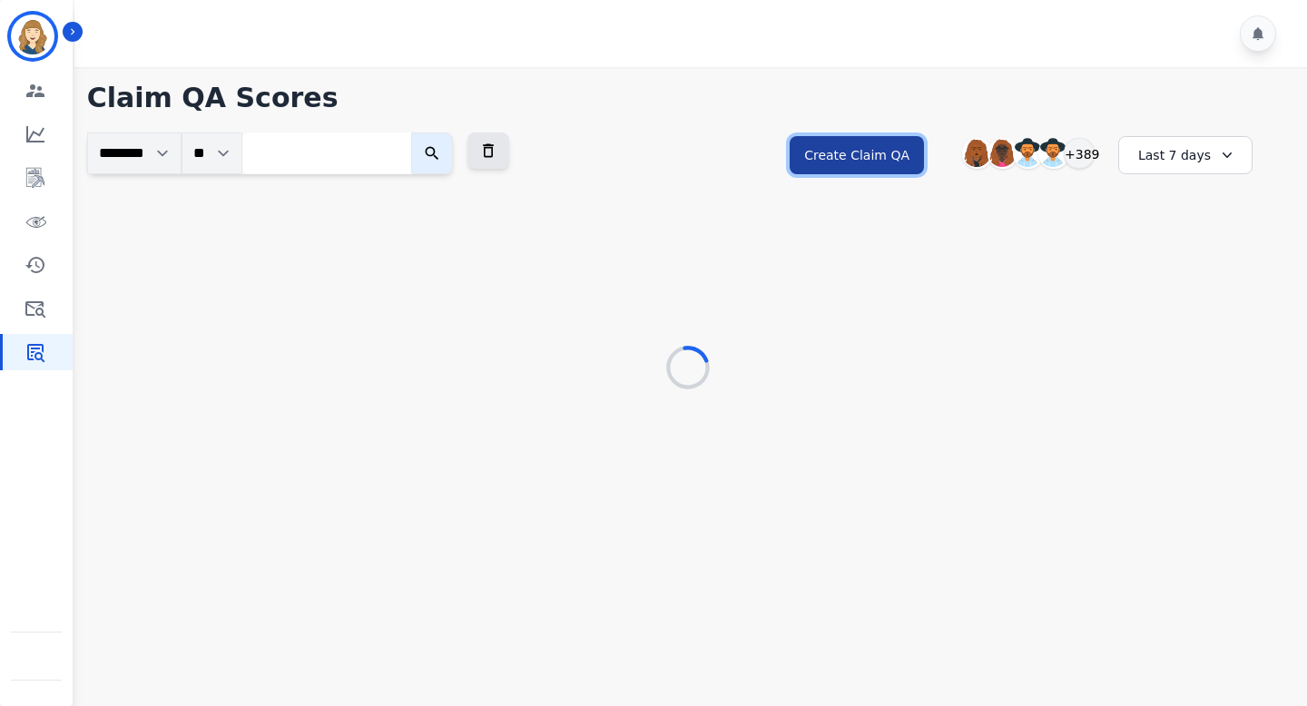
click at [869, 162] on button "Create Claim QA" at bounding box center [856, 155] width 134 height 38
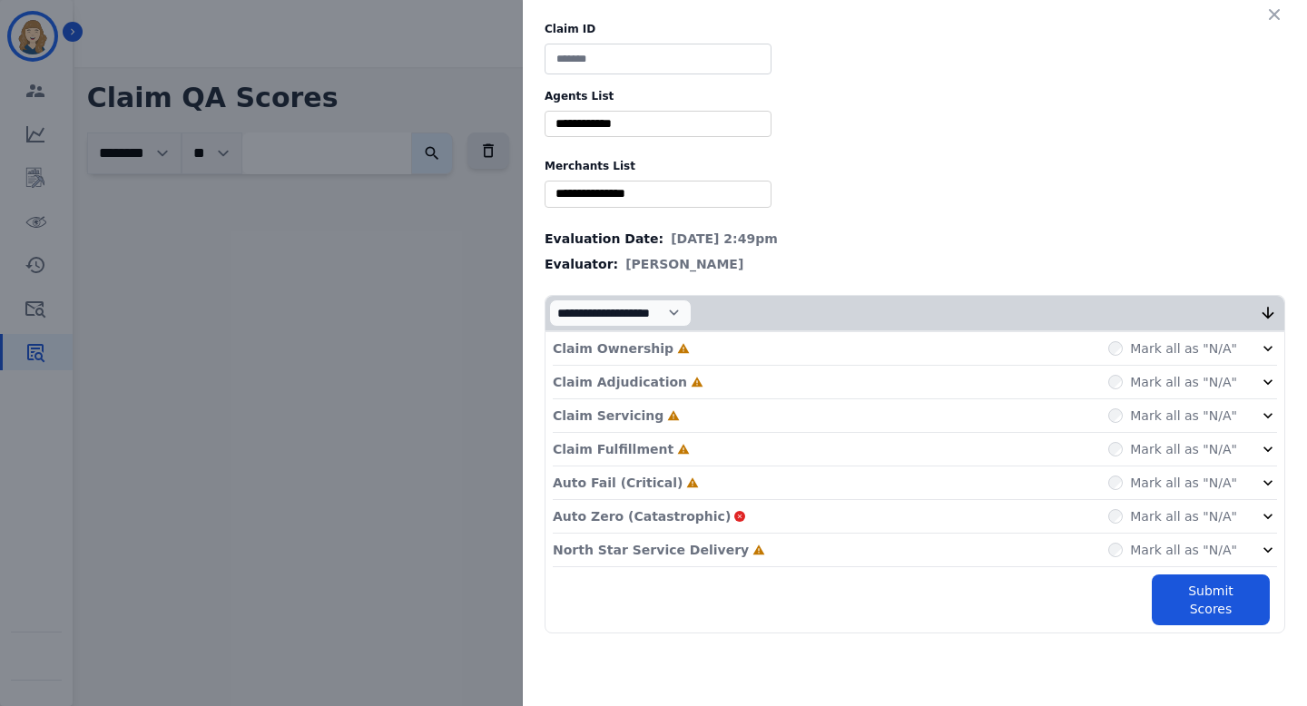
click at [465, 197] on div "Claim ID Agents List ** Abigail Joseph Alayna Sims Aleah Carroll Alejandra Wood…" at bounding box center [653, 353] width 1307 height 706
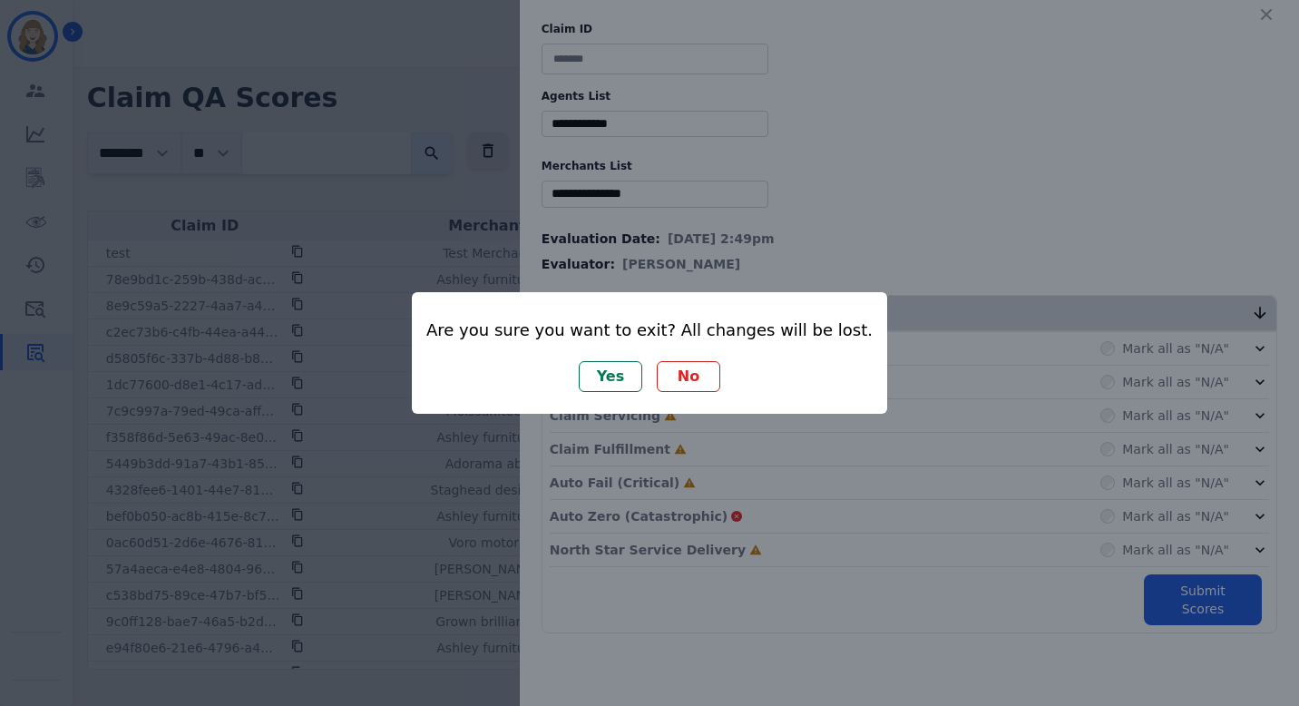
click at [620, 368] on button "Yes" at bounding box center [611, 376] width 64 height 31
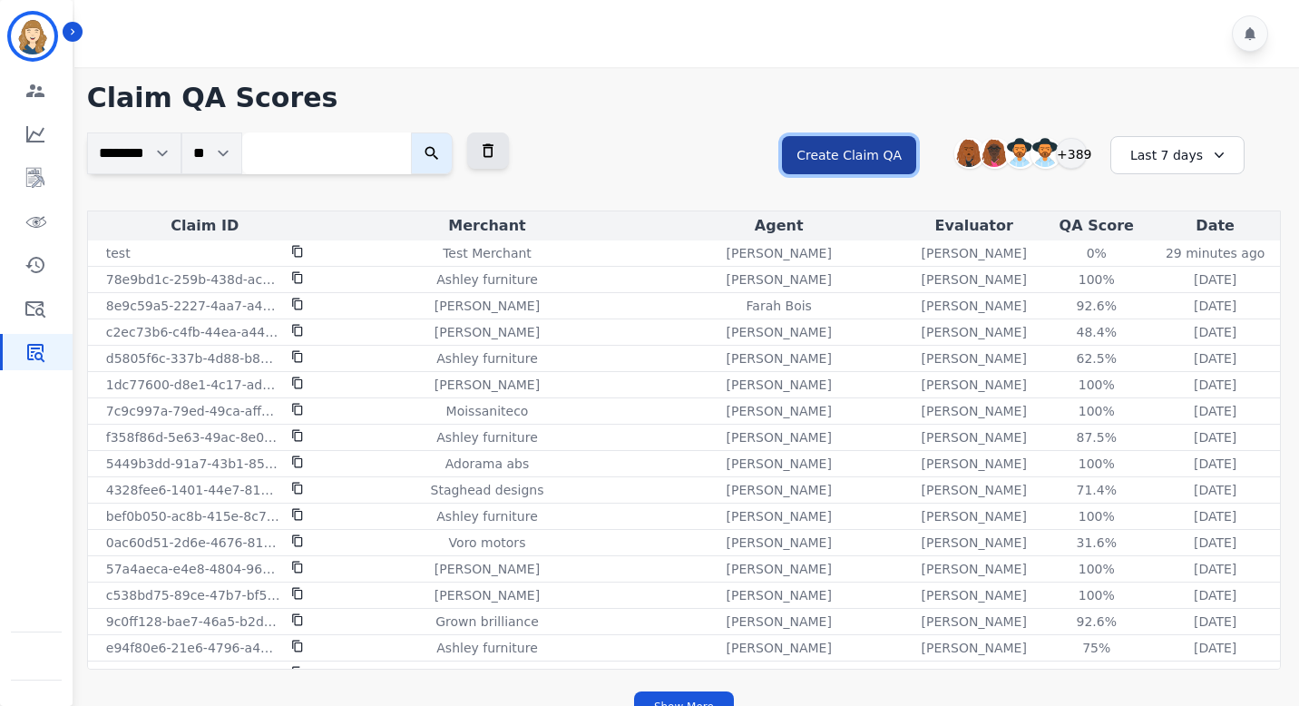
click at [879, 146] on button "Create Claim QA" at bounding box center [849, 155] width 134 height 38
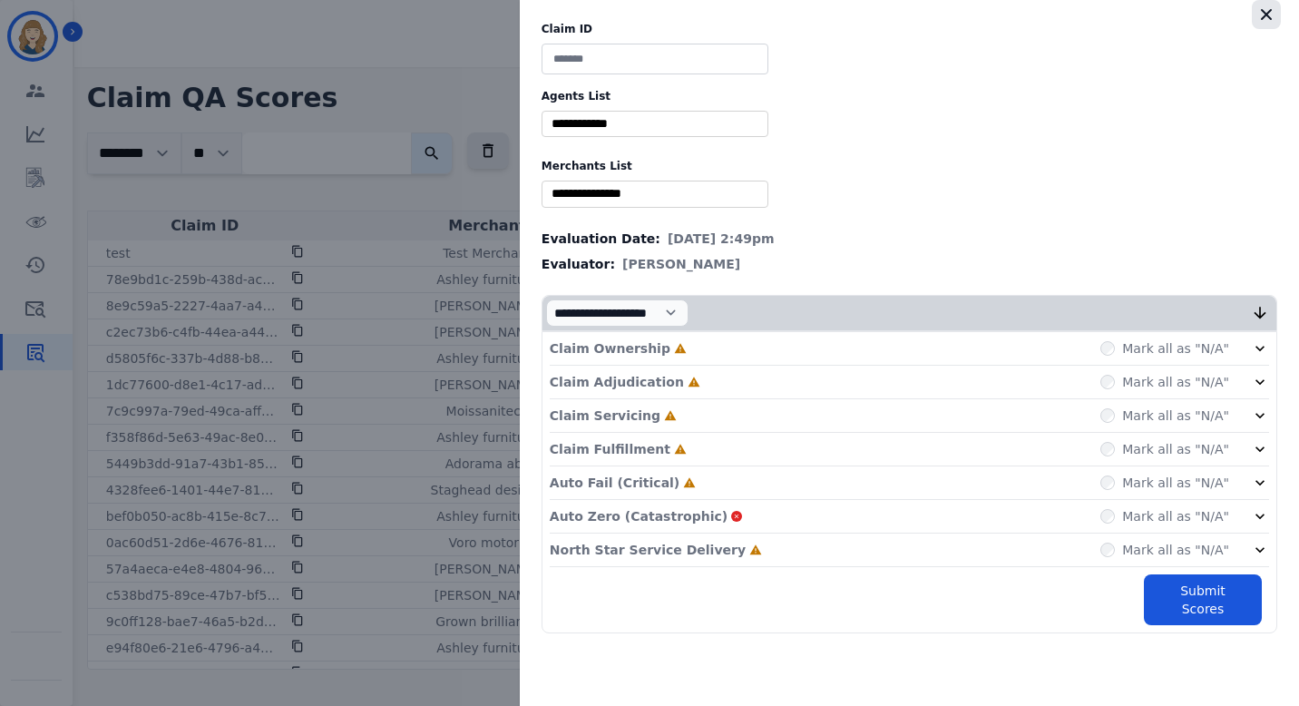
click at [1265, 12] on icon "button" at bounding box center [1267, 14] width 18 height 18
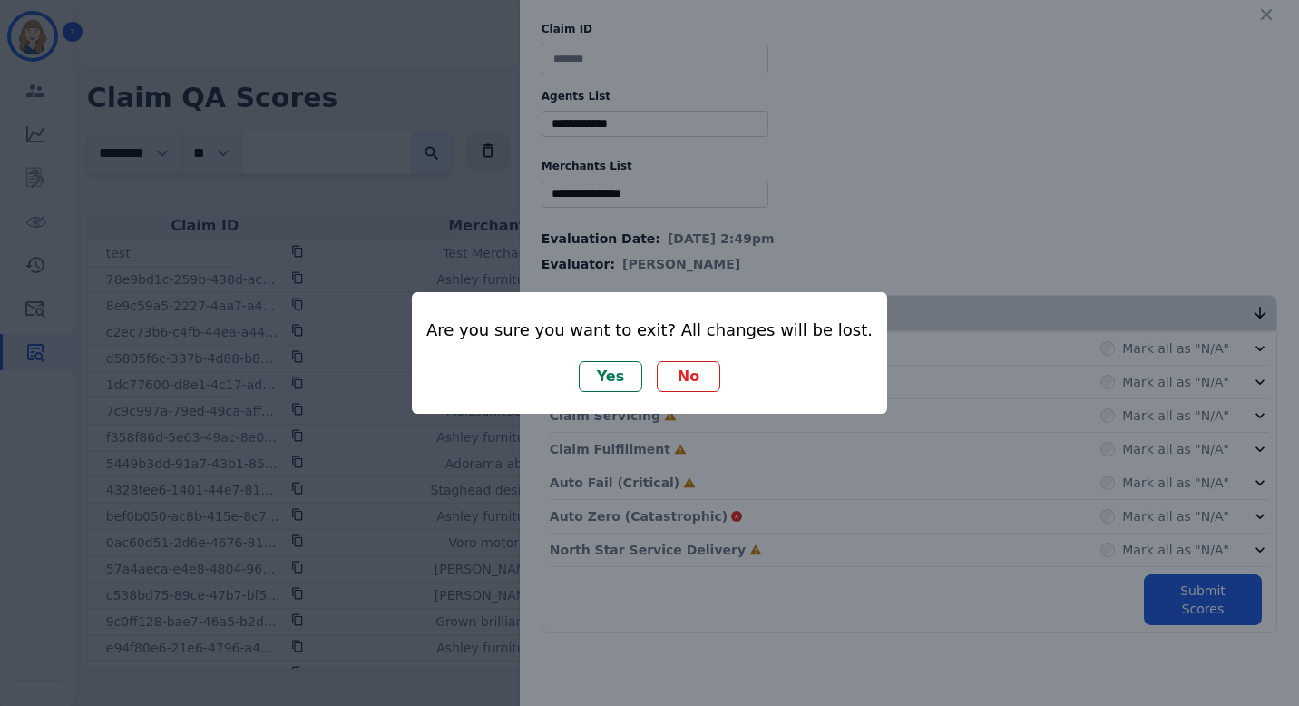
click at [669, 375] on button "No" at bounding box center [689, 376] width 64 height 31
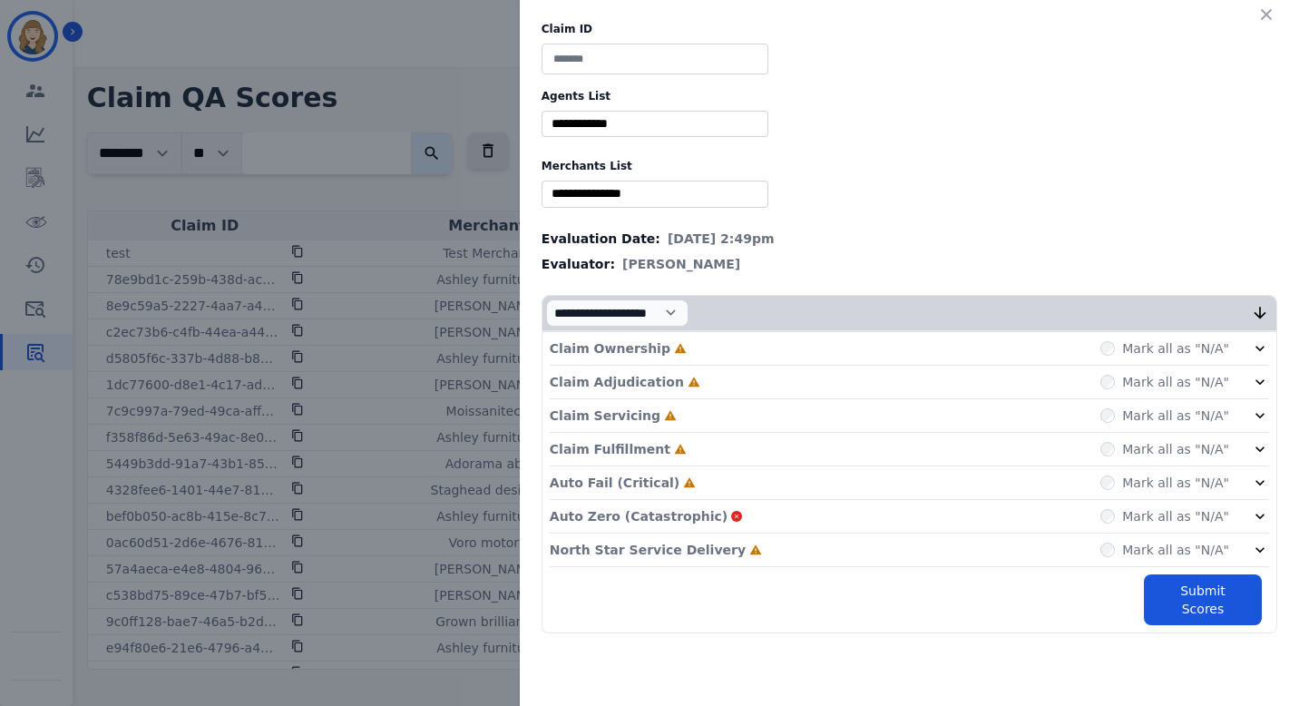
click at [459, 263] on div "Claim ID Agents List ** [PERSON_NAME] [PERSON_NAME] [PERSON_NAME] [PERSON_NAME]…" at bounding box center [649, 353] width 1299 height 706
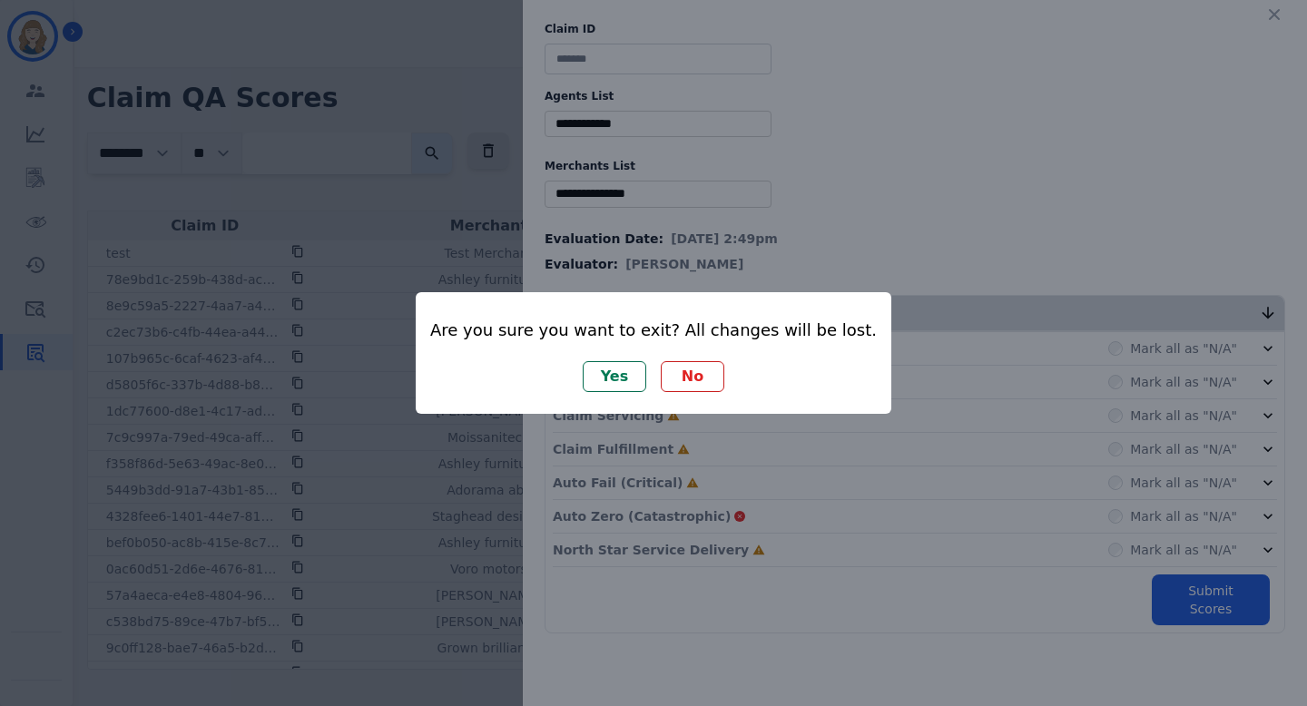
click at [603, 384] on button "Yes" at bounding box center [615, 376] width 64 height 31
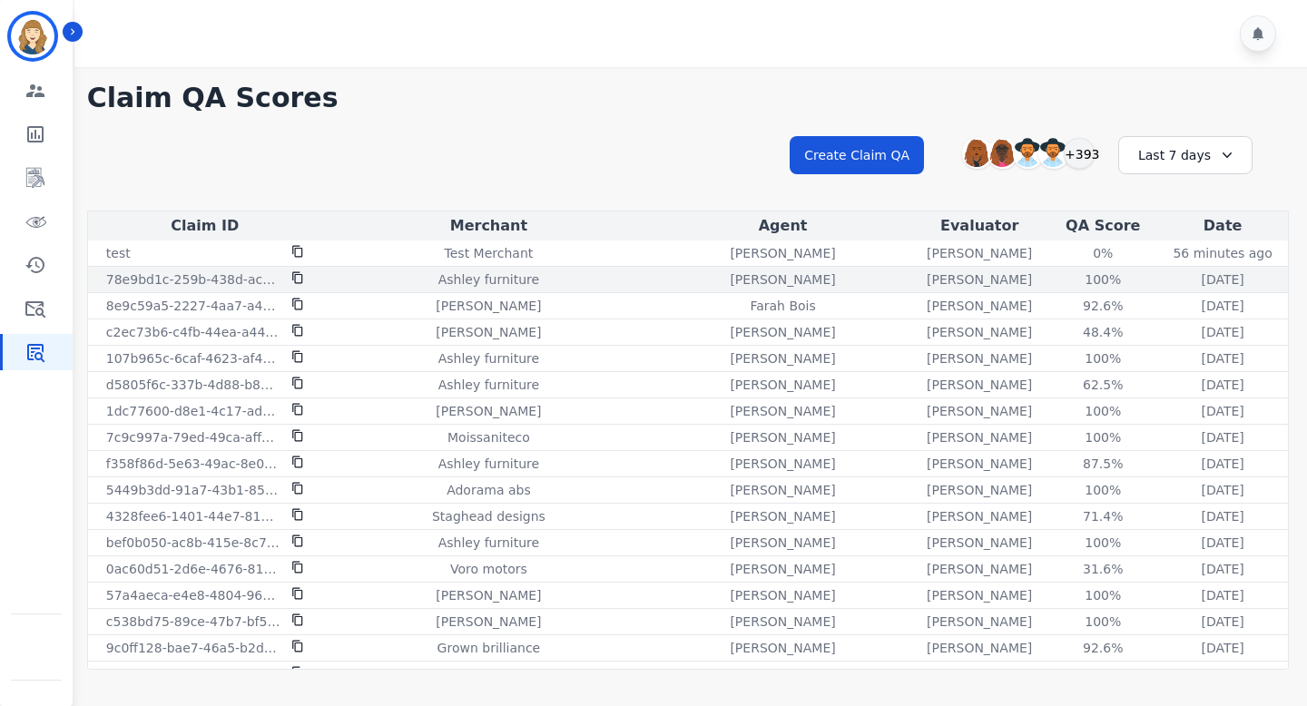
click at [299, 279] on icon at bounding box center [297, 277] width 13 height 13
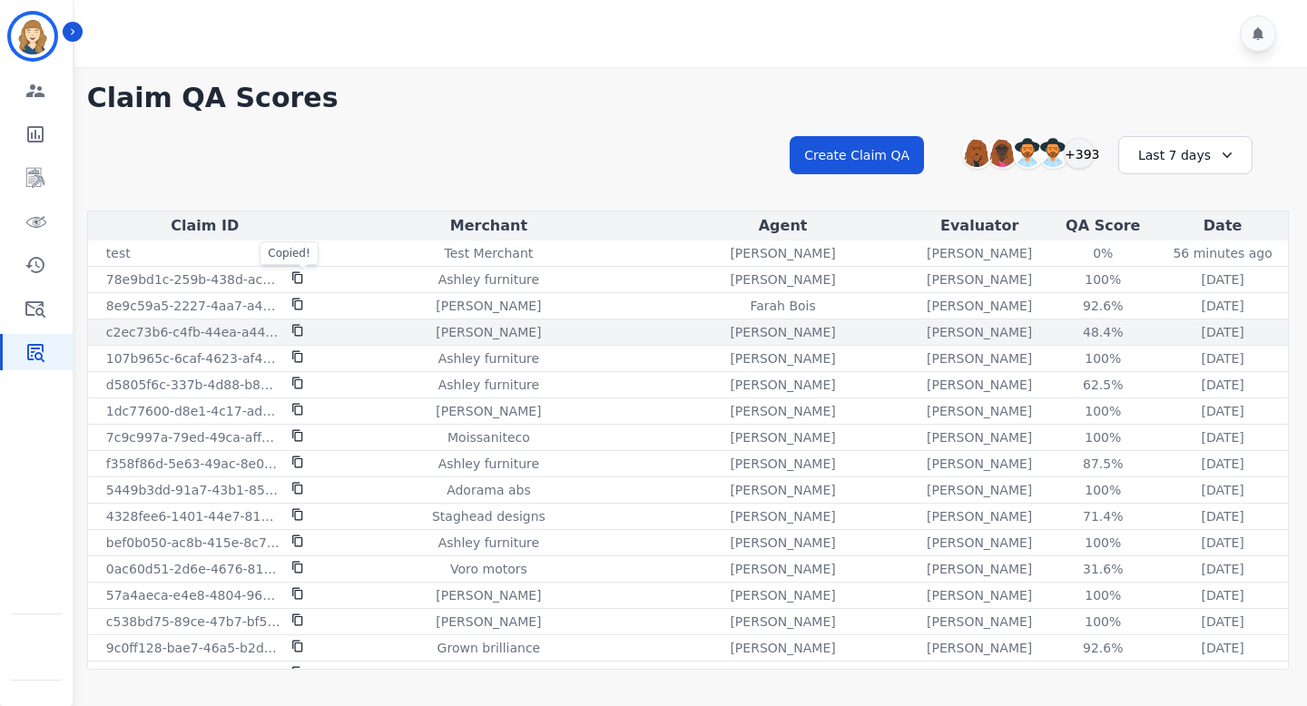
click at [295, 320] on td "c2ec73b6-c4fb-44ea-a441-bad47e2e64c7" at bounding box center [205, 332] width 234 height 26
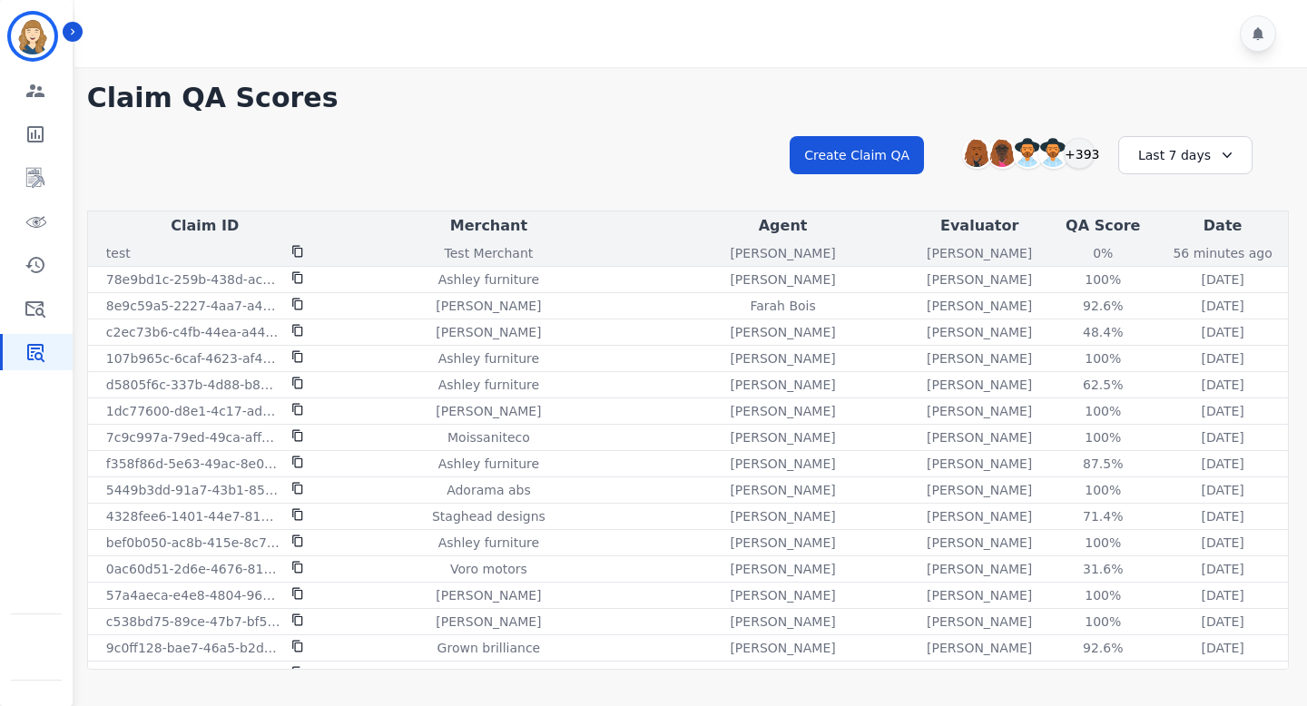
click at [298, 244] on div at bounding box center [297, 253] width 13 height 18
click at [299, 253] on icon at bounding box center [297, 251] width 13 height 13
click at [299, 250] on icon at bounding box center [297, 251] width 13 height 13
click at [303, 251] on icon at bounding box center [297, 251] width 13 height 13
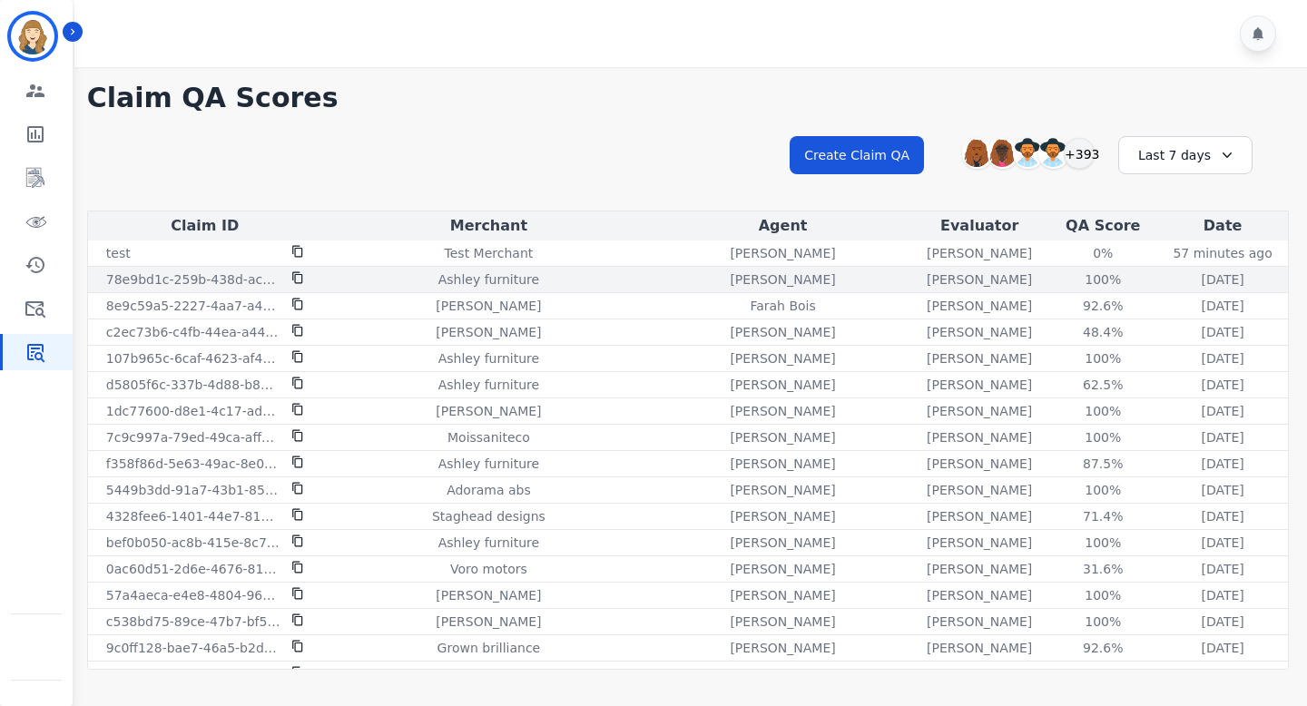
click at [294, 272] on icon at bounding box center [297, 278] width 10 height 12
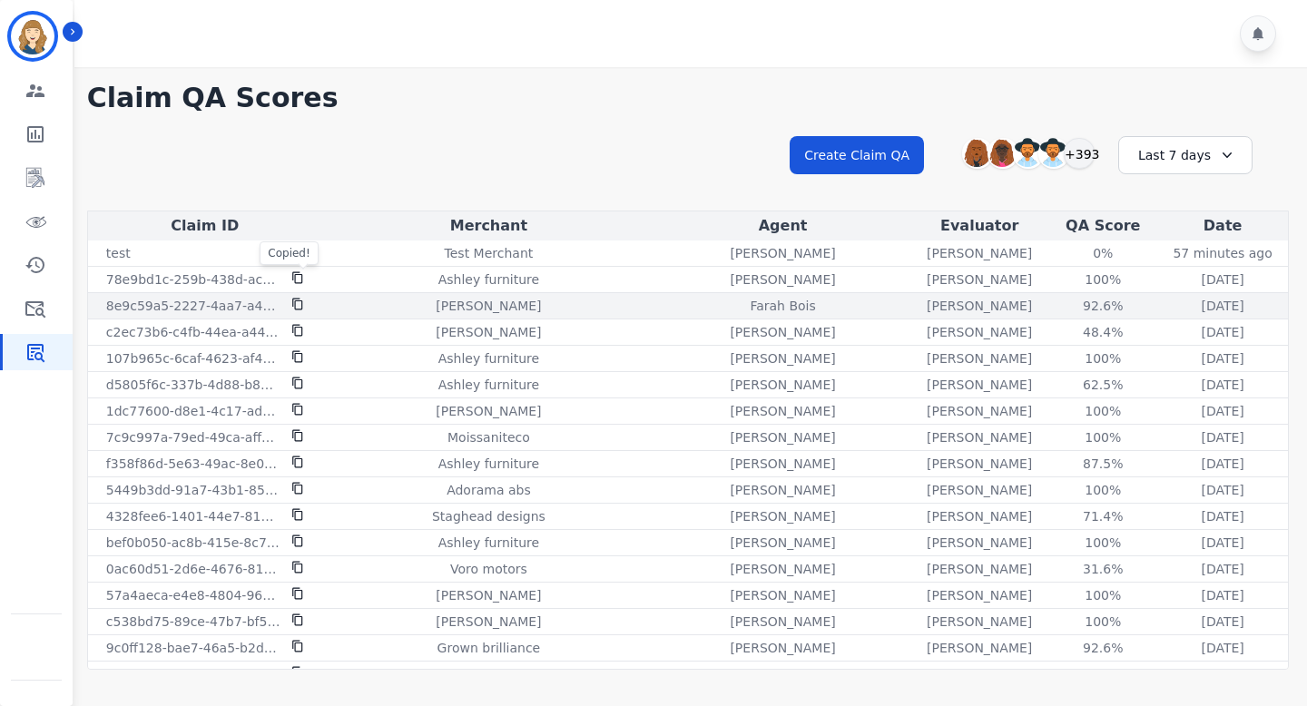
click at [298, 304] on icon at bounding box center [297, 304] width 13 height 13
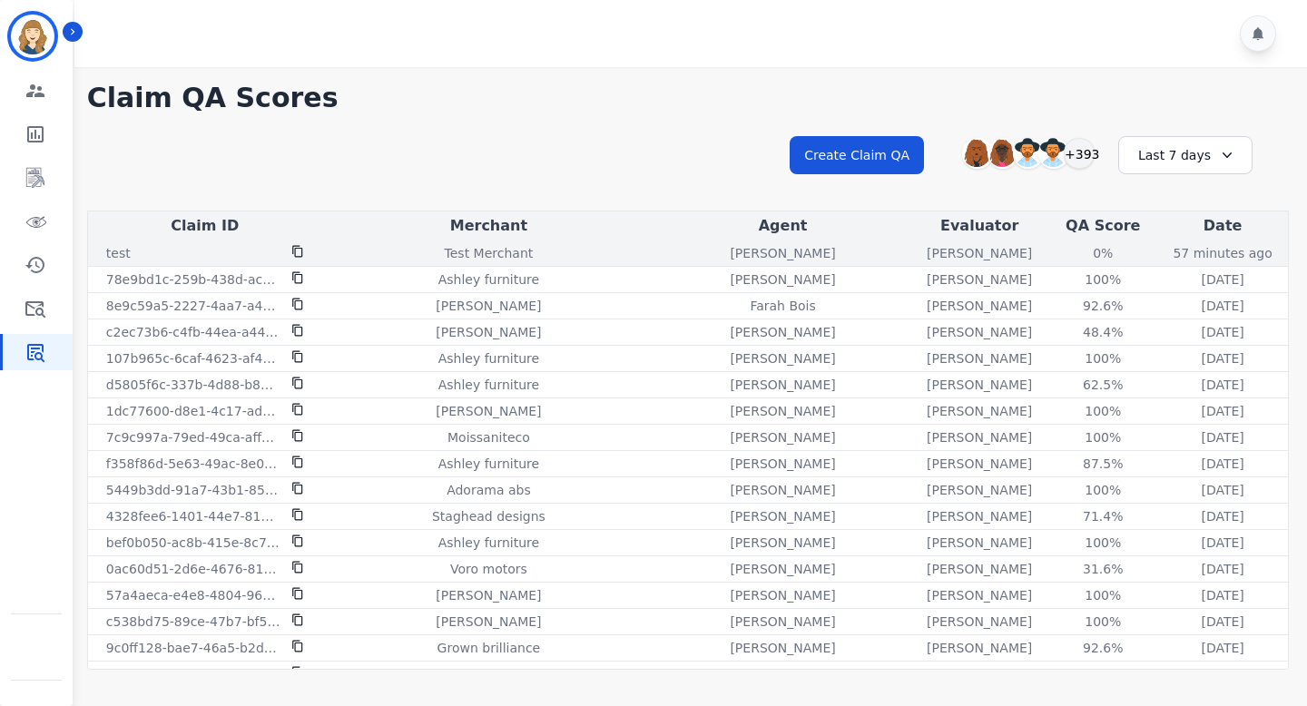
click at [300, 256] on icon at bounding box center [297, 252] width 10 height 12
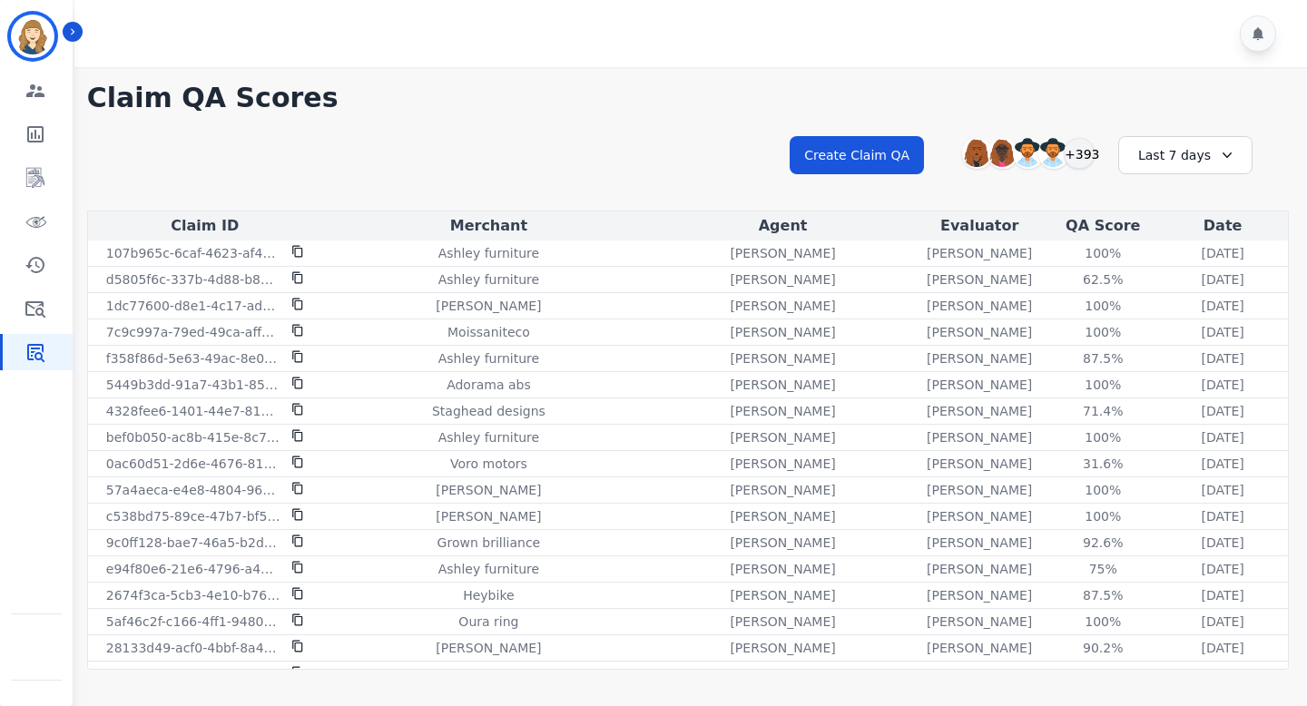
scroll to position [110, 0]
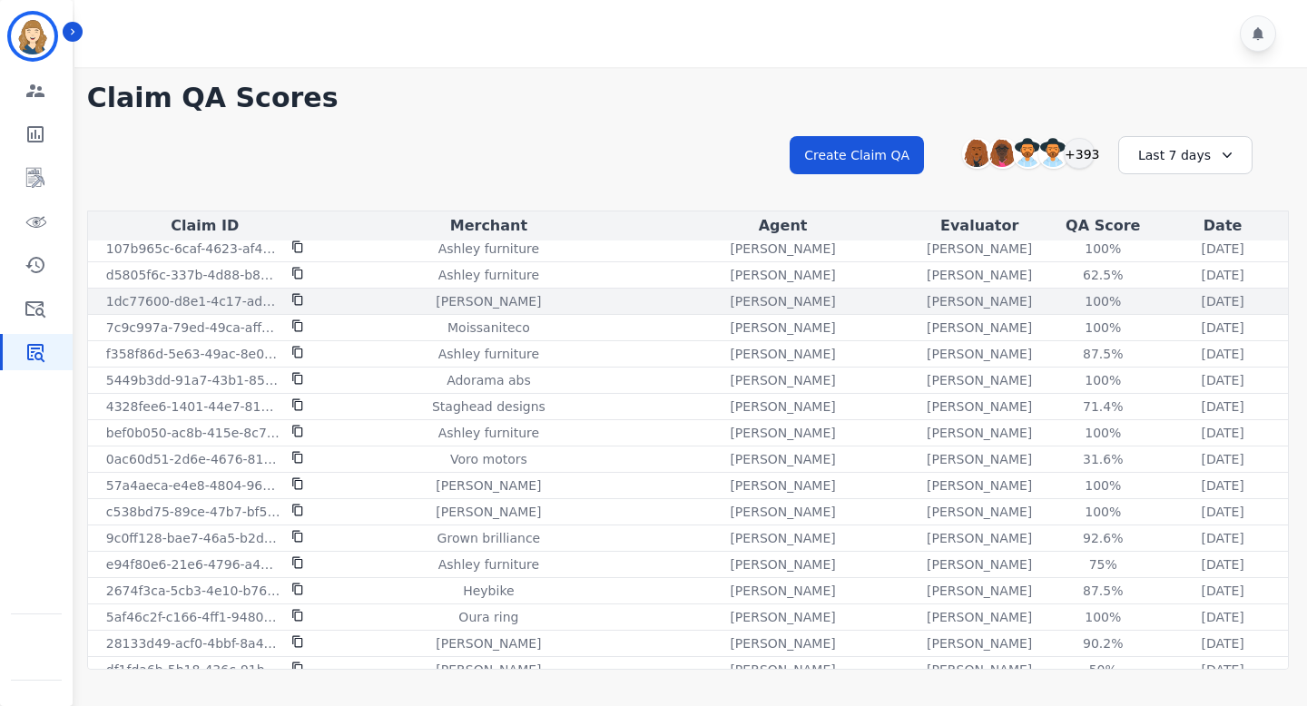
click at [299, 301] on icon at bounding box center [297, 299] width 13 height 13
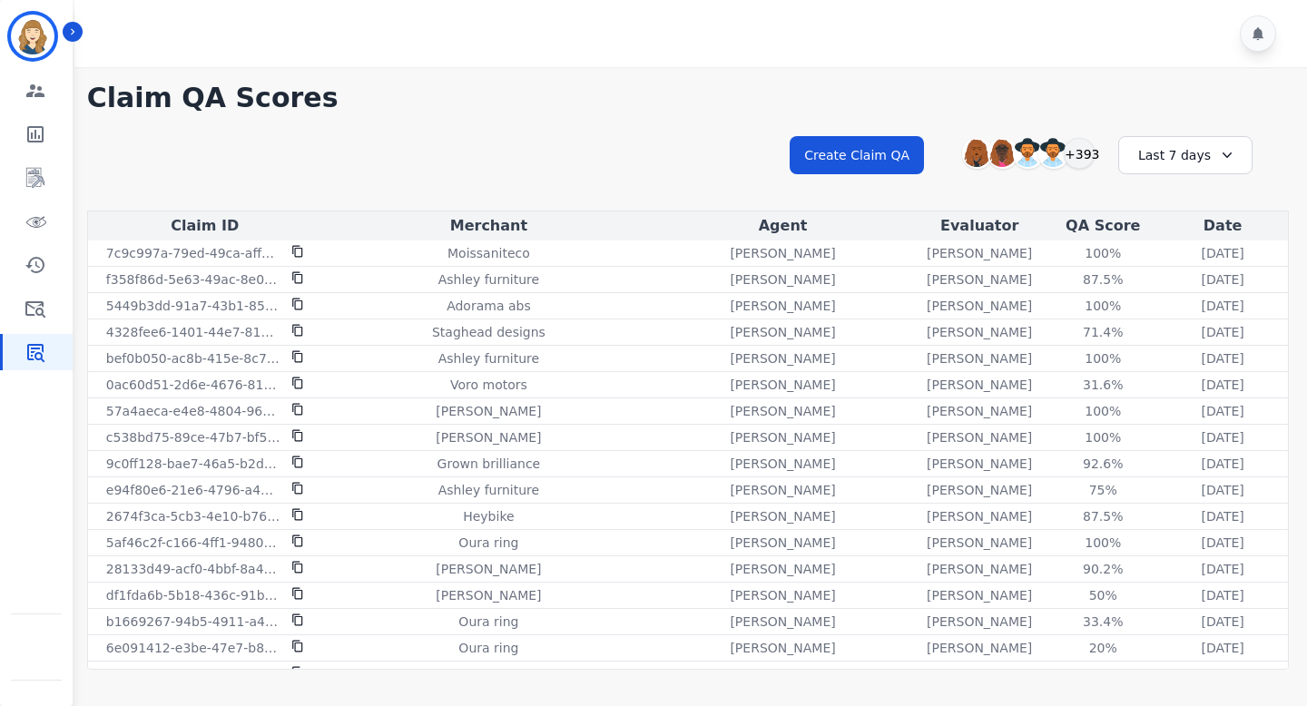
scroll to position [0, 0]
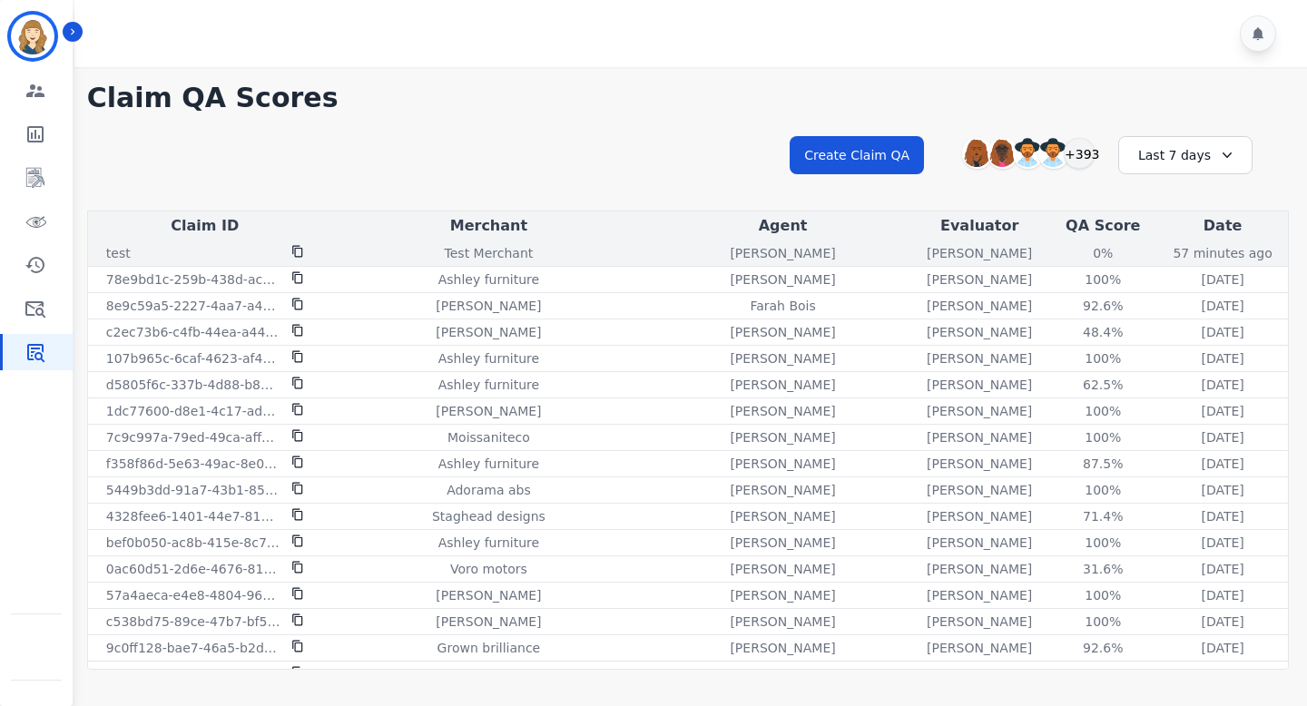
click at [296, 251] on icon at bounding box center [297, 251] width 13 height 13
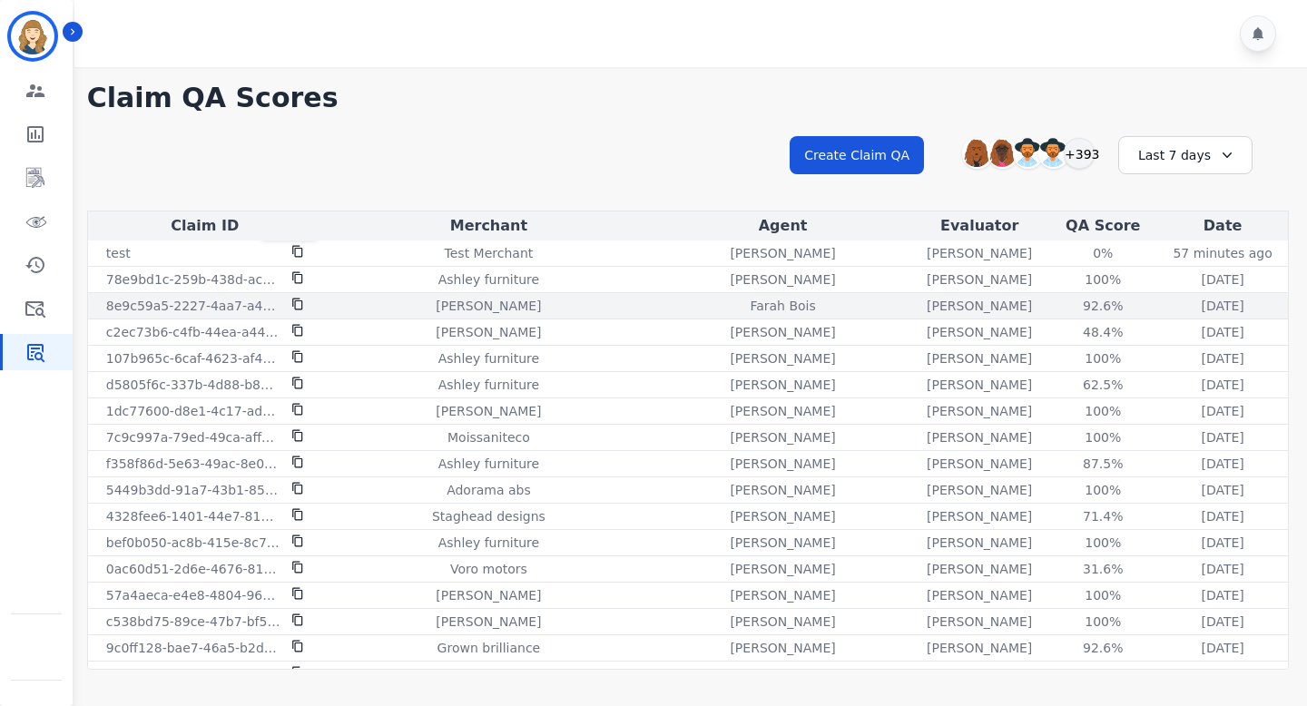
click at [295, 303] on icon at bounding box center [297, 305] width 10 height 12
click at [299, 304] on icon at bounding box center [297, 304] width 13 height 13
click at [297, 299] on icon at bounding box center [297, 305] width 10 height 12
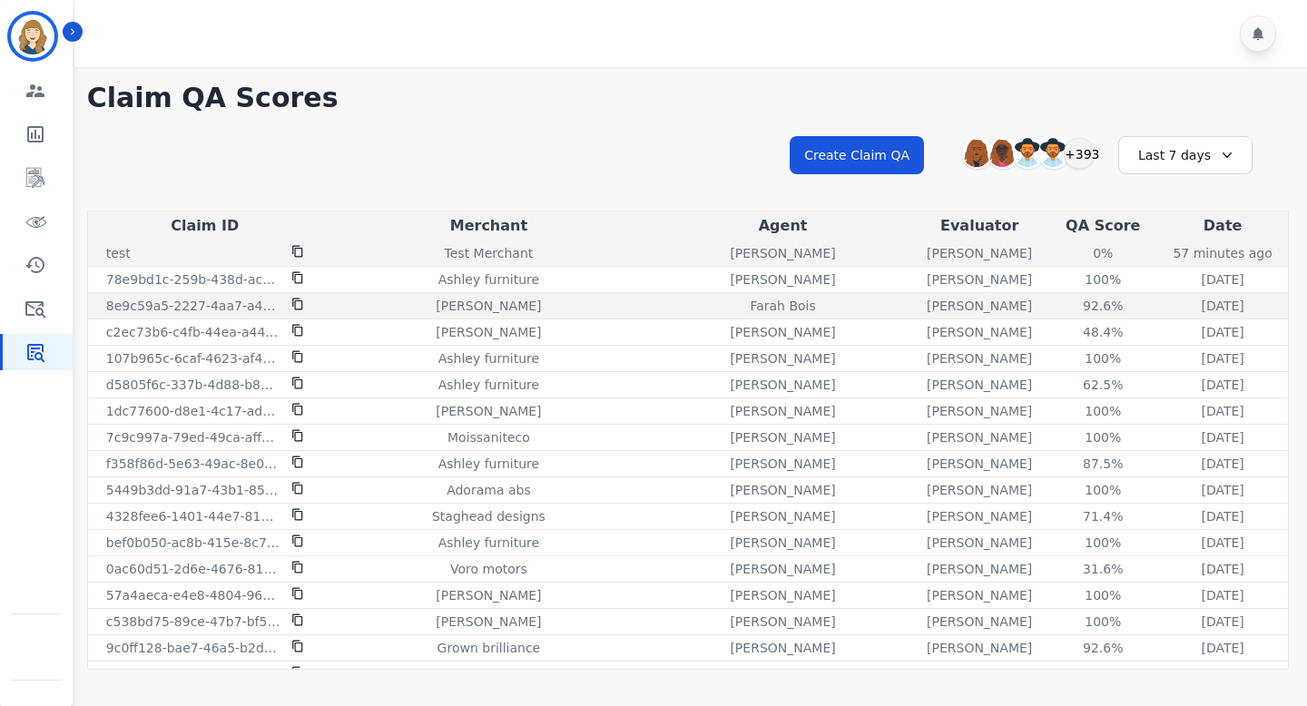
click at [297, 247] on icon at bounding box center [297, 251] width 13 height 13
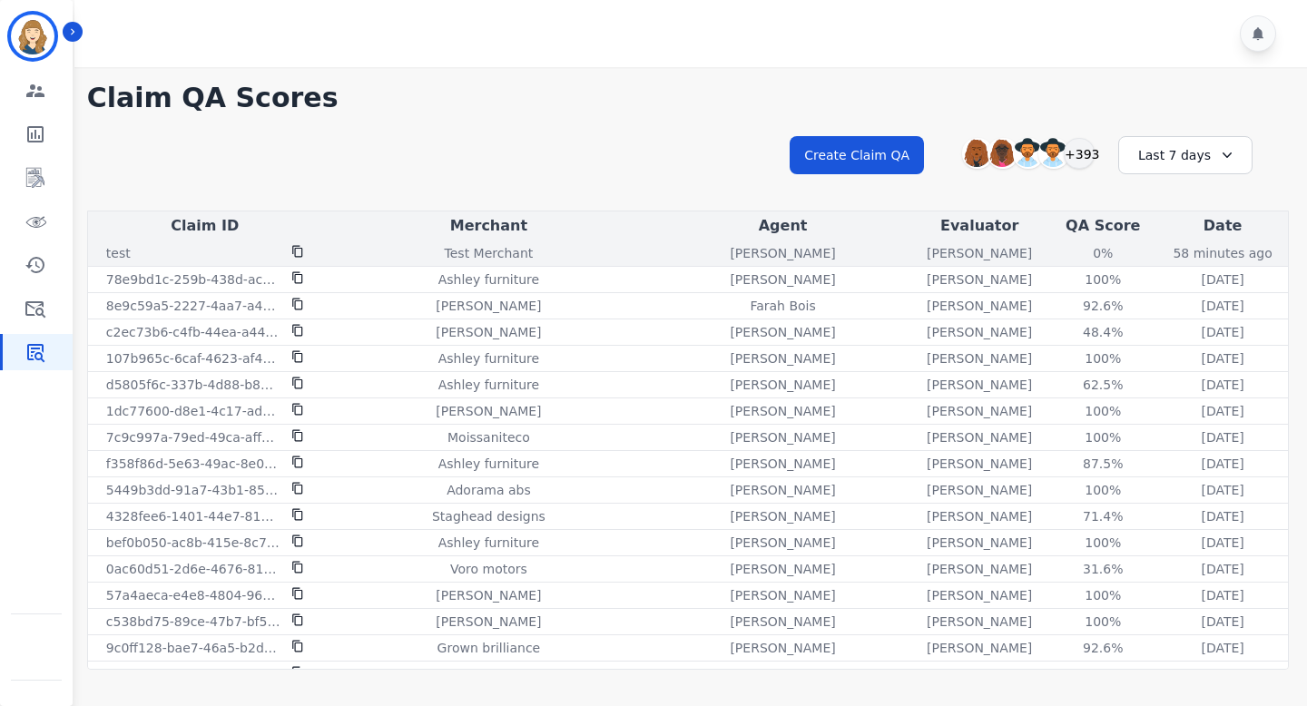
click at [299, 248] on icon at bounding box center [297, 252] width 10 height 12
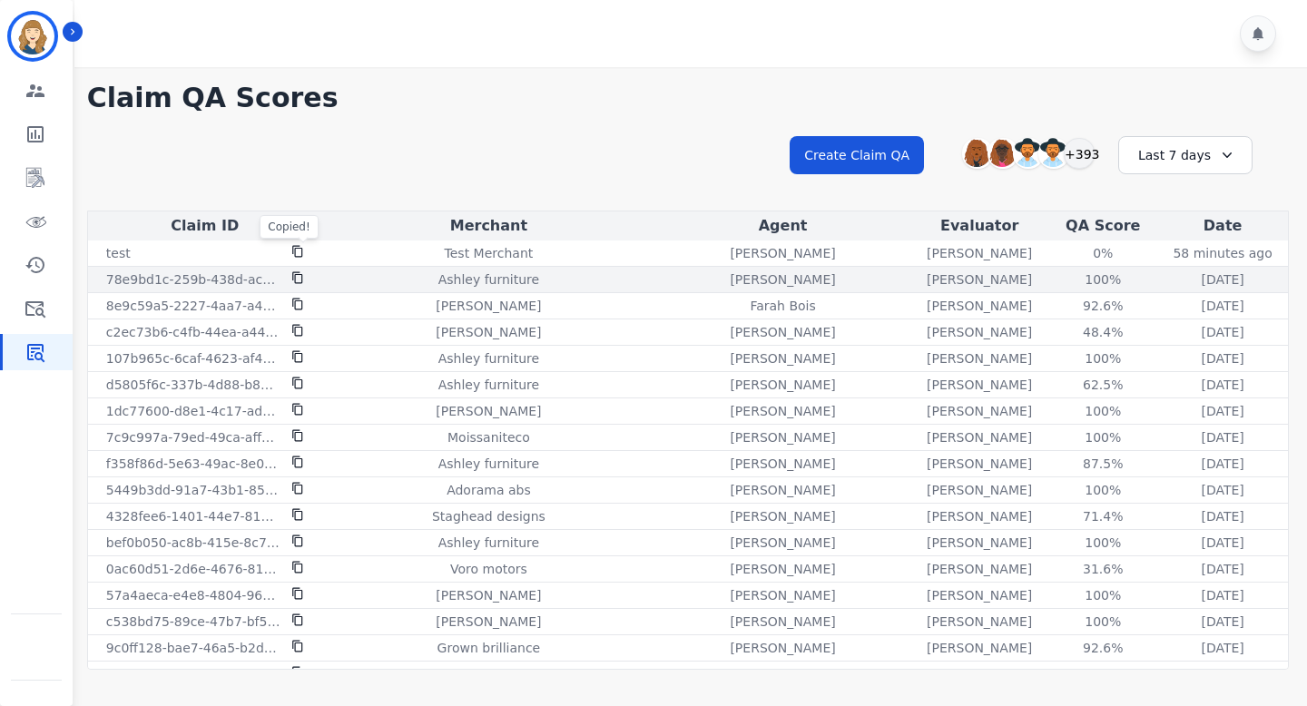
click at [298, 274] on icon at bounding box center [297, 278] width 10 height 12
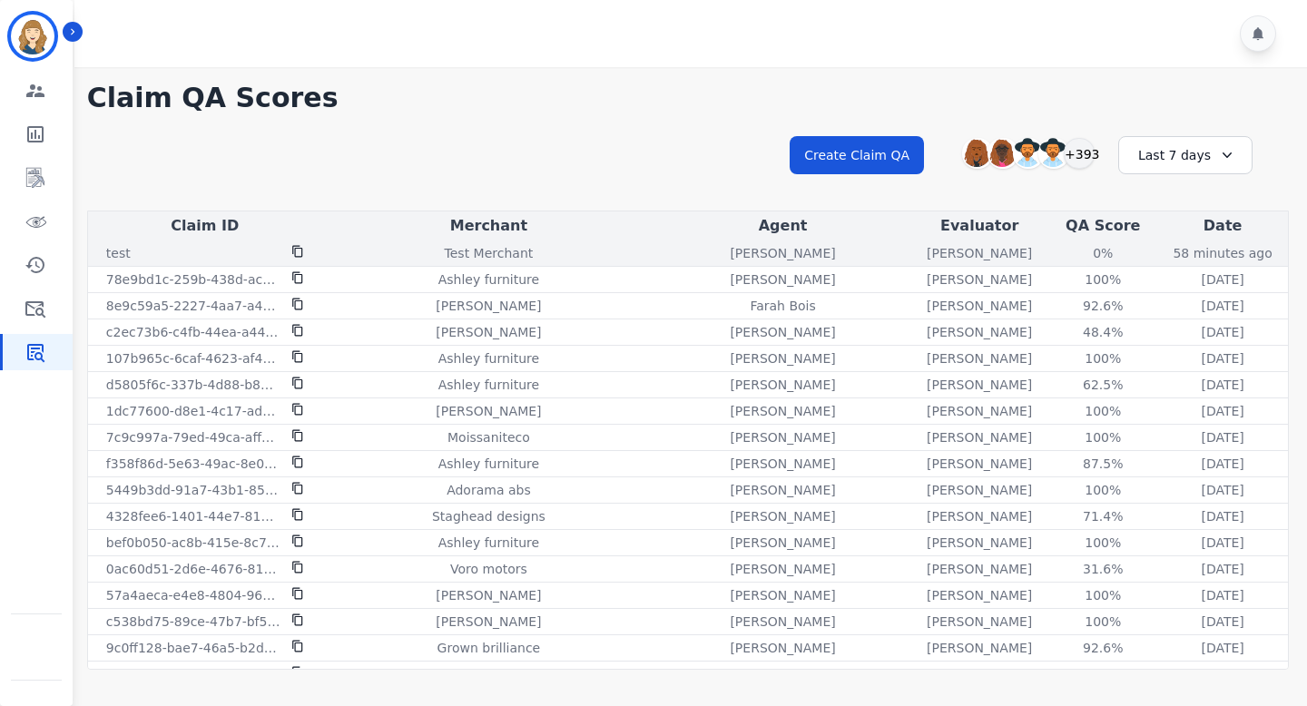
click at [299, 256] on icon at bounding box center [297, 252] width 10 height 12
click at [297, 254] on icon at bounding box center [297, 251] width 13 height 13
click at [298, 252] on icon at bounding box center [297, 251] width 13 height 13
click at [297, 250] on icon at bounding box center [297, 251] width 13 height 13
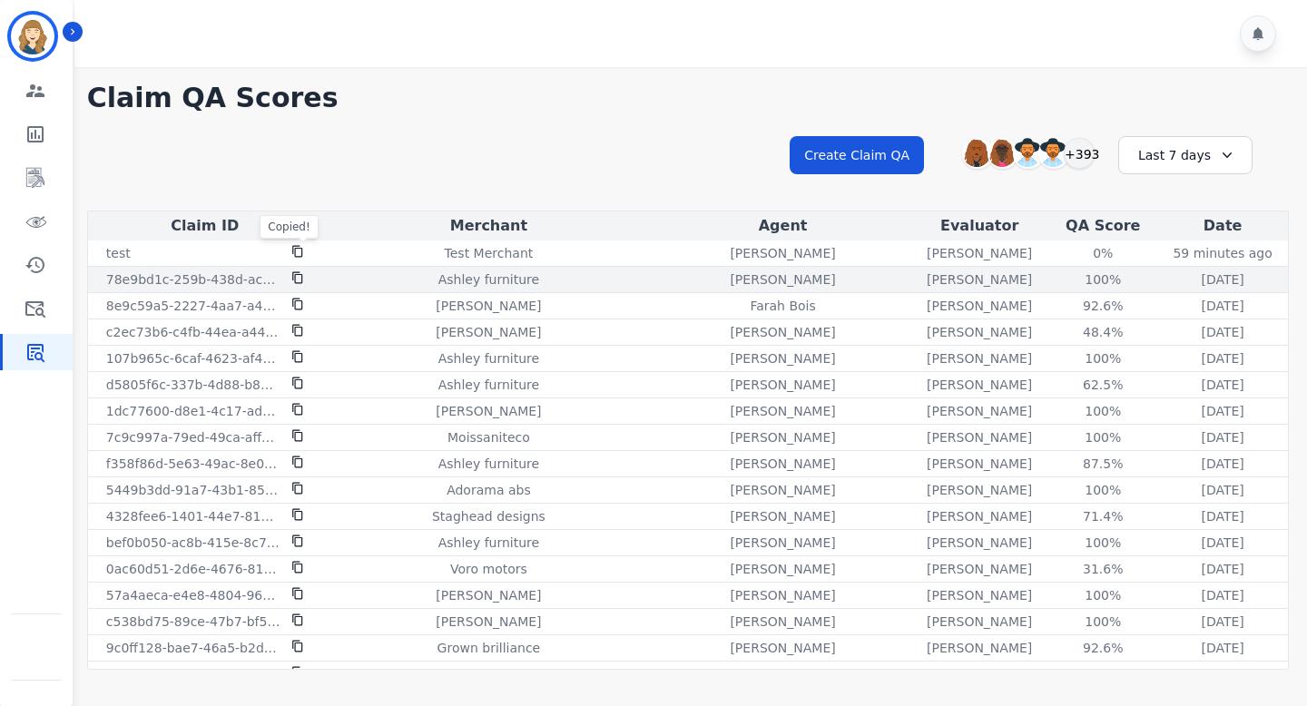
click at [298, 285] on div at bounding box center [297, 279] width 13 height 18
click at [297, 278] on icon at bounding box center [297, 277] width 13 height 13
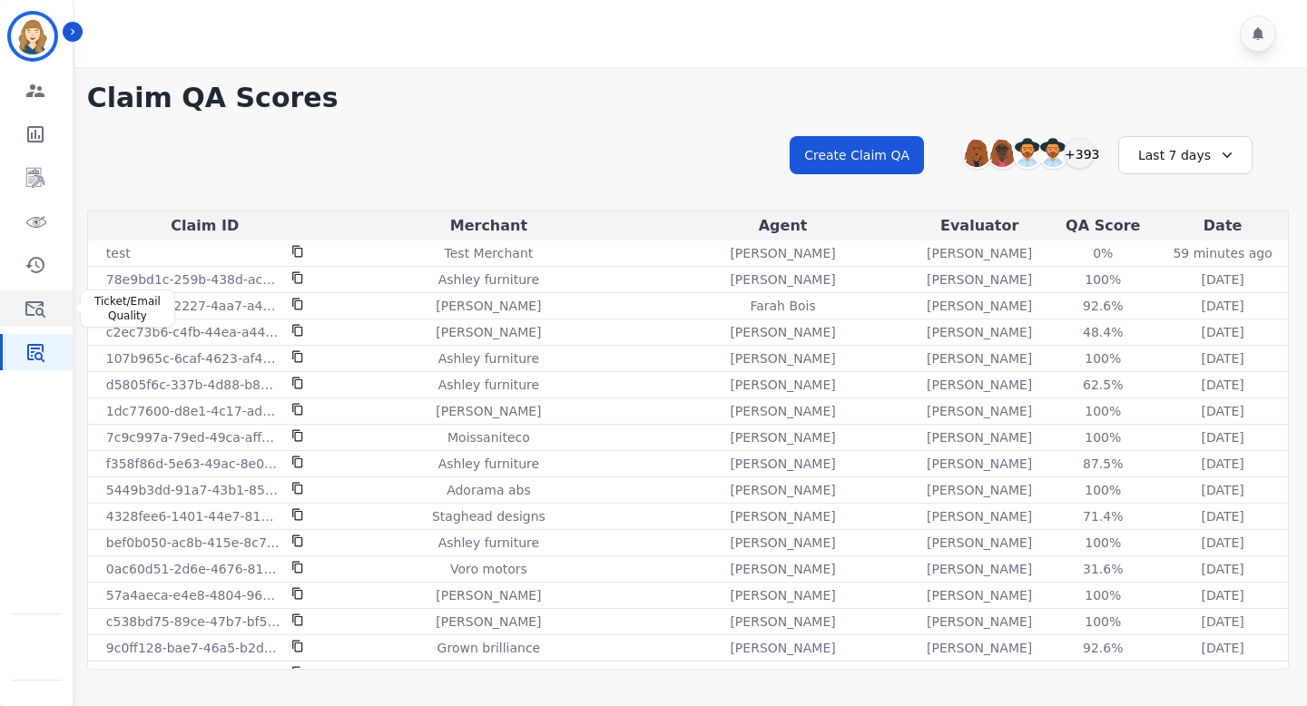
click at [38, 305] on icon "Sidebar" at bounding box center [35, 309] width 20 height 16
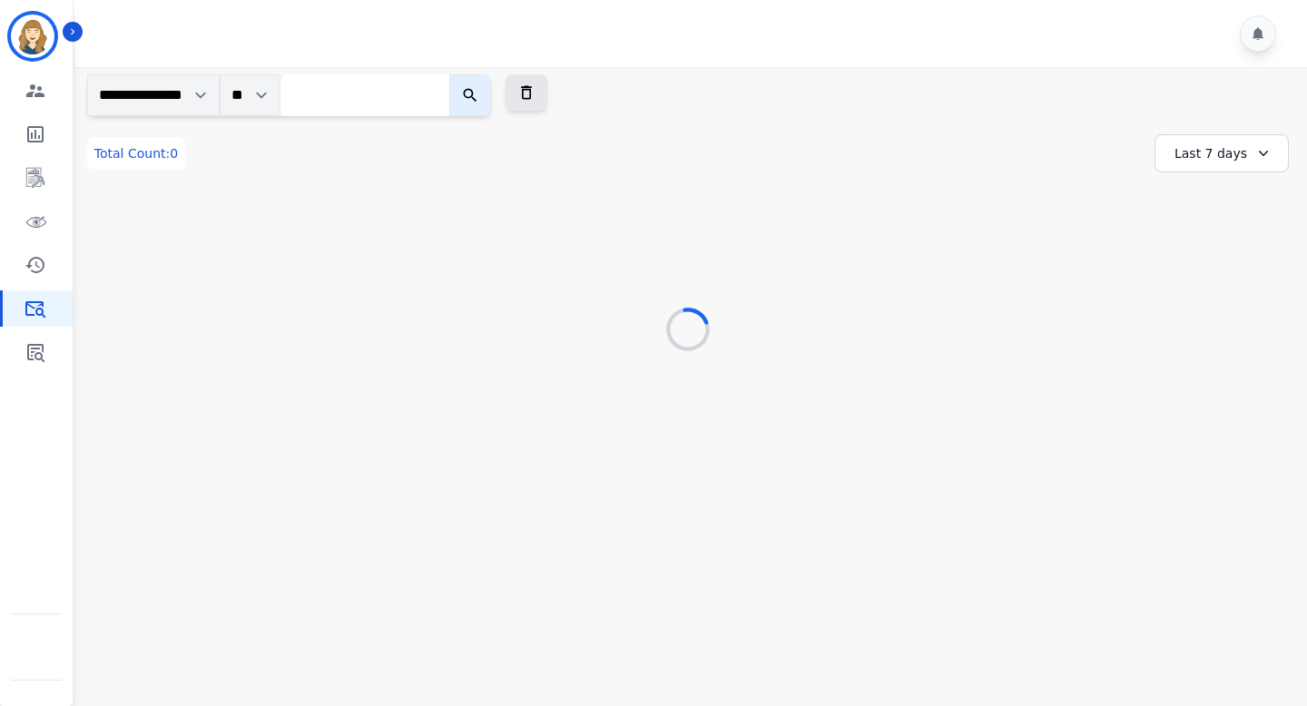
click at [26, 374] on div "Shannon Payne ID: Shannon_Payne Engagement Team Metrics Interaction Mining Virt…" at bounding box center [36, 353] width 73 height 706
click at [29, 361] on icon "Sidebar" at bounding box center [36, 352] width 22 height 22
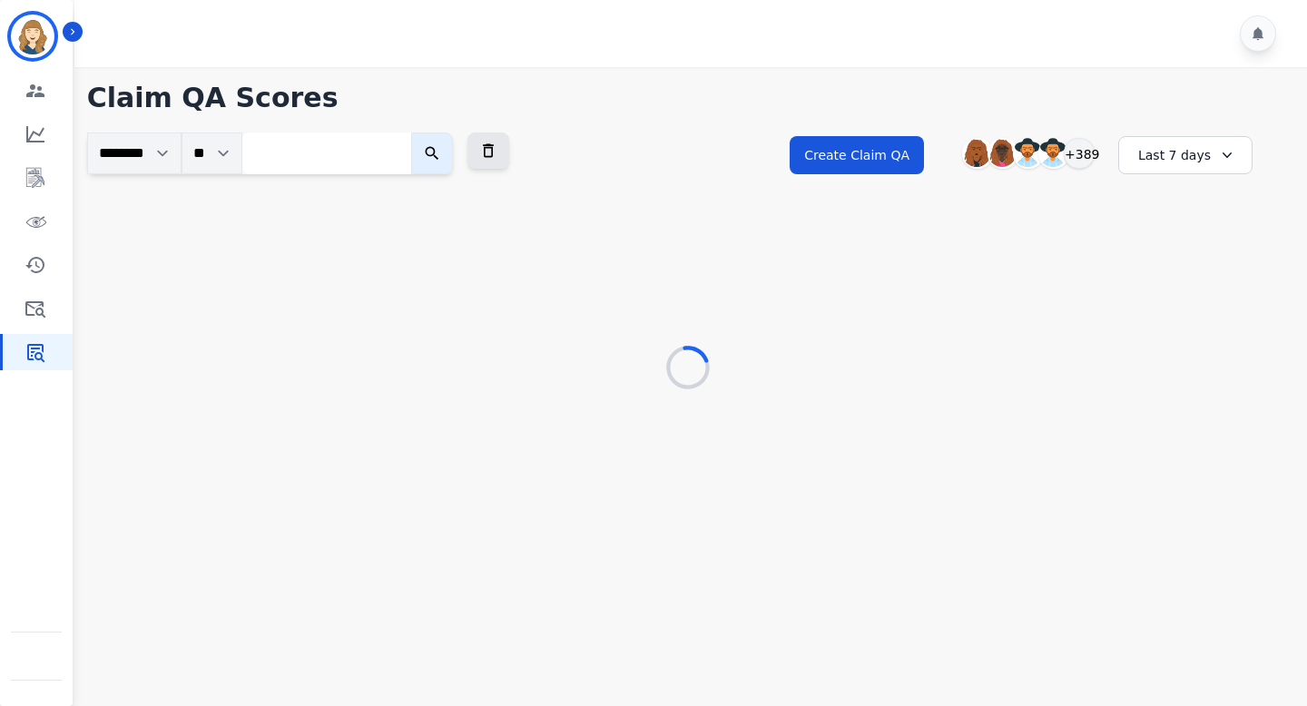
click at [299, 249] on div "**********" at bounding box center [688, 229] width 1238 height 324
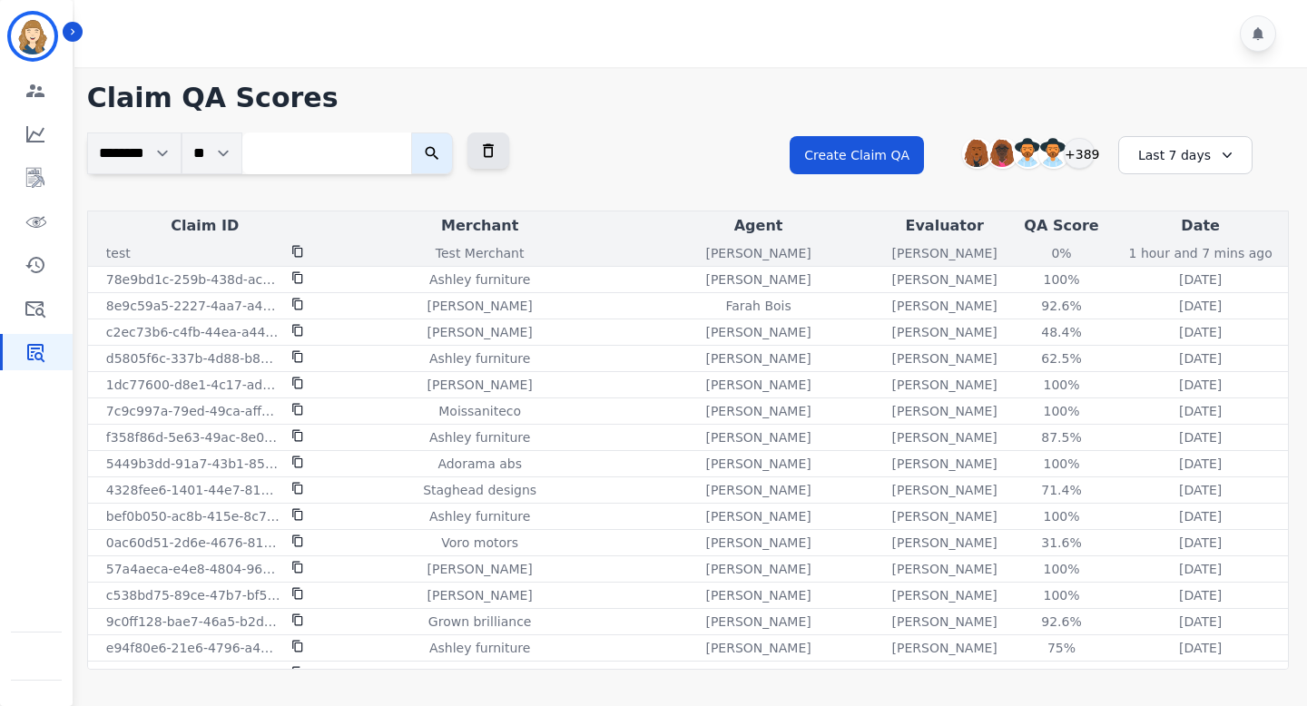
click at [297, 250] on icon at bounding box center [297, 251] width 13 height 13
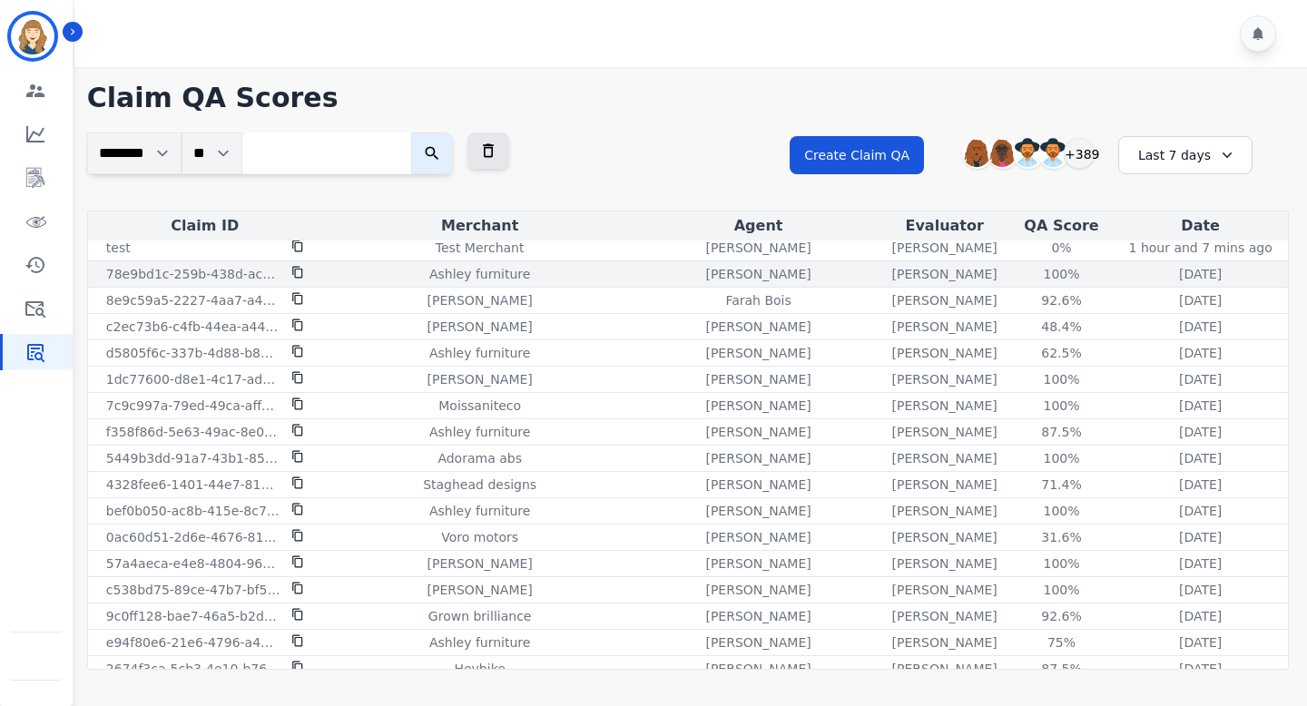
scroll to position [7, 0]
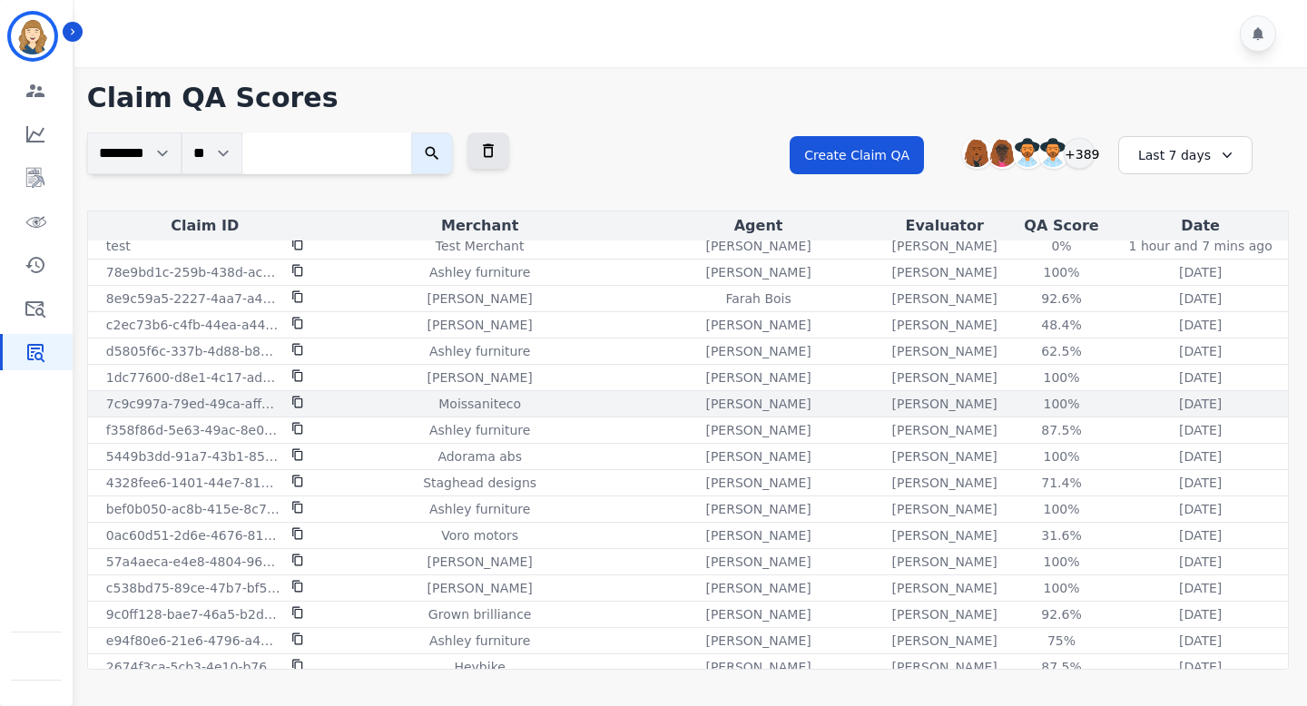
click at [299, 397] on icon at bounding box center [297, 402] width 13 height 13
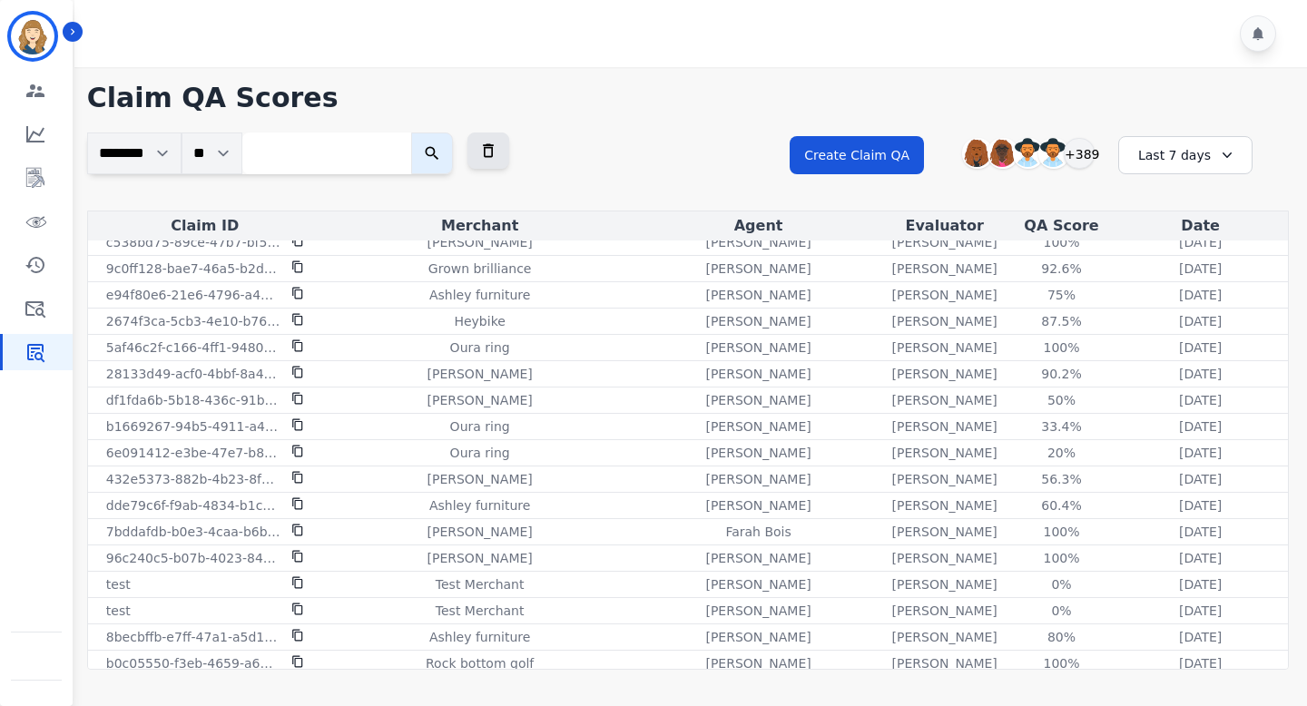
scroll to position [362, 0]
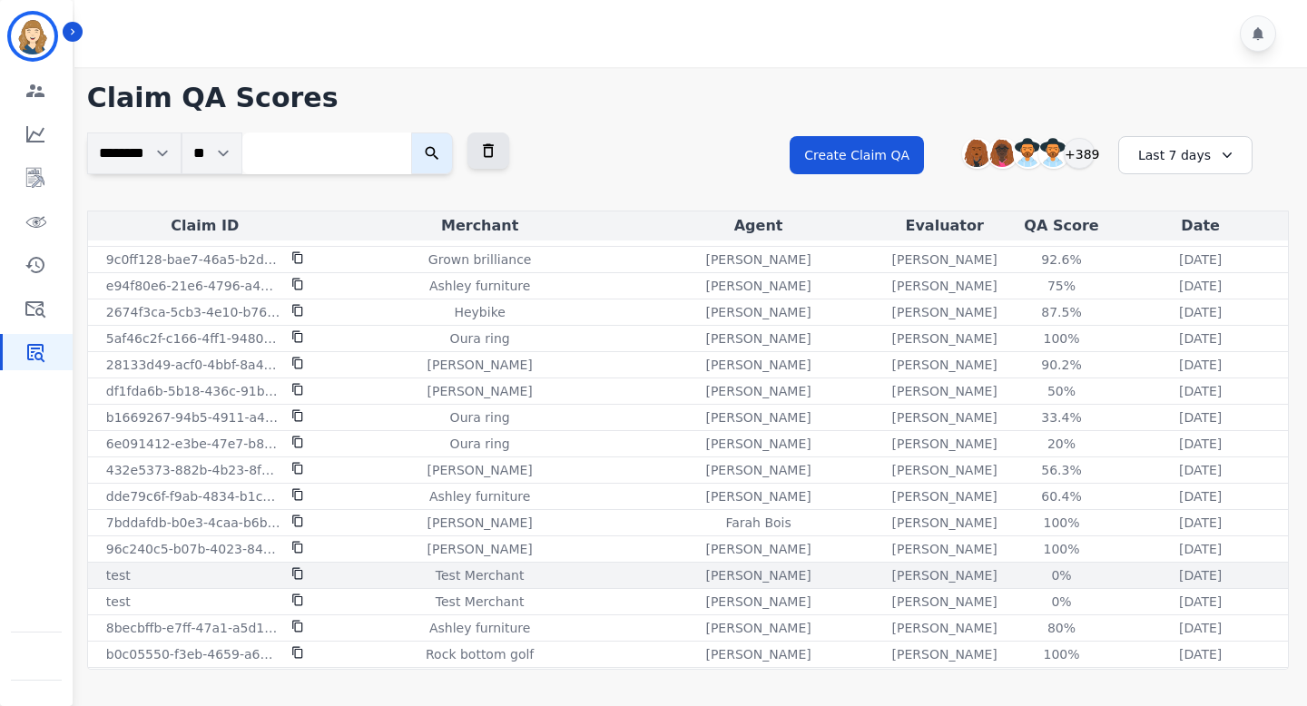
click at [295, 572] on icon at bounding box center [297, 574] width 10 height 12
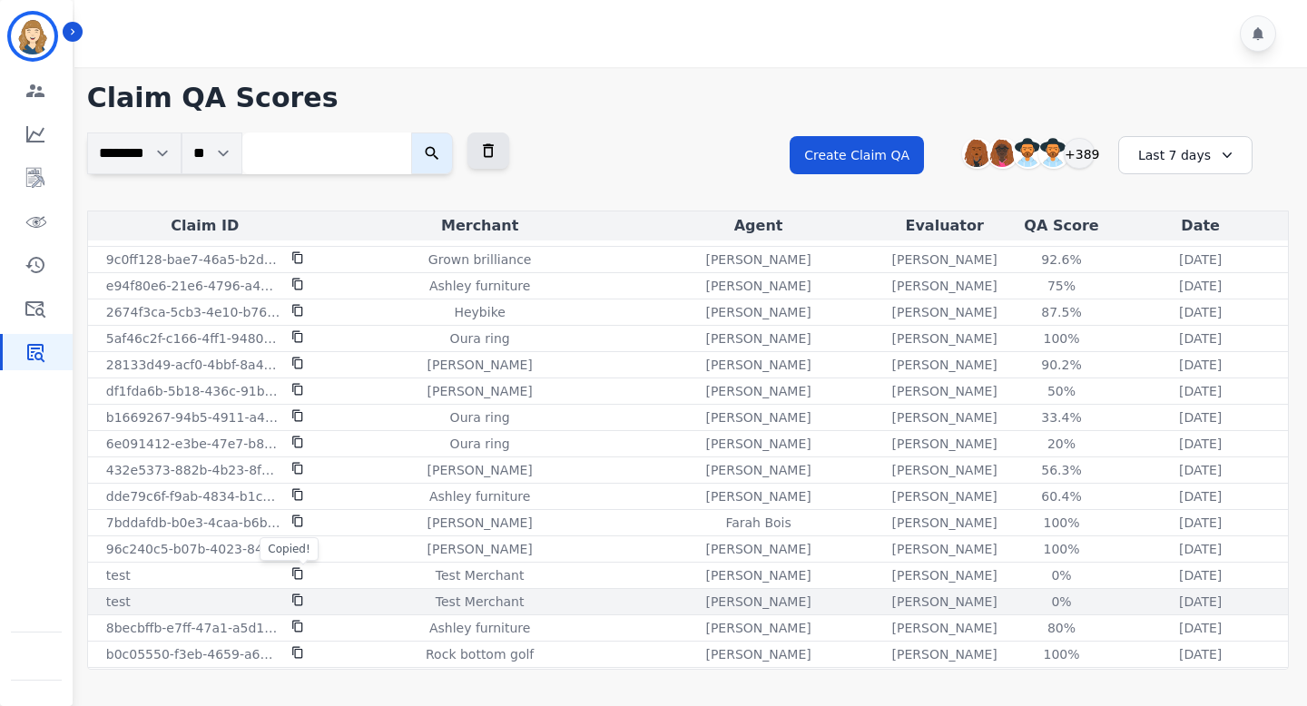
click at [300, 593] on icon at bounding box center [297, 599] width 13 height 13
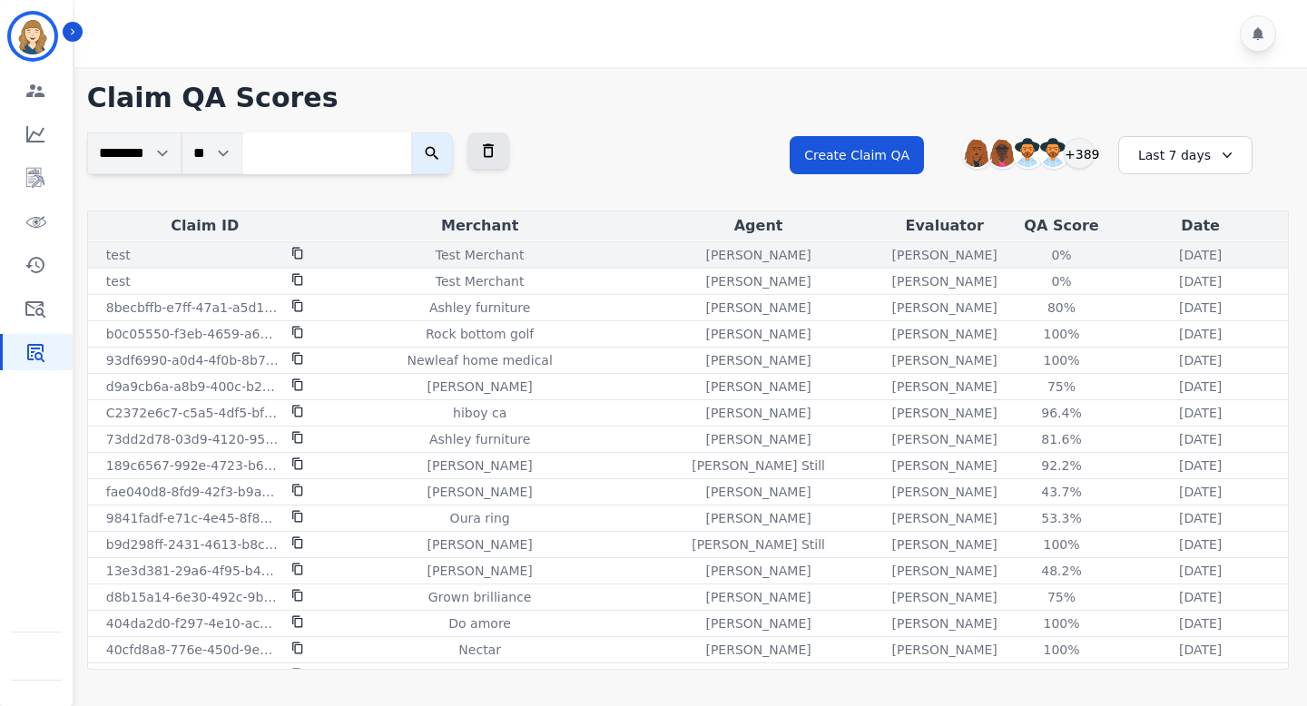
scroll to position [673, 0]
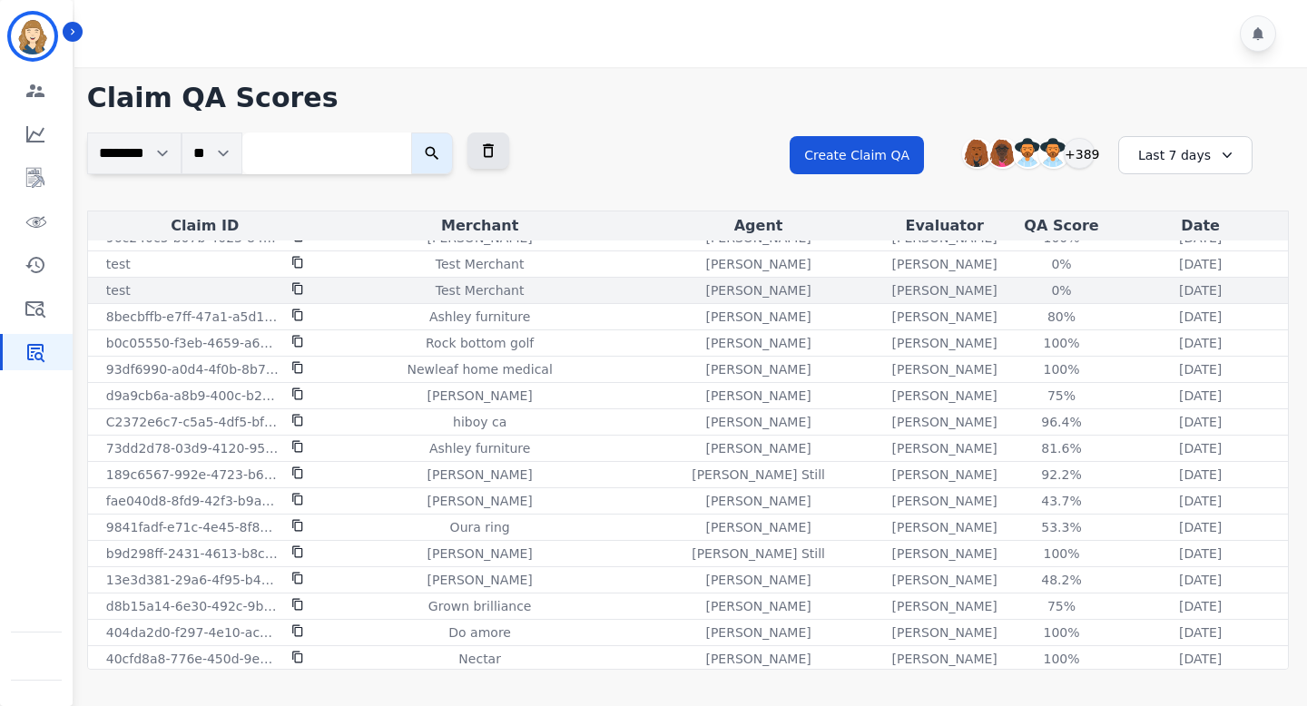
click at [299, 285] on icon at bounding box center [297, 289] width 10 height 12
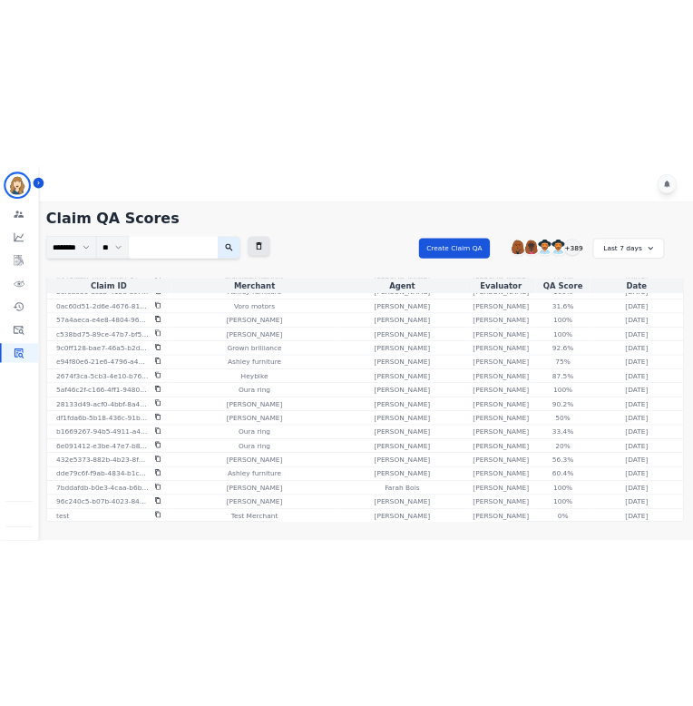
scroll to position [0, 0]
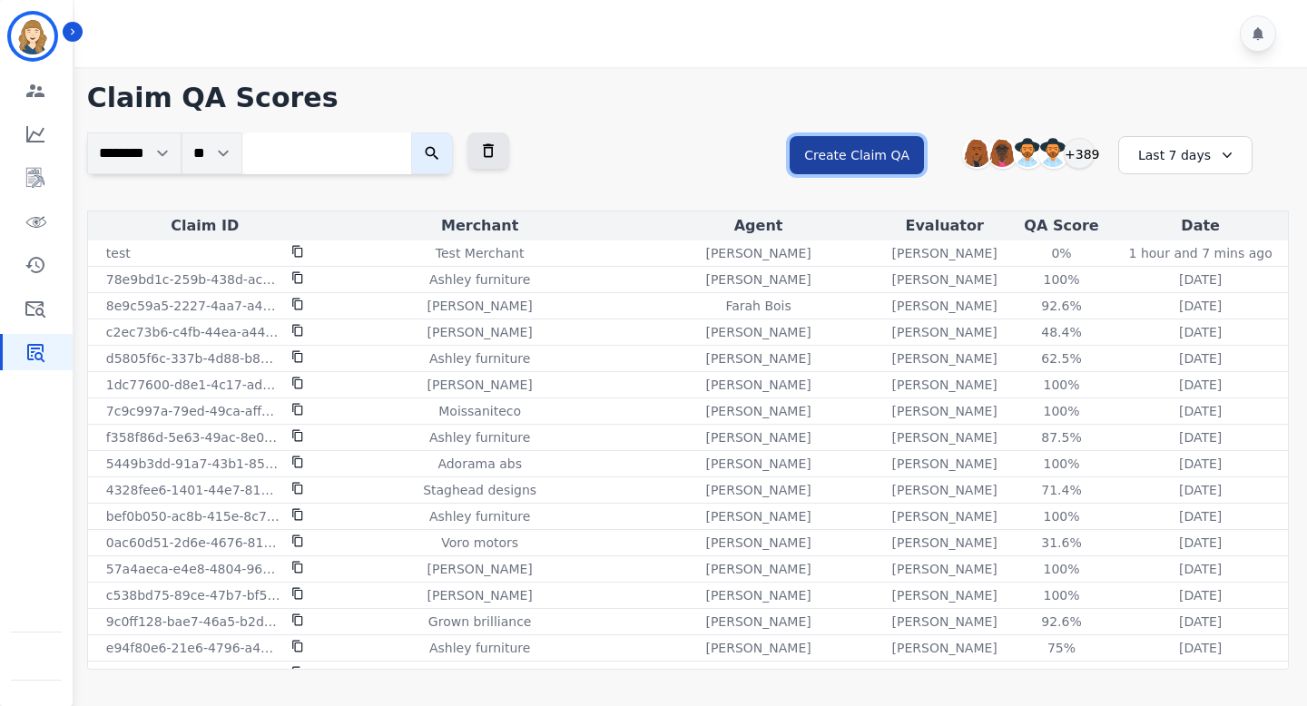
click at [893, 164] on button "Create Claim QA" at bounding box center [856, 155] width 134 height 38
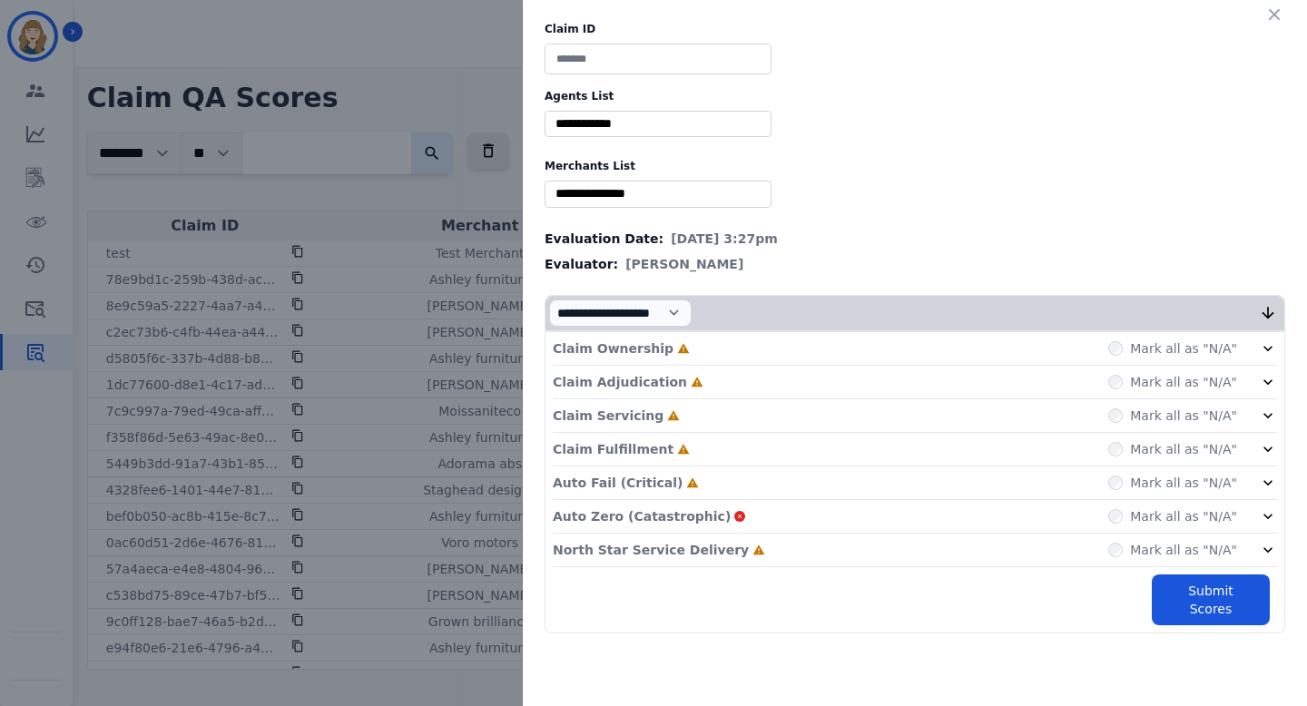
click at [471, 199] on div "Claim ID Agents List ** Abigail Joseph Alayna Sims Aleah Carroll Alejandra Wood…" at bounding box center [653, 353] width 1307 height 706
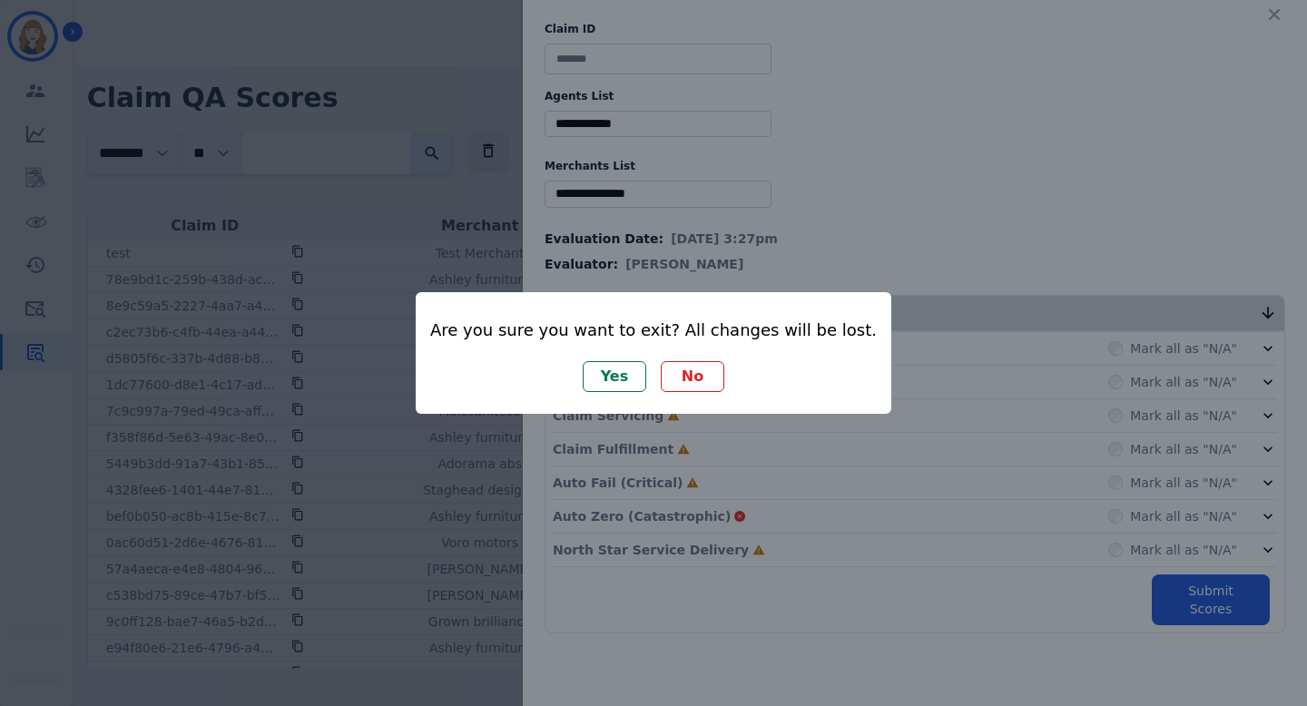
click at [637, 369] on button "Yes" at bounding box center [615, 376] width 64 height 31
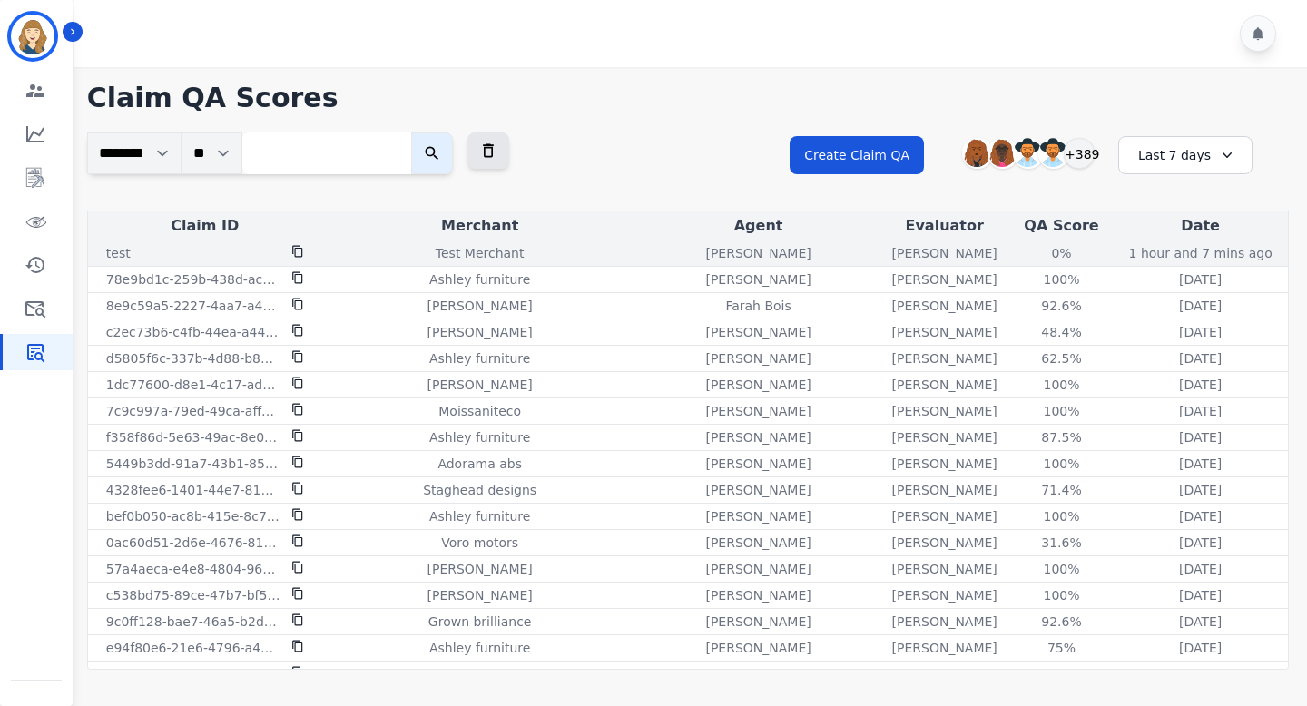
click at [302, 250] on icon at bounding box center [297, 251] width 13 height 13
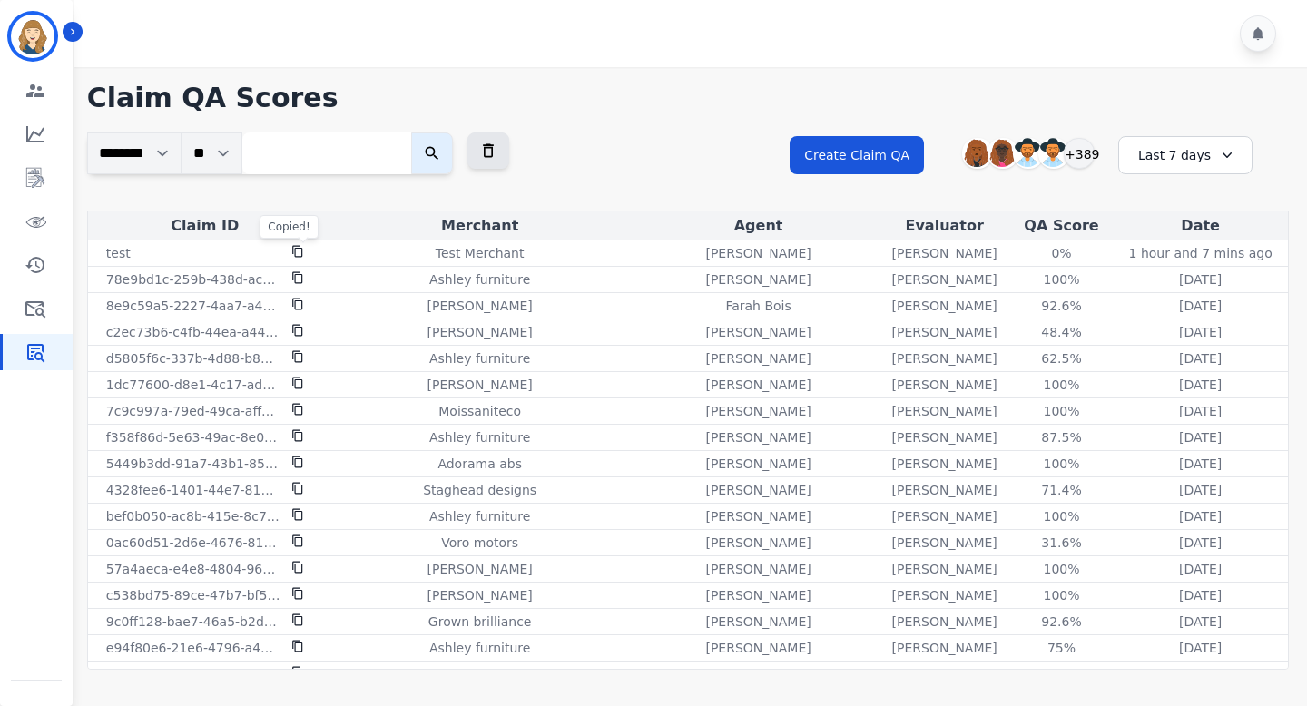
click at [302, 165] on input "search" at bounding box center [326, 153] width 169 height 42
paste input "****"
type input "****"
click at [453, 154] on button "submit" at bounding box center [432, 153] width 42 height 42
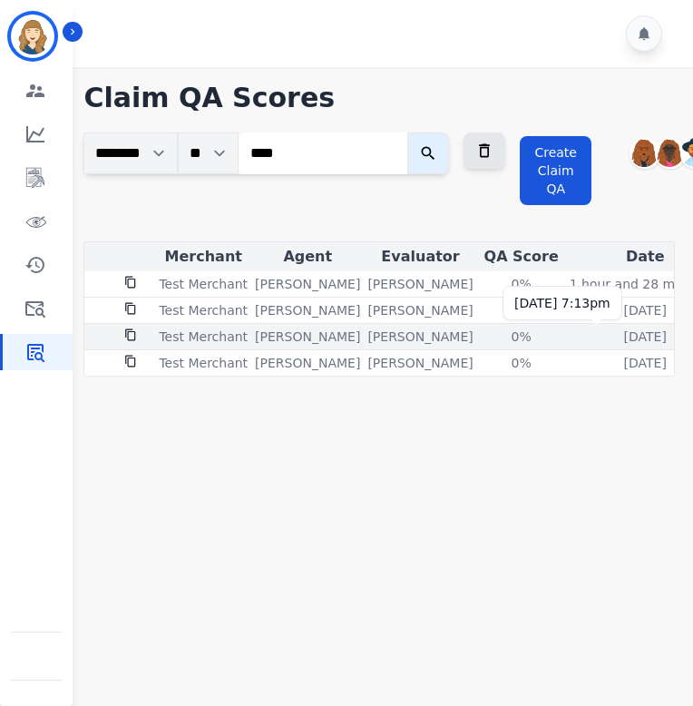
scroll to position [0, 240]
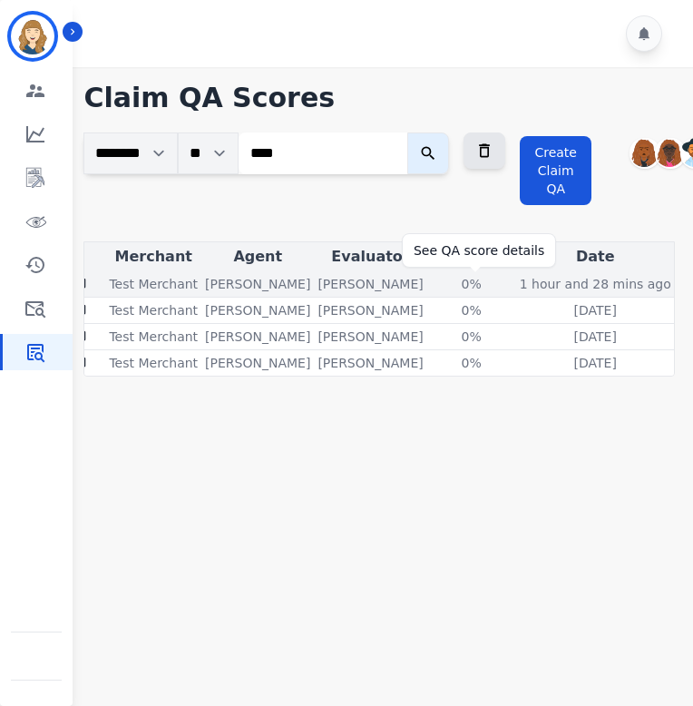
click at [475, 289] on div "0%" at bounding box center [472, 284] width 82 height 18
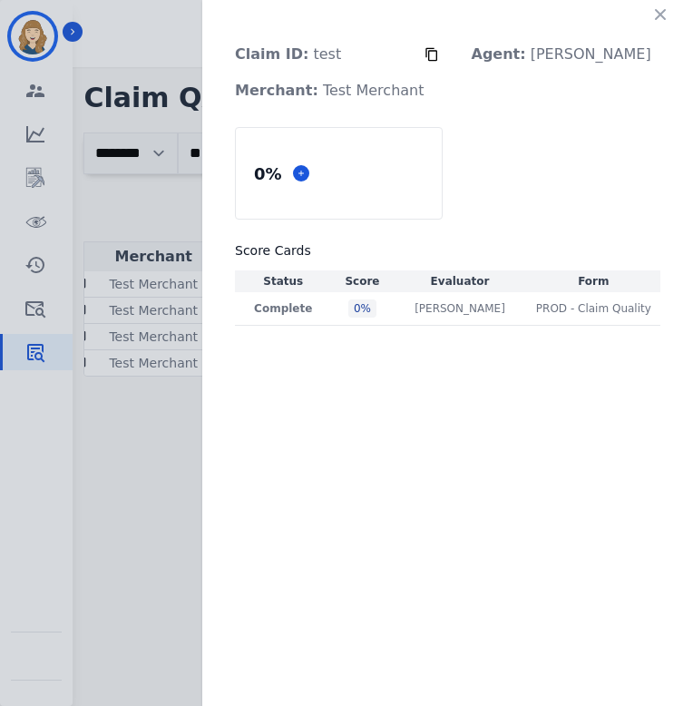
click at [664, 11] on icon "button" at bounding box center [660, 14] width 11 height 11
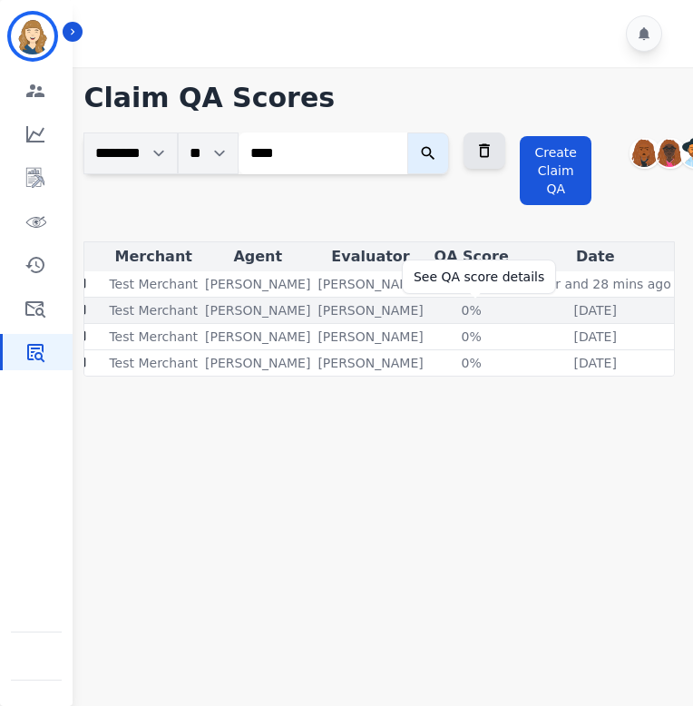
click at [478, 307] on div "0%" at bounding box center [472, 310] width 82 height 18
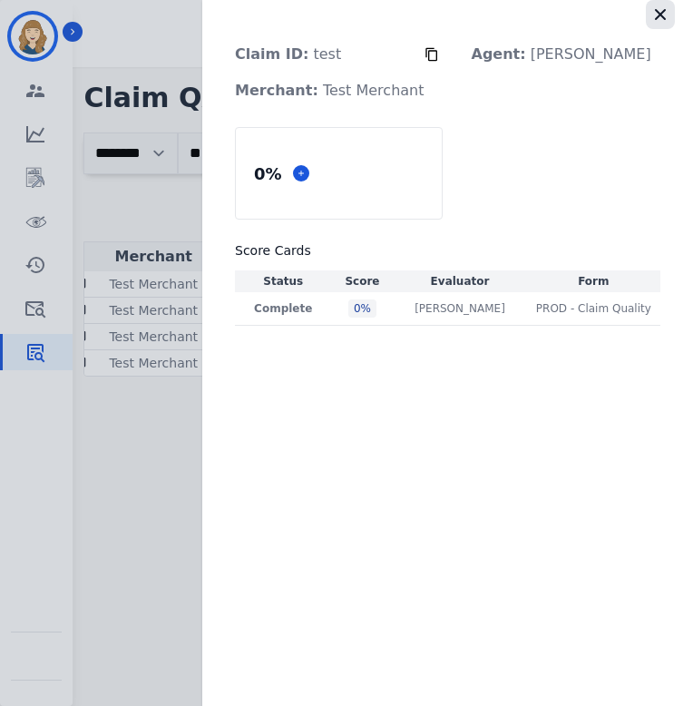
click at [658, 16] on icon "button" at bounding box center [660, 14] width 11 height 11
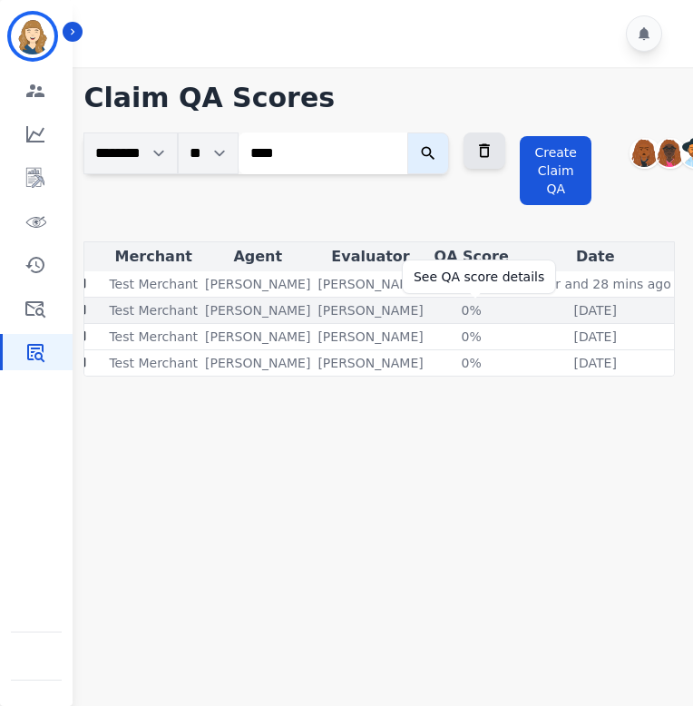
click at [471, 312] on div "0%" at bounding box center [472, 310] width 82 height 18
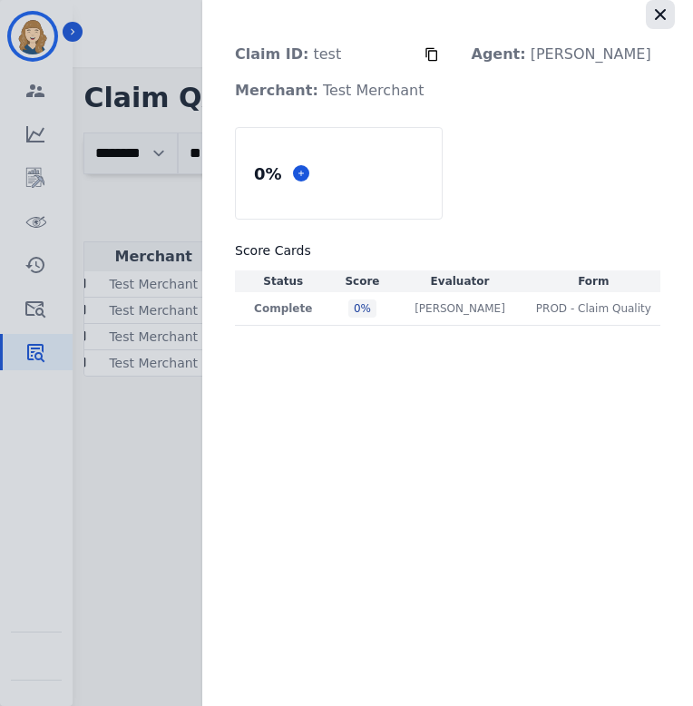
click at [668, 13] on icon "button" at bounding box center [661, 14] width 18 height 18
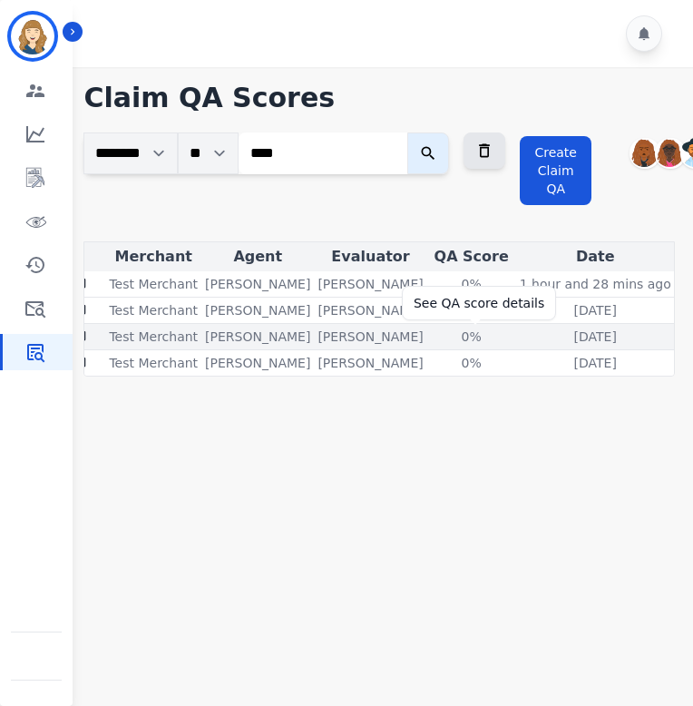
click at [475, 338] on div "0%" at bounding box center [472, 337] width 82 height 18
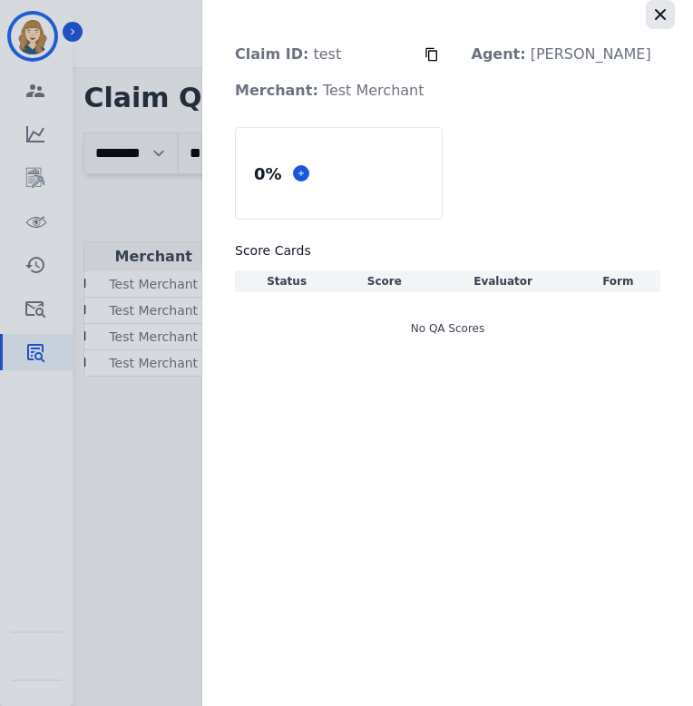
click at [661, 15] on icon "button" at bounding box center [660, 14] width 11 height 11
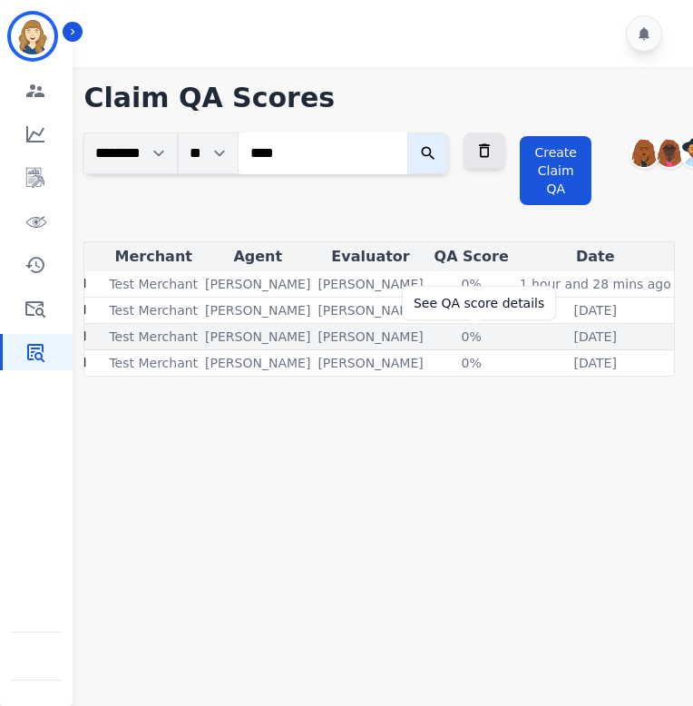
click at [478, 333] on div "0%" at bounding box center [472, 337] width 82 height 18
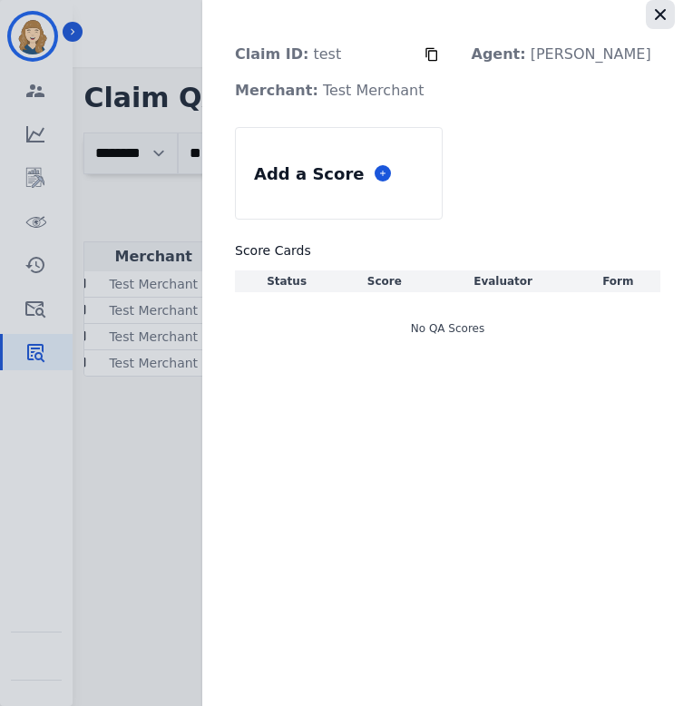
click at [658, 15] on icon "button" at bounding box center [661, 14] width 18 height 18
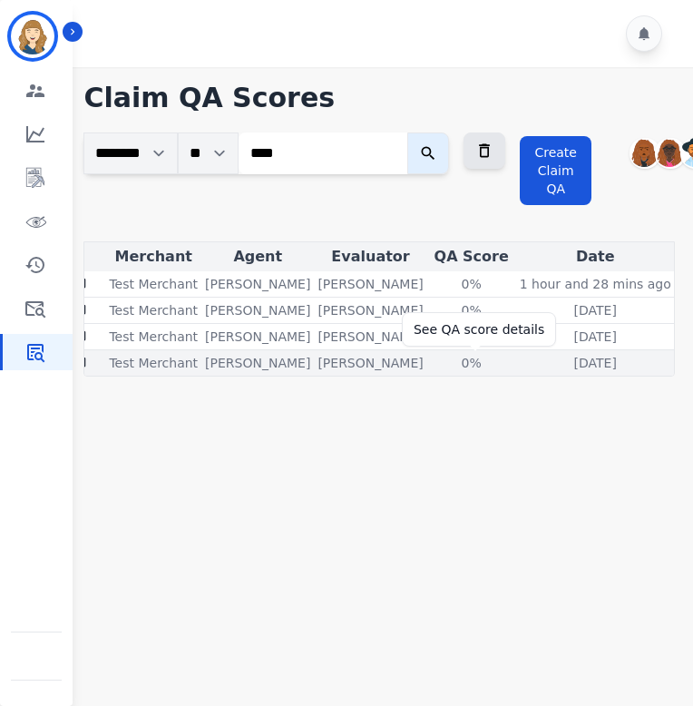
click at [475, 361] on div "0%" at bounding box center [472, 363] width 82 height 18
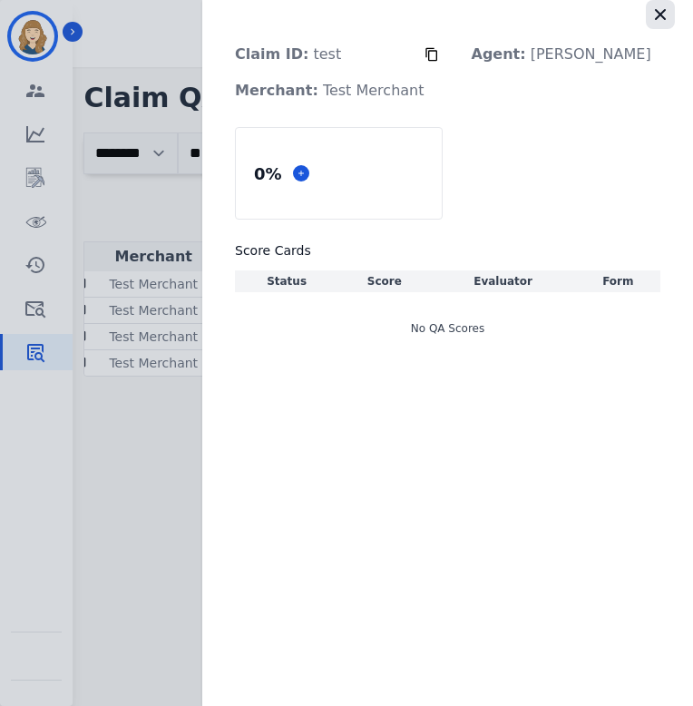
click at [661, 9] on icon "button" at bounding box center [661, 14] width 18 height 18
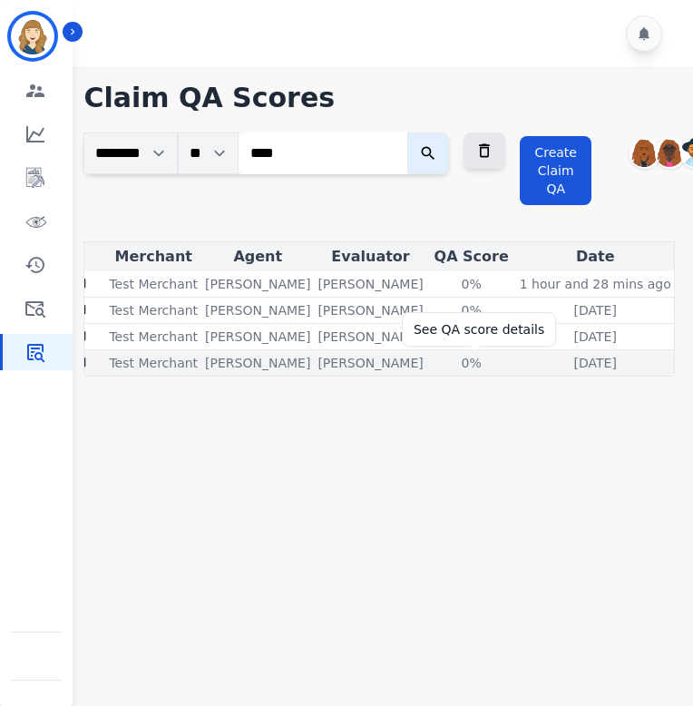
click at [471, 366] on div "0%" at bounding box center [472, 363] width 82 height 18
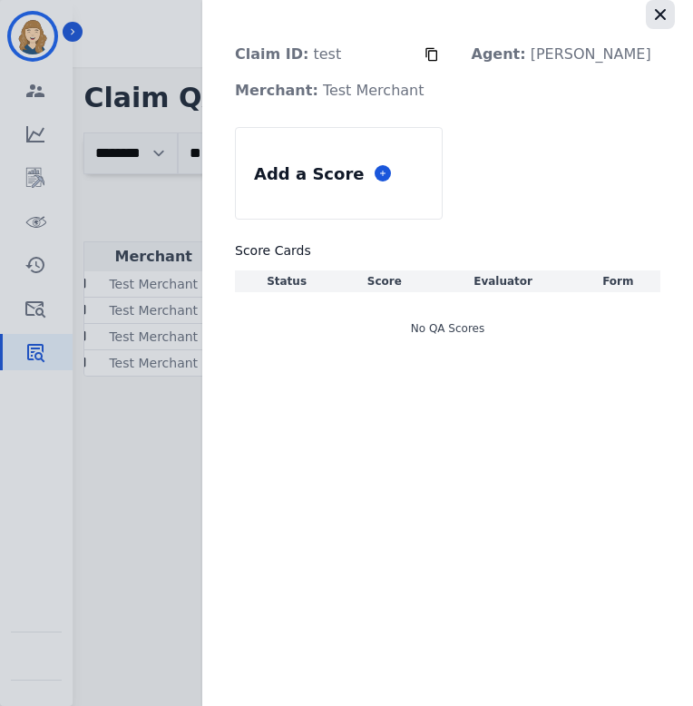
click at [661, 16] on icon "button" at bounding box center [661, 14] width 18 height 18
